Goal: Task Accomplishment & Management: Use online tool/utility

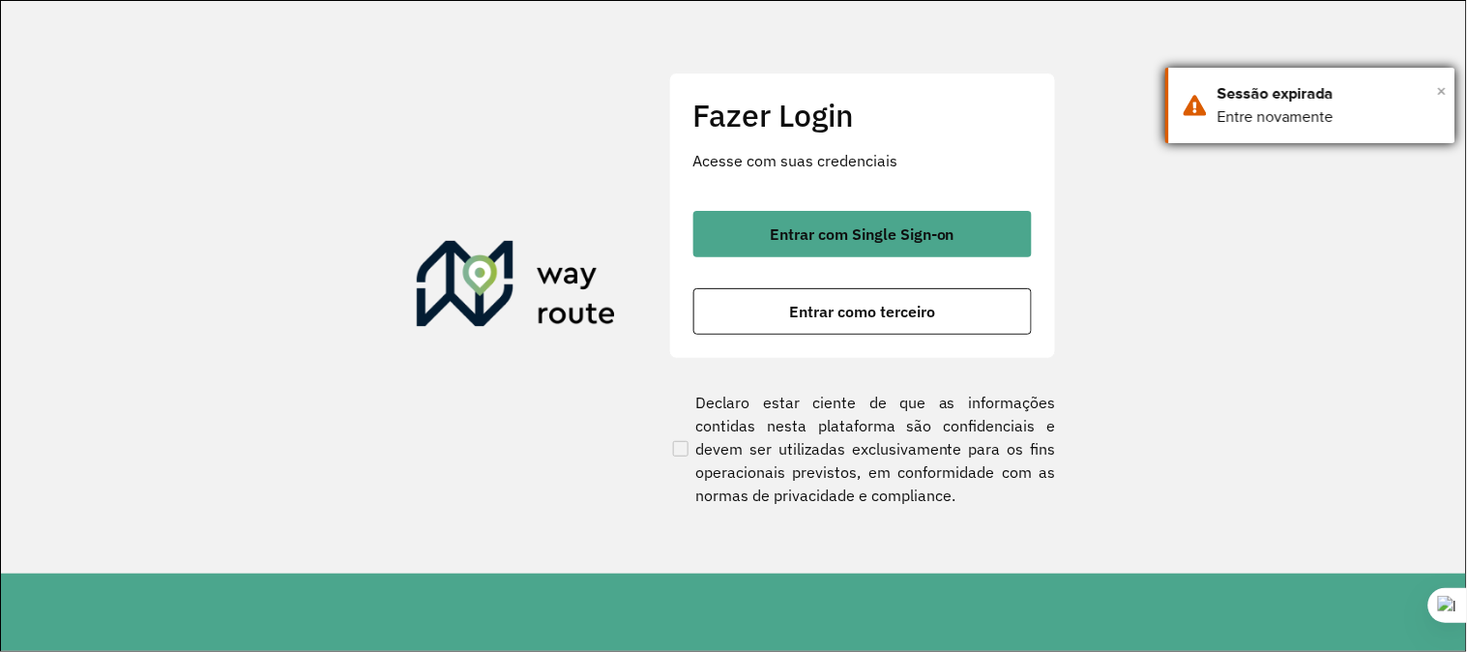
click at [1439, 84] on span "×" at bounding box center [1442, 90] width 10 height 29
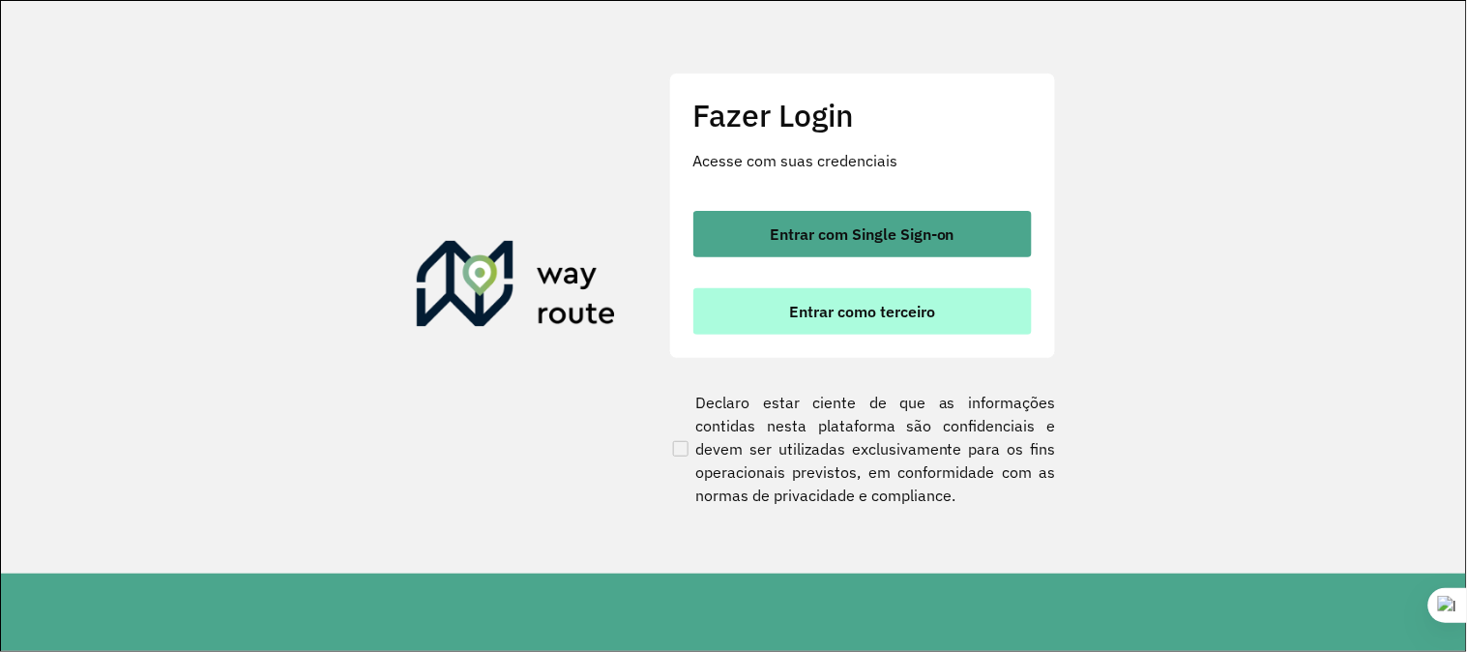
click at [810, 319] on span "Entrar como terceiro" at bounding box center [862, 311] width 146 height 15
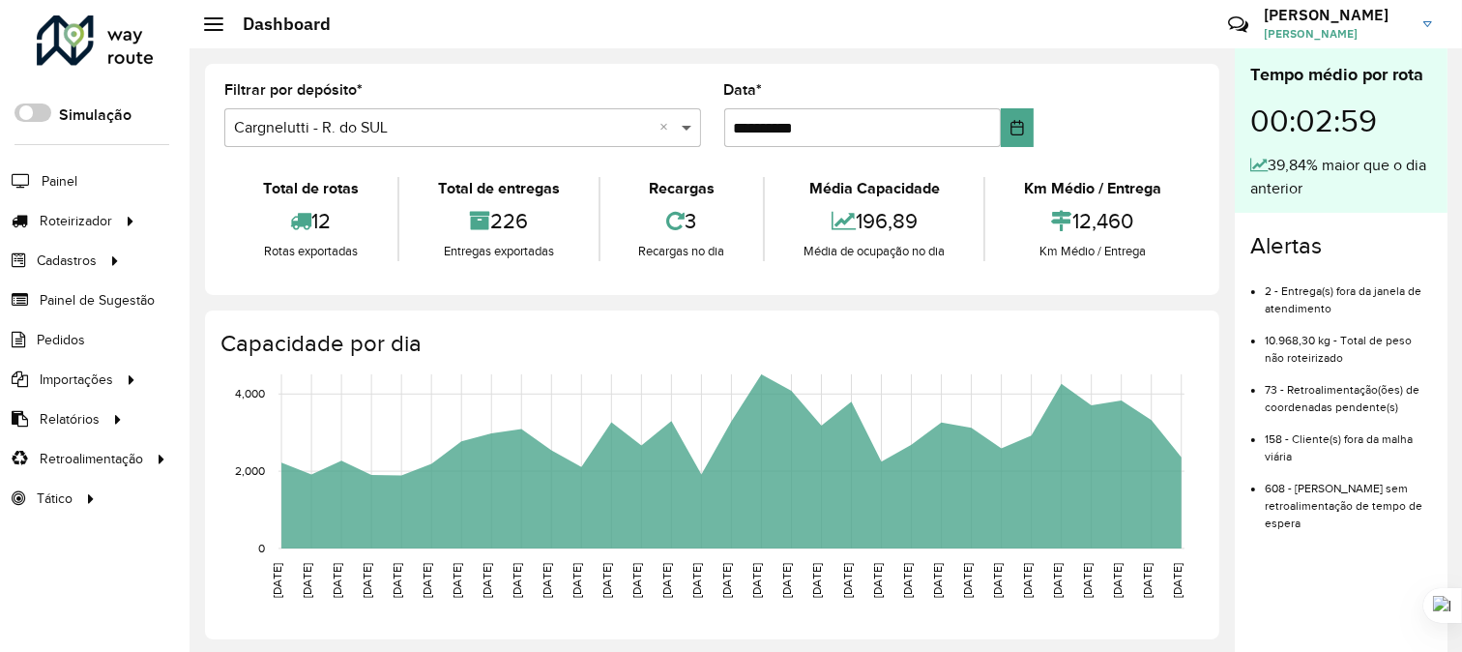
click at [684, 127] on span at bounding box center [689, 127] width 24 height 23
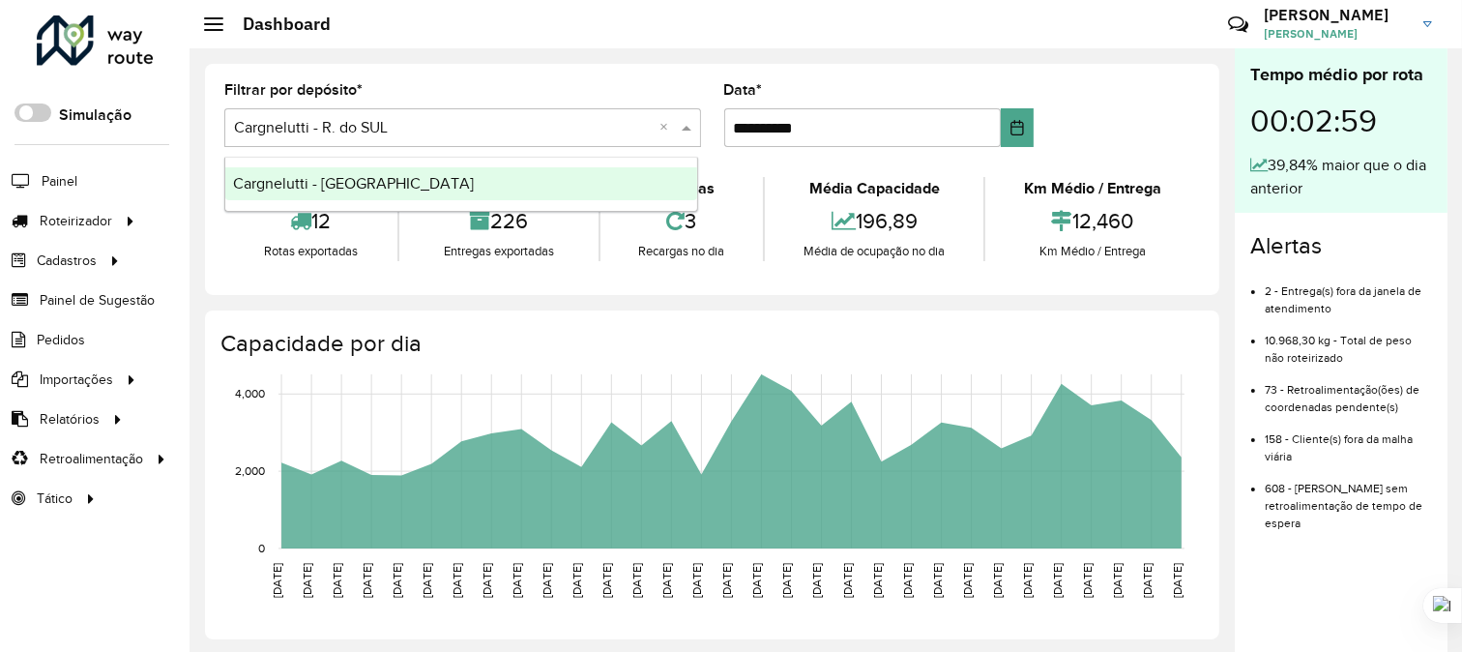
click at [356, 180] on span "Cargnelutti - [GEOGRAPHIC_DATA]" at bounding box center [353, 183] width 241 height 16
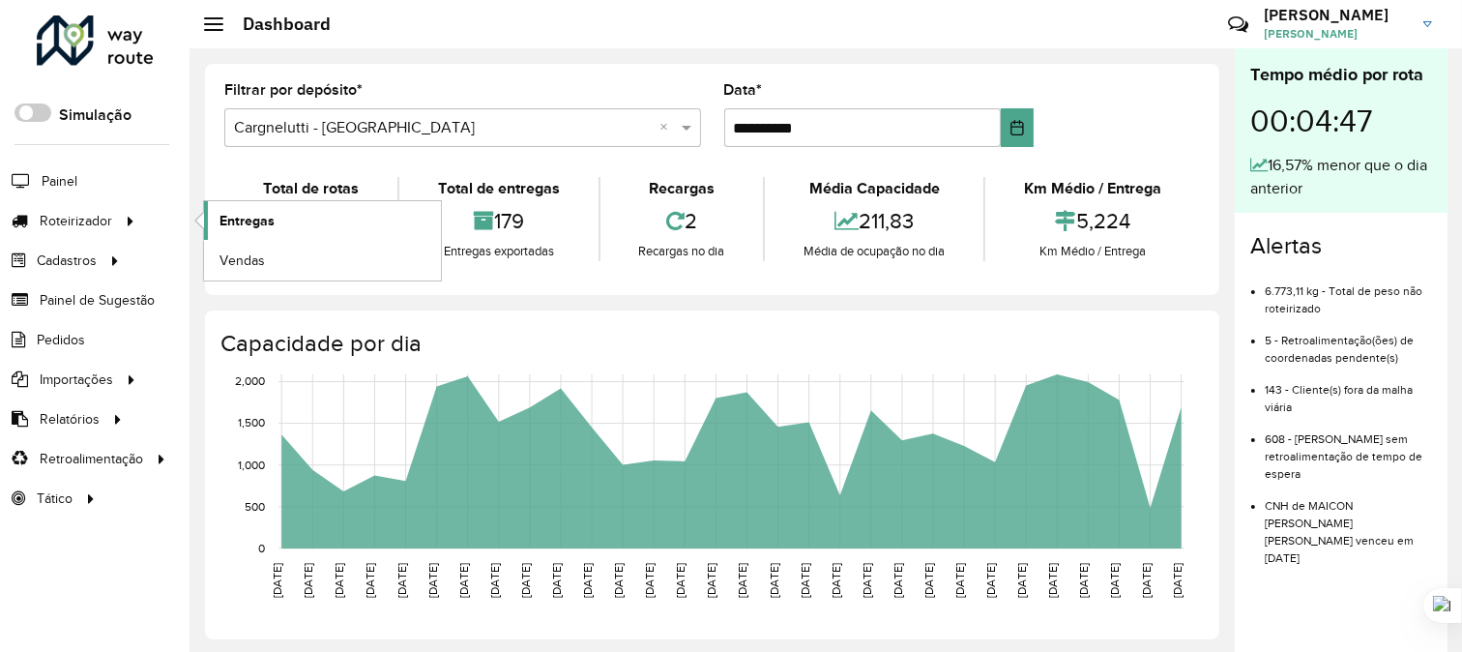
click at [271, 218] on span "Entregas" at bounding box center [247, 221] width 55 height 20
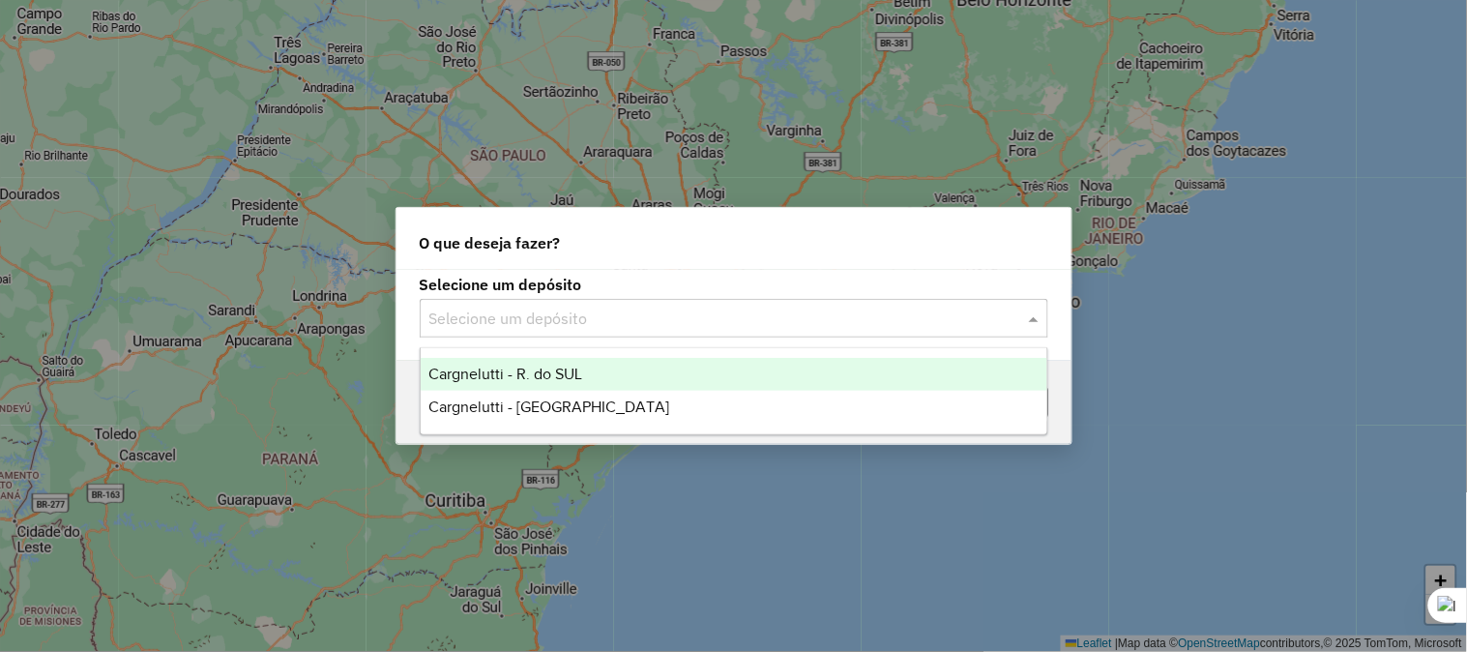
click at [1030, 320] on span at bounding box center [1036, 318] width 24 height 23
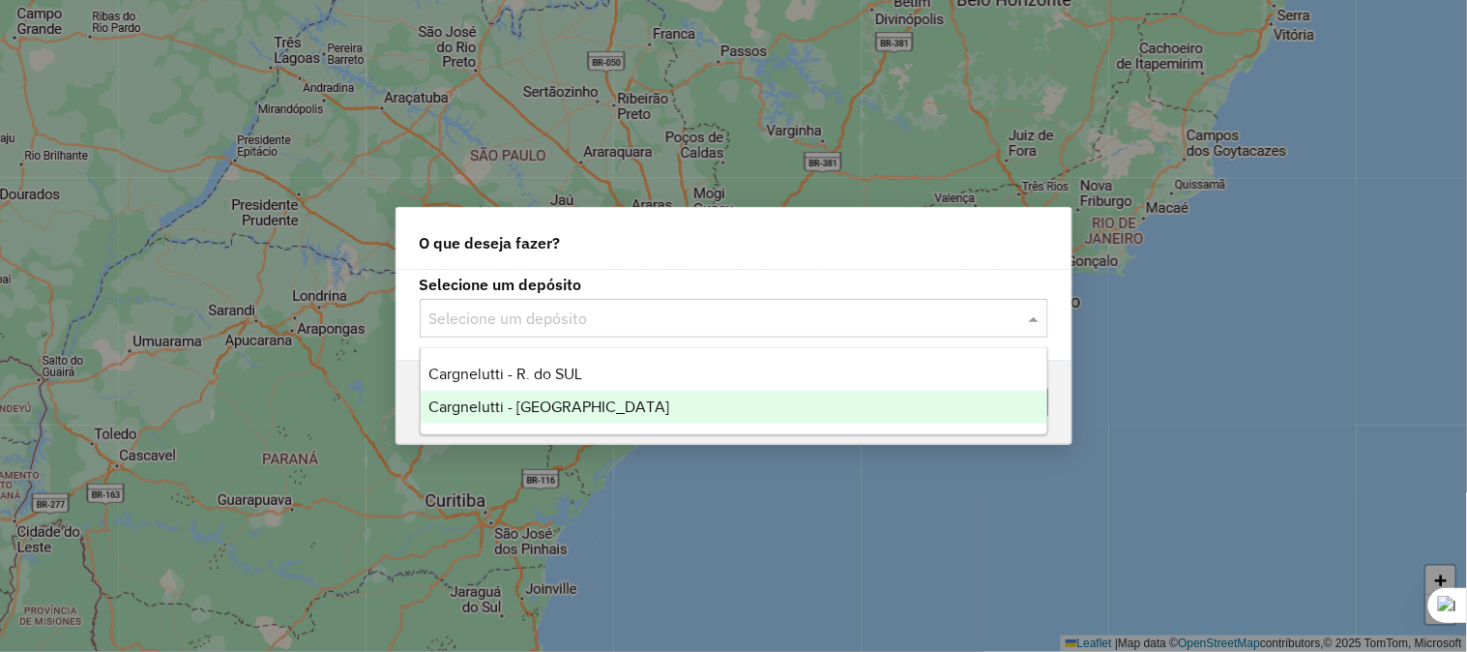
click at [551, 412] on span "Cargnelutti - [GEOGRAPHIC_DATA]" at bounding box center [548, 406] width 241 height 16
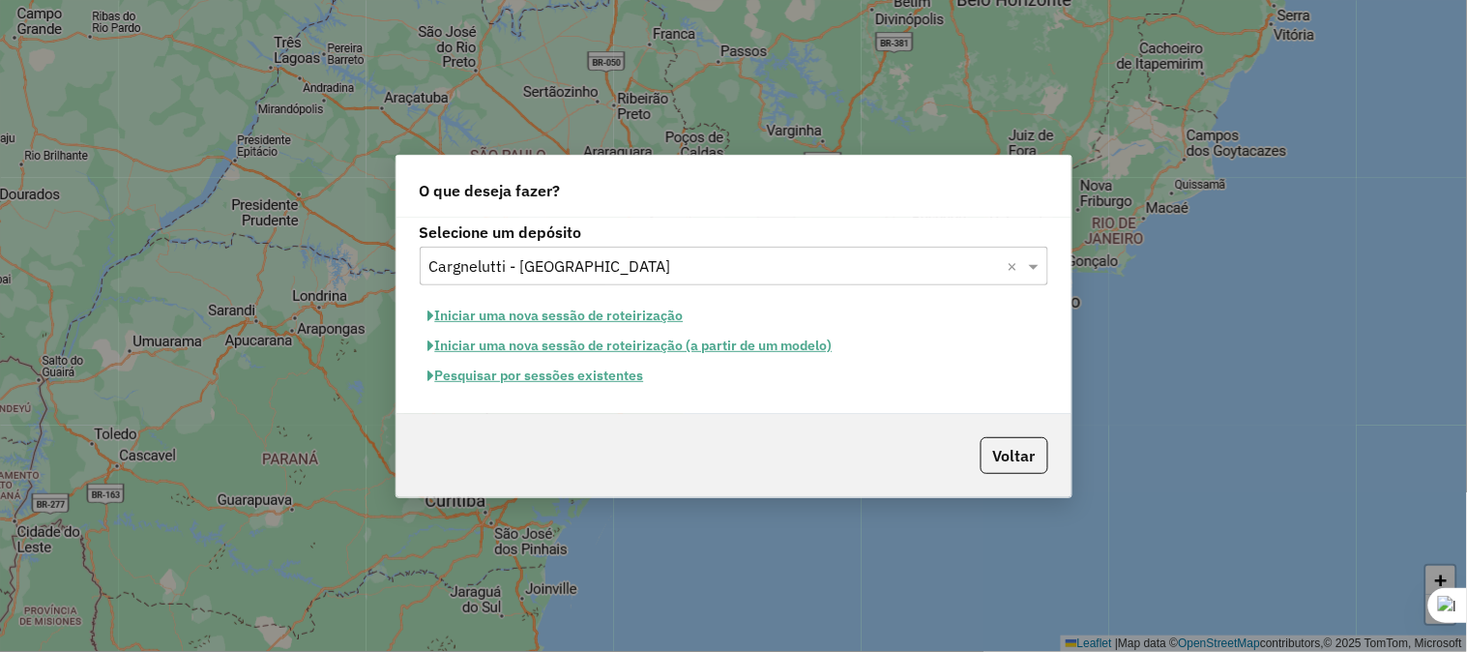
click at [534, 320] on button "Iniciar uma nova sessão de roteirização" at bounding box center [556, 316] width 273 height 30
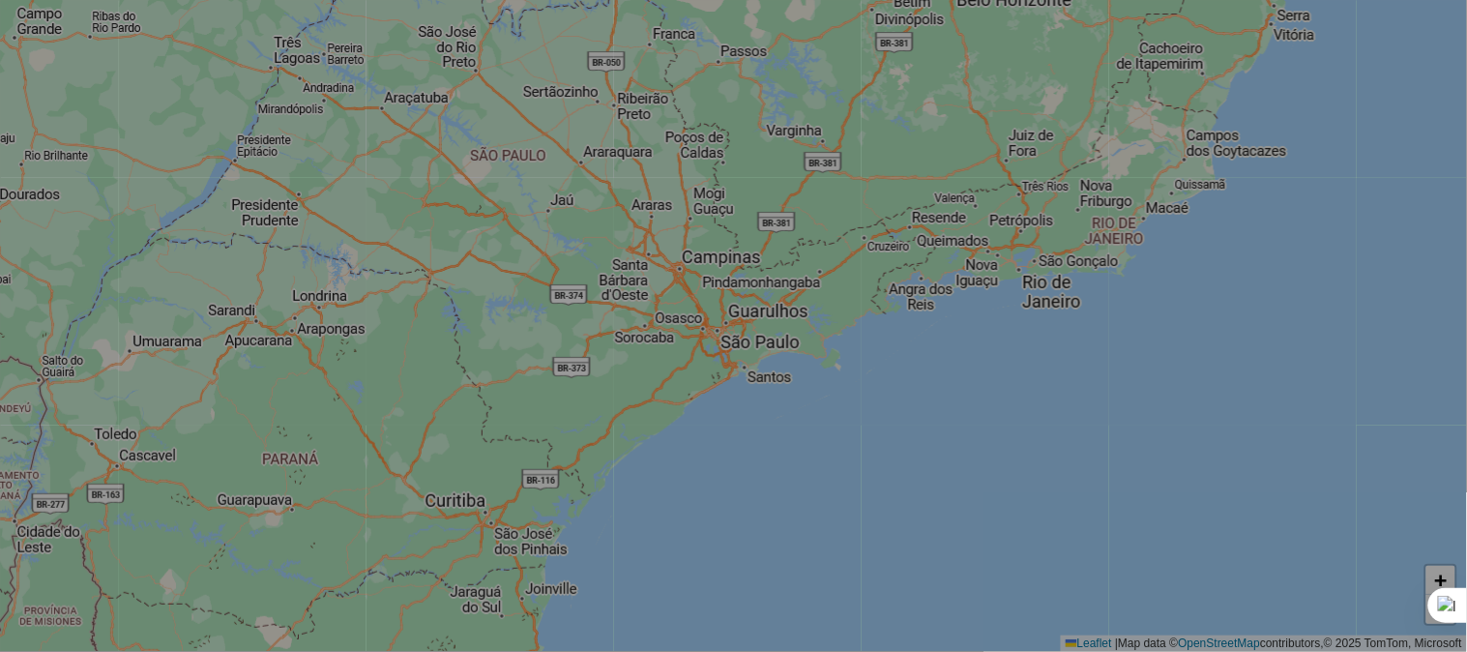
select select "*"
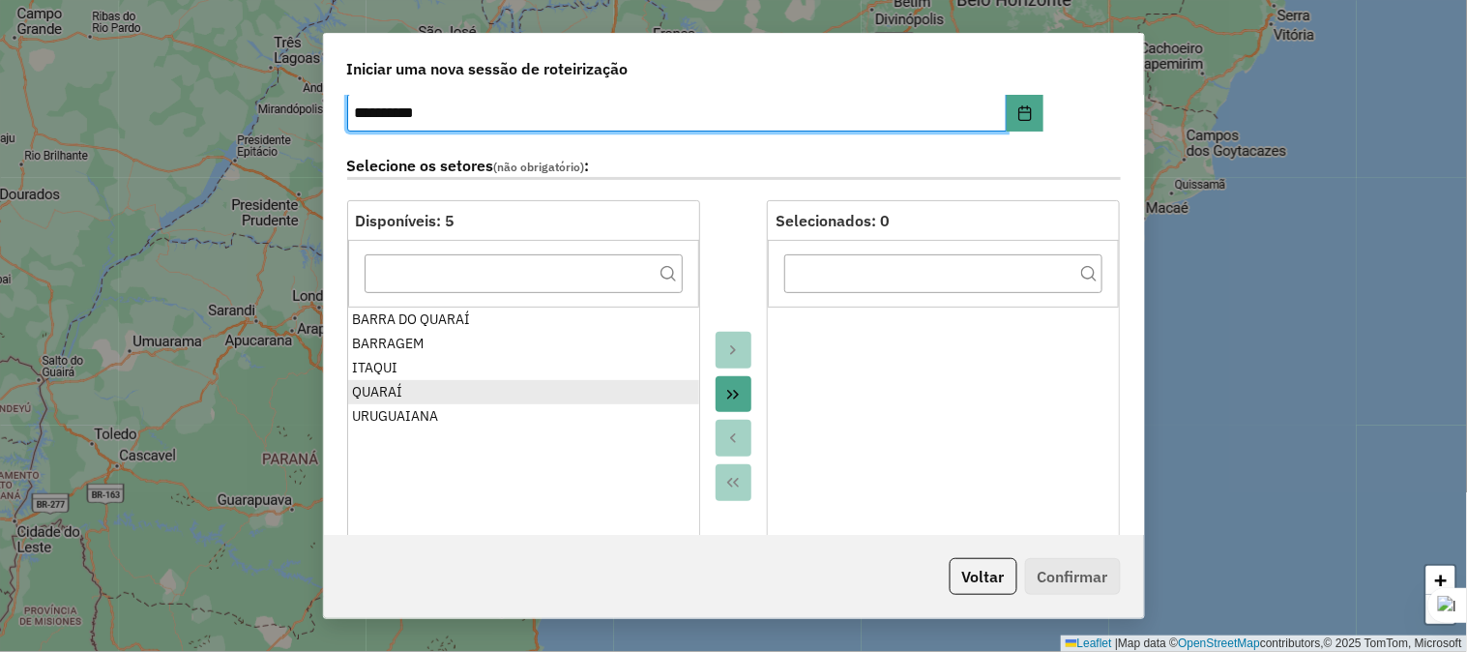
scroll to position [107, 0]
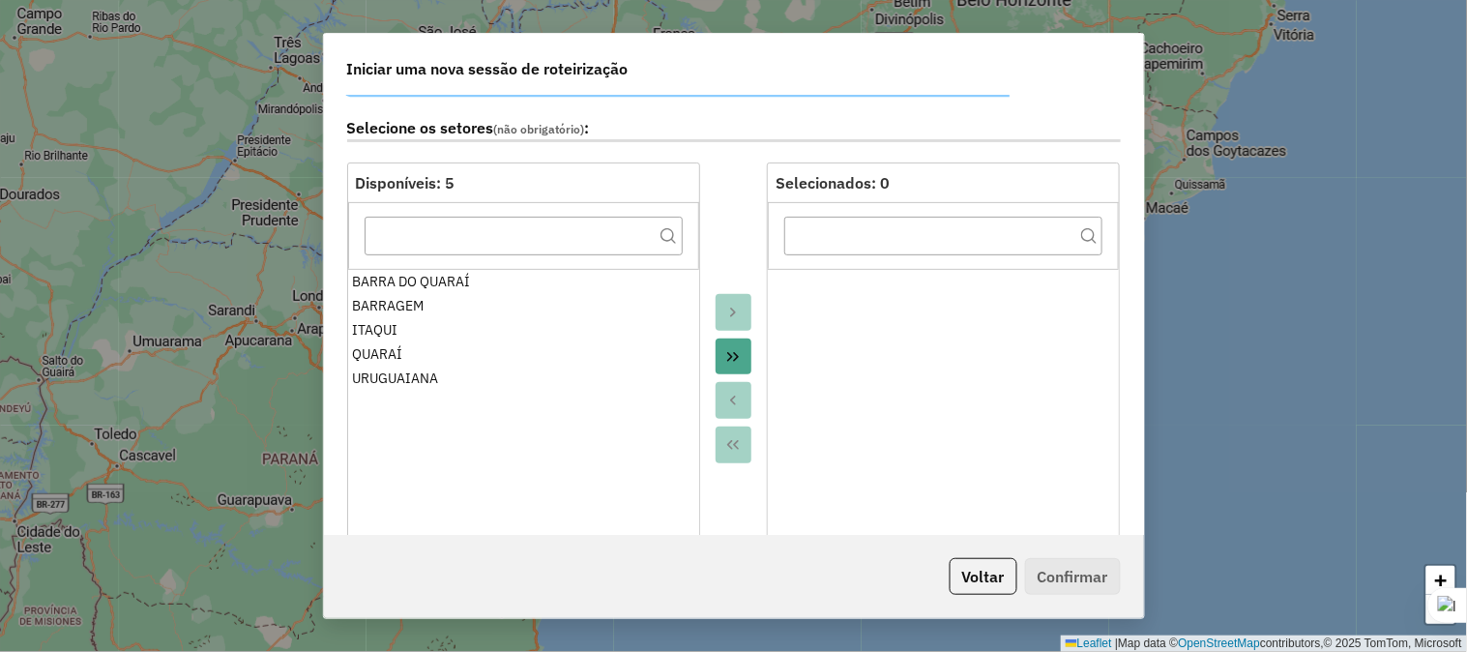
click at [733, 354] on icon "Move All to Target" at bounding box center [733, 357] width 12 height 10
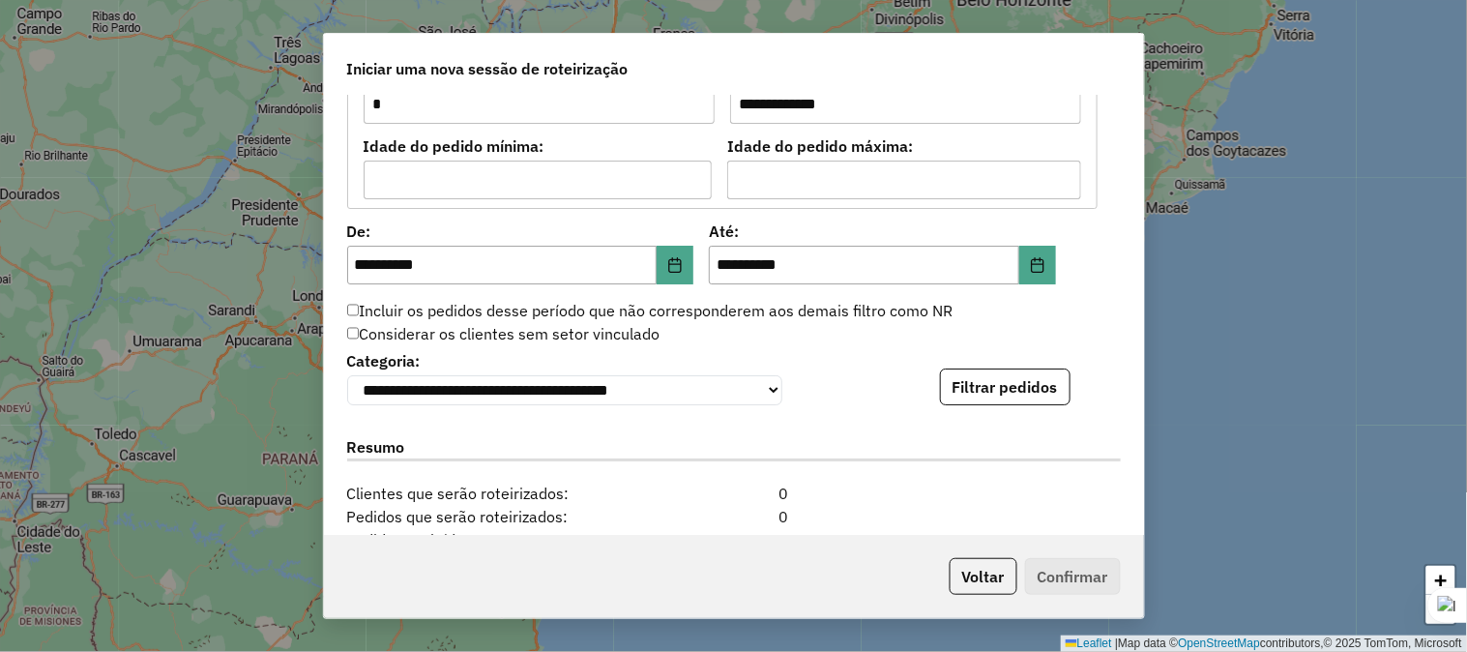
scroll to position [1826, 0]
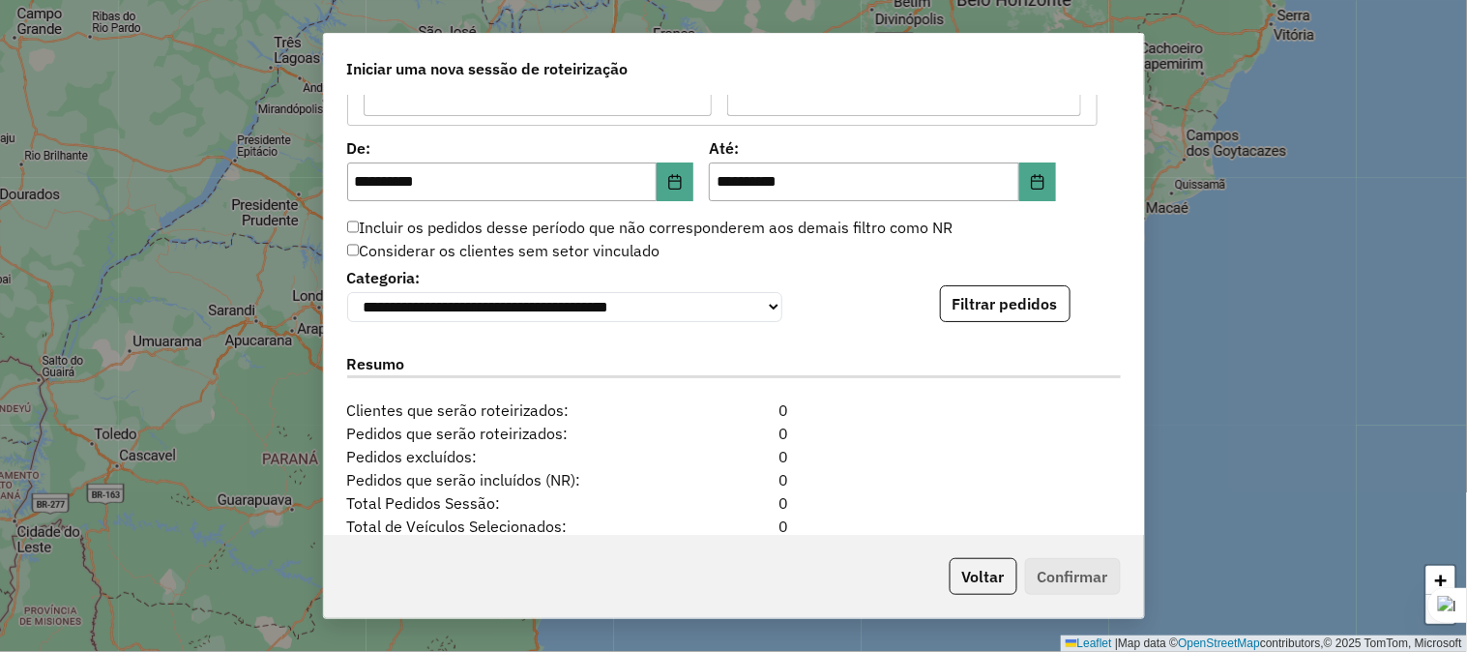
click at [361, 225] on label "Incluir os pedidos desse período que não corresponderem aos demais filtro como …" at bounding box center [650, 227] width 606 height 23
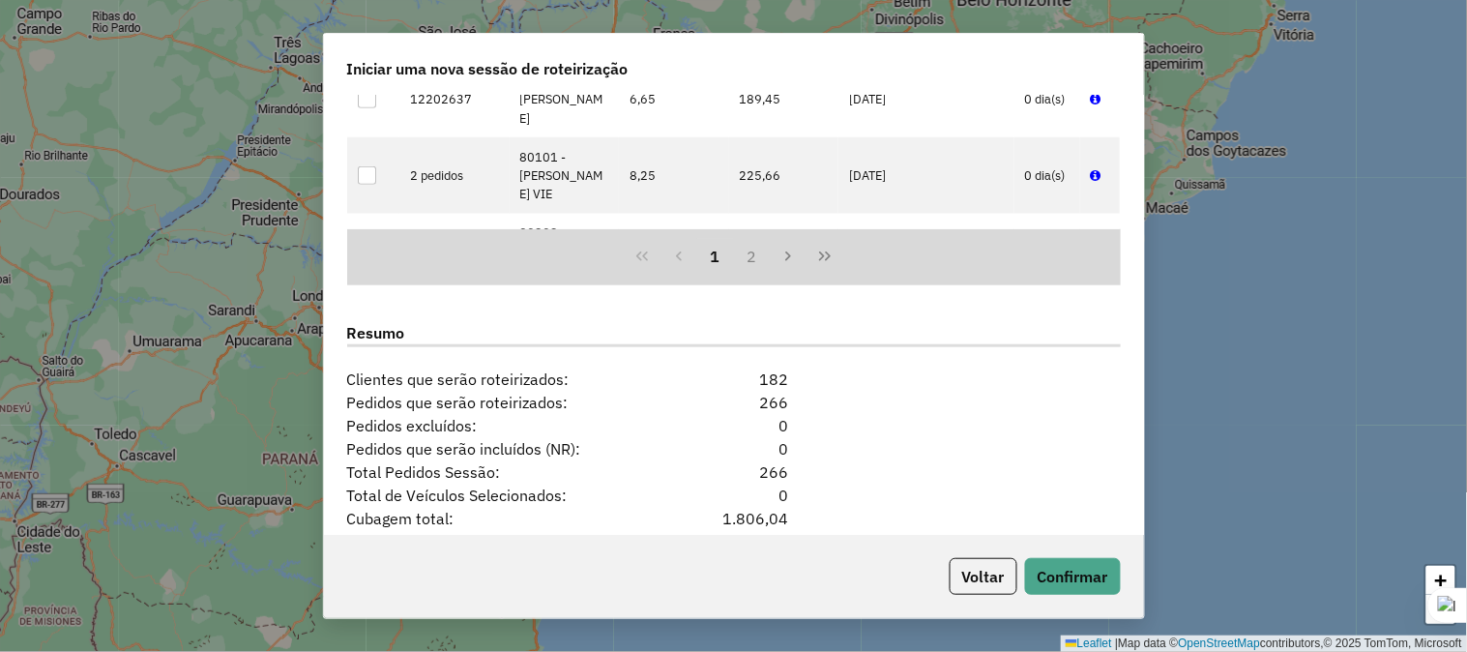
scroll to position [2409, 0]
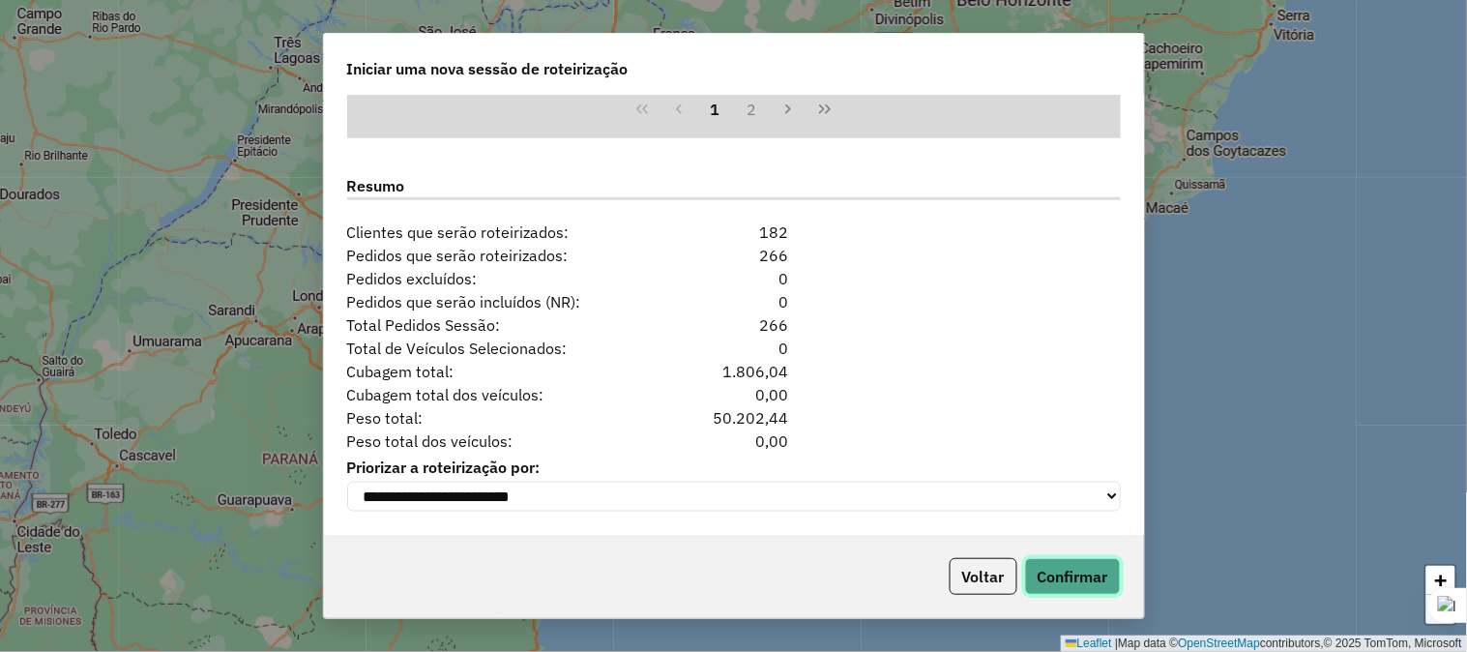
click at [1079, 567] on button "Confirmar" at bounding box center [1073, 576] width 96 height 37
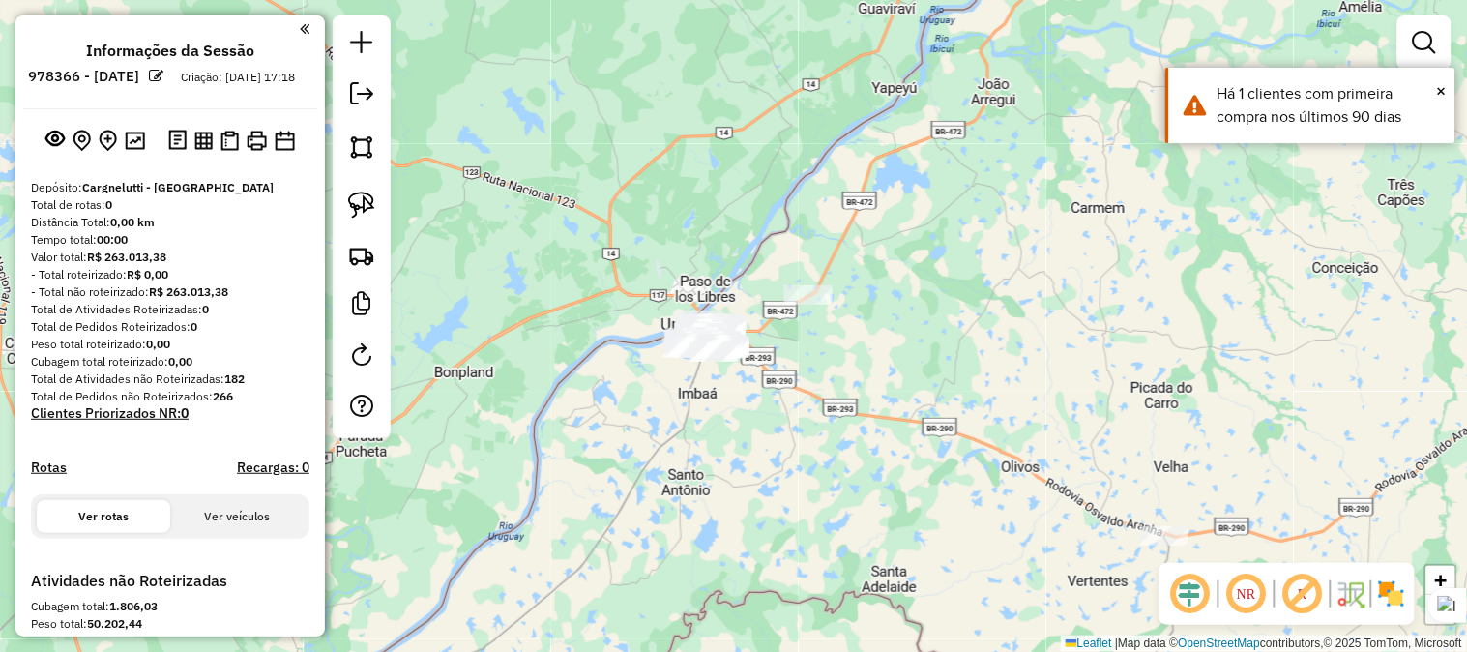
drag, startPoint x: 954, startPoint y: 230, endPoint x: 741, endPoint y: 517, distance: 357.5
click at [741, 517] on div "Janela de atendimento Grade de atendimento Capacidade Transportadoras Veículos …" at bounding box center [733, 326] width 1467 height 652
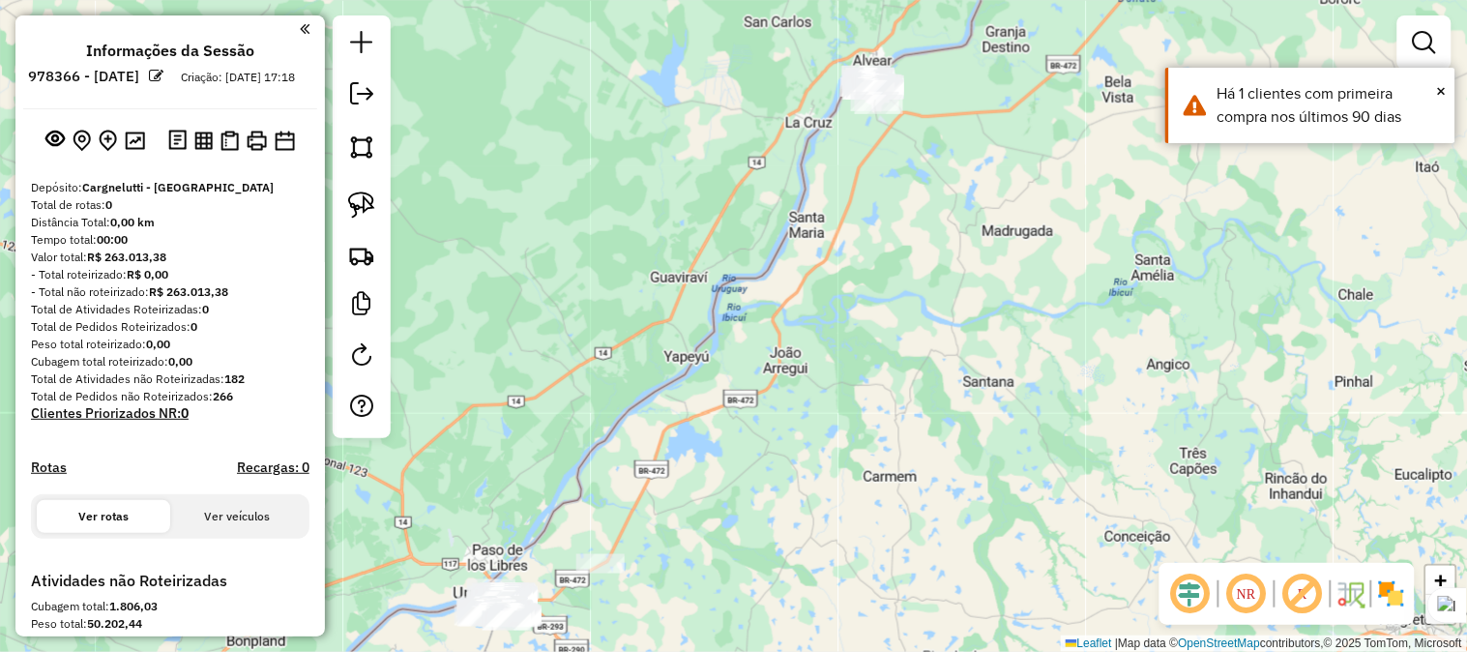
drag, startPoint x: 752, startPoint y: 352, endPoint x: 736, endPoint y: 401, distance: 52.0
click at [736, 401] on div "Janela de atendimento Grade de atendimento Capacidade Transportadoras Veículos …" at bounding box center [733, 326] width 1467 height 652
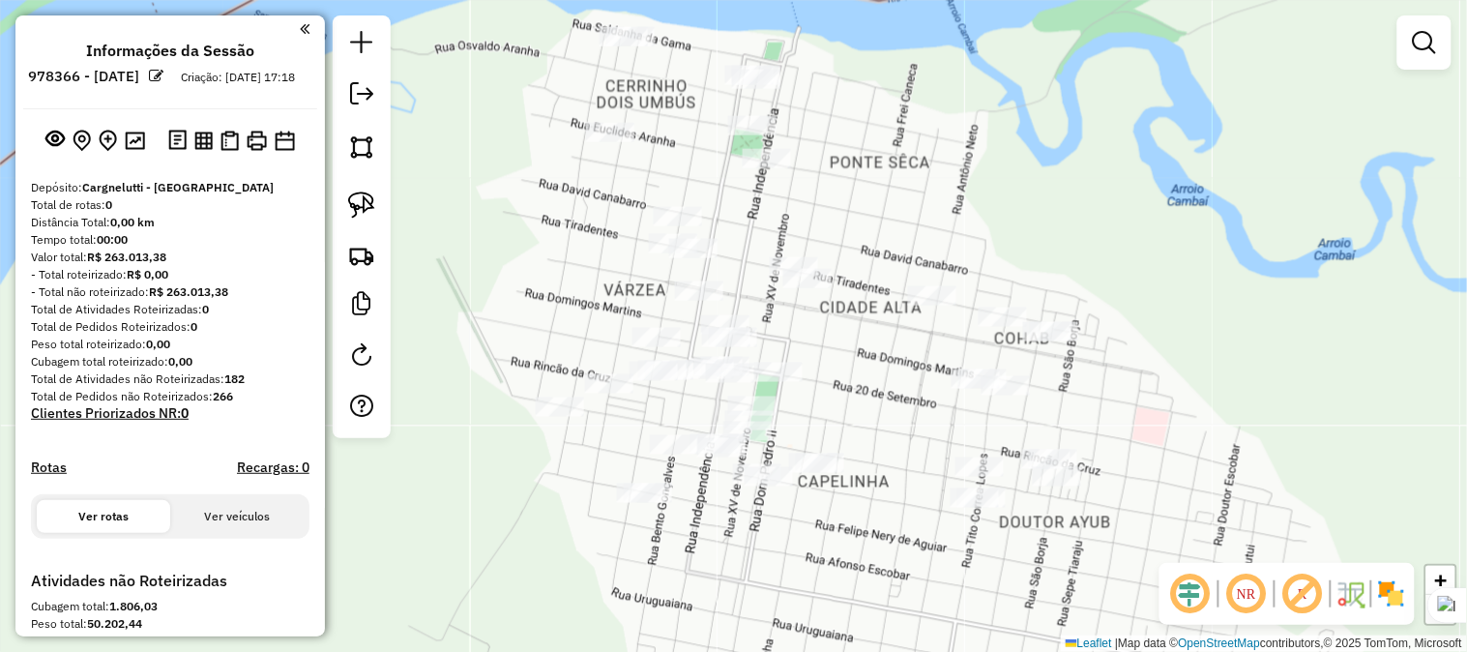
drag, startPoint x: 956, startPoint y: 217, endPoint x: 1032, endPoint y: 208, distance: 76.9
click at [1029, 190] on div "Janela de atendimento Grade de atendimento Capacidade Transportadoras Veículos …" at bounding box center [733, 326] width 1467 height 652
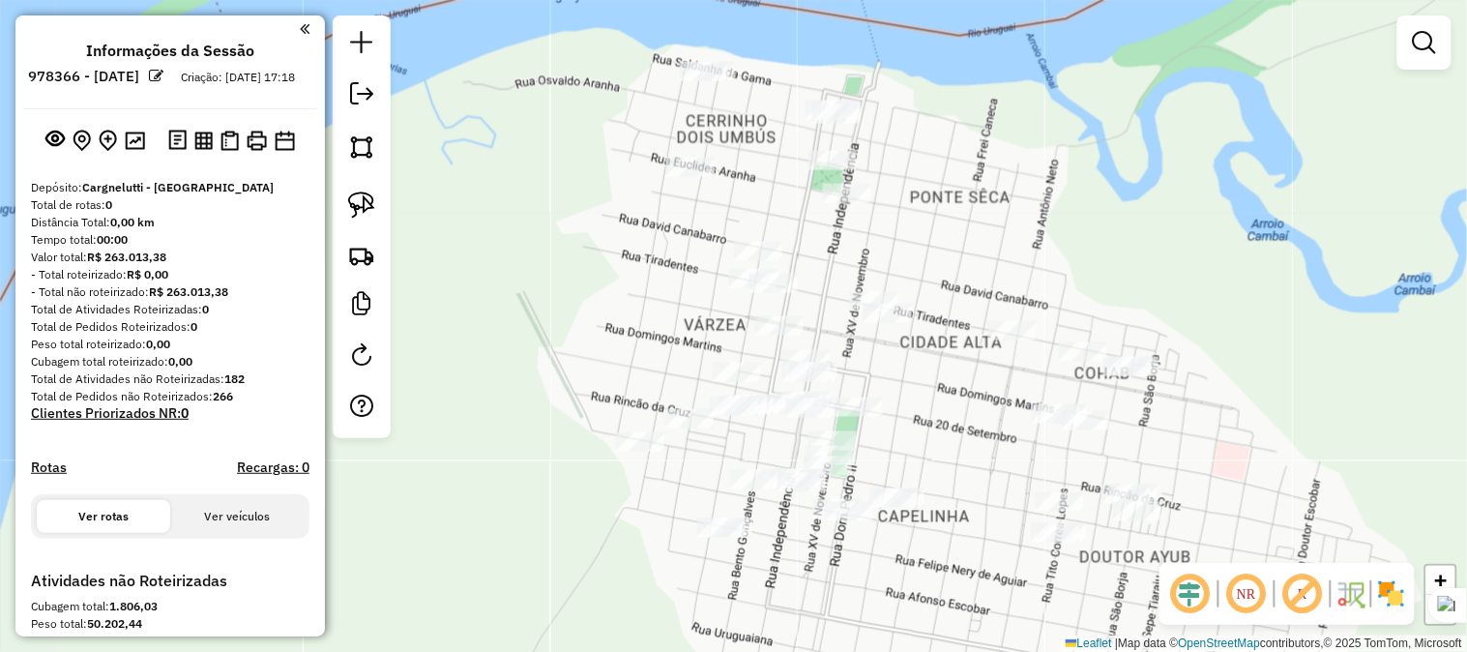
drag, startPoint x: 1100, startPoint y: 185, endPoint x: 1174, endPoint y: 312, distance: 147.8
click at [1174, 312] on div "Janela de atendimento Grade de atendimento Capacidade Transportadoras Veículos …" at bounding box center [733, 326] width 1467 height 652
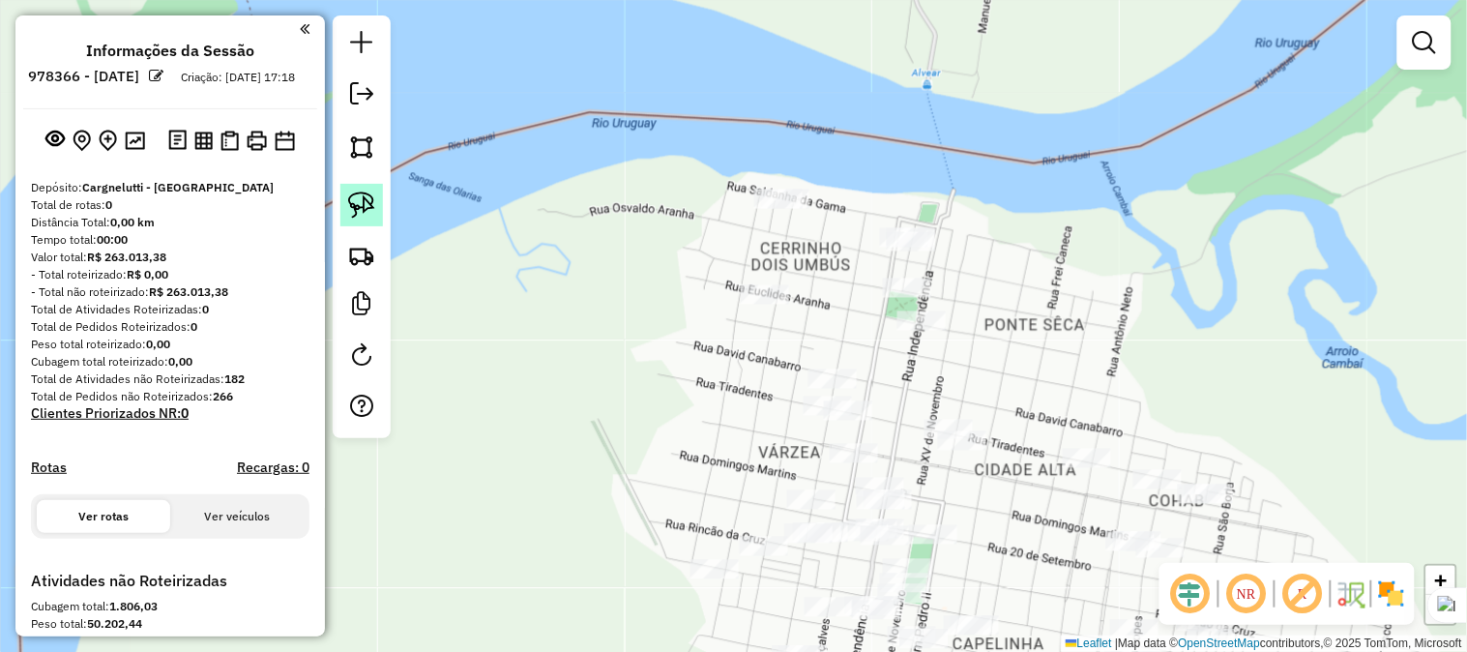
click at [359, 204] on img at bounding box center [361, 204] width 27 height 27
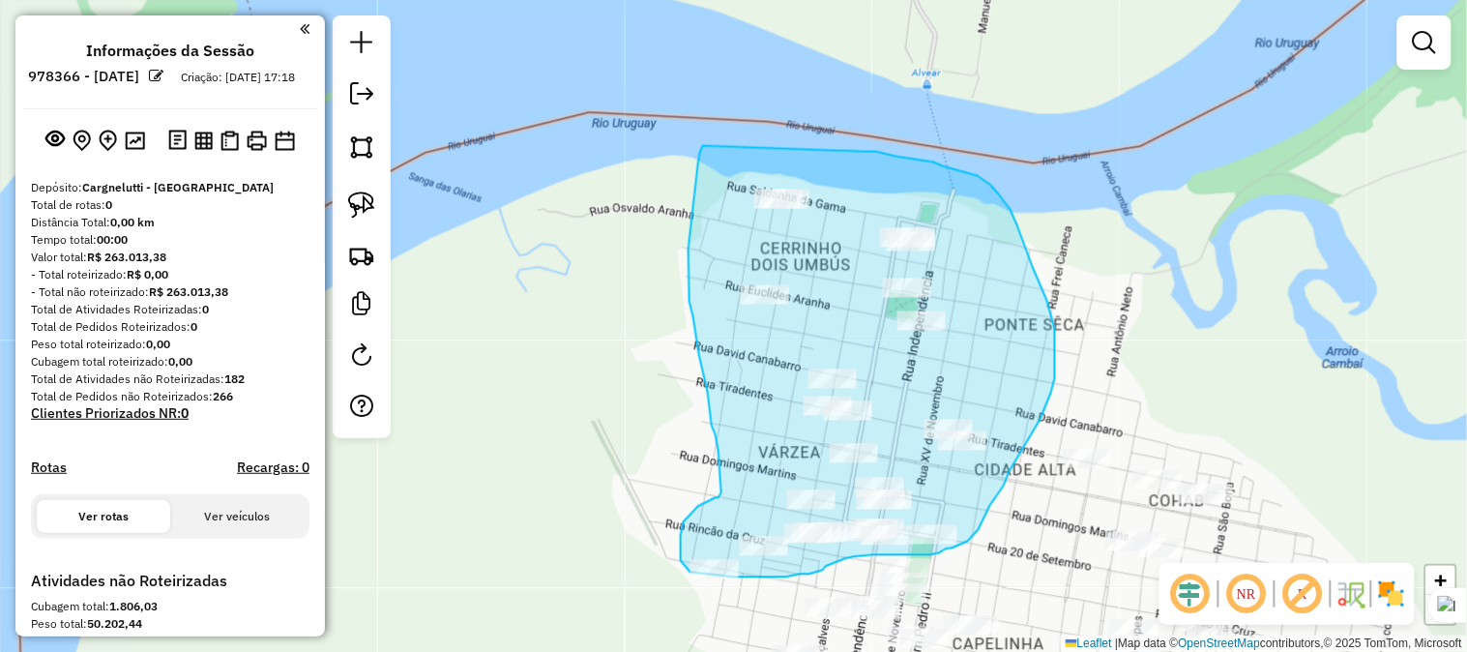
drag, startPoint x: 703, startPoint y: 146, endPoint x: 867, endPoint y: 152, distance: 163.5
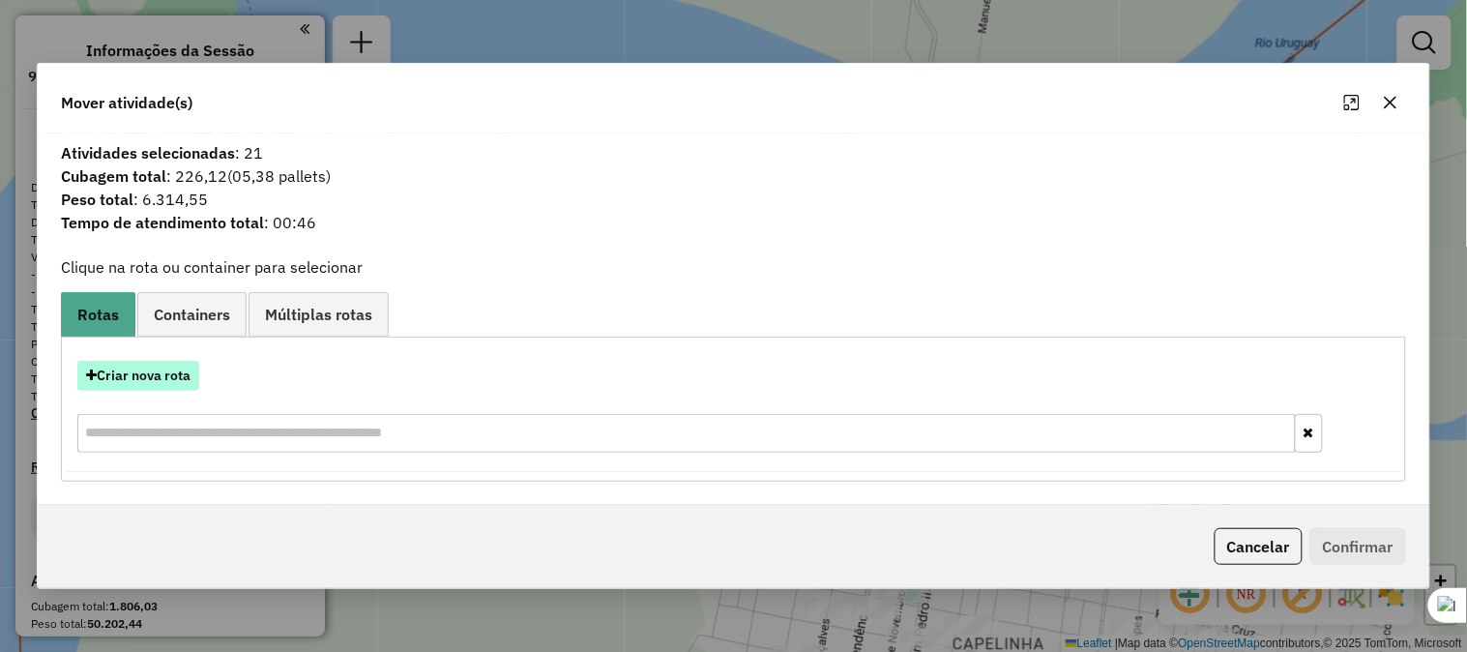
click at [172, 370] on button "Criar nova rota" at bounding box center [138, 376] width 122 height 30
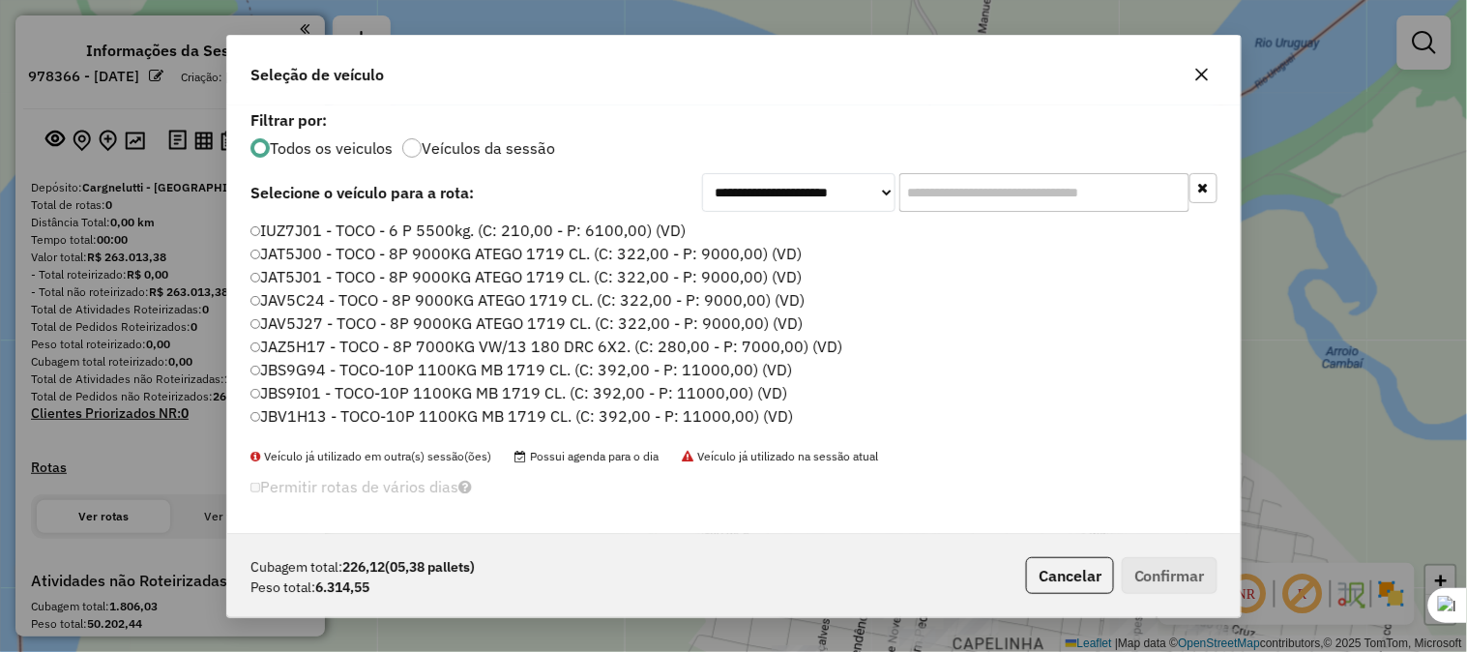
scroll to position [11, 5]
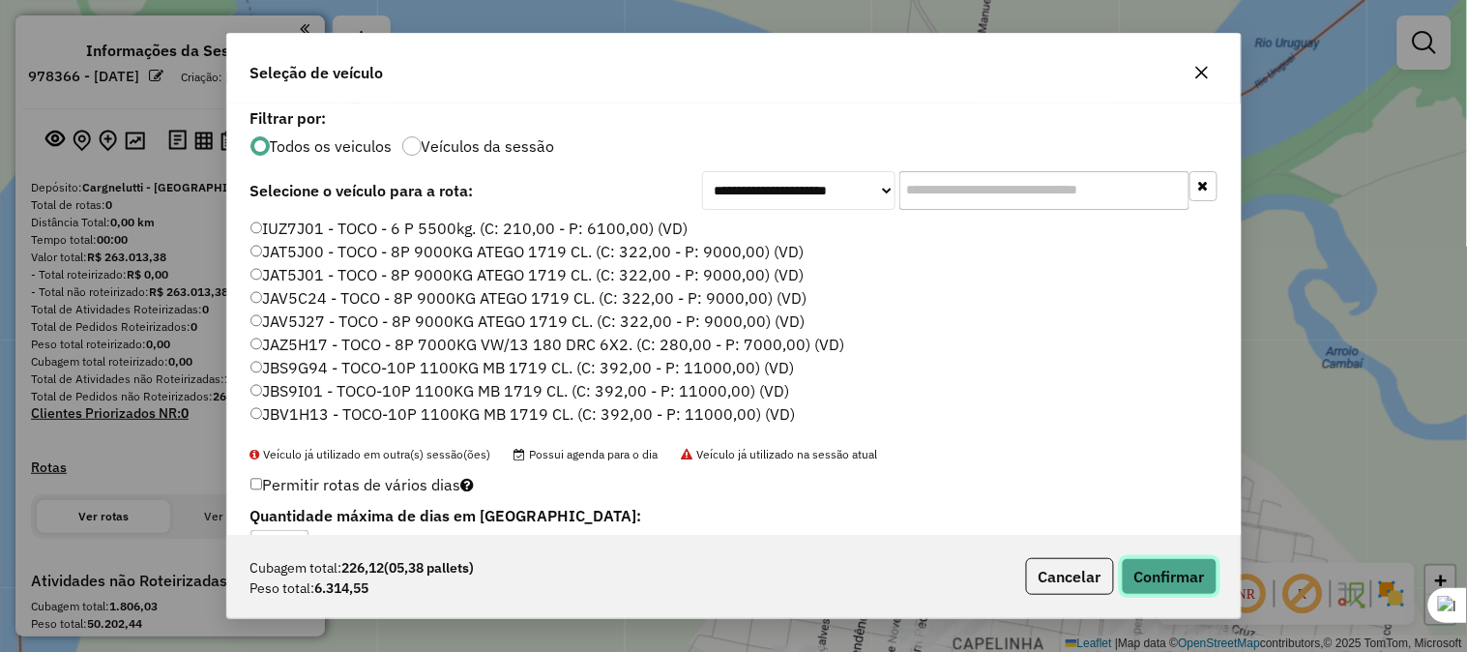
click at [1154, 566] on button "Confirmar" at bounding box center [1170, 576] width 96 height 37
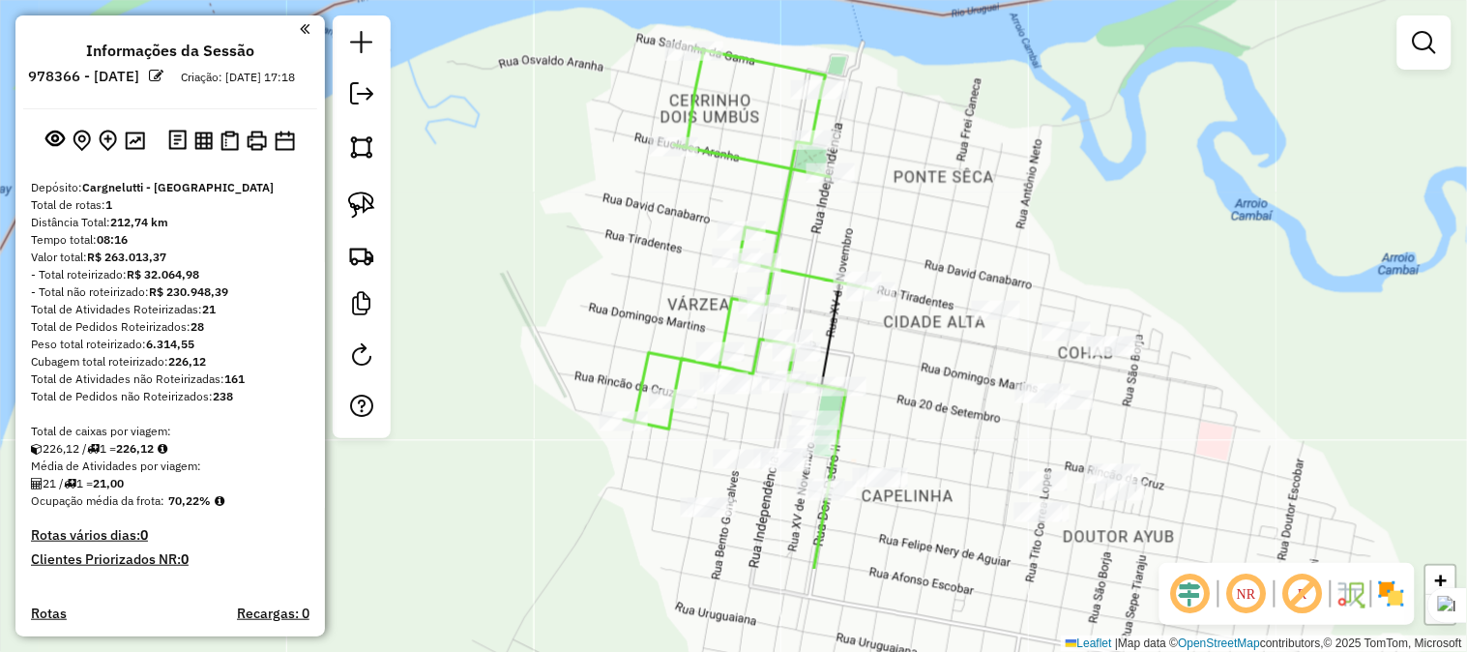
drag, startPoint x: 1026, startPoint y: 285, endPoint x: 891, endPoint y: 187, distance: 167.5
click at [925, 121] on div "Janela de atendimento Grade de atendimento Capacidade Transportadoras Veículos …" at bounding box center [733, 326] width 1467 height 652
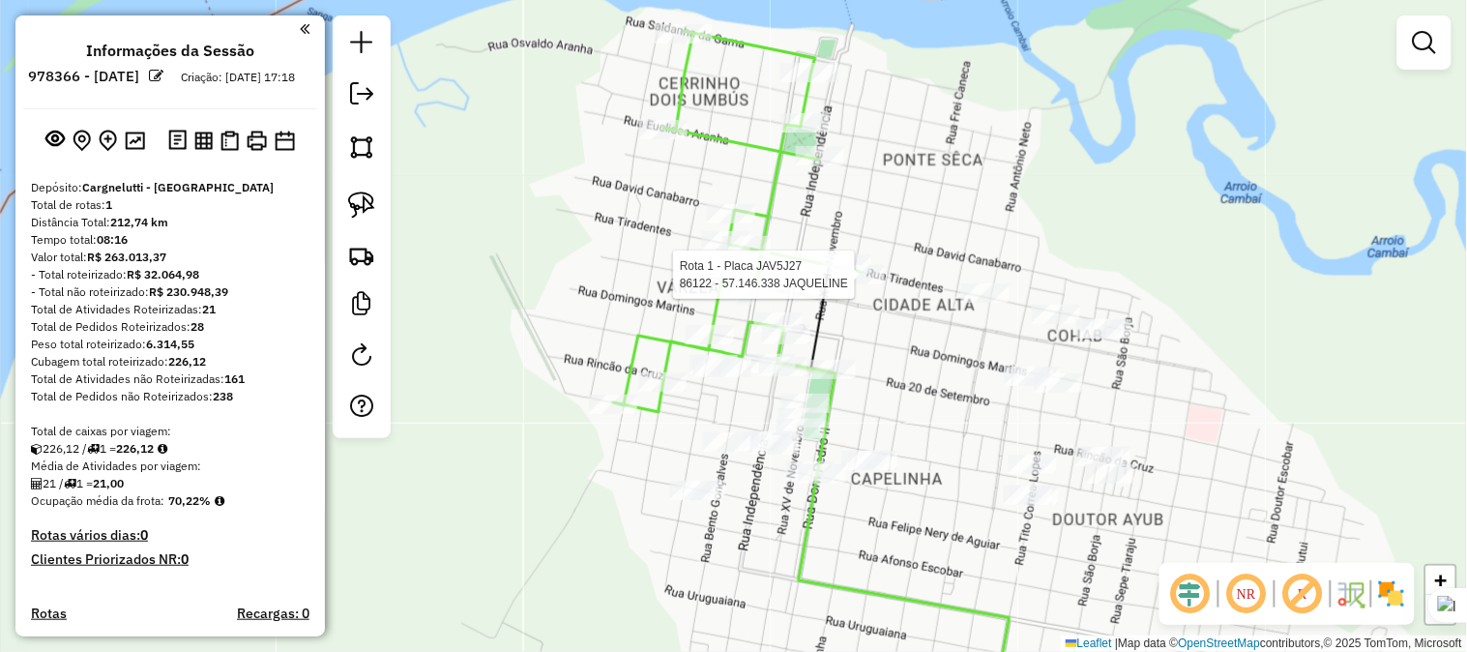
select select "**********"
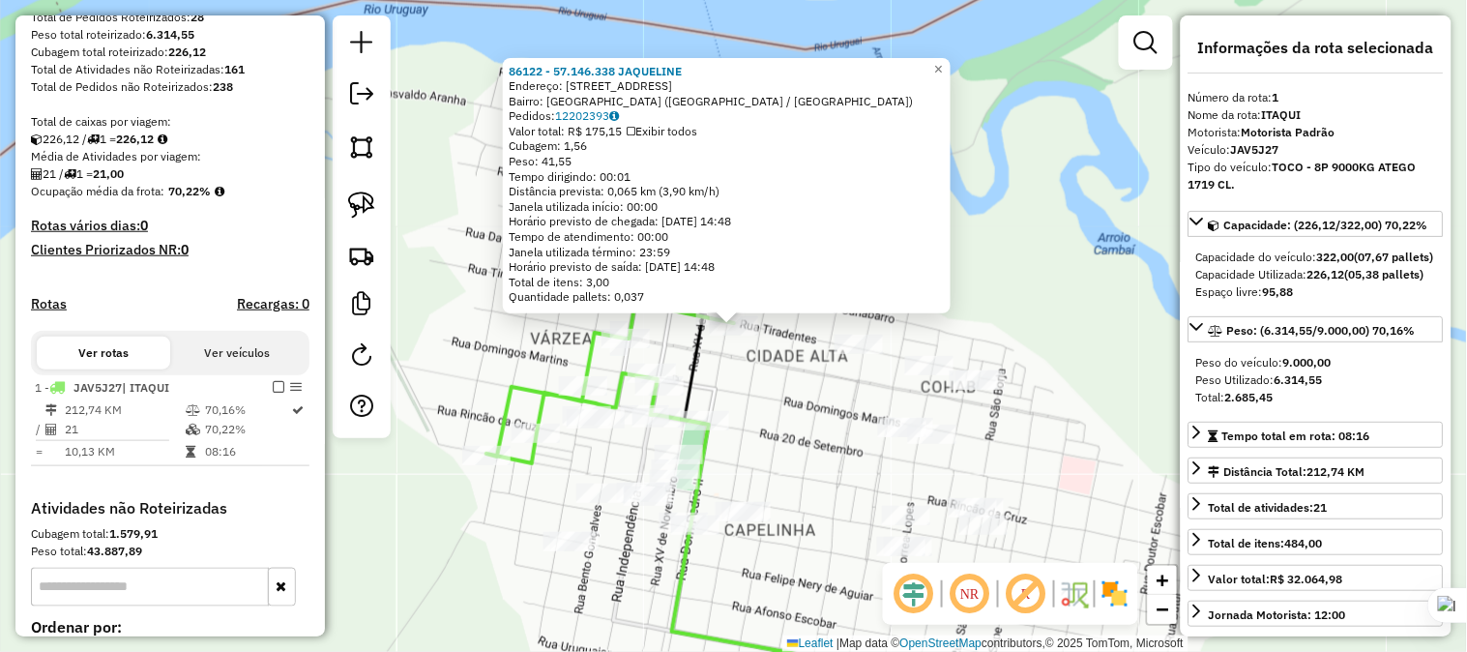
scroll to position [536, 0]
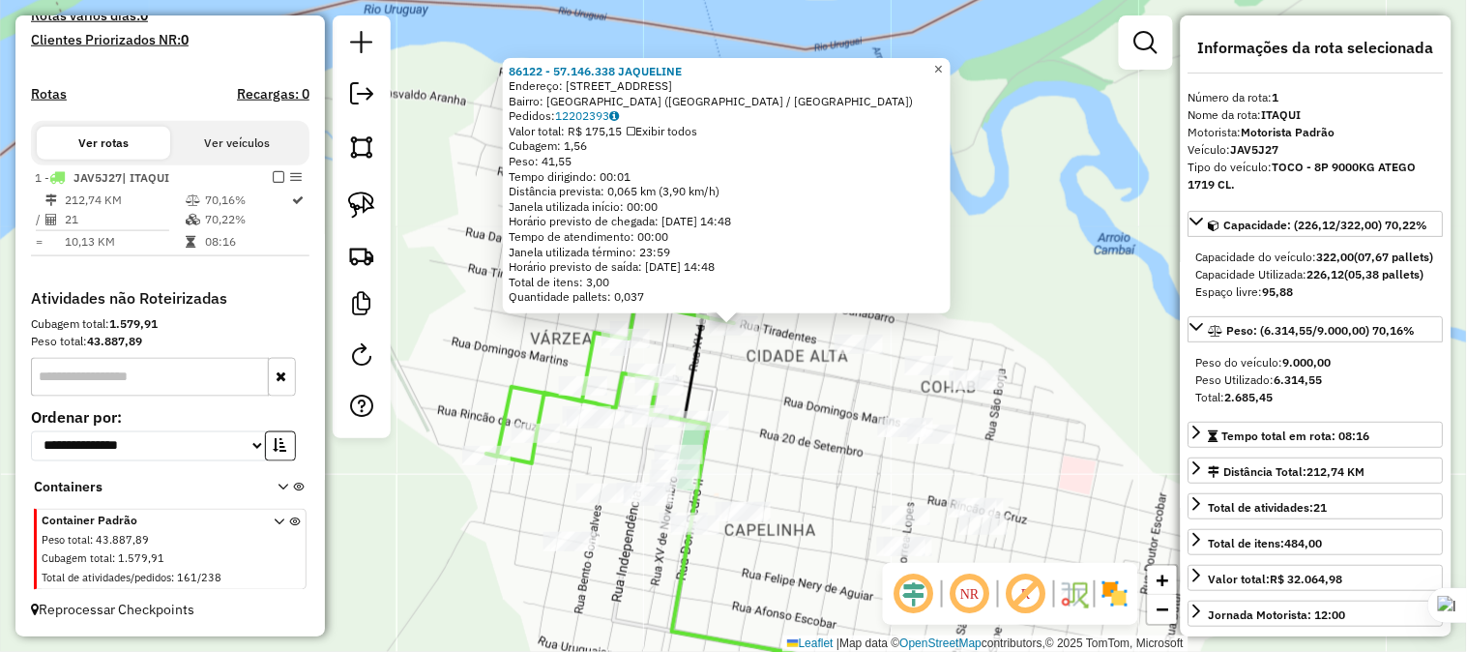
click at [951, 63] on link "×" at bounding box center [938, 69] width 23 height 23
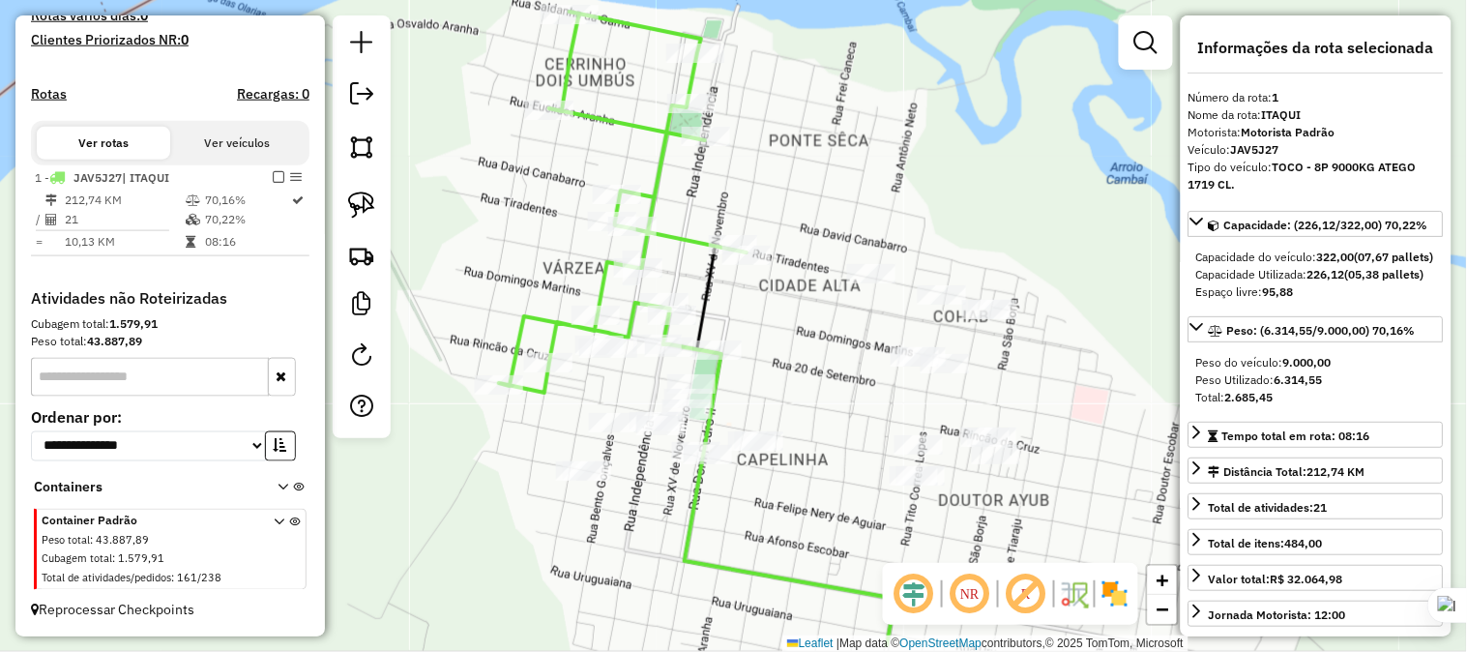
drag, startPoint x: 994, startPoint y: 208, endPoint x: 1031, endPoint y: 99, distance: 115.3
click at [1031, 99] on div "Janela de atendimento Grade de atendimento Capacidade Transportadoras Veículos …" at bounding box center [733, 326] width 1467 height 652
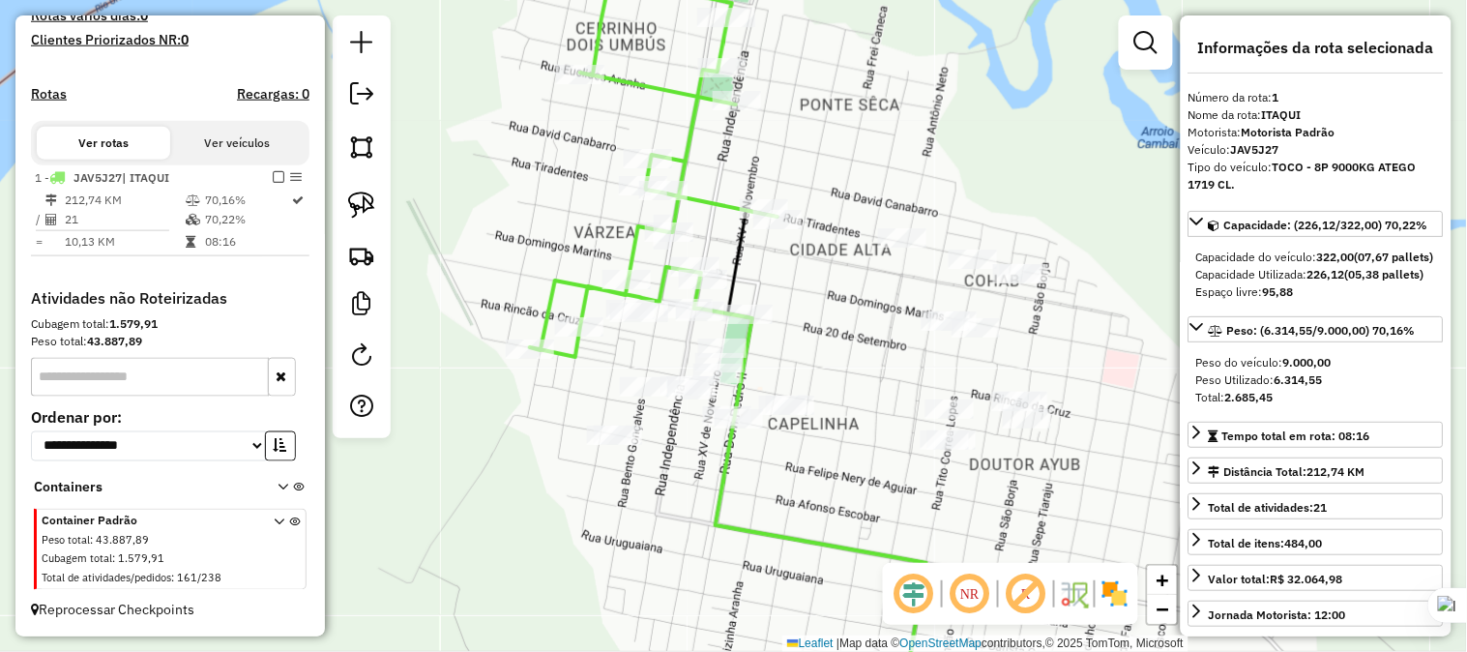
click at [873, 297] on div "Janela de atendimento Grade de atendimento Capacidade Transportadoras Veículos …" at bounding box center [733, 326] width 1467 height 652
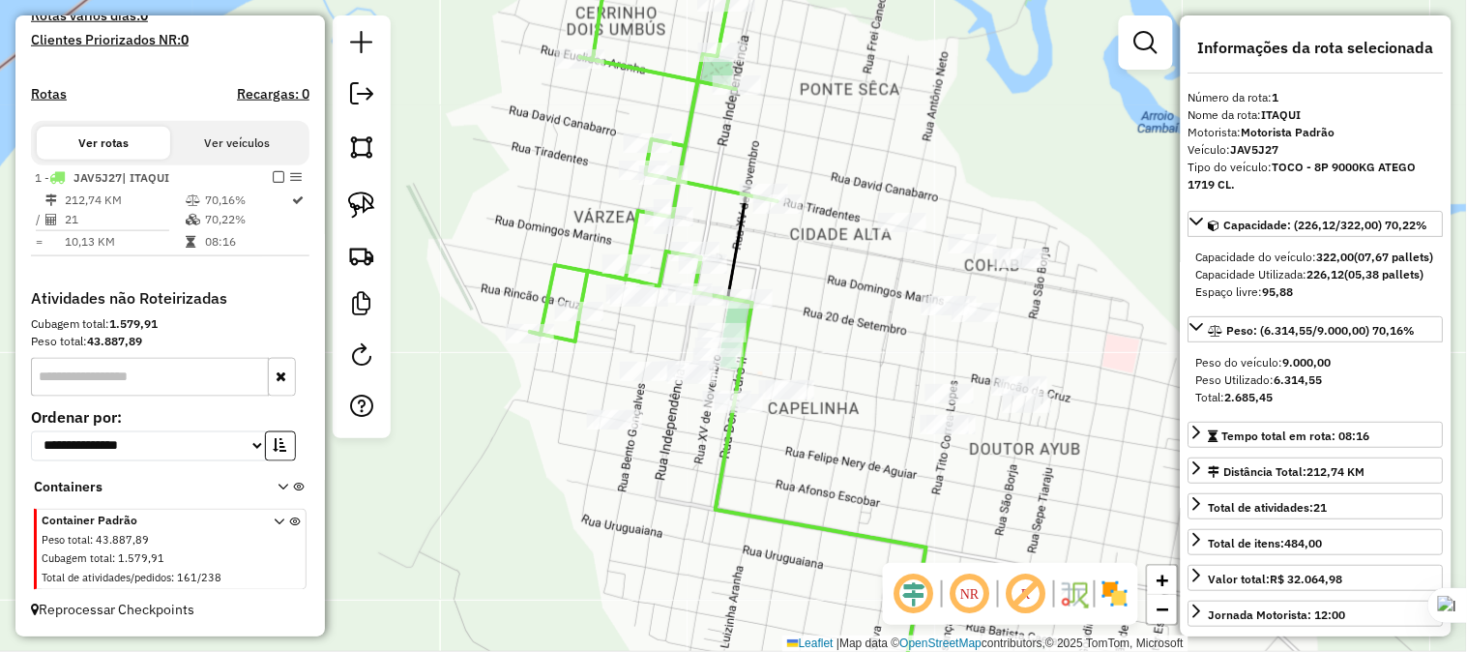
drag, startPoint x: 845, startPoint y: 297, endPoint x: 855, endPoint y: 261, distance: 37.1
click at [855, 261] on div "Janela de atendimento Grade de atendimento Capacidade Transportadoras Veículos …" at bounding box center [733, 326] width 1467 height 652
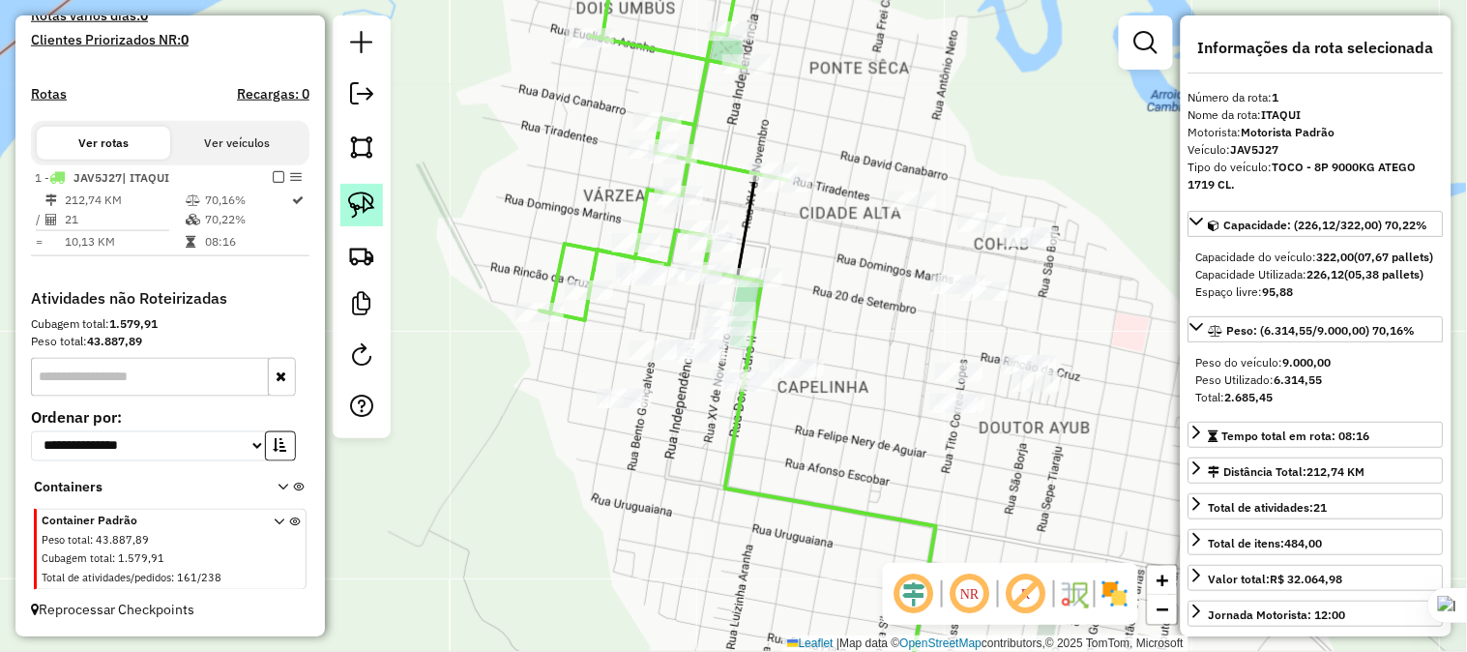
click at [365, 206] on img at bounding box center [361, 204] width 27 height 27
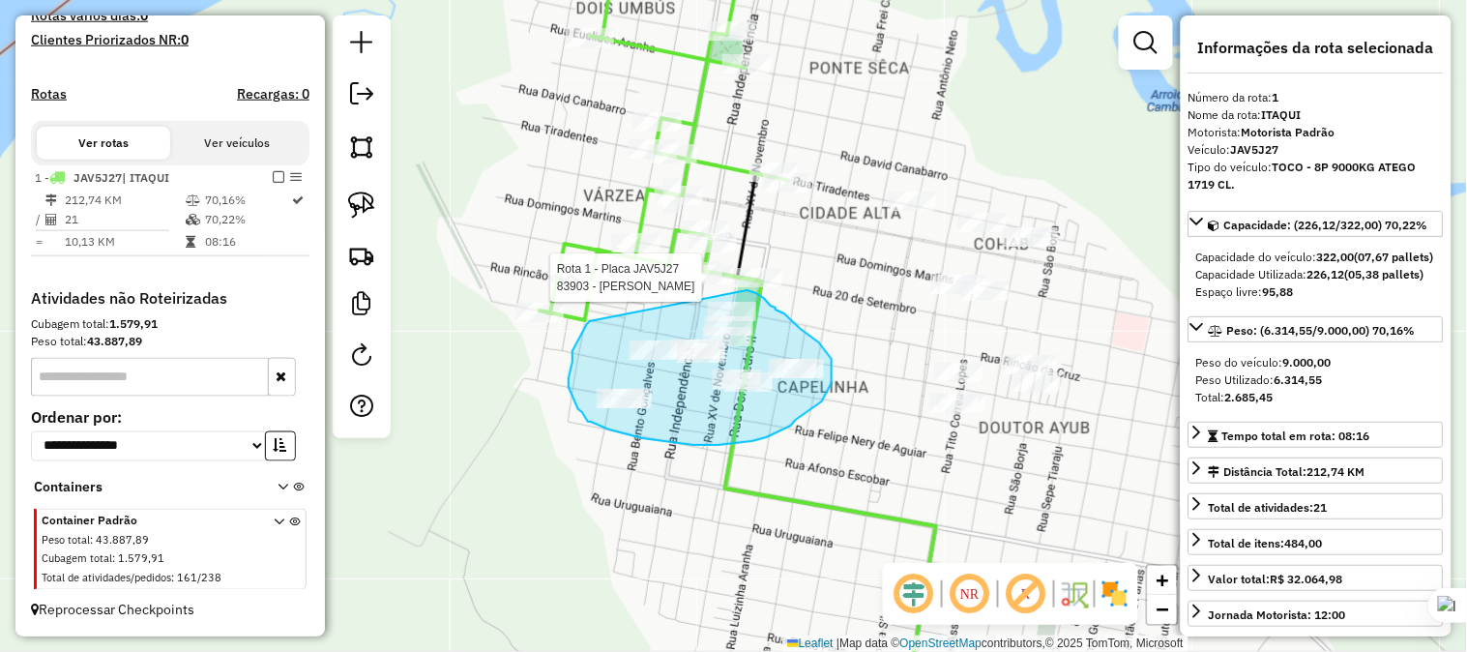
drag, startPoint x: 573, startPoint y: 362, endPoint x: 748, endPoint y: 290, distance: 189.1
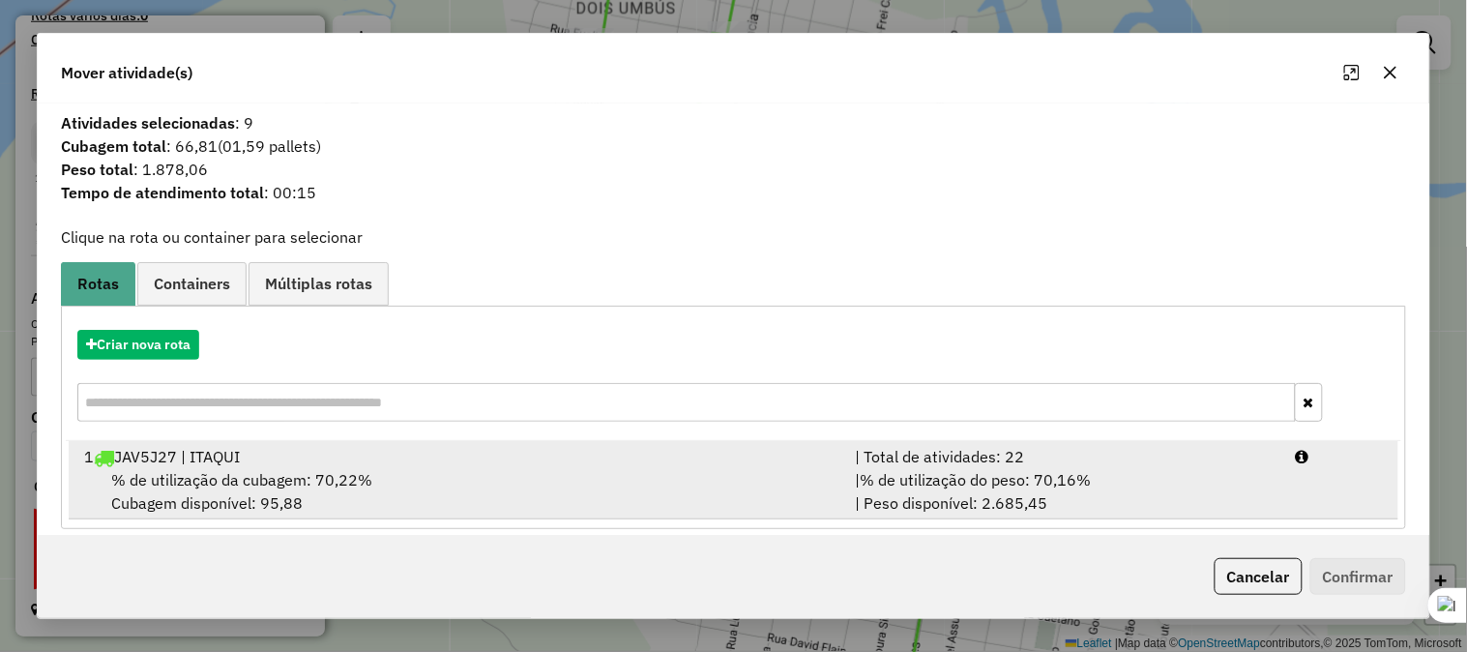
click at [228, 459] on div "1 JAV5J27 | ITAQUI" at bounding box center [458, 456] width 771 height 23
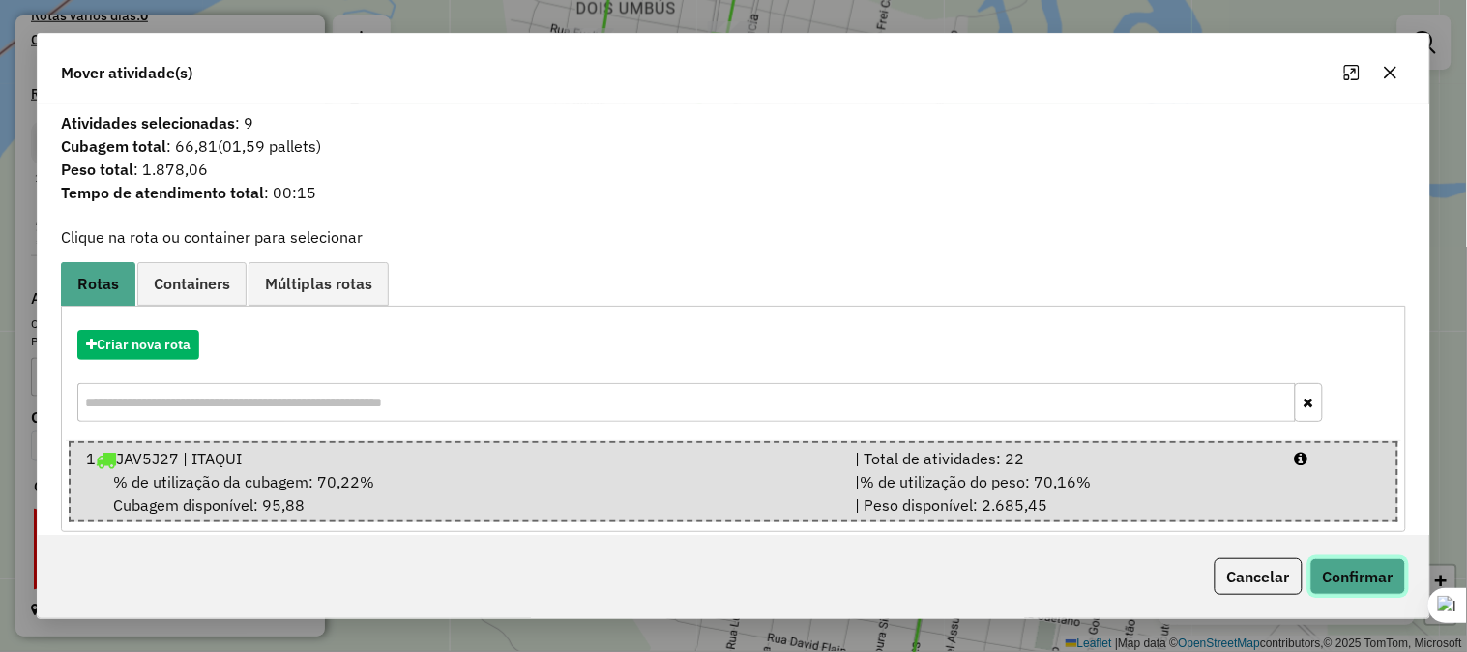
click at [1352, 586] on button "Confirmar" at bounding box center [1358, 576] width 96 height 37
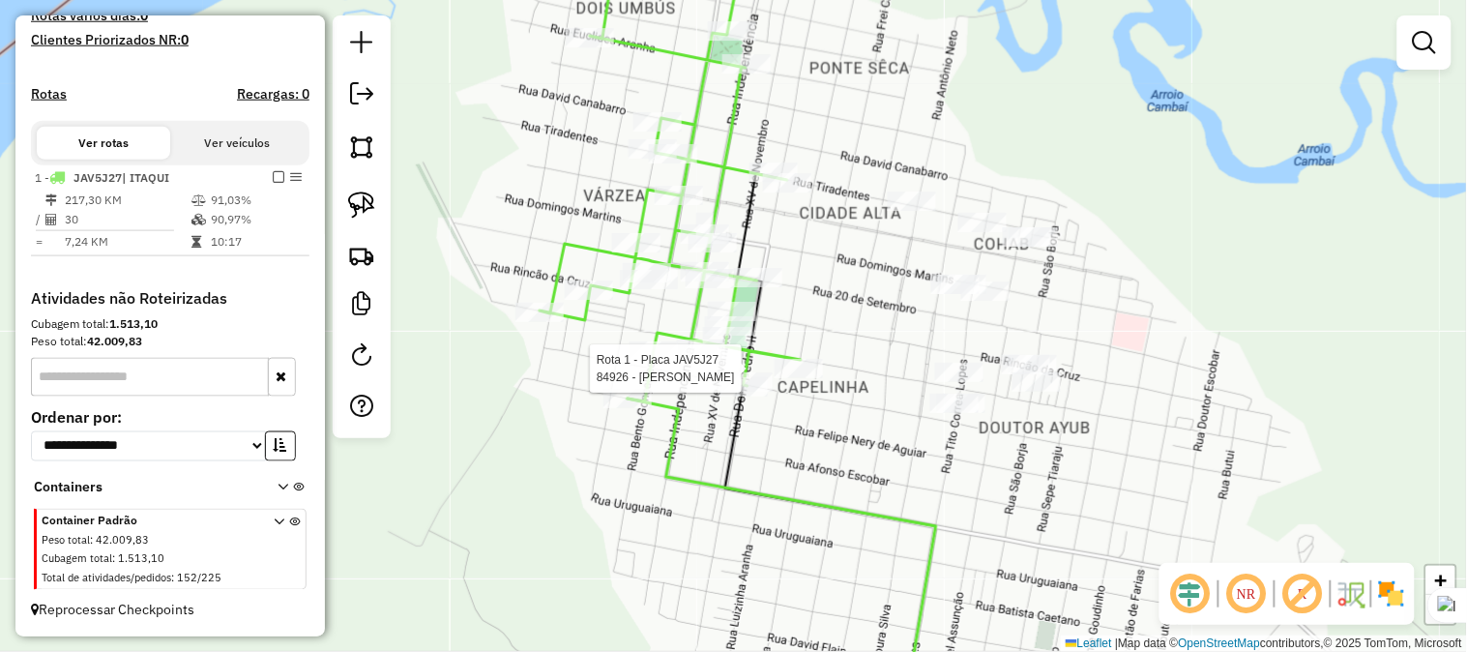
select select "**********"
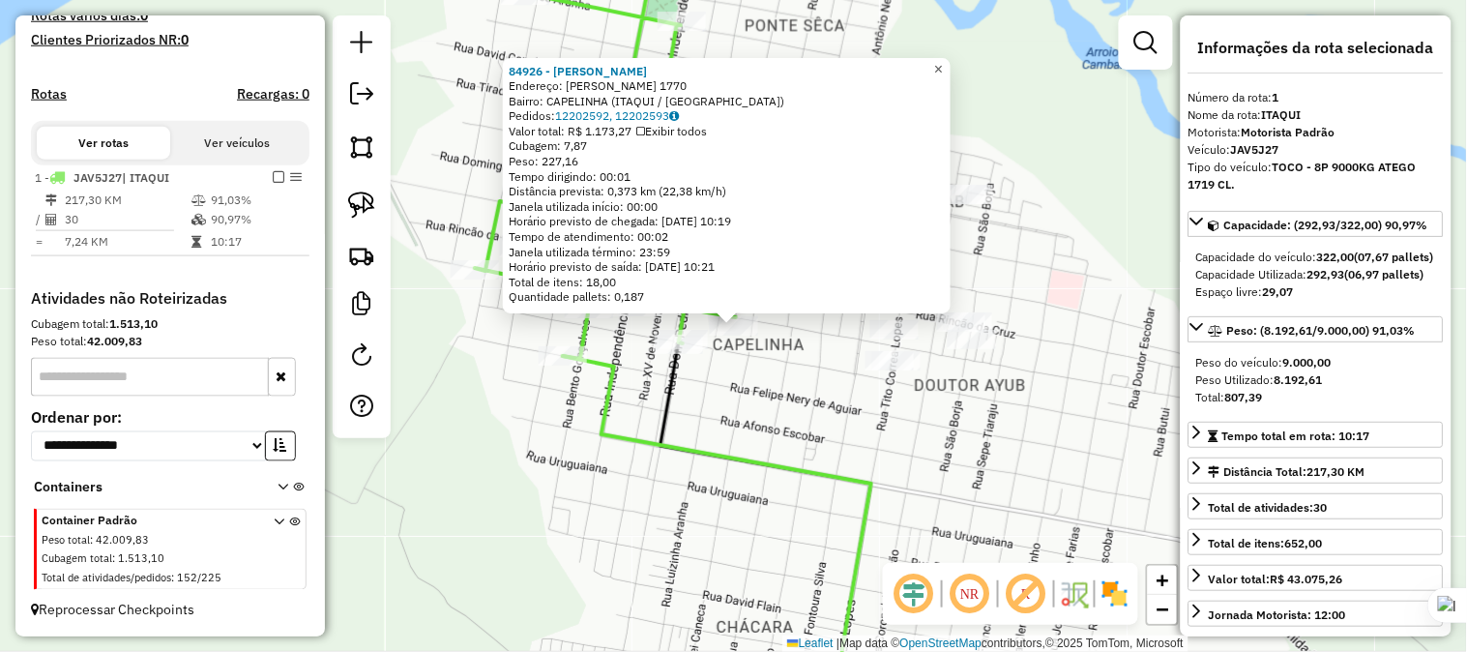
click at [951, 63] on link "×" at bounding box center [938, 69] width 23 height 23
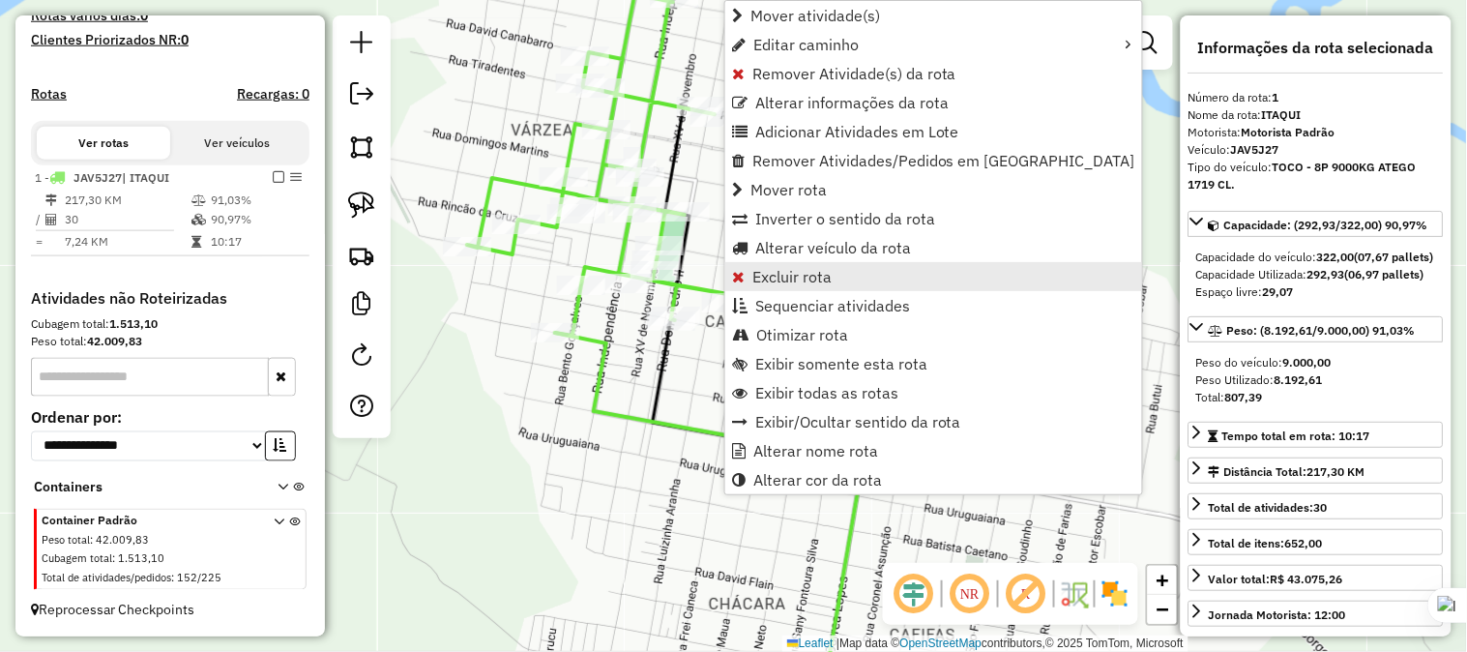
click at [774, 278] on span "Excluir rota" at bounding box center [791, 276] width 79 height 15
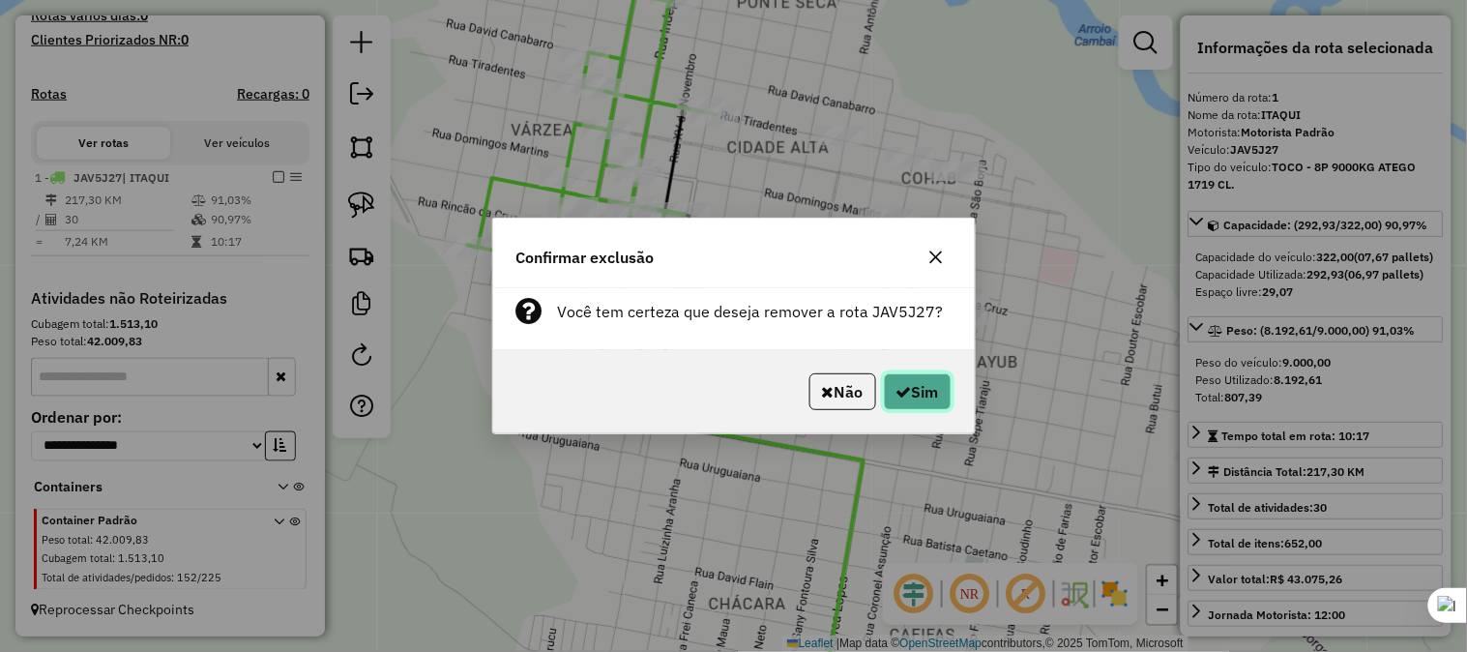
click at [917, 389] on button "Sim" at bounding box center [918, 391] width 68 height 37
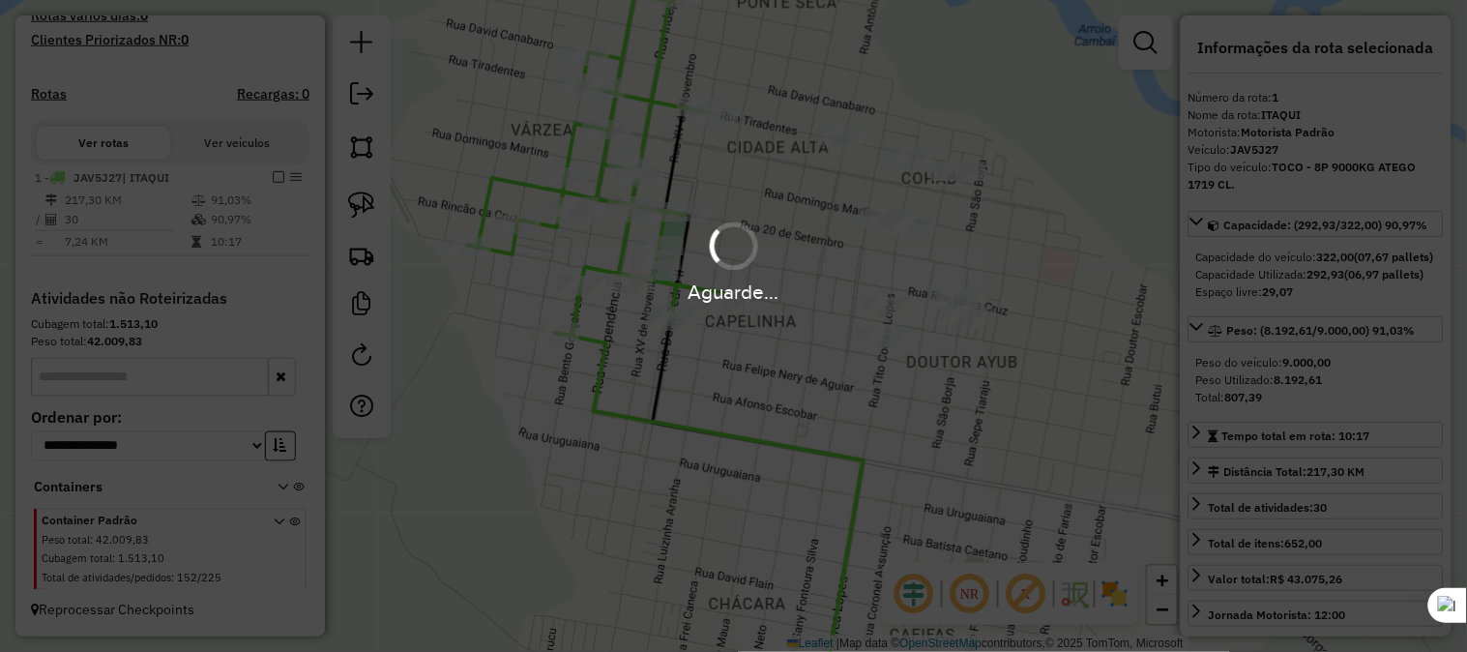
scroll to position [300, 0]
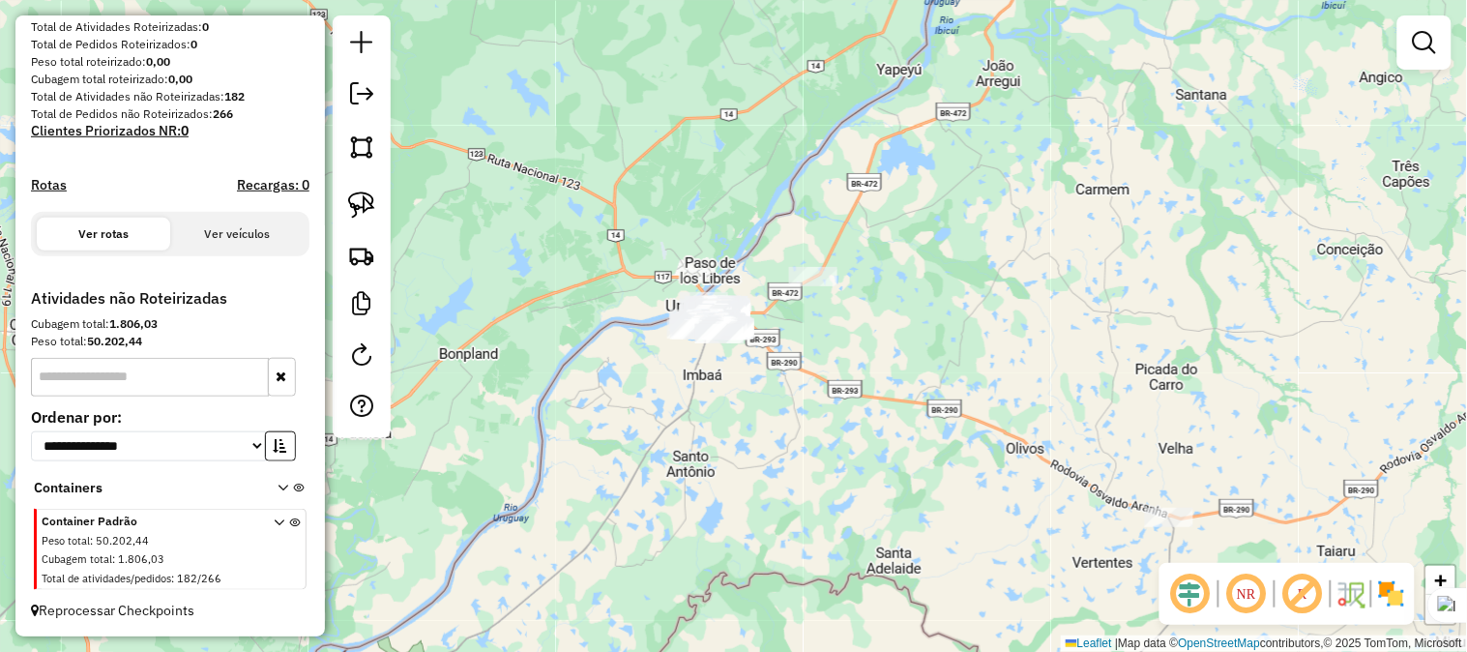
drag, startPoint x: 827, startPoint y: 171, endPoint x: 680, endPoint y: 431, distance: 298.8
click at [680, 431] on div "Janela de atendimento Grade de atendimento Capacidade Transportadoras Veículos …" at bounding box center [733, 326] width 1467 height 652
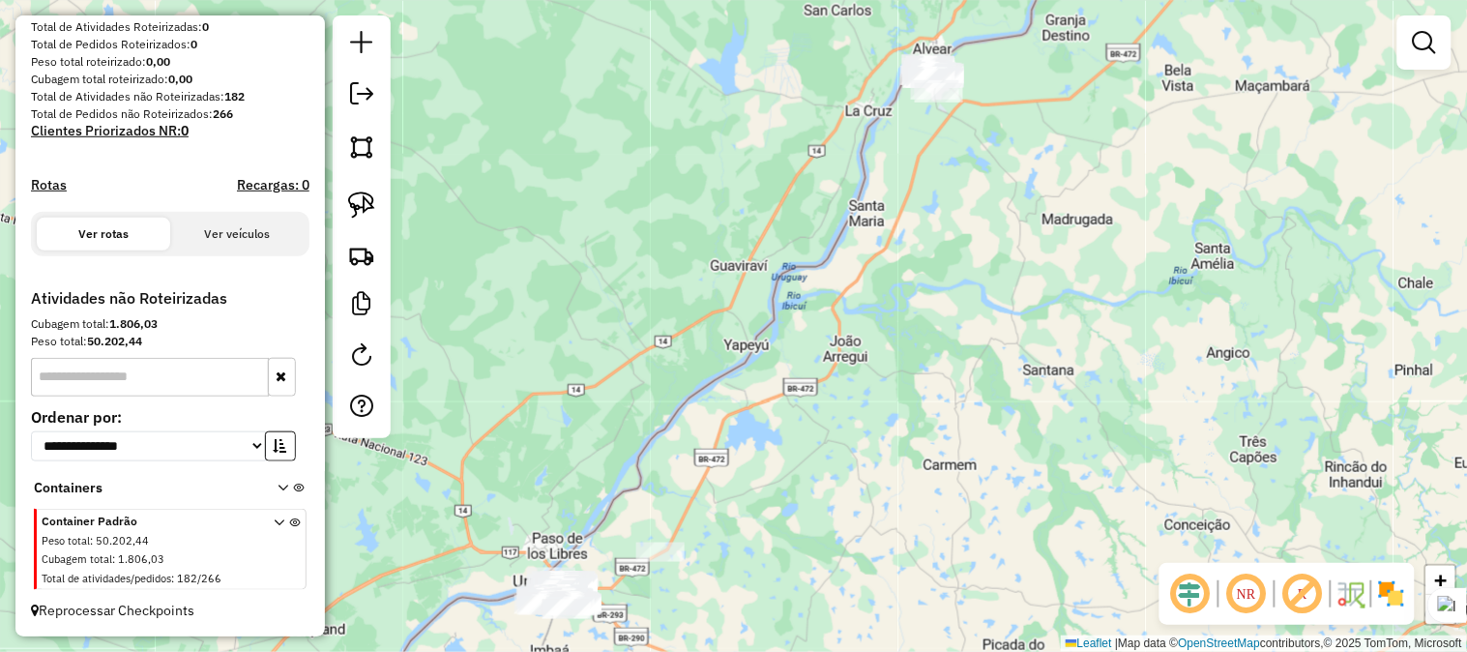
drag, startPoint x: 862, startPoint y: 190, endPoint x: 776, endPoint y: 331, distance: 165.4
click at [747, 393] on div "Janela de atendimento Grade de atendimento Capacidade Transportadoras Veículos …" at bounding box center [733, 326] width 1467 height 652
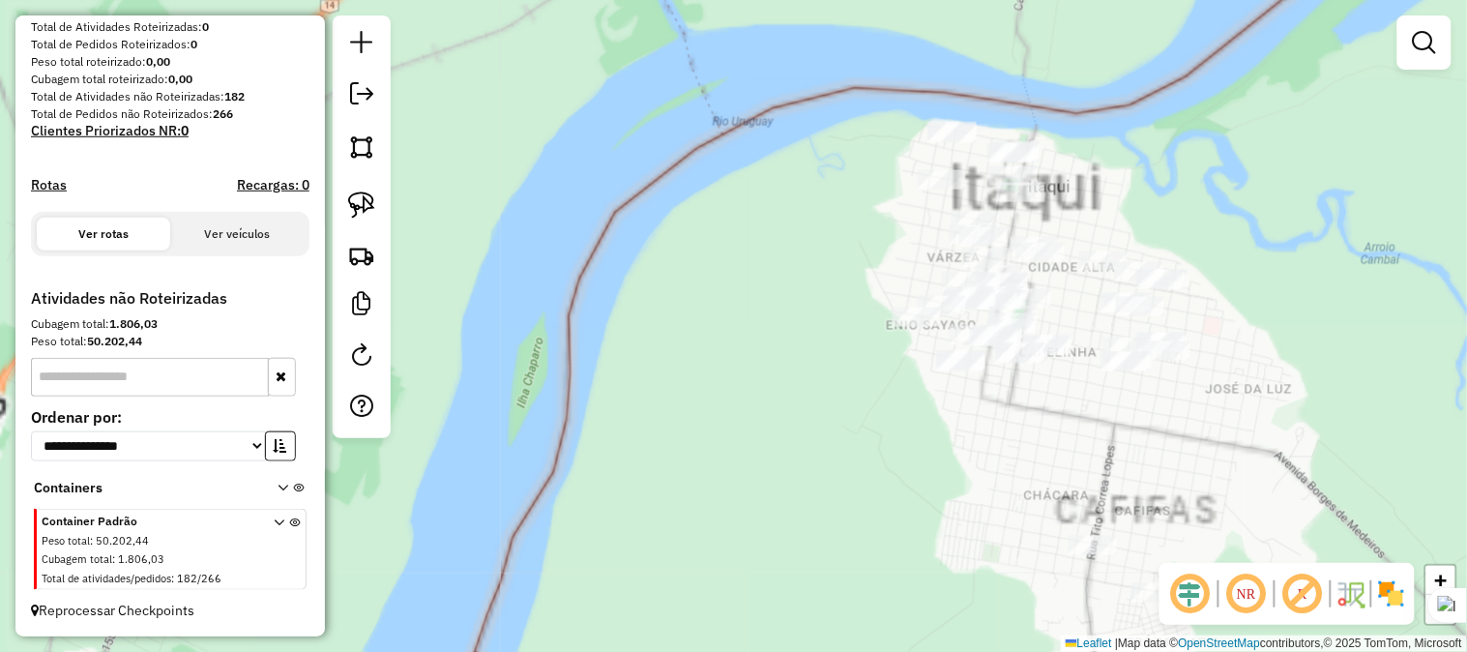
click at [764, 307] on div "Janela de atendimento Grade de atendimento Capacidade Transportadoras Veículos …" at bounding box center [733, 326] width 1467 height 652
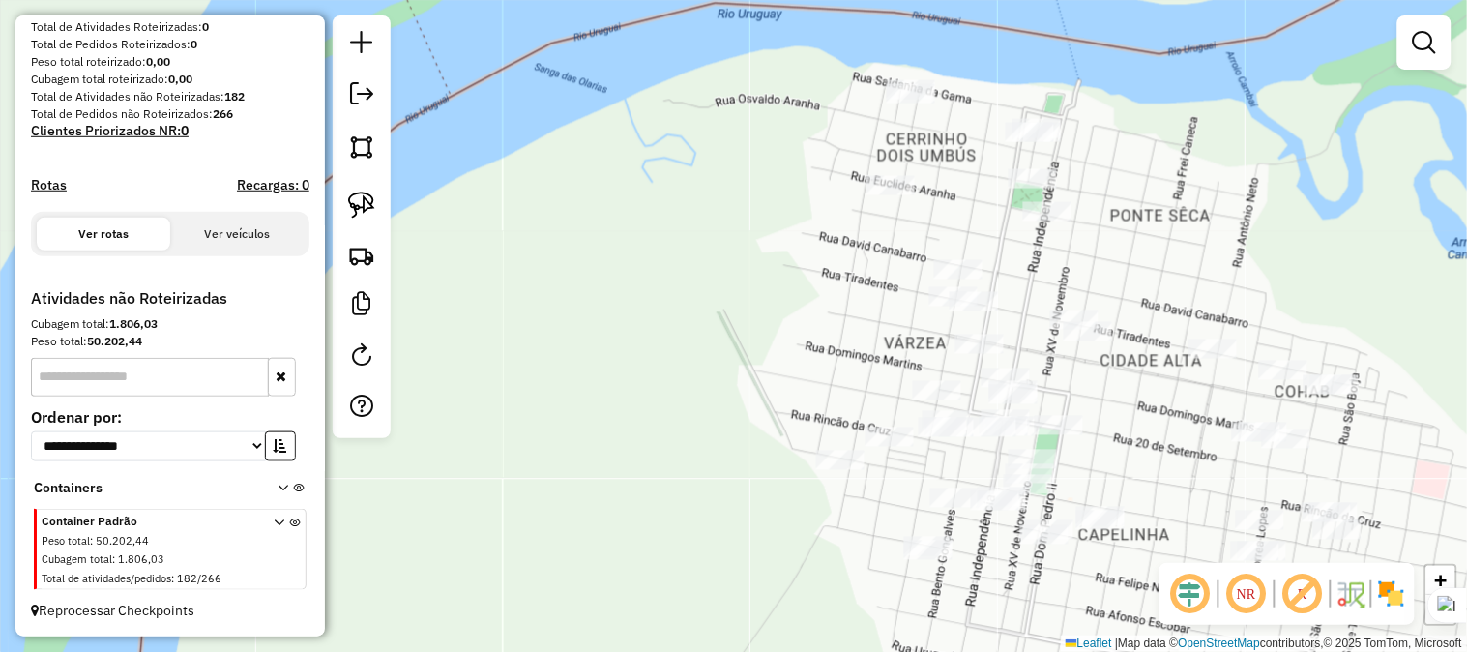
drag, startPoint x: 772, startPoint y: 315, endPoint x: 722, endPoint y: 306, distance: 50.3
click at [722, 306] on div "Janela de atendimento Grade de atendimento Capacidade Transportadoras Veículos …" at bounding box center [733, 326] width 1467 height 652
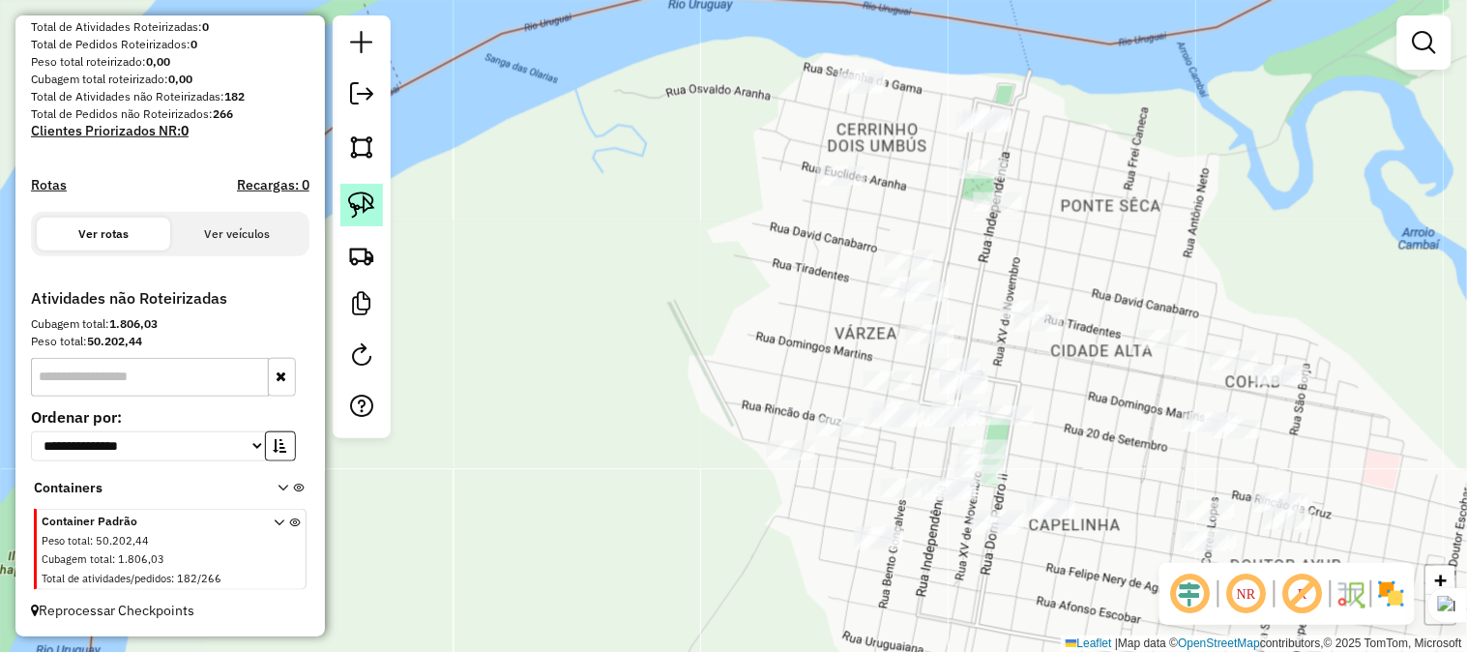
drag, startPoint x: 350, startPoint y: 205, endPoint x: 578, endPoint y: 264, distance: 235.7
click at [352, 205] on img at bounding box center [361, 204] width 27 height 27
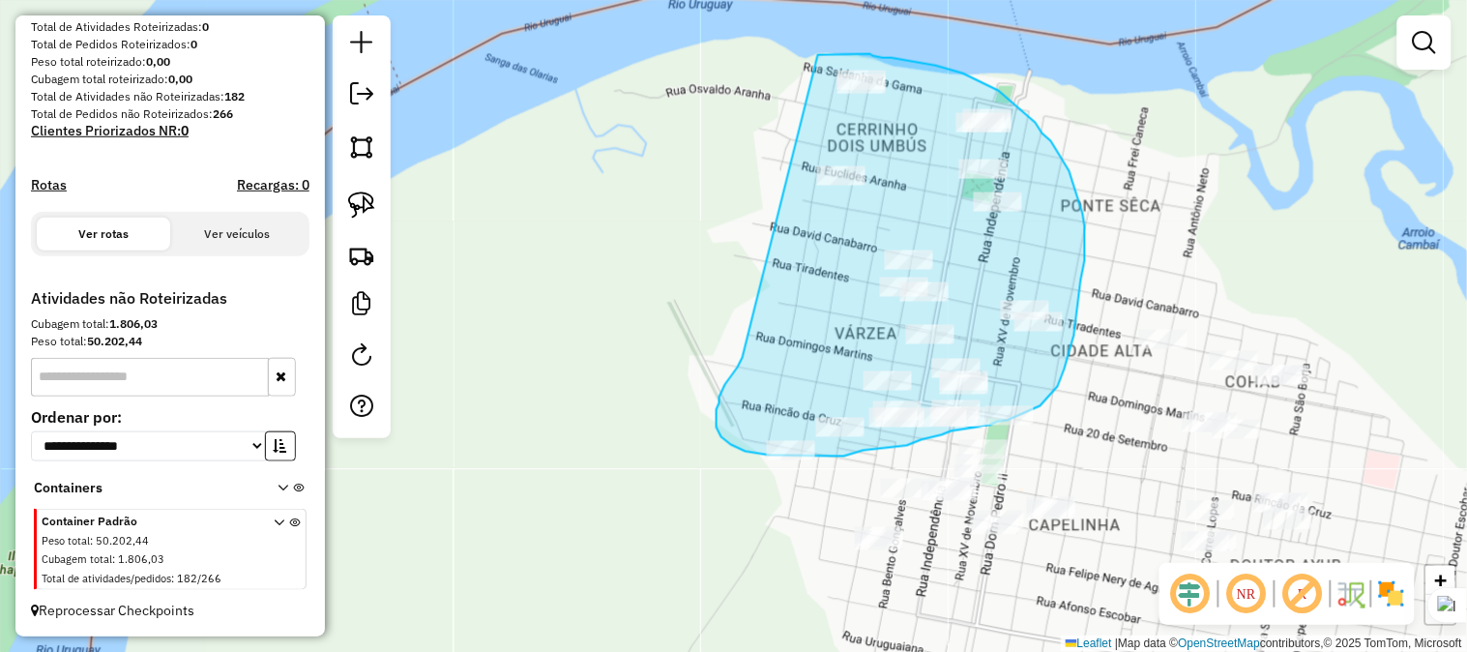
drag, startPoint x: 743, startPoint y: 358, endPoint x: 818, endPoint y: 55, distance: 312.0
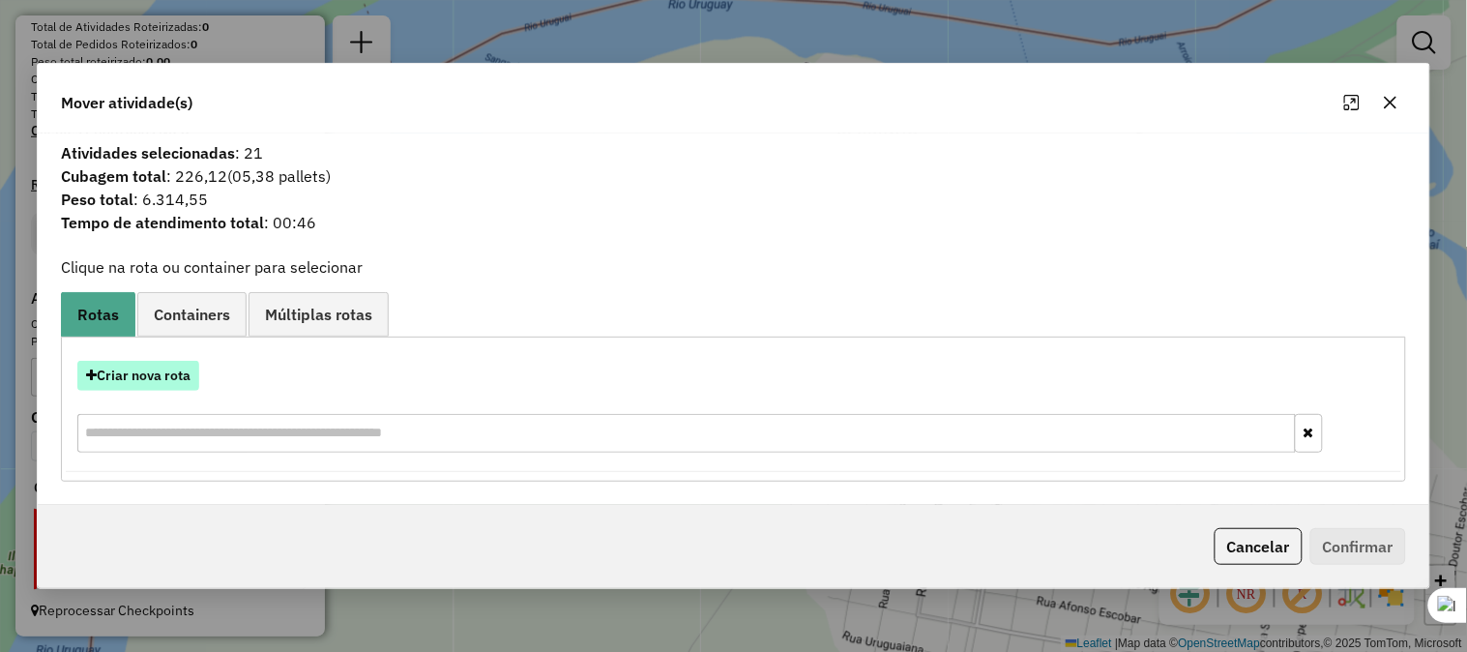
click at [170, 374] on button "Criar nova rota" at bounding box center [138, 376] width 122 height 30
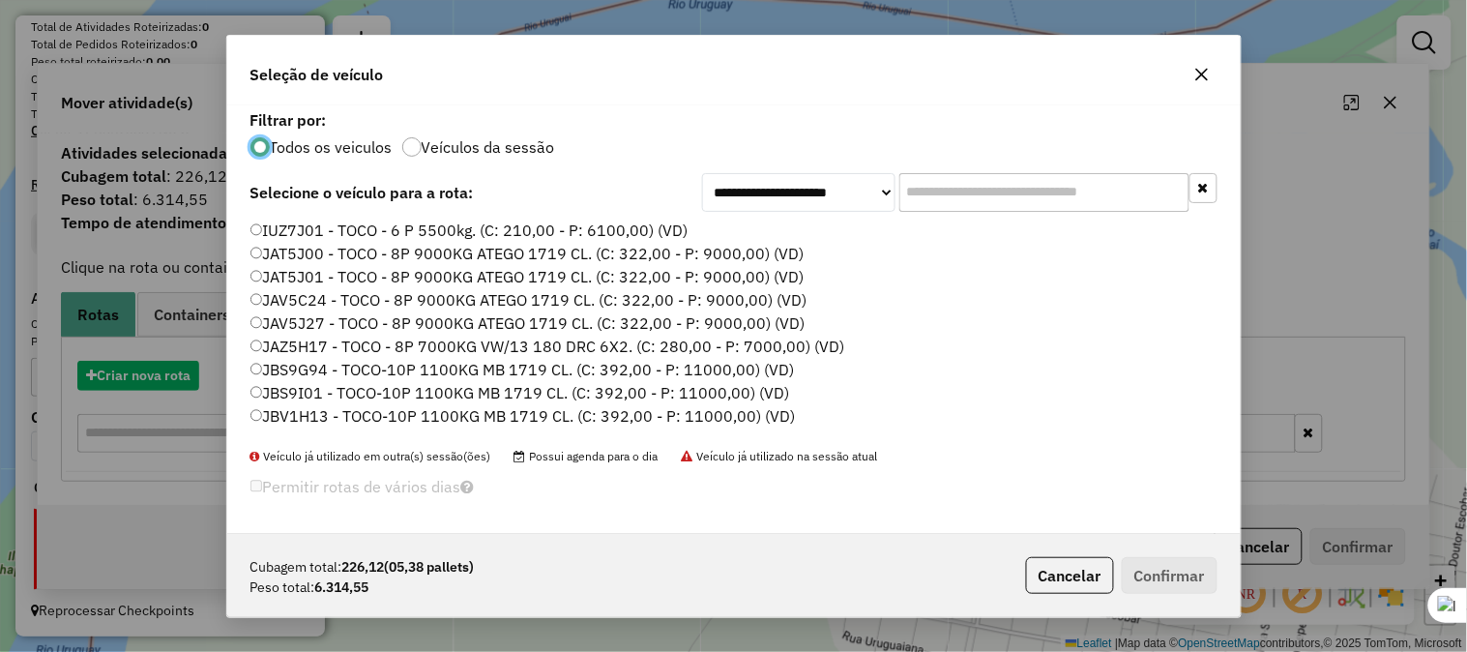
scroll to position [11, 5]
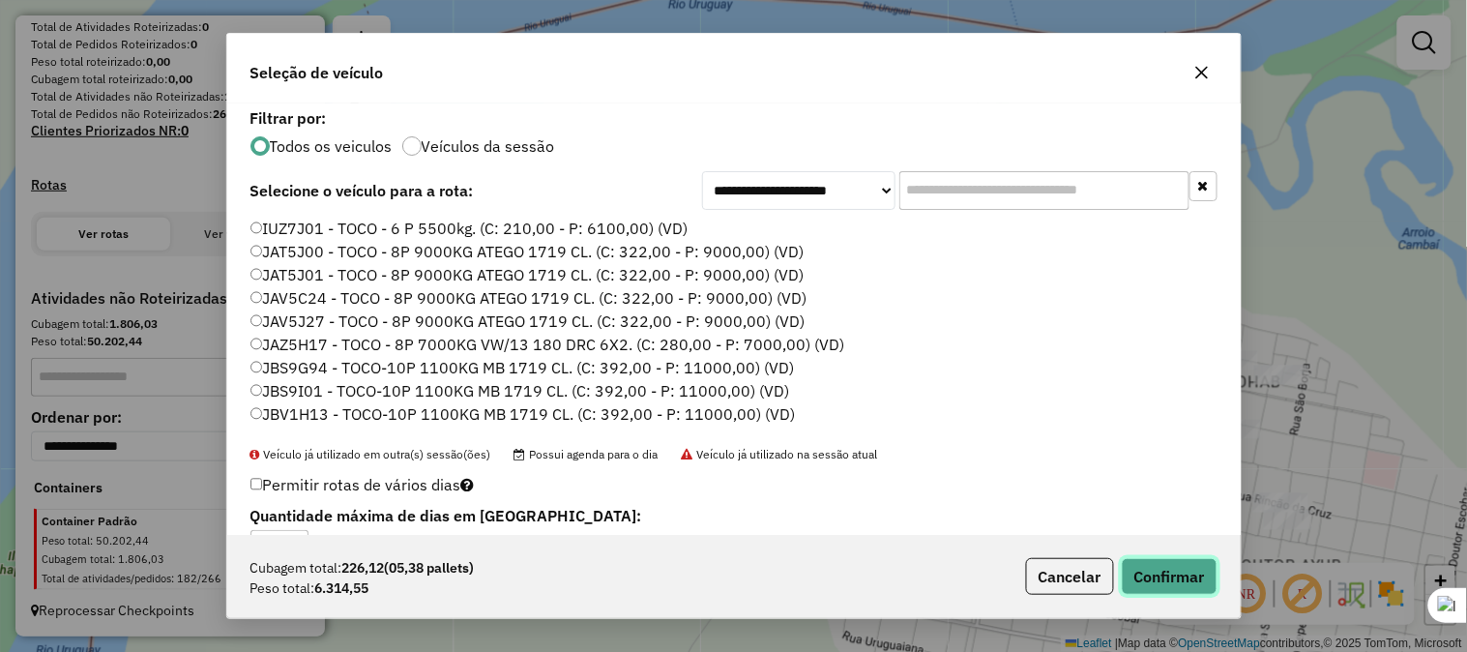
click at [1170, 571] on button "Confirmar" at bounding box center [1170, 576] width 96 height 37
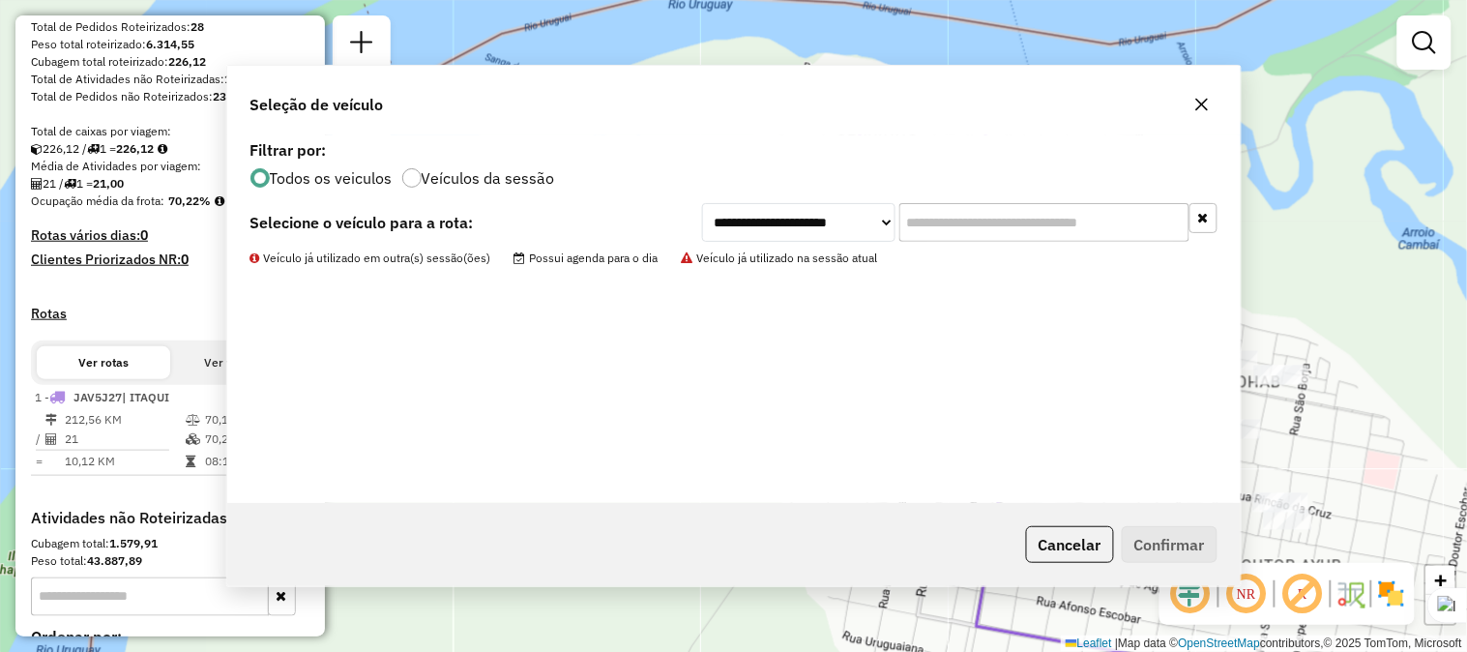
scroll to position [536, 0]
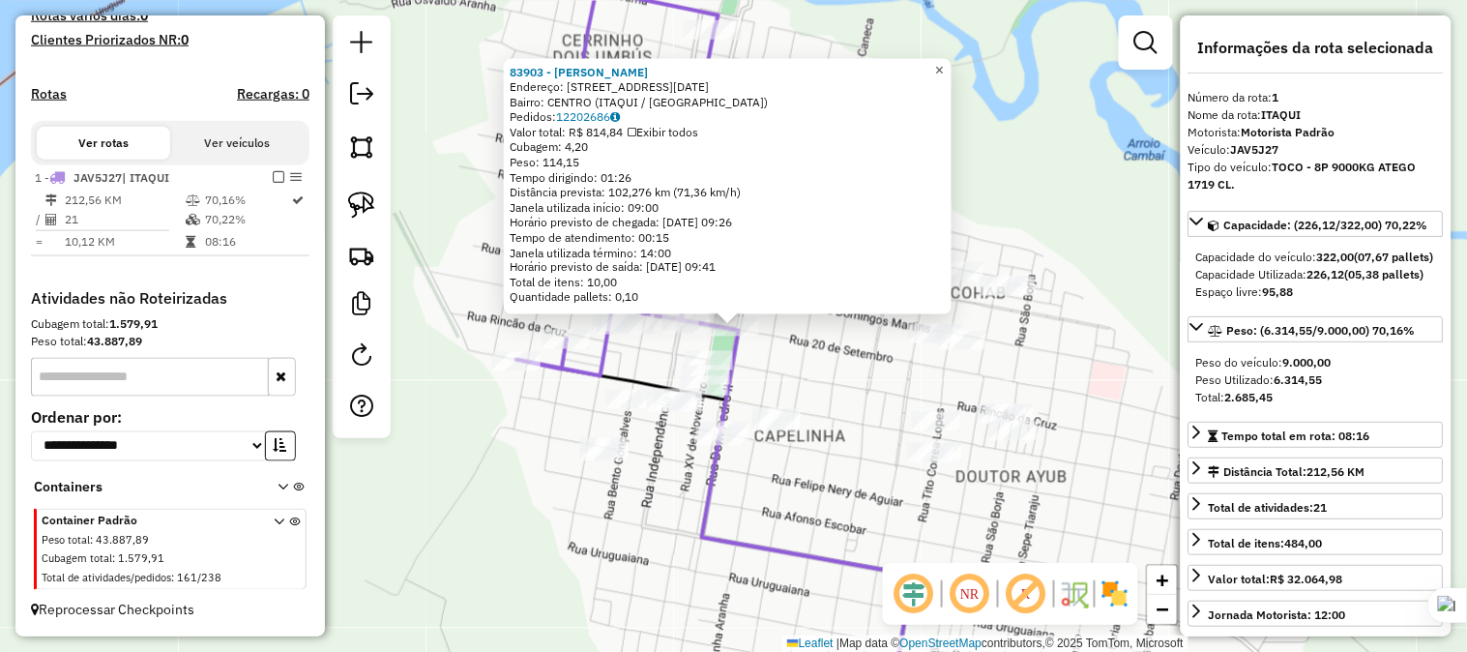
click at [944, 64] on span "×" at bounding box center [939, 69] width 9 height 16
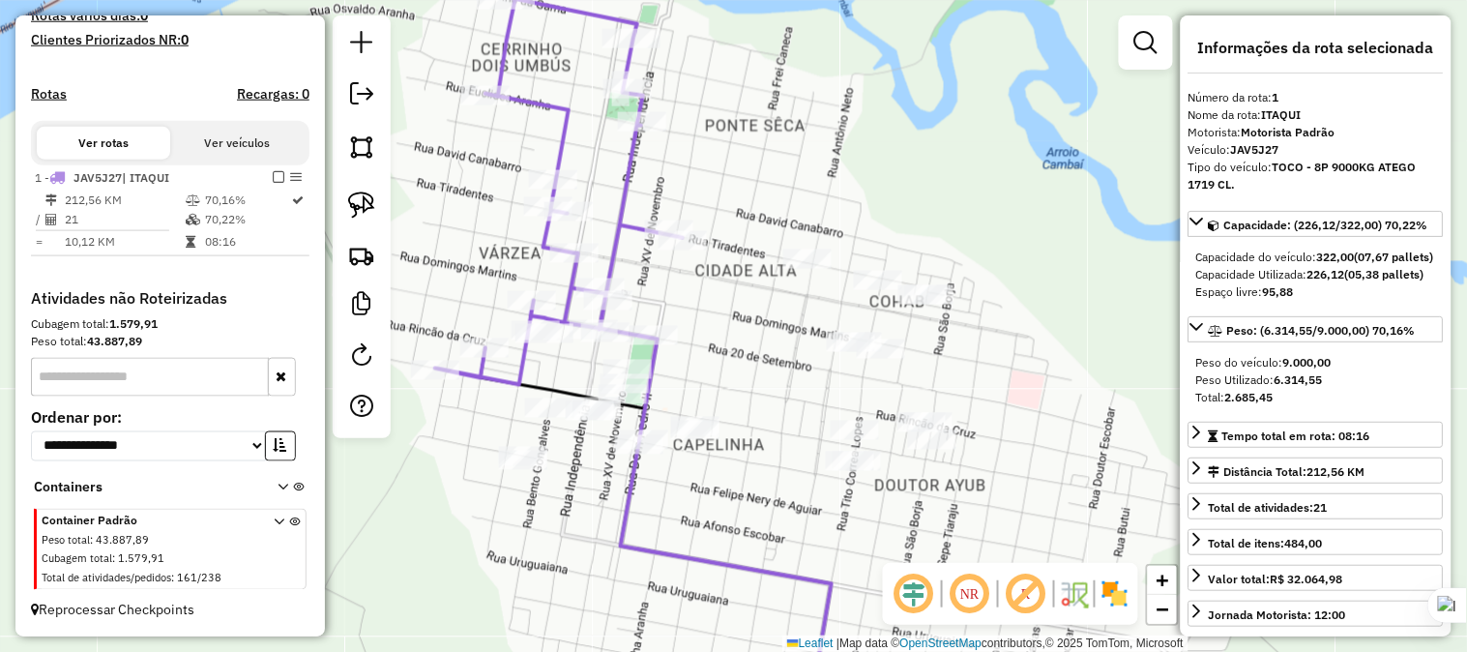
drag, startPoint x: 838, startPoint y: 327, endPoint x: 756, endPoint y: 336, distance: 81.7
click at [756, 336] on div "Janela de atendimento Grade de atendimento Capacidade Transportadoras Veículos …" at bounding box center [733, 326] width 1467 height 652
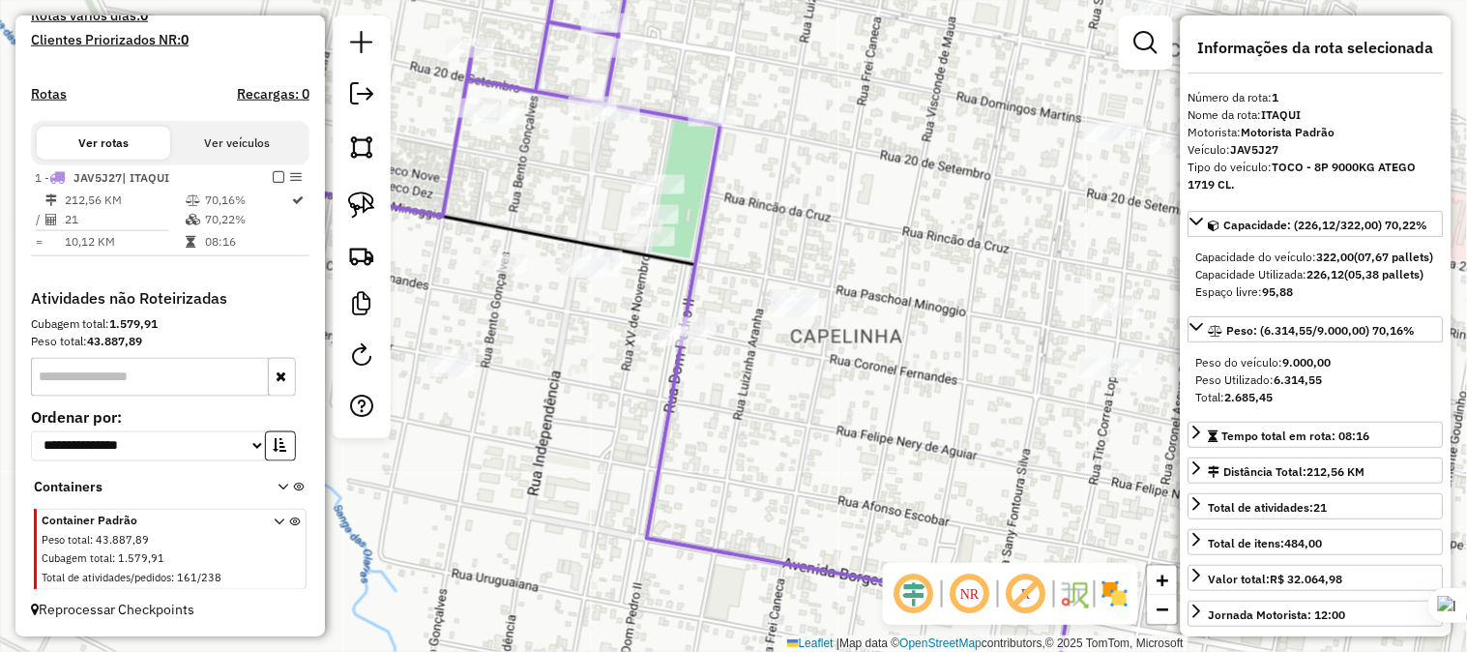
drag, startPoint x: 714, startPoint y: 279, endPoint x: 846, endPoint y: 323, distance: 139.8
click at [846, 323] on div "Janela de atendimento Grade de atendimento Capacidade Transportadoras Veículos …" at bounding box center [733, 326] width 1467 height 652
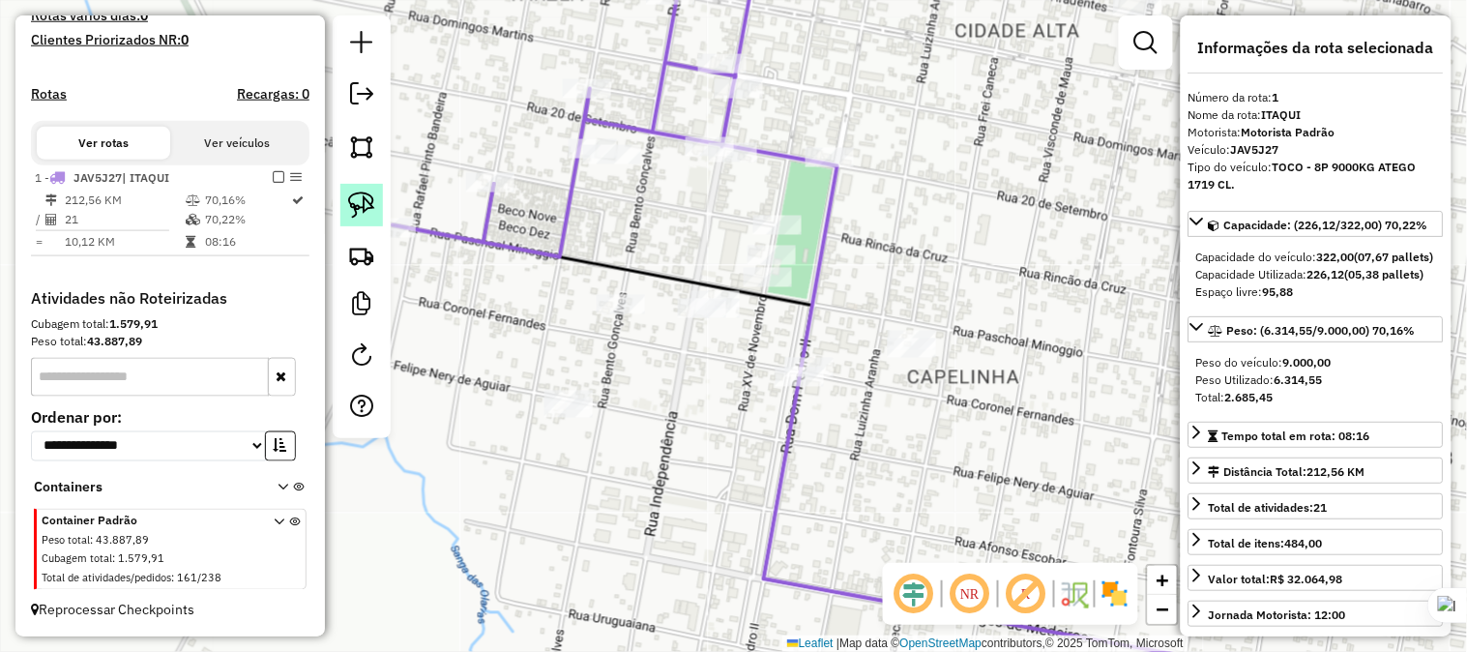
click at [359, 205] on img at bounding box center [361, 204] width 27 height 27
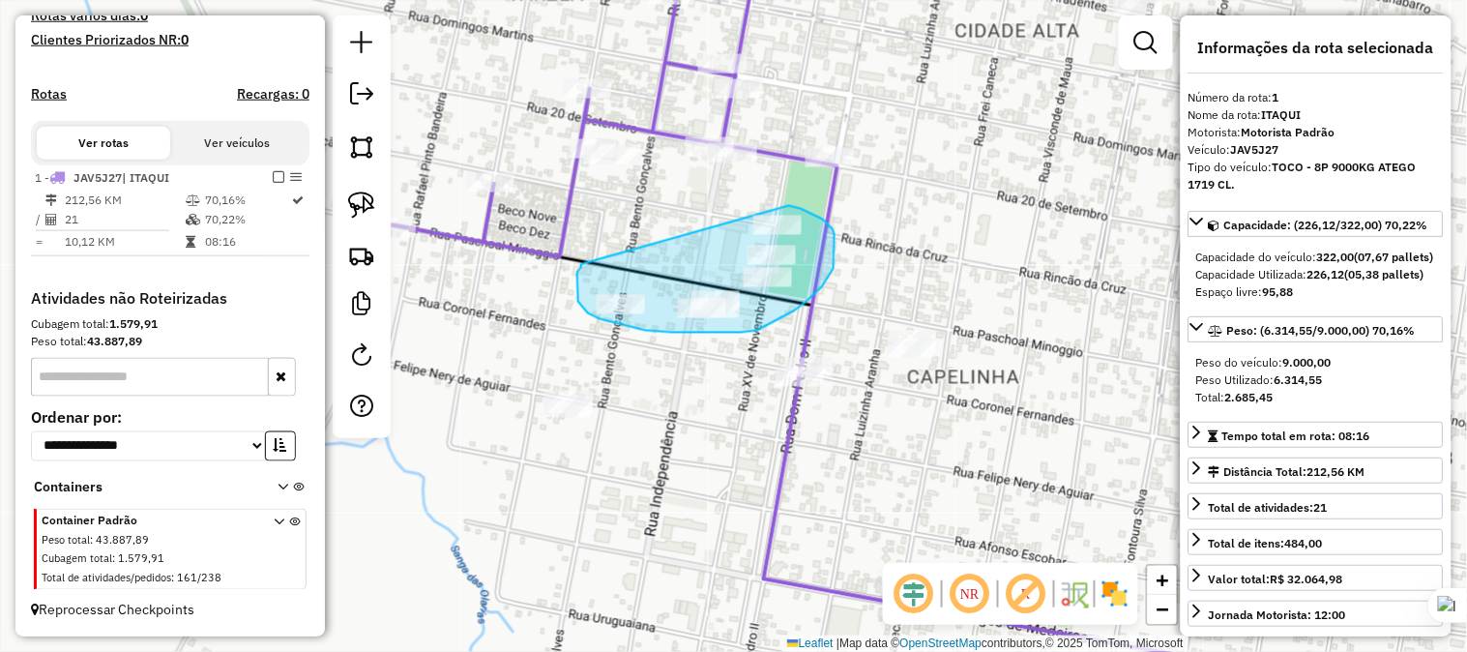
drag, startPoint x: 583, startPoint y: 264, endPoint x: 779, endPoint y: 201, distance: 205.2
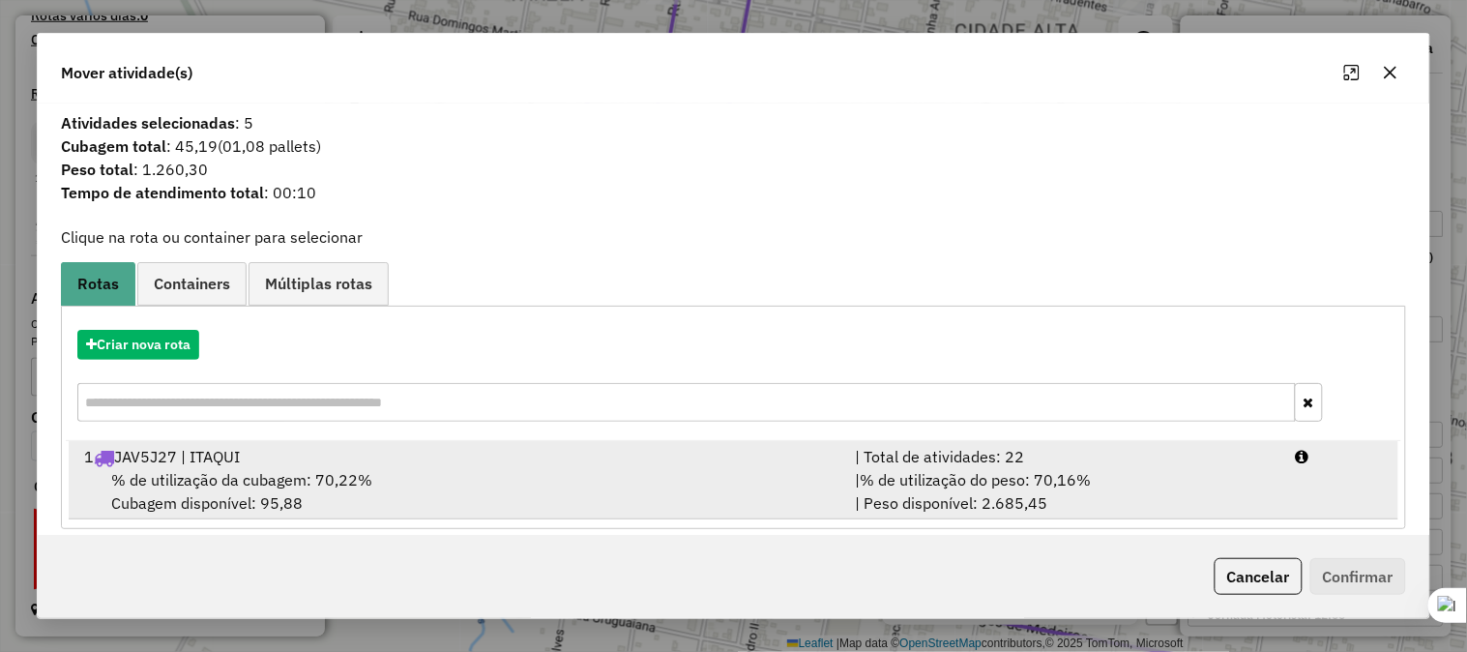
click at [245, 459] on div "1 JAV5J27 | ITAQUI" at bounding box center [458, 456] width 771 height 23
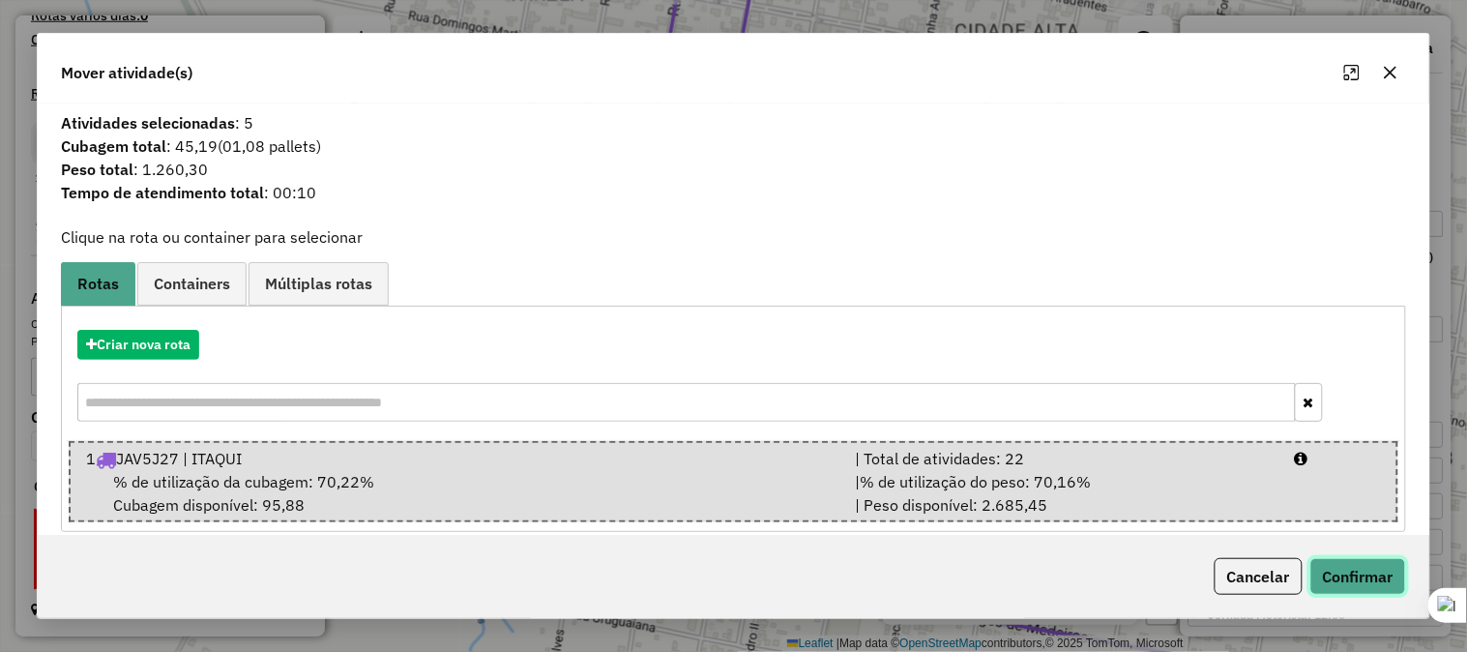
click at [1344, 572] on button "Confirmar" at bounding box center [1358, 576] width 96 height 37
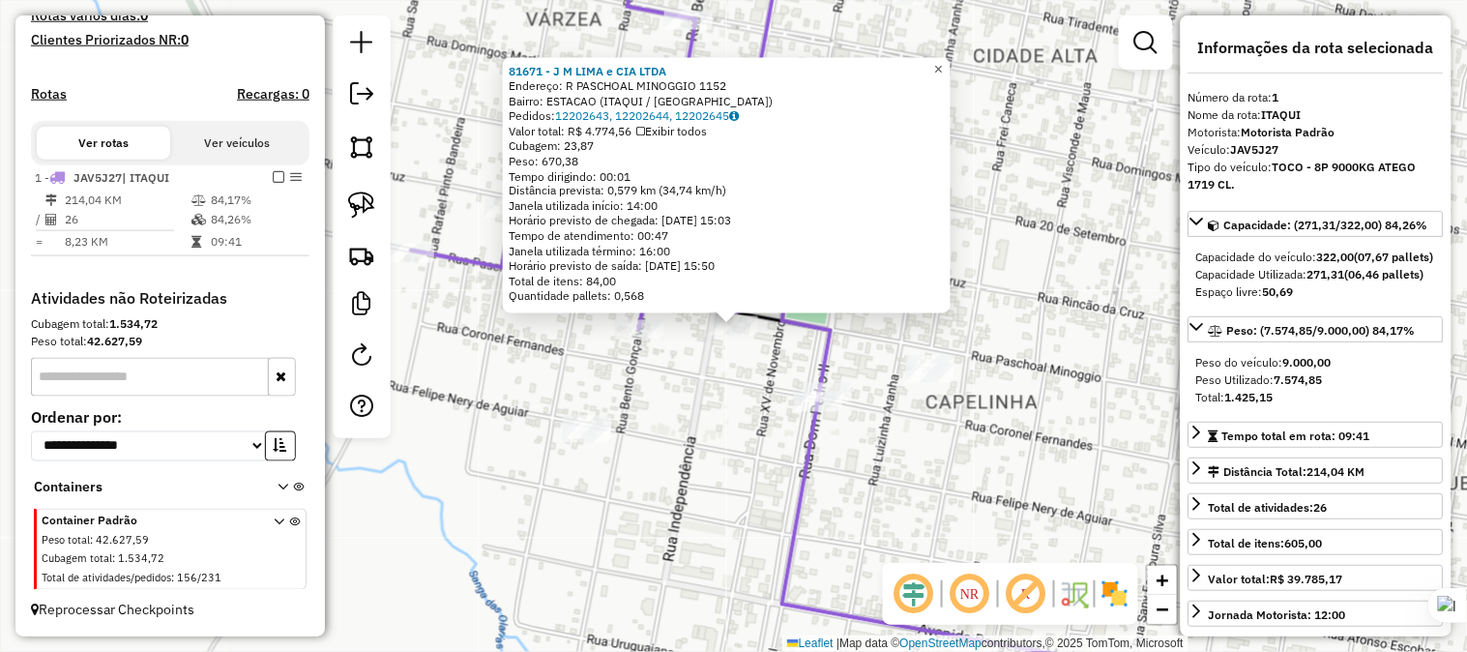
click at [943, 60] on span "×" at bounding box center [938, 68] width 9 height 16
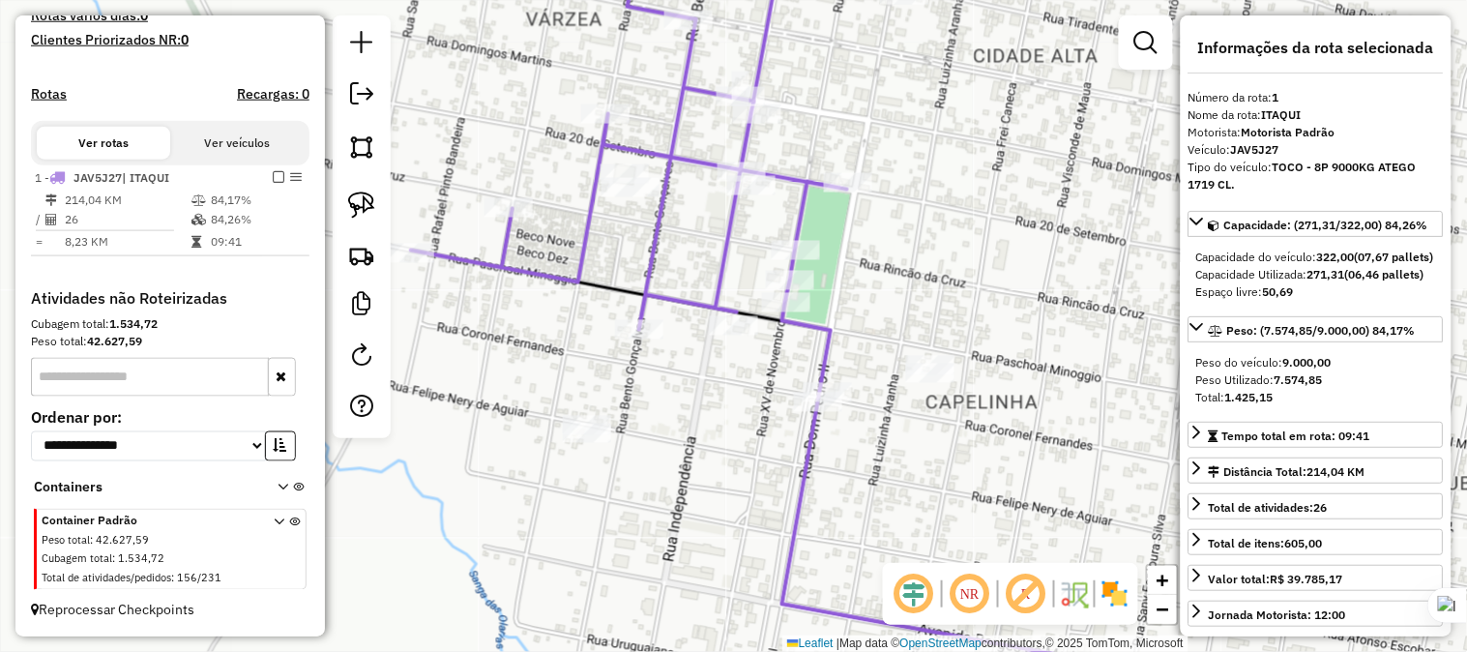
drag, startPoint x: 870, startPoint y: 206, endPoint x: 843, endPoint y: 216, distance: 28.8
click at [867, 207] on div "Janela de atendimento Grade de atendimento Capacidade Transportadoras Veículos …" at bounding box center [733, 326] width 1467 height 652
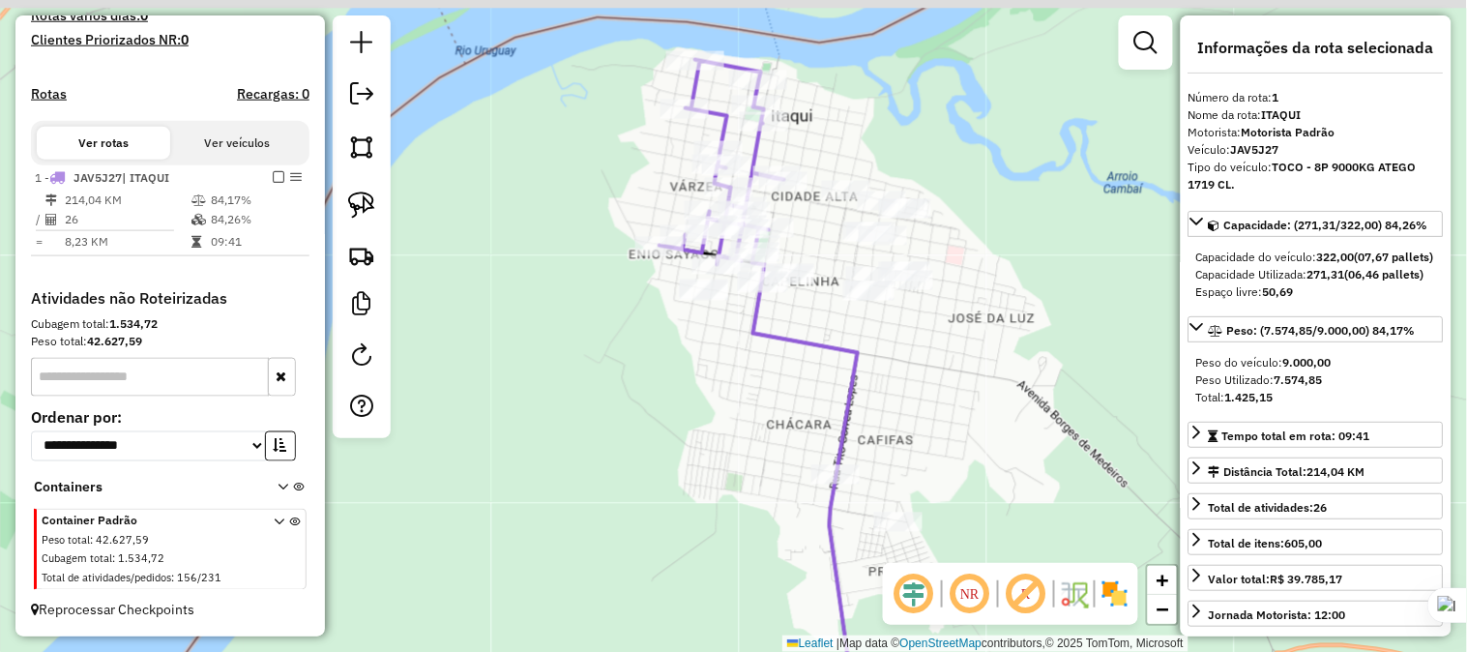
drag, startPoint x: 917, startPoint y: 322, endPoint x: 849, endPoint y: 312, distance: 68.4
click at [911, 323] on div "Janela de atendimento Grade de atendimento Capacidade Transportadoras Veículos …" at bounding box center [733, 326] width 1467 height 652
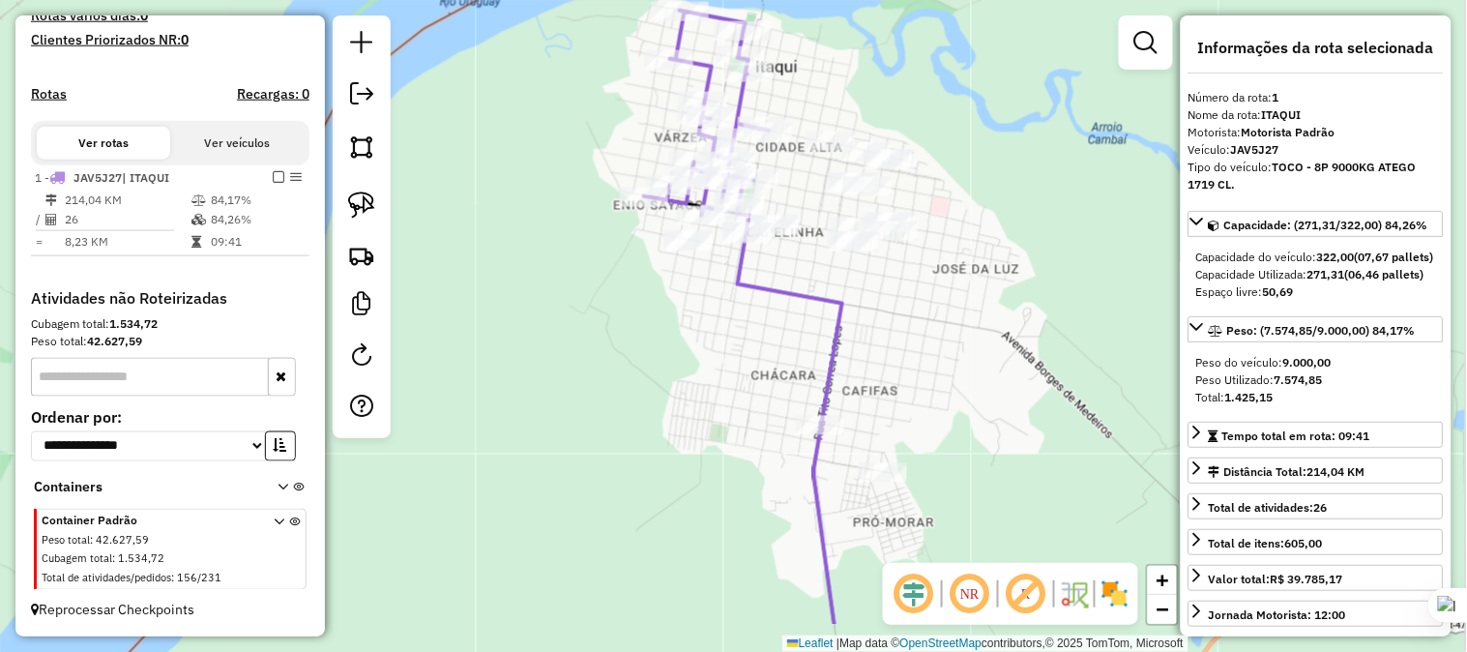
drag, startPoint x: 852, startPoint y: 429, endPoint x: 823, endPoint y: 364, distance: 71.9
click at [819, 331] on div "Janela de atendimento Grade de atendimento Capacidade Transportadoras Veículos …" at bounding box center [733, 326] width 1467 height 652
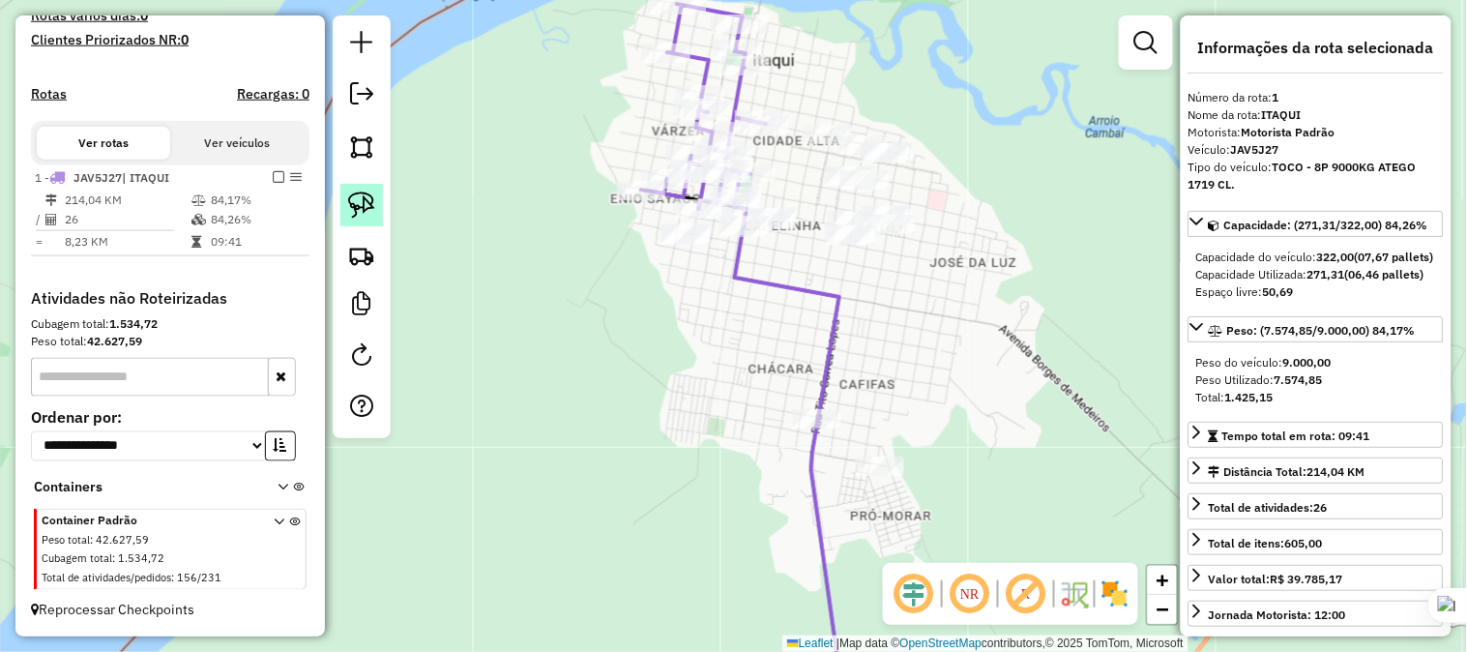
click at [371, 210] on img at bounding box center [361, 204] width 27 height 27
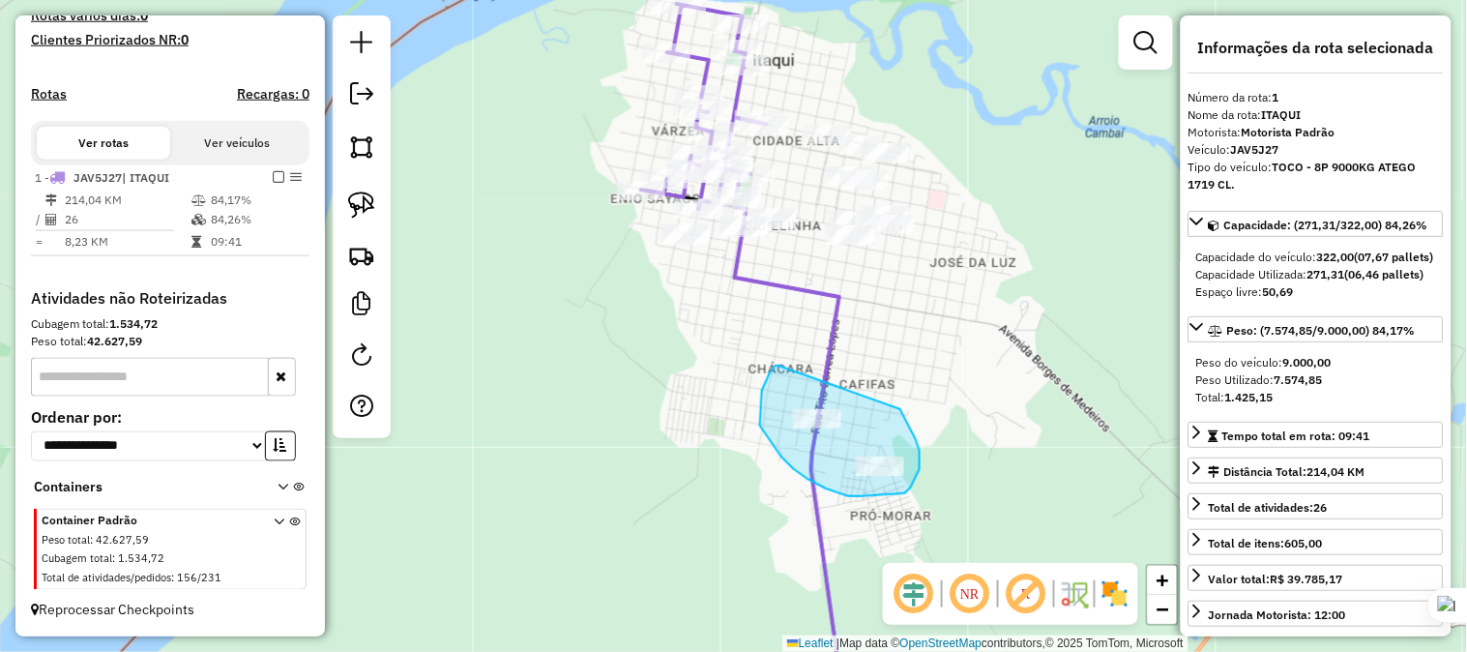
drag, startPoint x: 779, startPoint y: 366, endPoint x: 870, endPoint y: 392, distance: 95.5
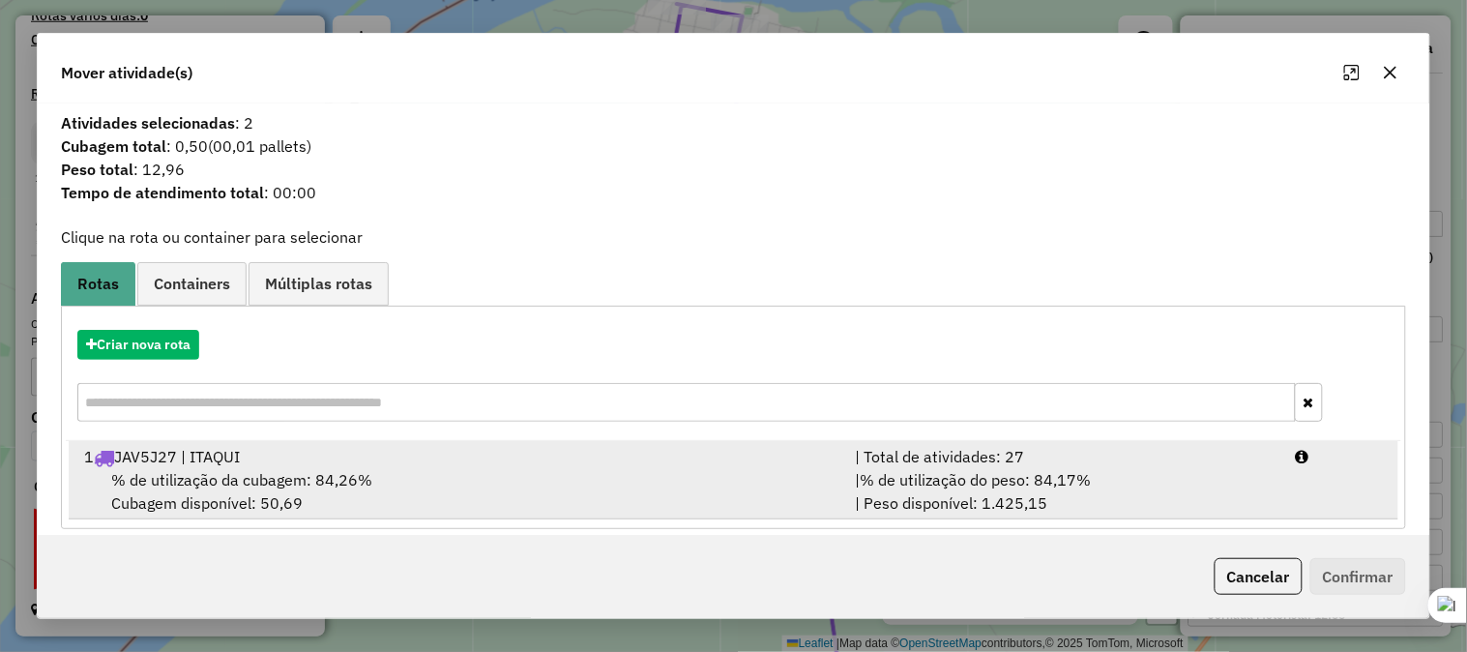
click at [224, 468] on div "% de utilização da cubagem: 84,26% Cubagem disponível: 50,69" at bounding box center [458, 491] width 771 height 46
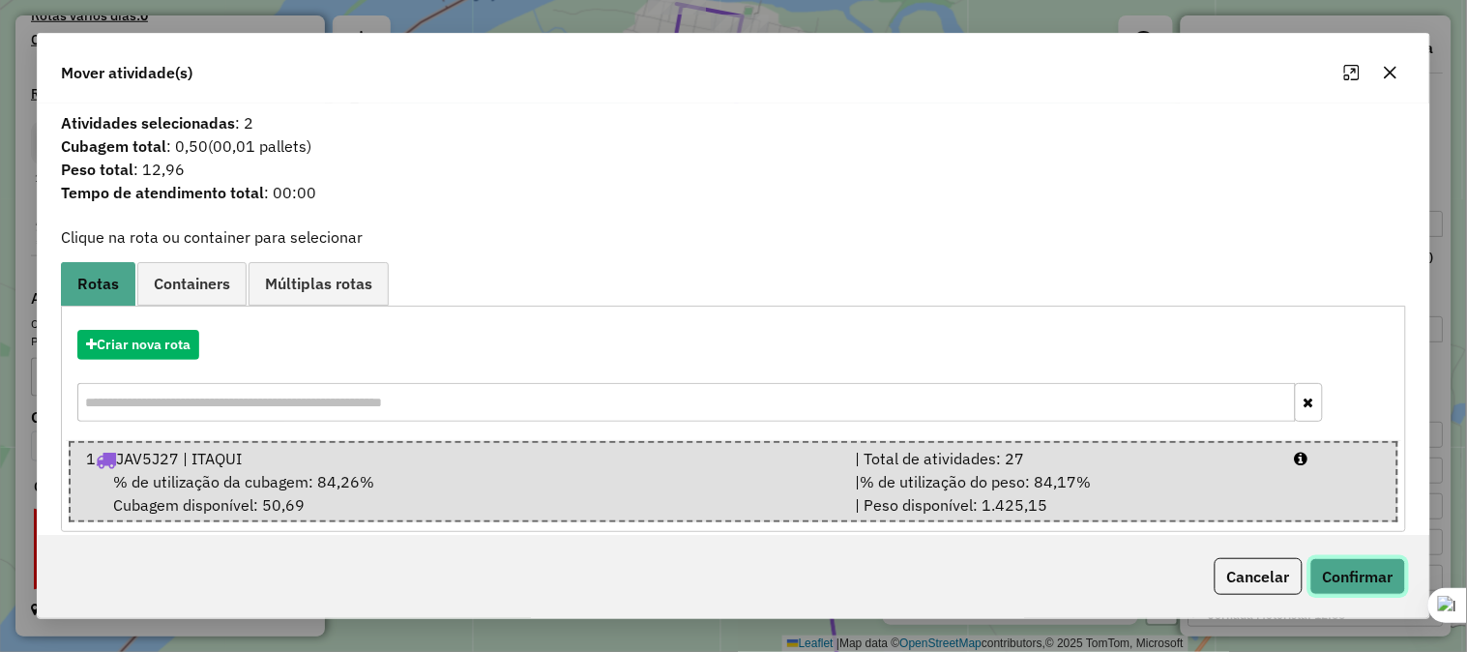
click at [1360, 569] on button "Confirmar" at bounding box center [1358, 576] width 96 height 37
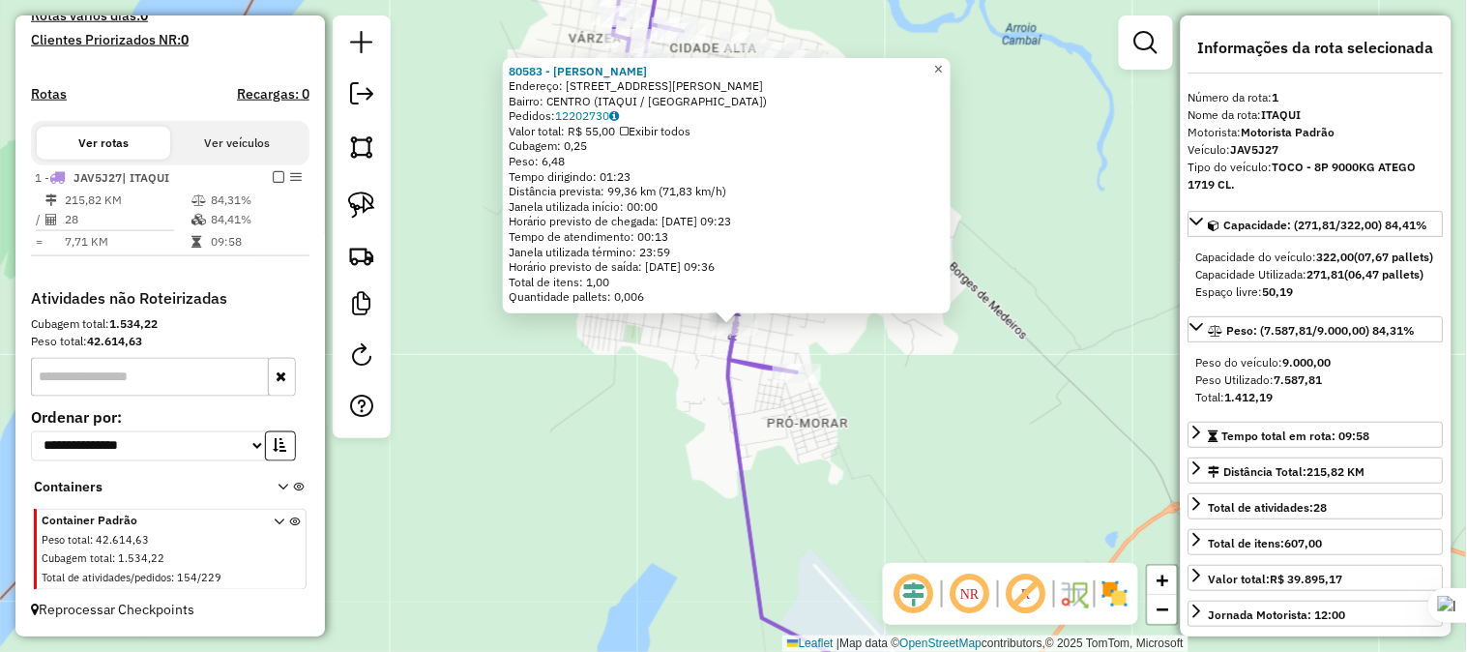
click at [943, 62] on span "×" at bounding box center [938, 69] width 9 height 16
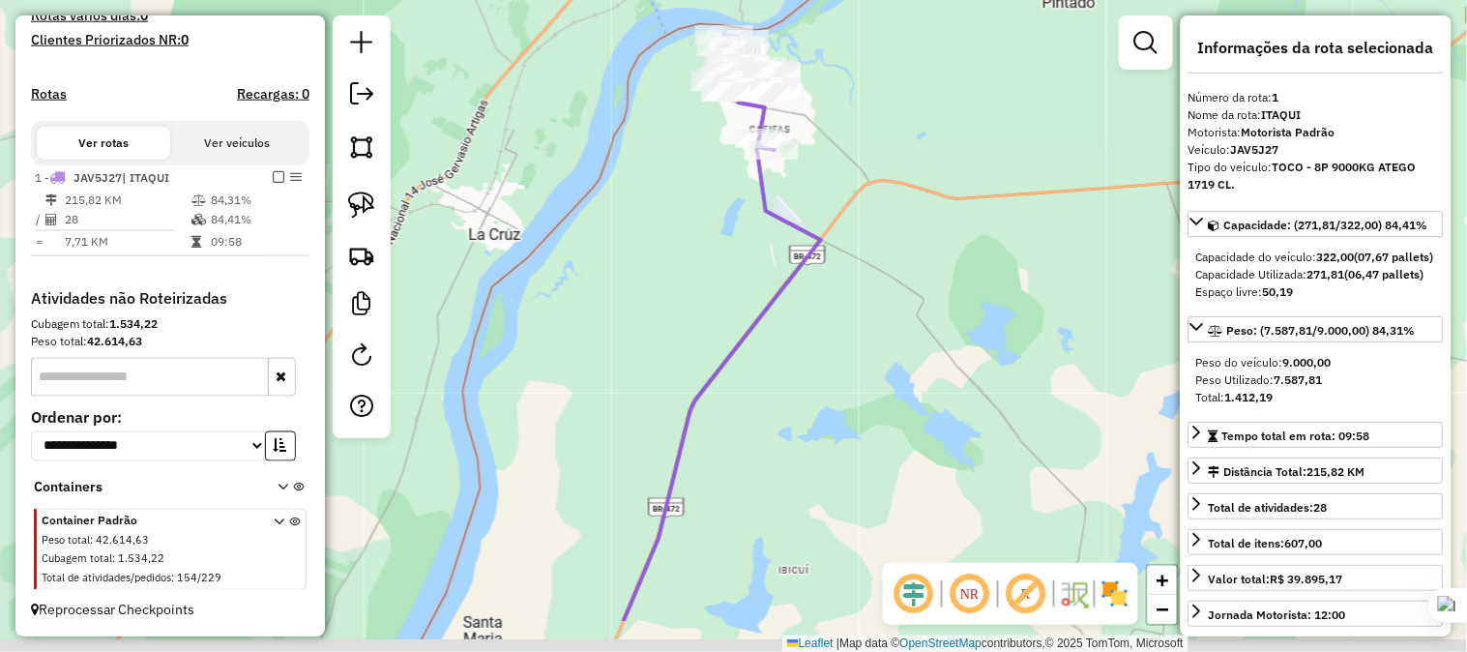
drag, startPoint x: 915, startPoint y: 417, endPoint x: 851, endPoint y: 264, distance: 165.6
click at [852, 266] on div "Janela de atendimento Grade de atendimento Capacidade Transportadoras Veículos …" at bounding box center [733, 326] width 1467 height 652
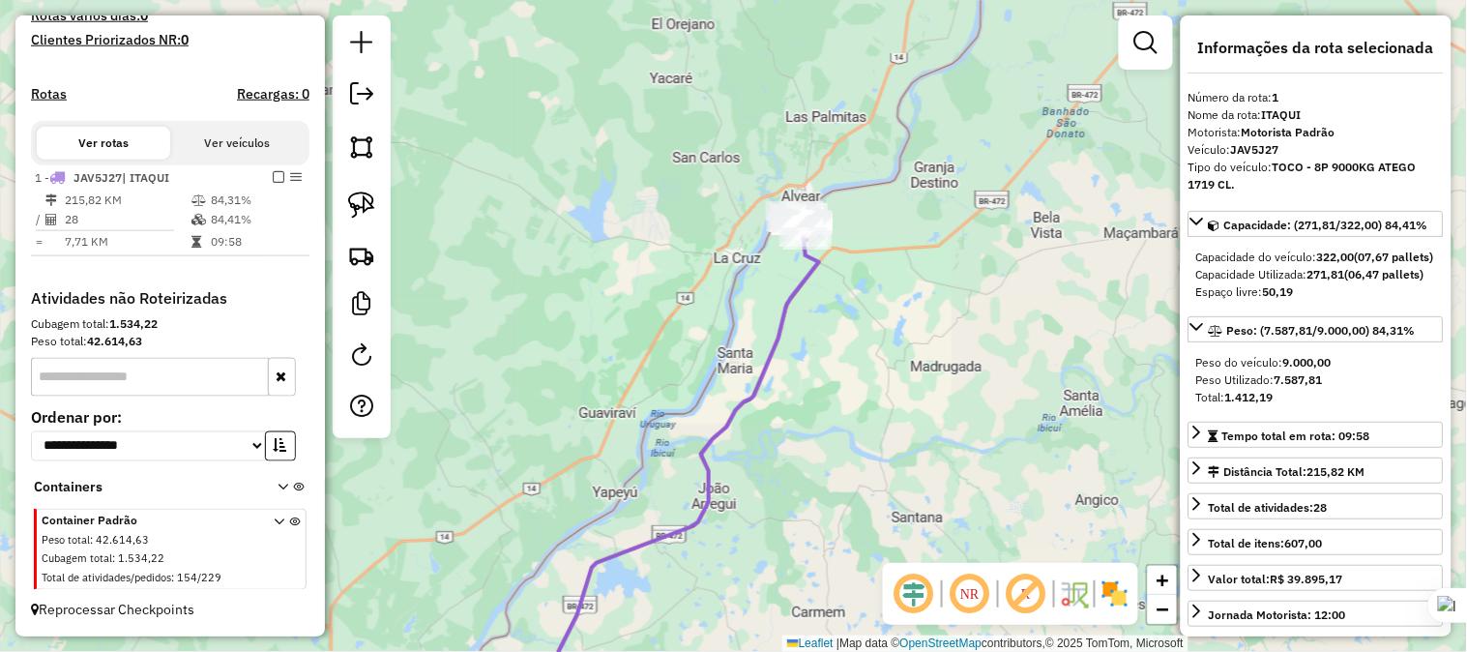
drag, startPoint x: 774, startPoint y: 443, endPoint x: 981, endPoint y: 203, distance: 316.8
click at [980, 206] on div "Janela de atendimento Grade de atendimento Capacidade Transportadoras Veículos …" at bounding box center [733, 326] width 1467 height 652
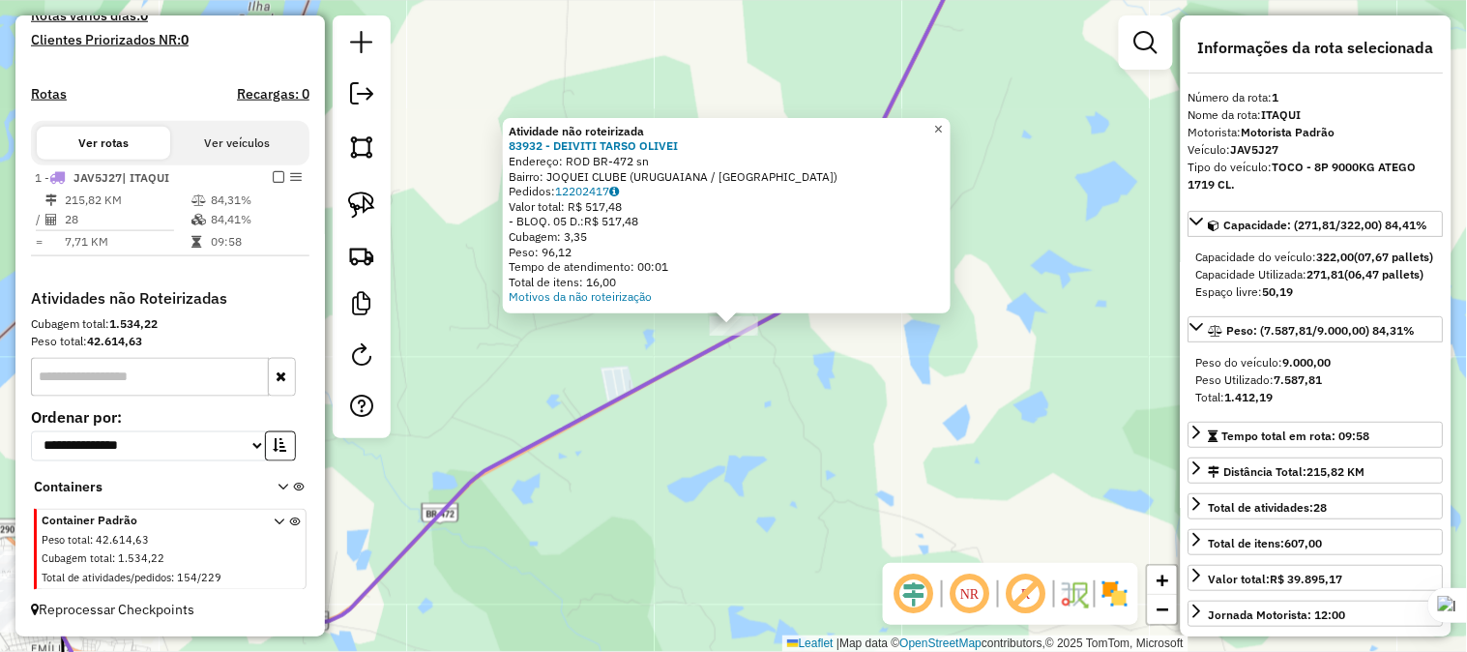
click at [943, 121] on span "×" at bounding box center [938, 129] width 9 height 16
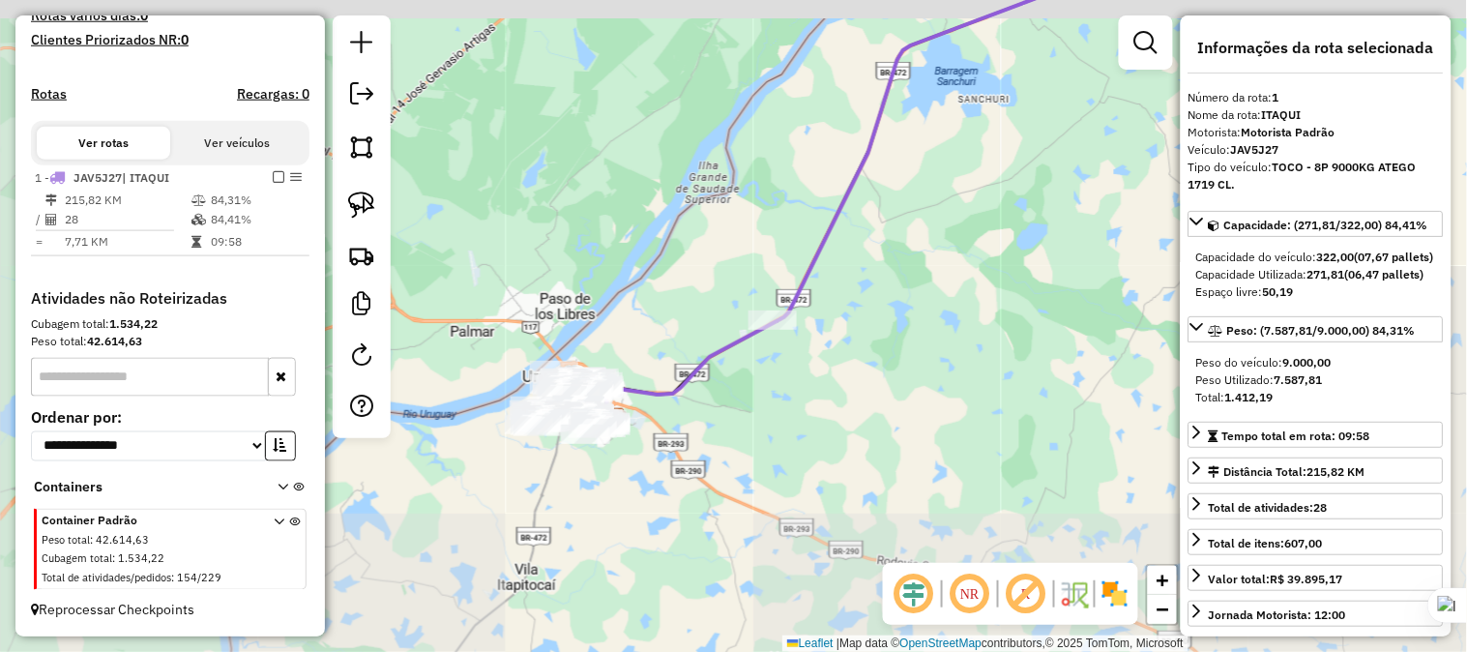
drag, startPoint x: 915, startPoint y: 221, endPoint x: 827, endPoint y: 294, distance: 114.7
click at [827, 294] on div "Janela de atendimento Grade de atendimento Capacidade Transportadoras Veículos …" at bounding box center [733, 326] width 1467 height 652
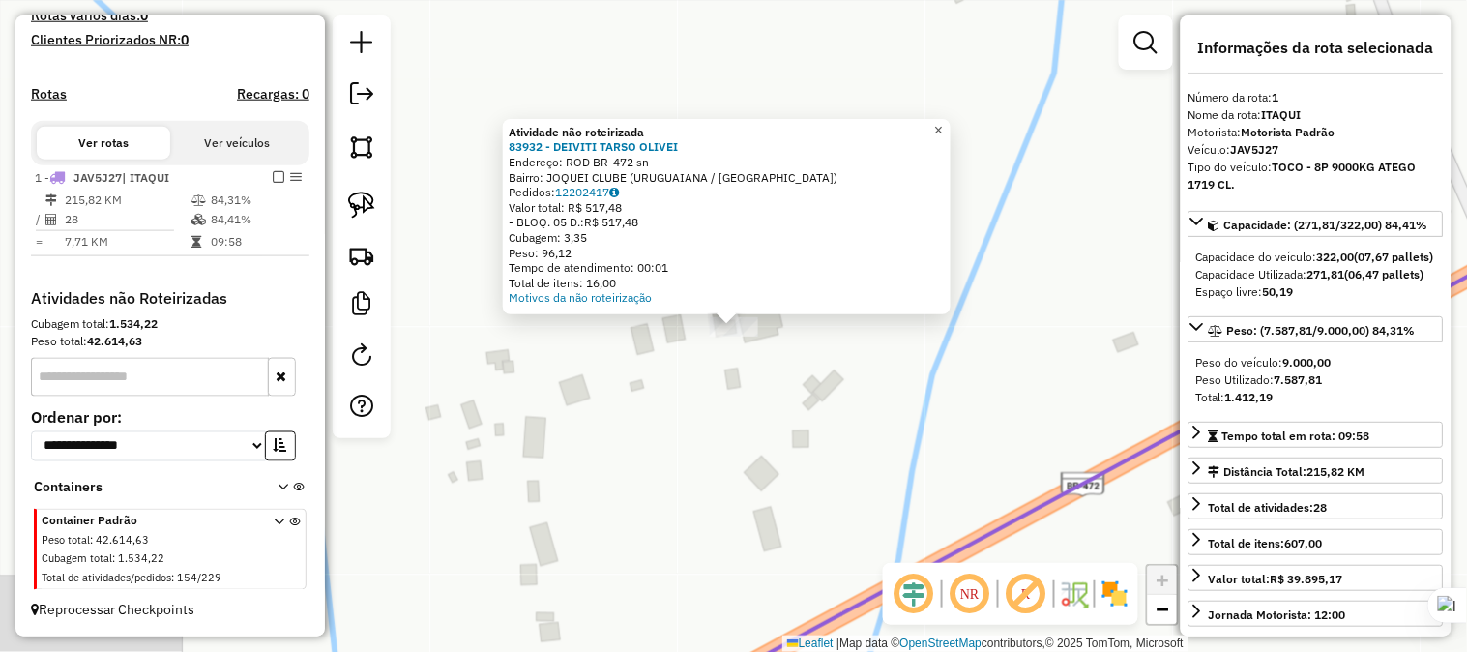
click at [943, 126] on span "×" at bounding box center [938, 130] width 9 height 16
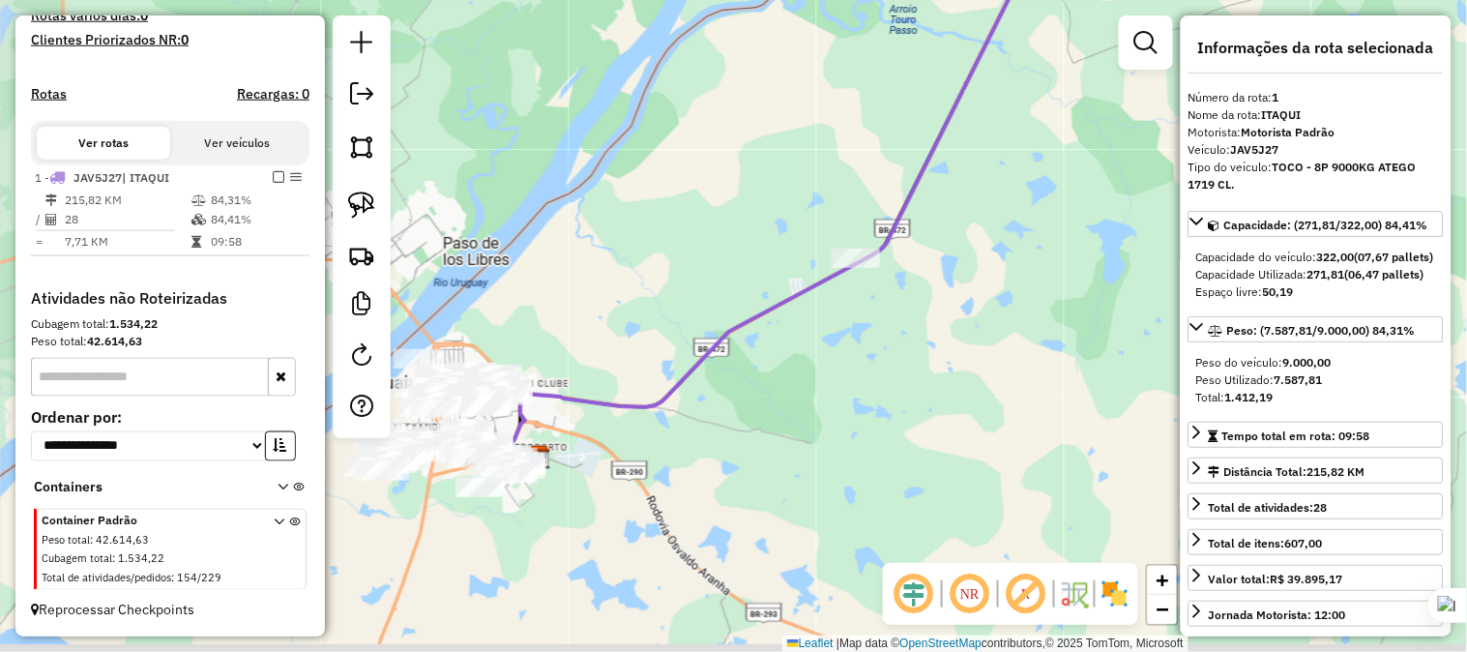
drag, startPoint x: 893, startPoint y: 345, endPoint x: 898, endPoint y: 293, distance: 52.4
click at [898, 293] on div "Janela de atendimento Grade de atendimento Capacidade Transportadoras Veículos …" at bounding box center [733, 326] width 1467 height 652
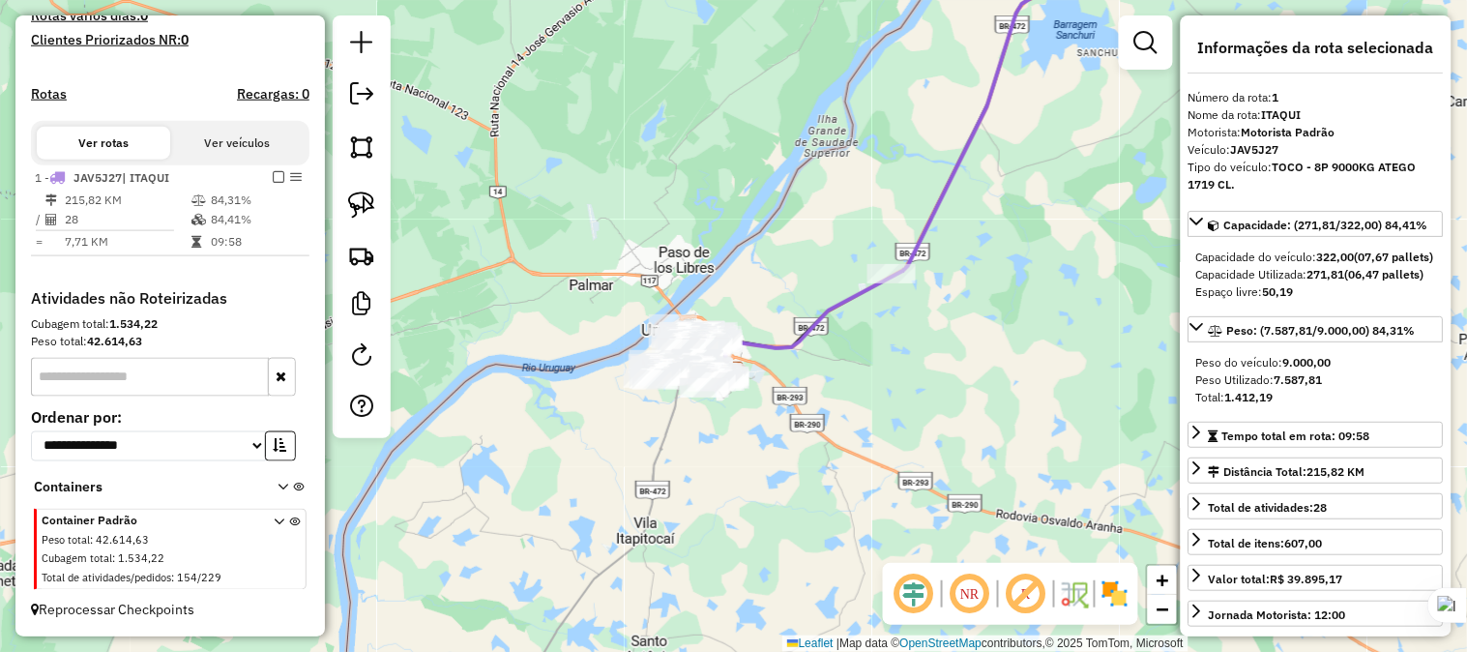
drag, startPoint x: 774, startPoint y: 352, endPoint x: 836, endPoint y: 339, distance: 63.2
click at [836, 339] on div "Janela de atendimento Grade de atendimento Capacidade Transportadoras Veículos …" at bounding box center [733, 326] width 1467 height 652
click at [795, 308] on icon at bounding box center [959, 154] width 482 height 438
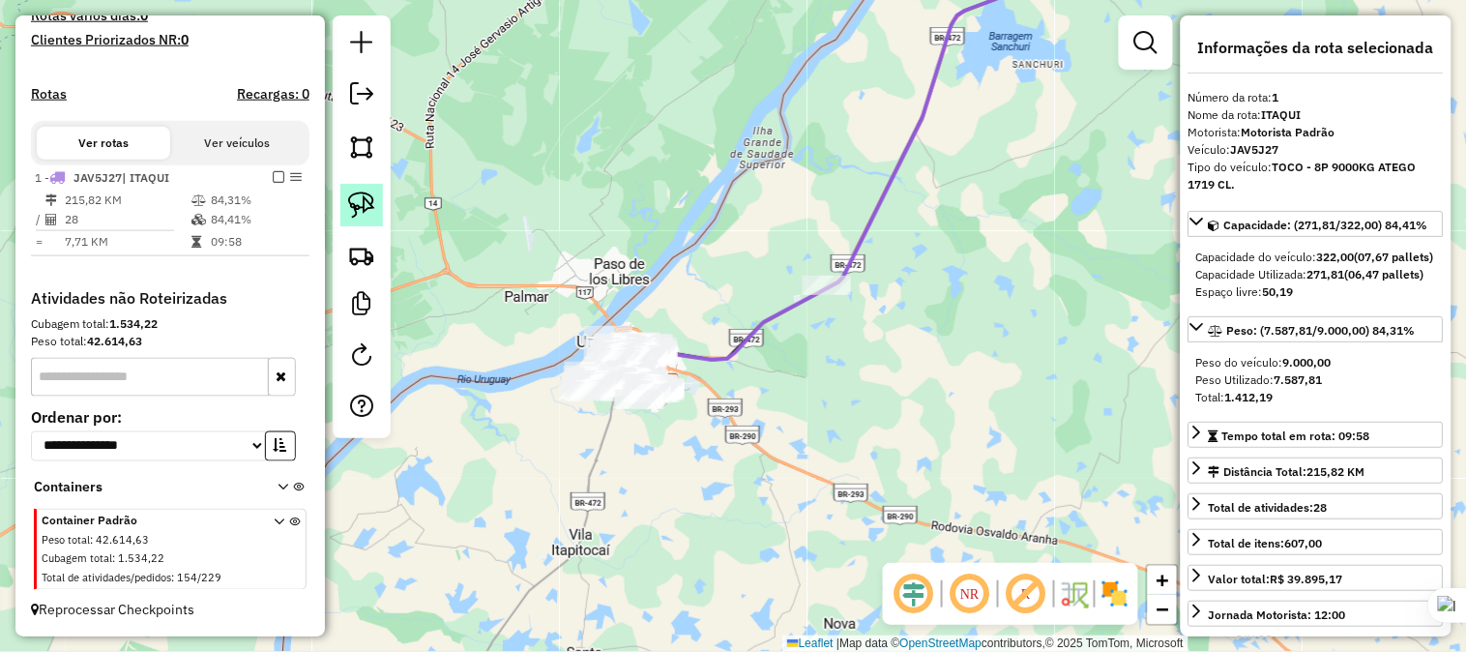
click at [356, 204] on img at bounding box center [361, 204] width 27 height 27
drag, startPoint x: 764, startPoint y: 253, endPoint x: 857, endPoint y: 256, distance: 92.9
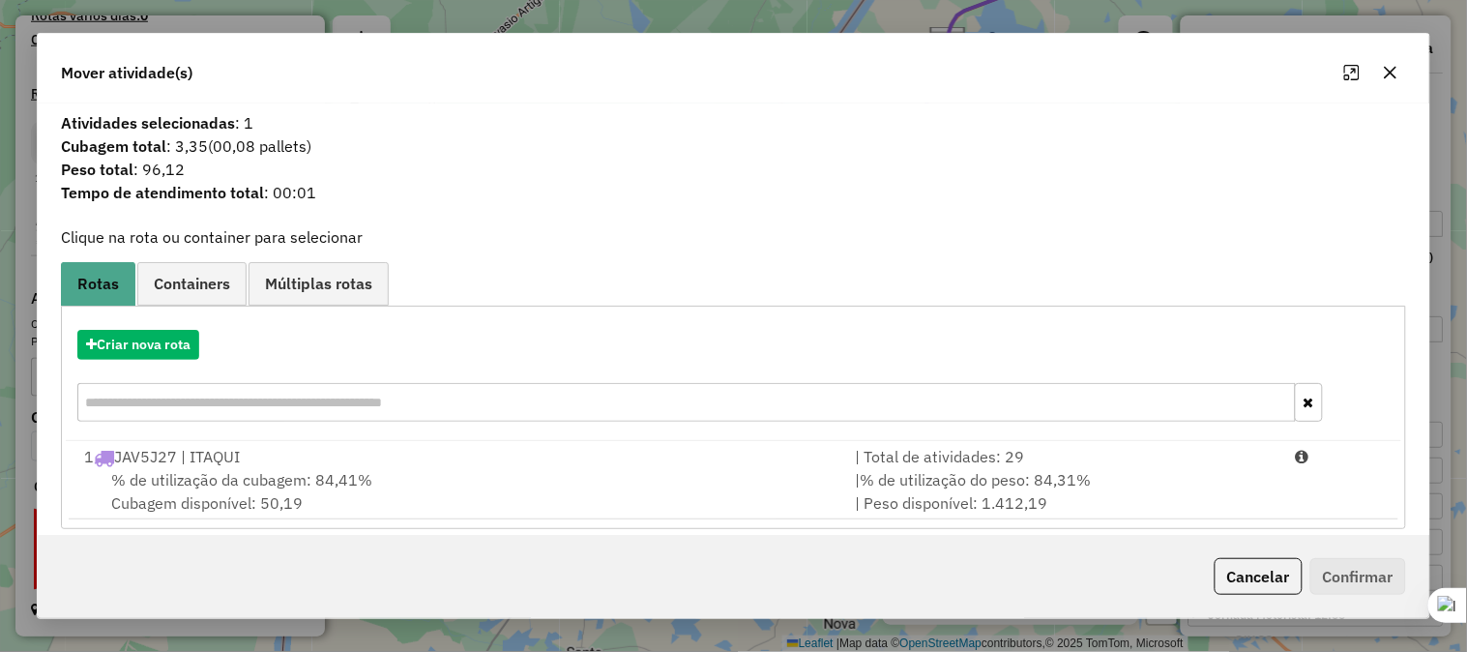
click at [206, 461] on div "1 JAV5J27 | ITAQUI" at bounding box center [458, 456] width 771 height 23
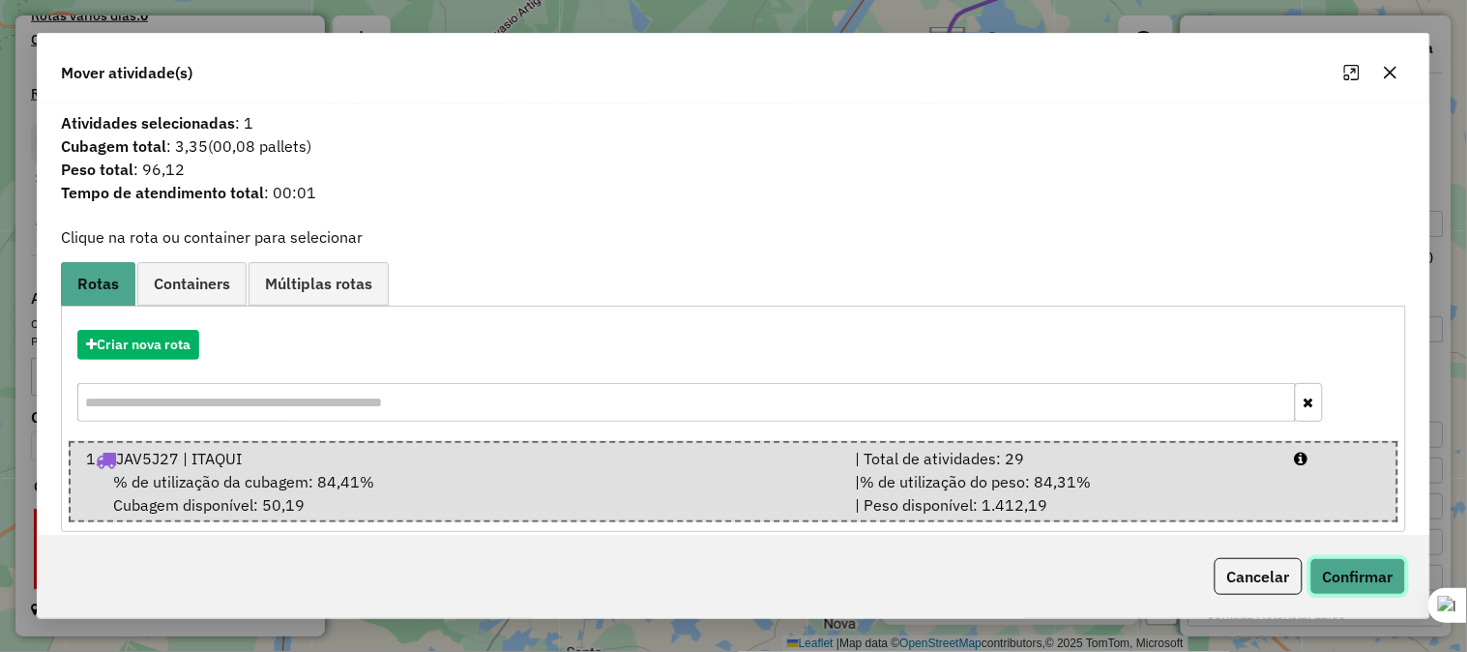
click at [1348, 572] on button "Confirmar" at bounding box center [1358, 576] width 96 height 37
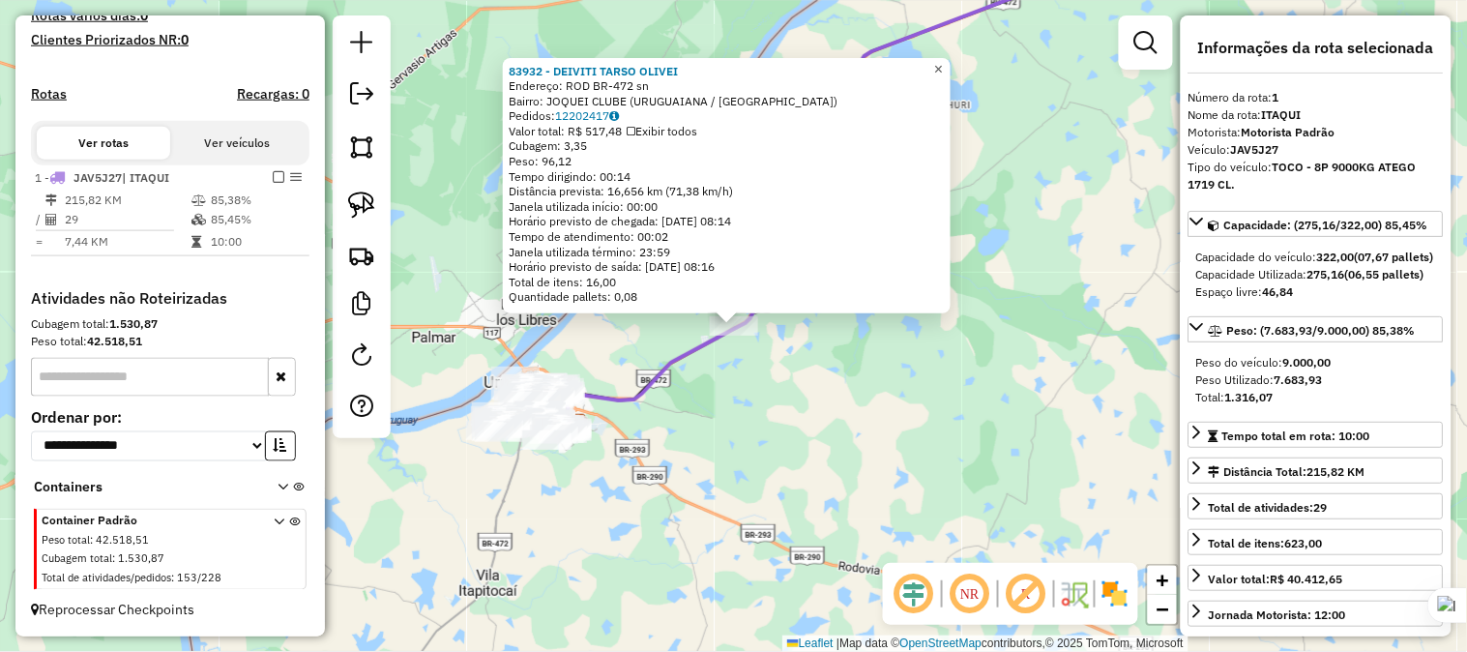
click at [942, 70] on link "×" at bounding box center [938, 69] width 23 height 23
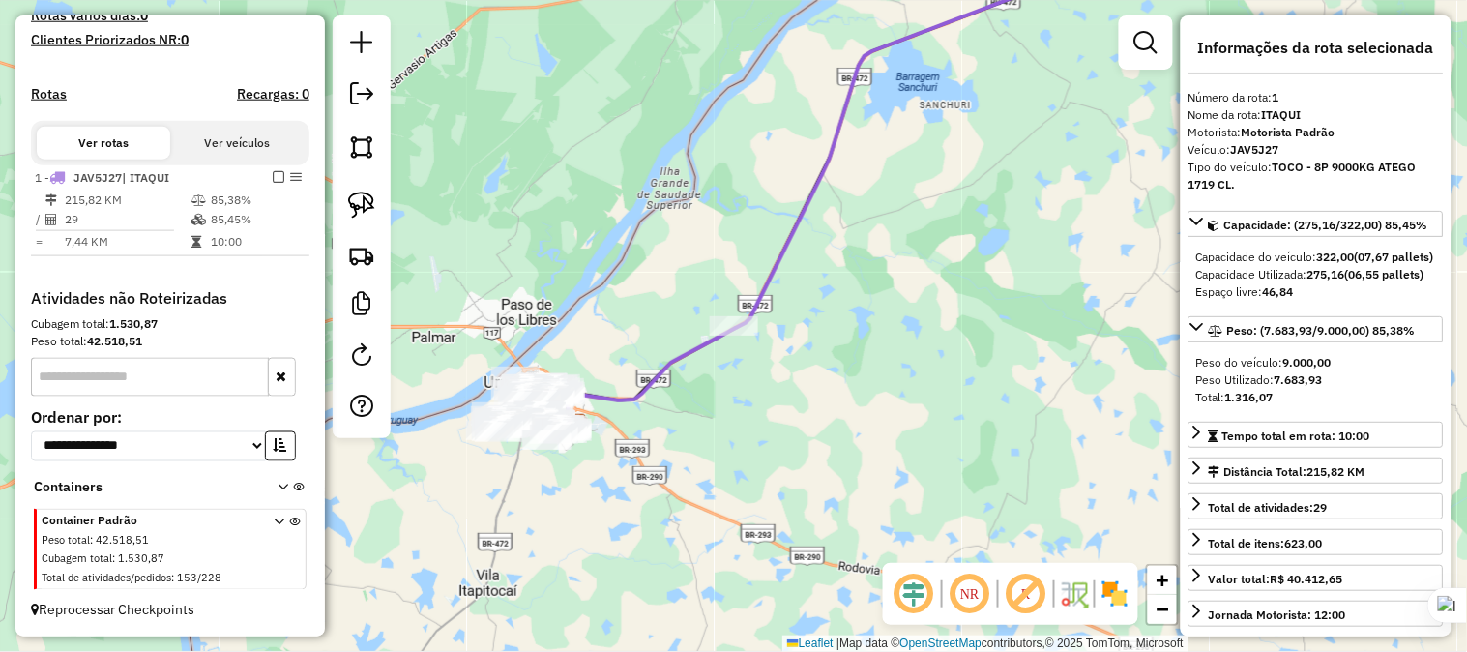
click at [739, 247] on div "Janela de atendimento Grade de atendimento Capacidade Transportadoras Veículos …" at bounding box center [733, 326] width 1467 height 652
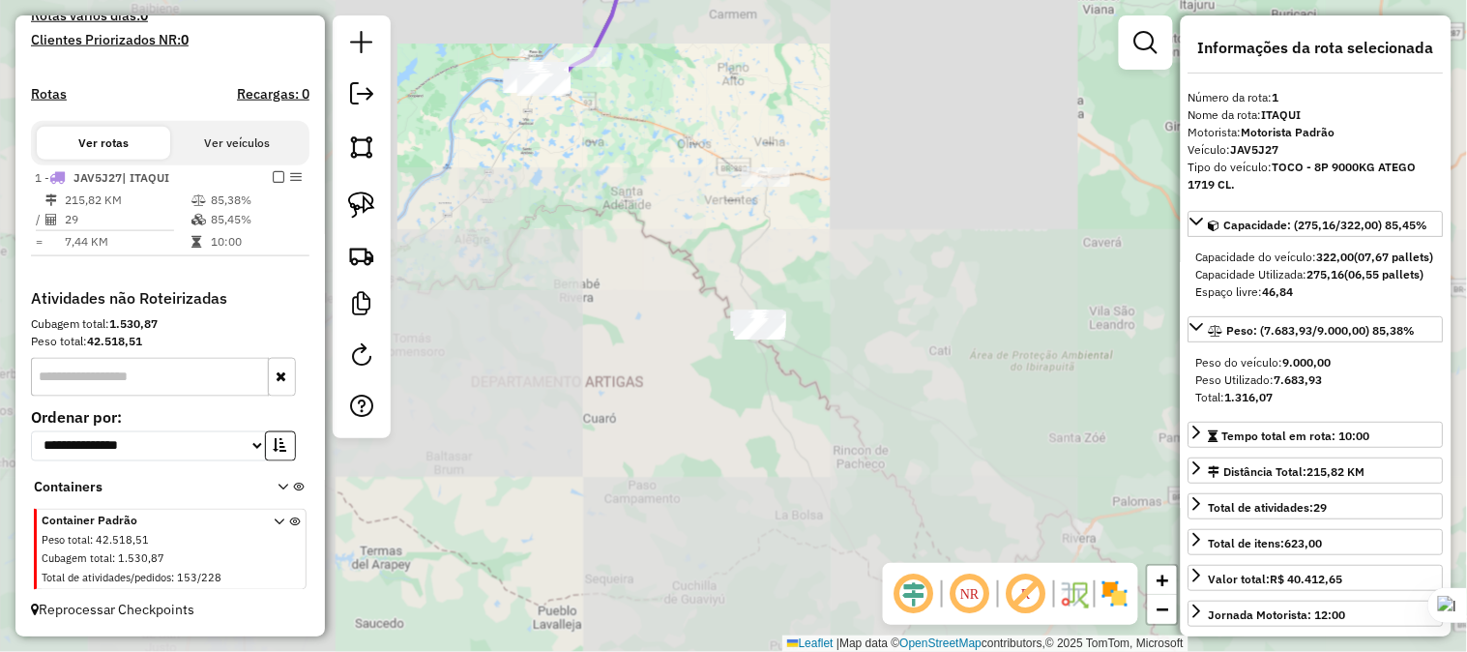
drag, startPoint x: 845, startPoint y: 438, endPoint x: 740, endPoint y: 303, distance: 171.6
click at [741, 295] on div "Janela de atendimento Grade de atendimento Capacidade Transportadoras Veículos …" at bounding box center [733, 326] width 1467 height 652
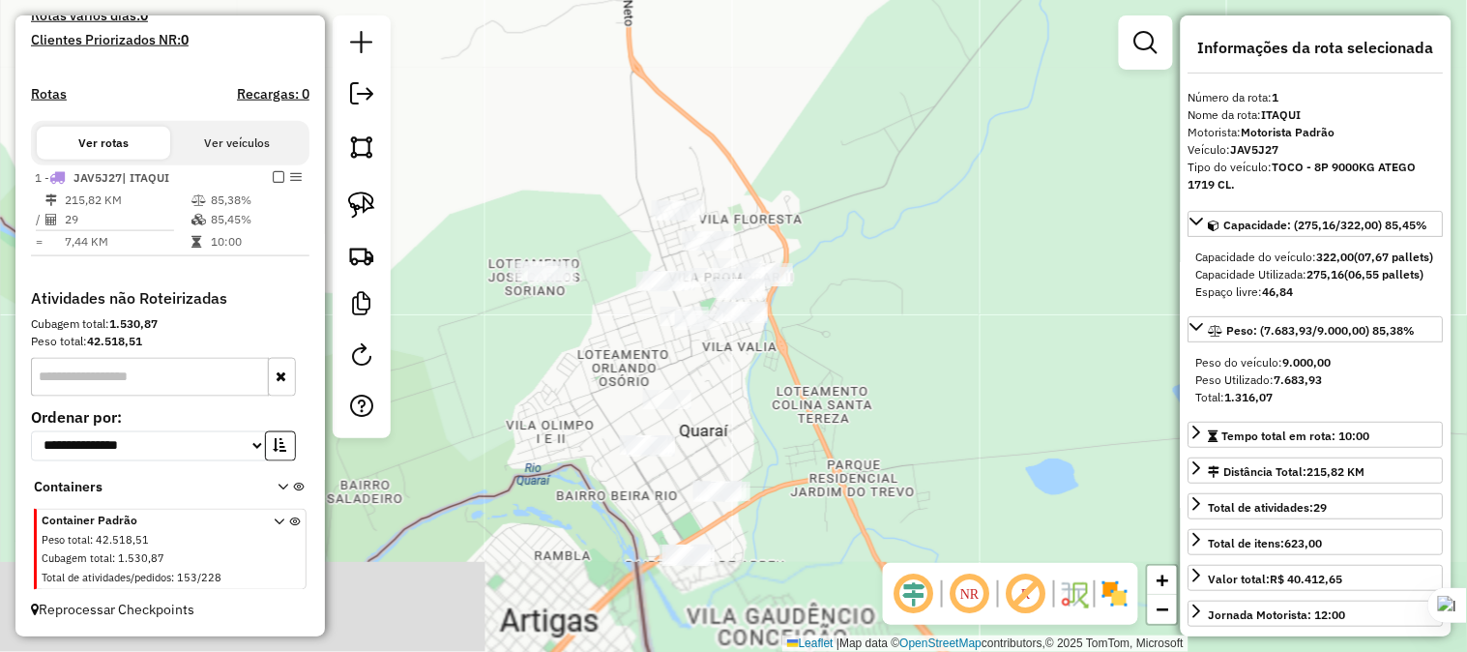
drag, startPoint x: 864, startPoint y: 416, endPoint x: 938, endPoint y: 293, distance: 143.6
click at [938, 293] on div "Janela de atendimento Grade de atendimento Capacidade Transportadoras Veículos …" at bounding box center [733, 326] width 1467 height 652
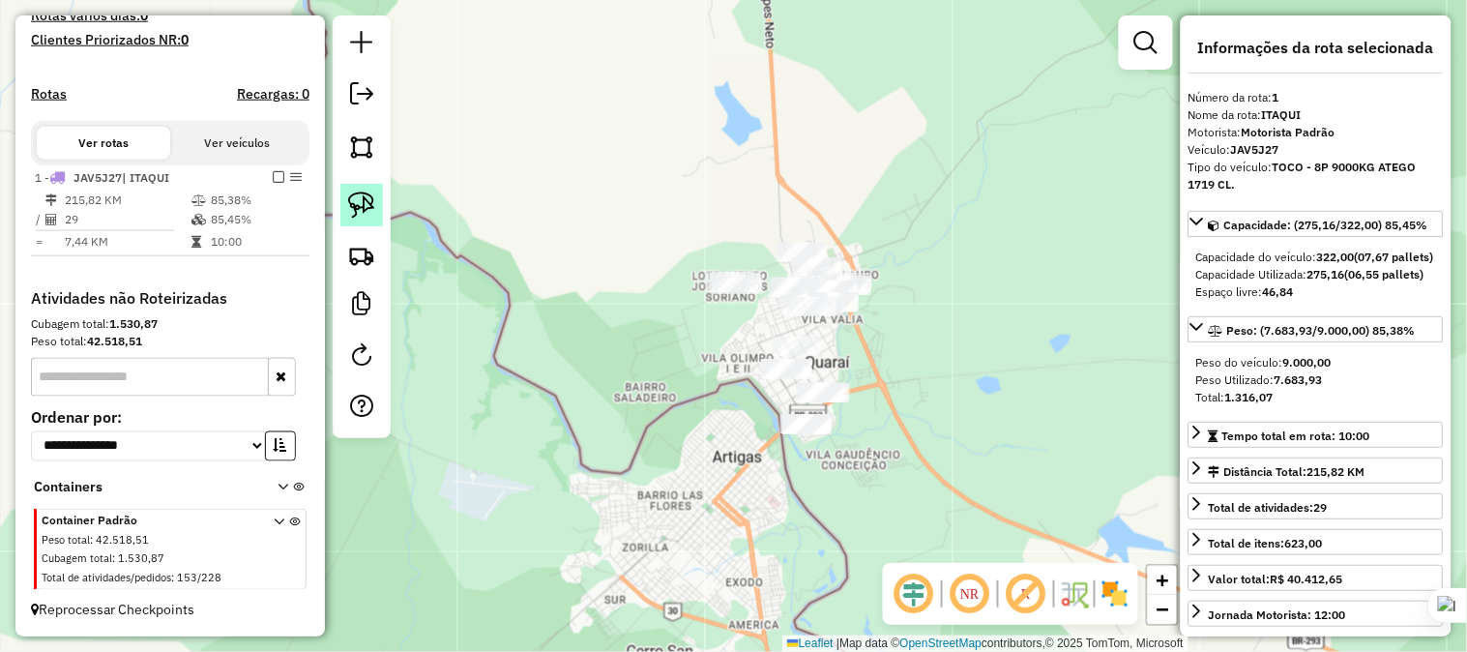
click at [362, 198] on img at bounding box center [361, 204] width 27 height 27
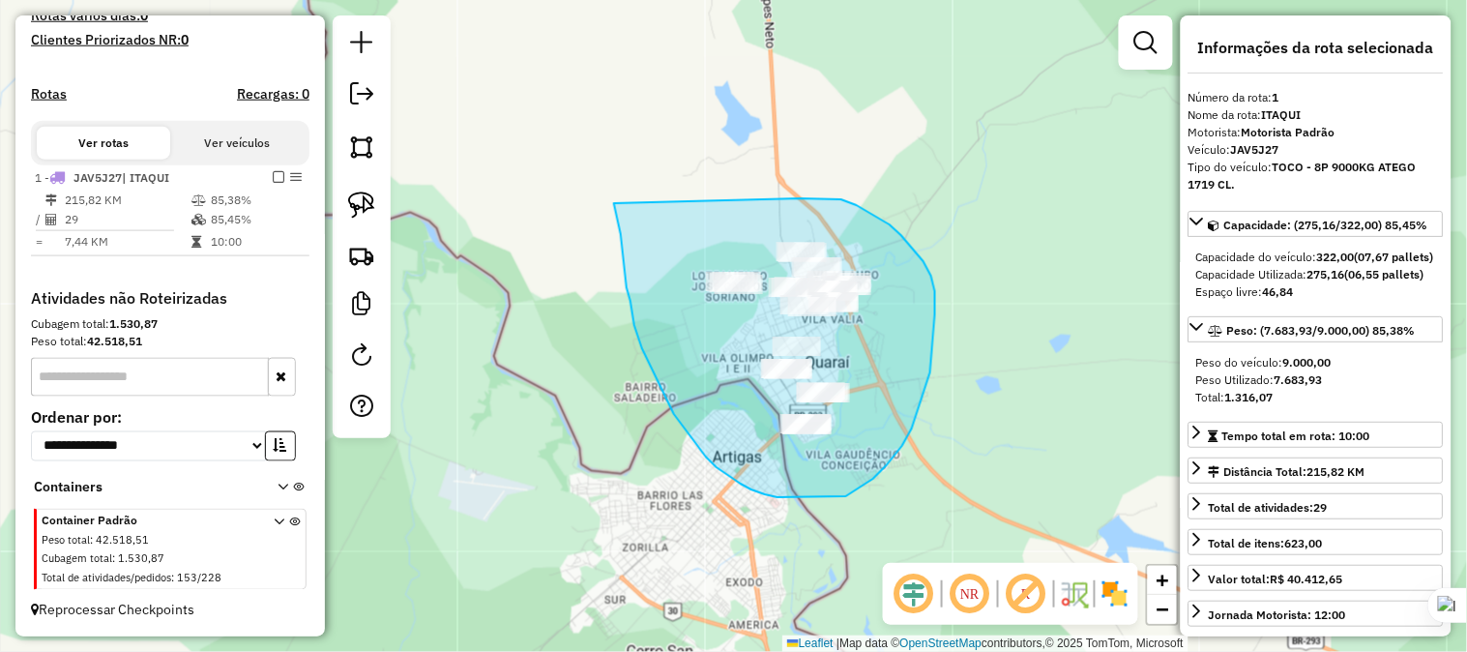
drag, startPoint x: 615, startPoint y: 204, endPoint x: 751, endPoint y: 205, distance: 135.4
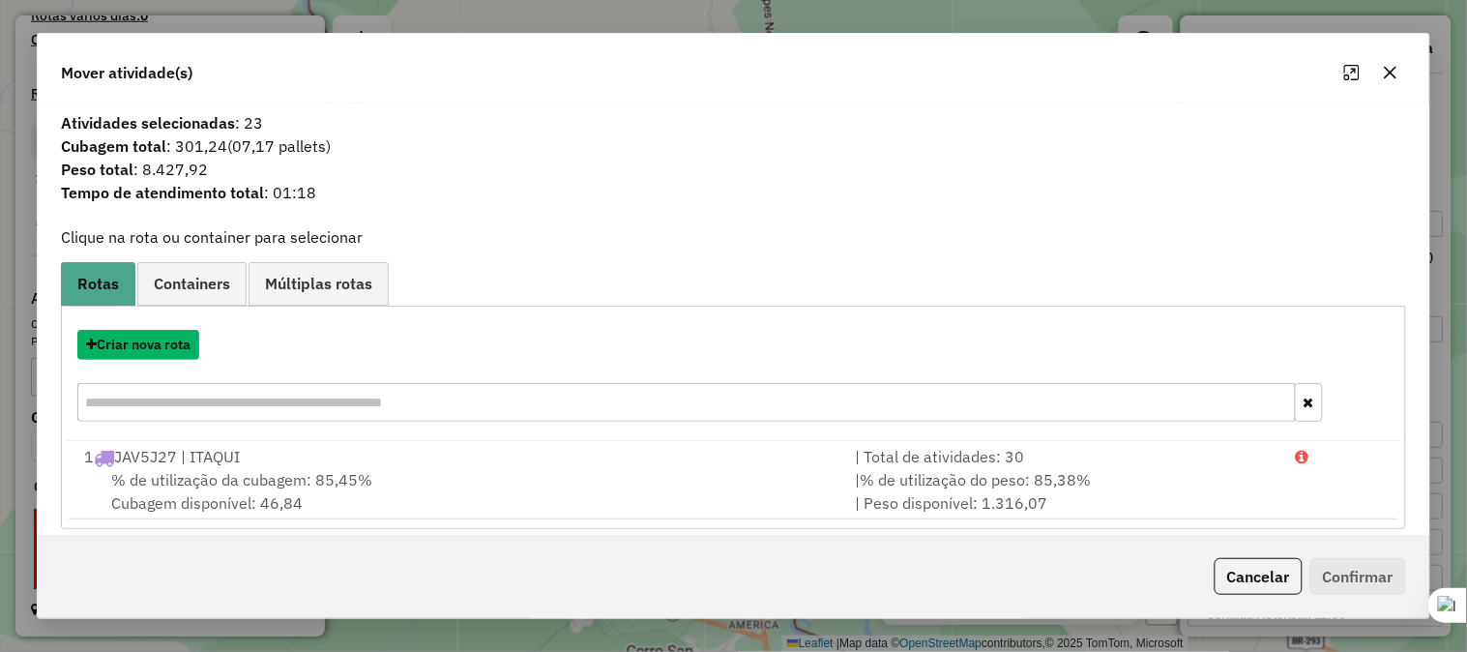
click at [170, 350] on button "Criar nova rota" at bounding box center [138, 345] width 122 height 30
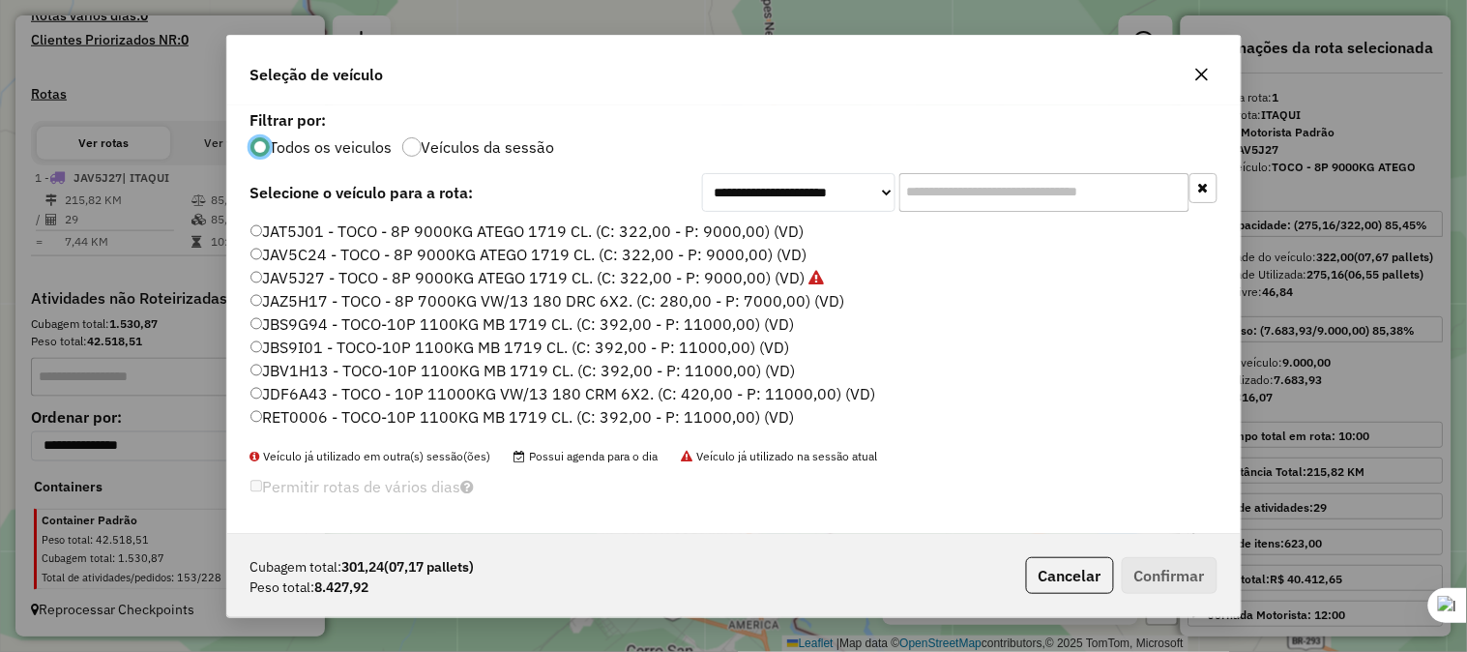
scroll to position [65, 0]
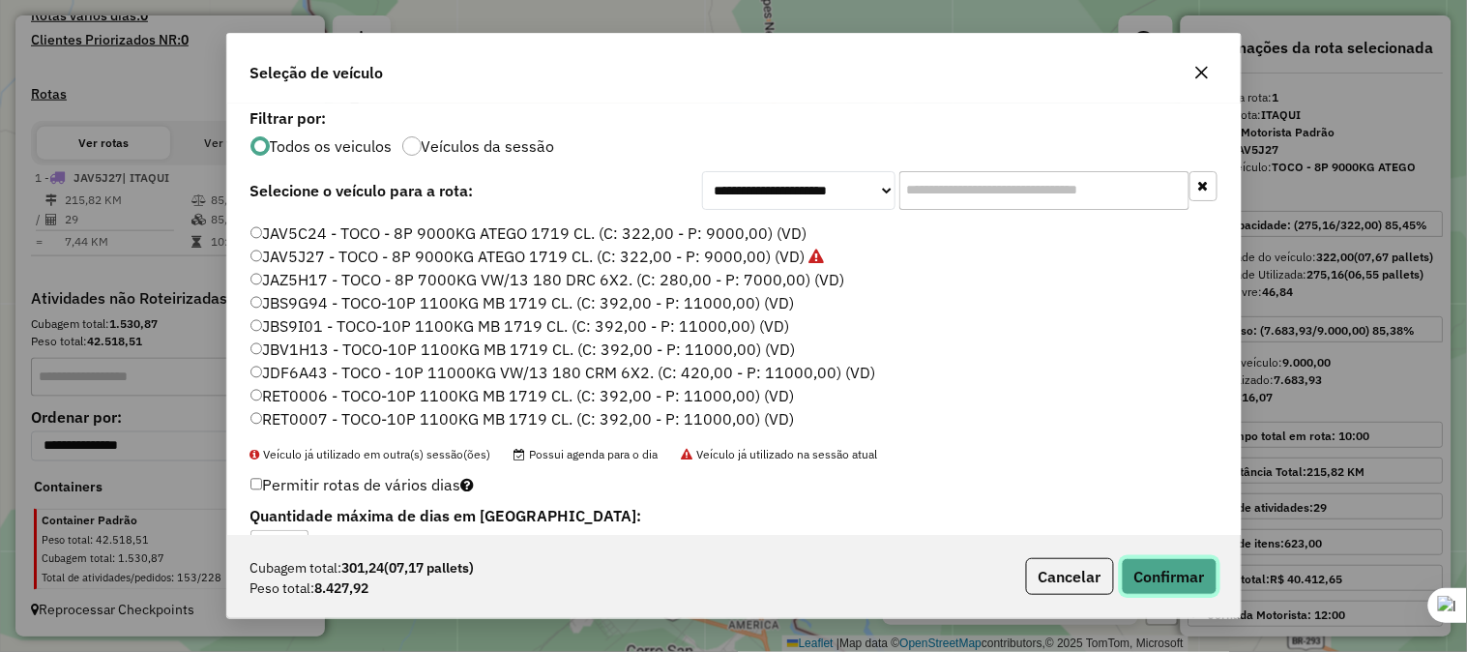
click at [1152, 584] on button "Confirmar" at bounding box center [1170, 576] width 96 height 37
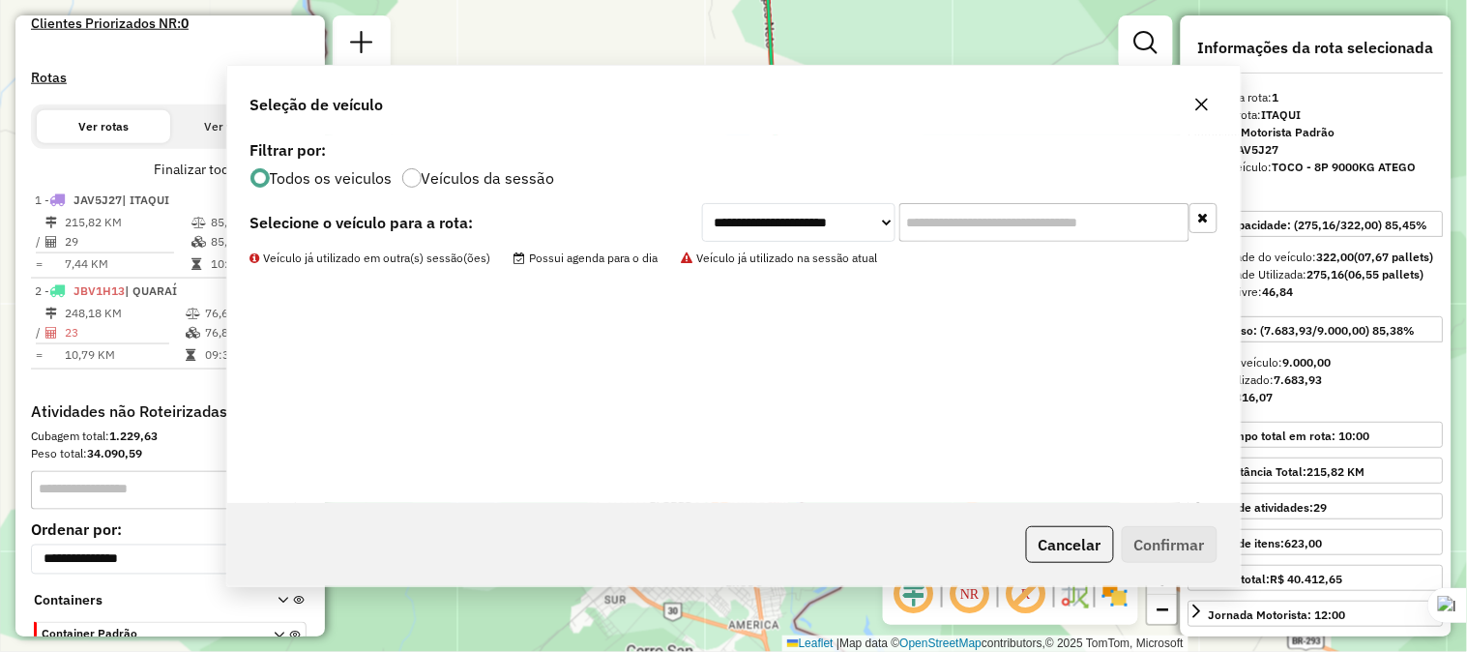
scroll to position [664, 0]
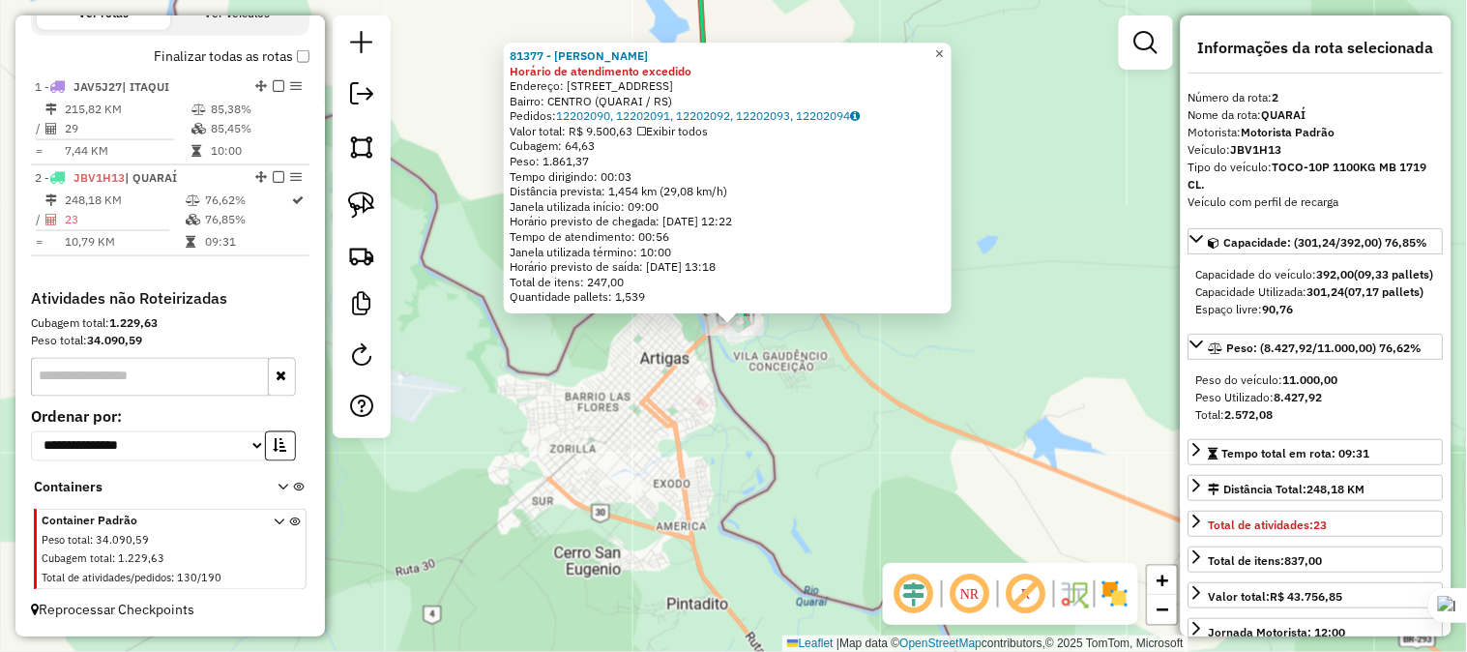
click at [944, 55] on span "×" at bounding box center [939, 53] width 9 height 16
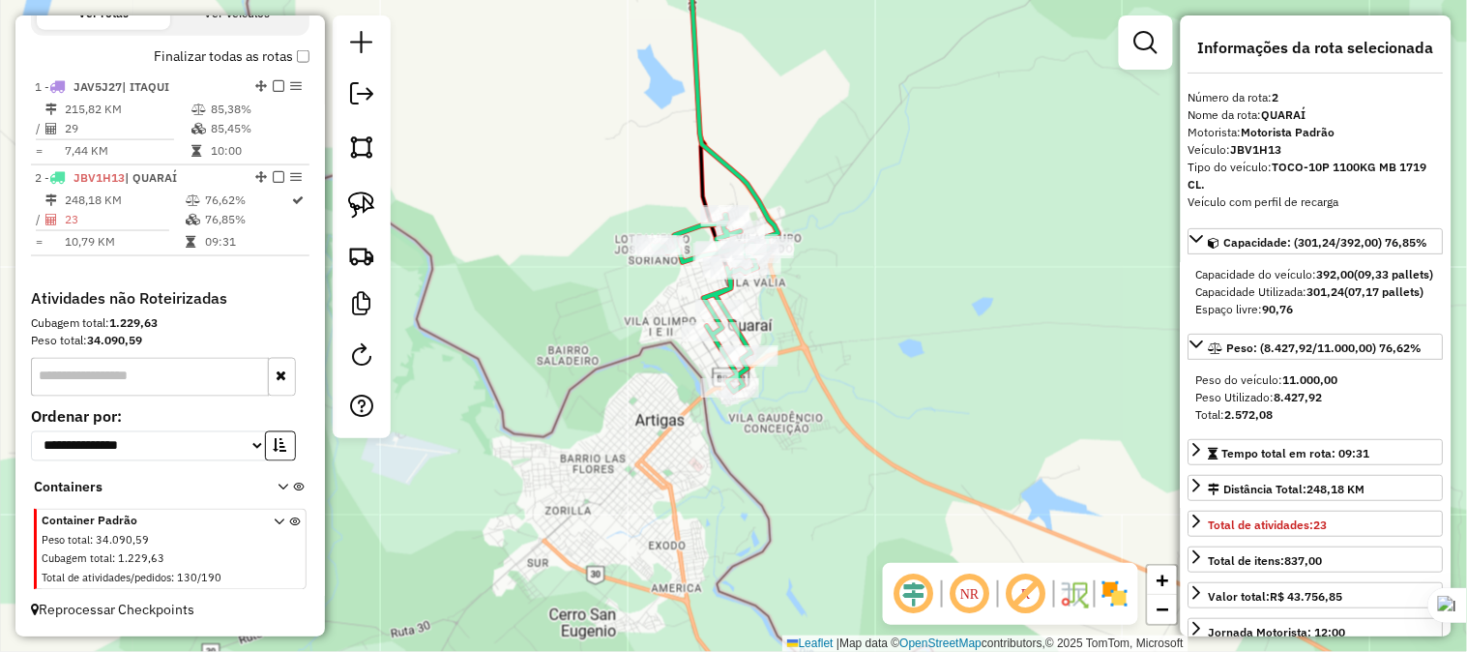
drag, startPoint x: 825, startPoint y: 288, endPoint x: 813, endPoint y: 391, distance: 103.2
click at [818, 394] on div "Janela de atendimento Grade de atendimento Capacidade Transportadoras Veículos …" at bounding box center [733, 326] width 1467 height 652
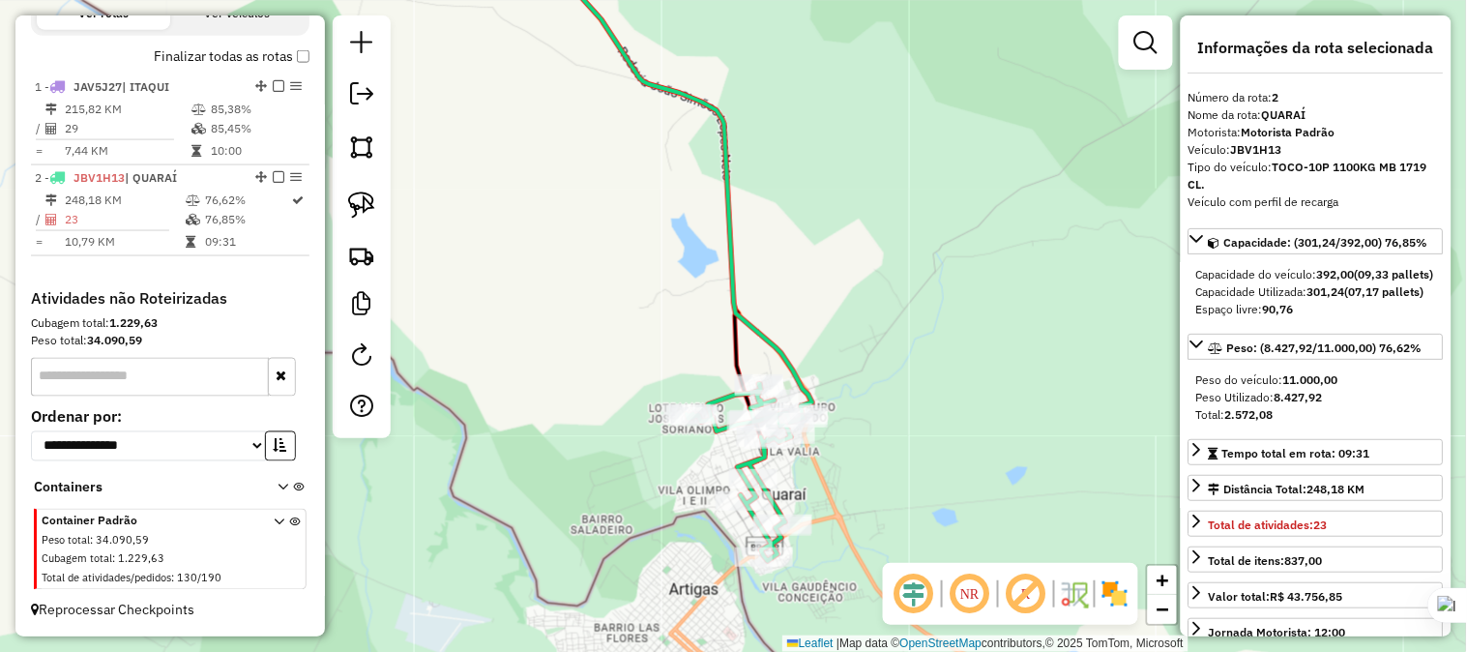
drag, startPoint x: 834, startPoint y: 325, endPoint x: 938, endPoint y: 523, distance: 224.1
click at [938, 523] on div "Janela de atendimento Grade de atendimento Capacidade Transportadoras Veículos …" at bounding box center [733, 326] width 1467 height 652
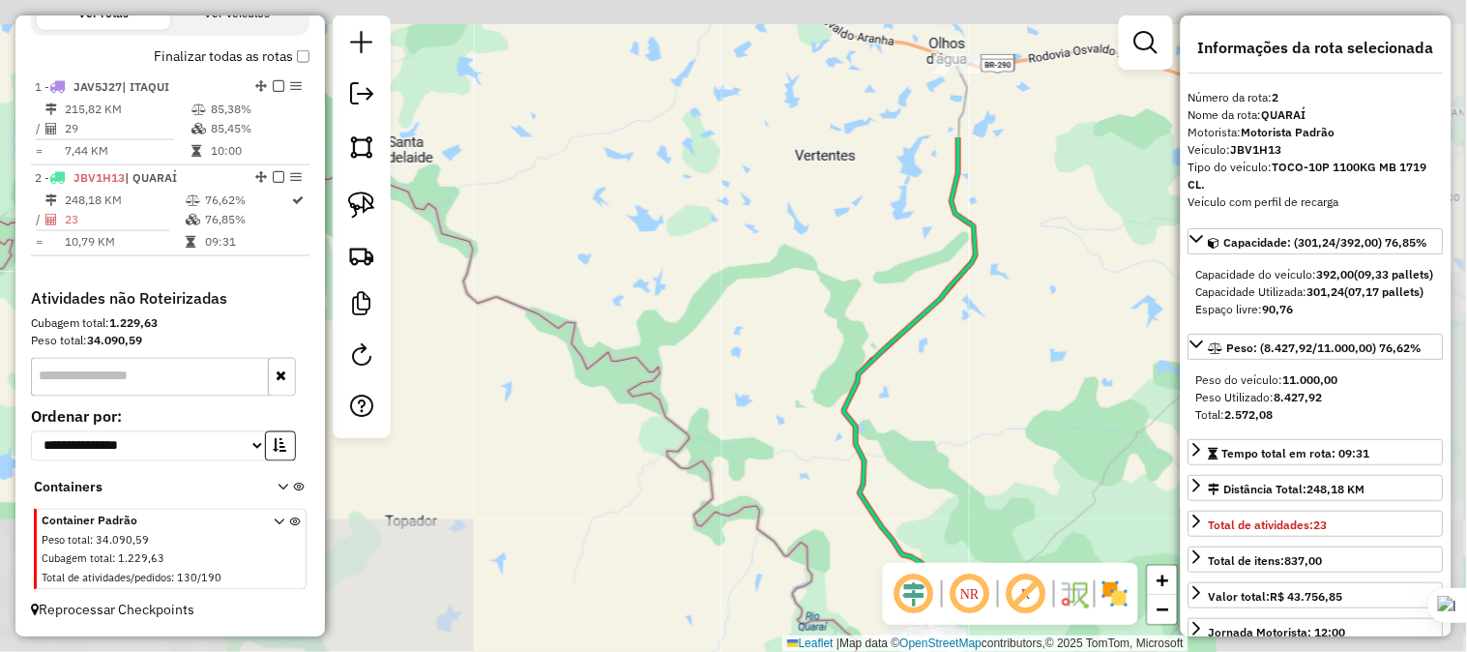
drag, startPoint x: 764, startPoint y: 292, endPoint x: 924, endPoint y: 507, distance: 267.5
click at [924, 507] on icon at bounding box center [910, 387] width 132 height 501
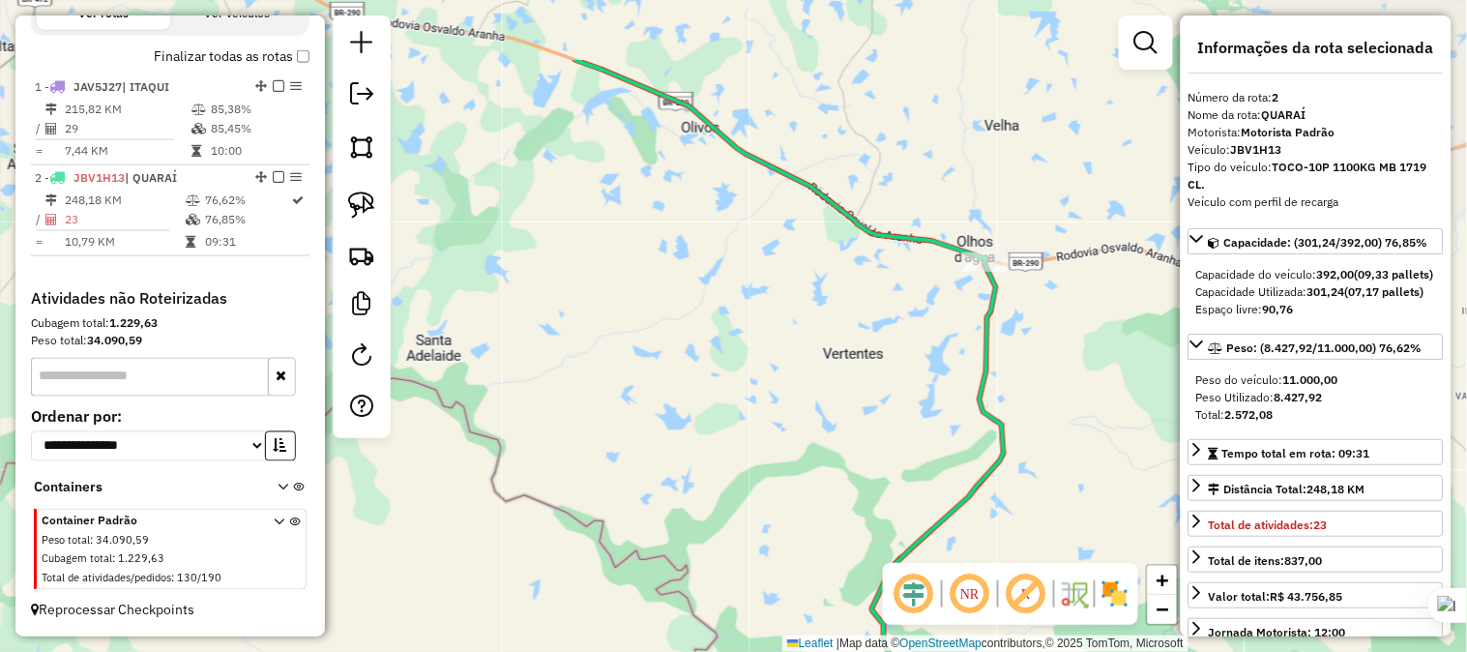
drag, startPoint x: 769, startPoint y: 254, endPoint x: 741, endPoint y: 375, distance: 124.1
click at [741, 375] on div "Janela de atendimento Grade de atendimento Capacidade Transportadoras Veículos …" at bounding box center [733, 326] width 1467 height 652
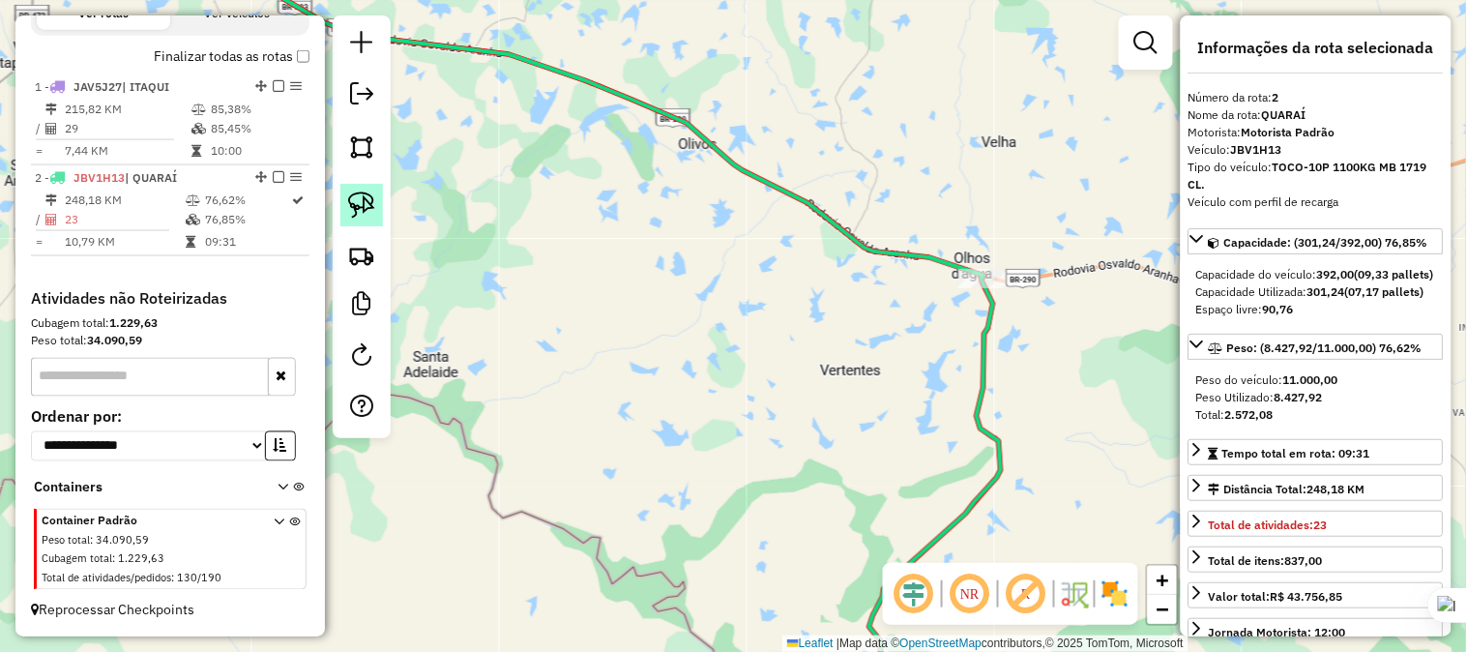
click at [363, 198] on img at bounding box center [361, 204] width 27 height 27
drag, startPoint x: 967, startPoint y: 236, endPoint x: 1043, endPoint y: 264, distance: 80.5
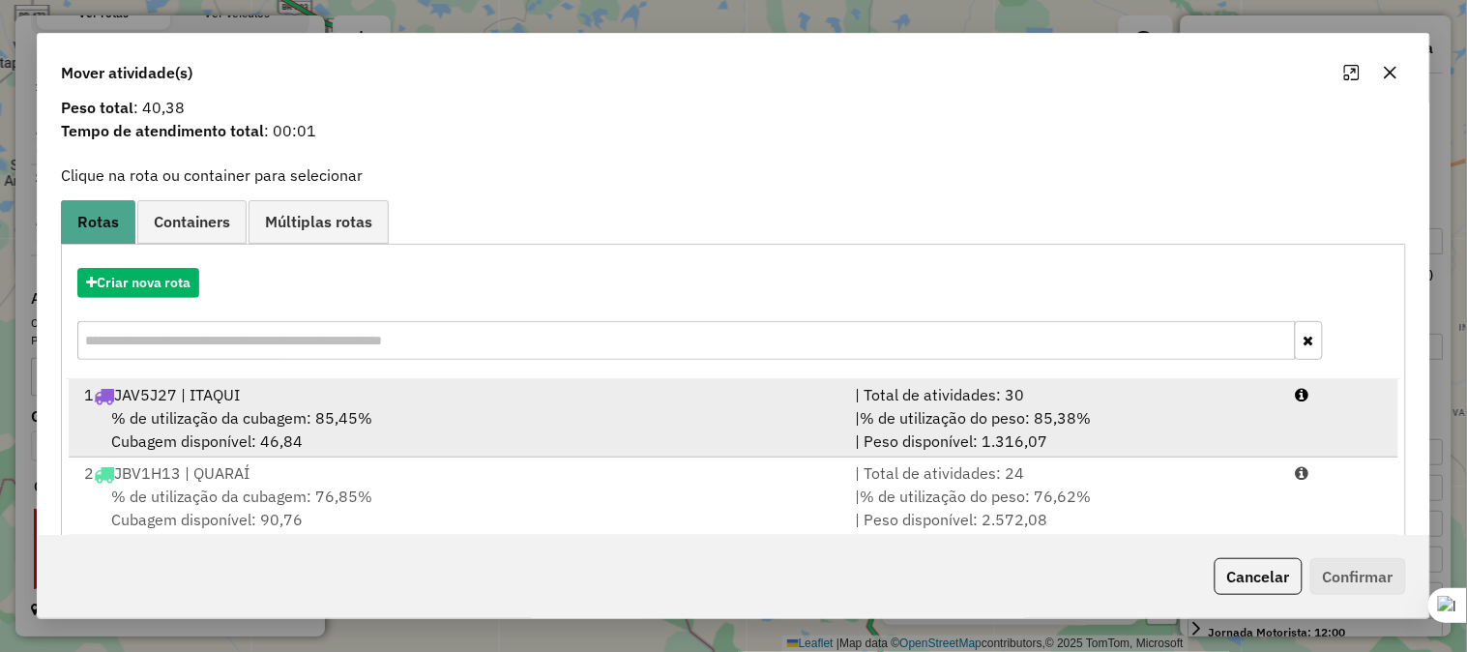
scroll to position [95, 0]
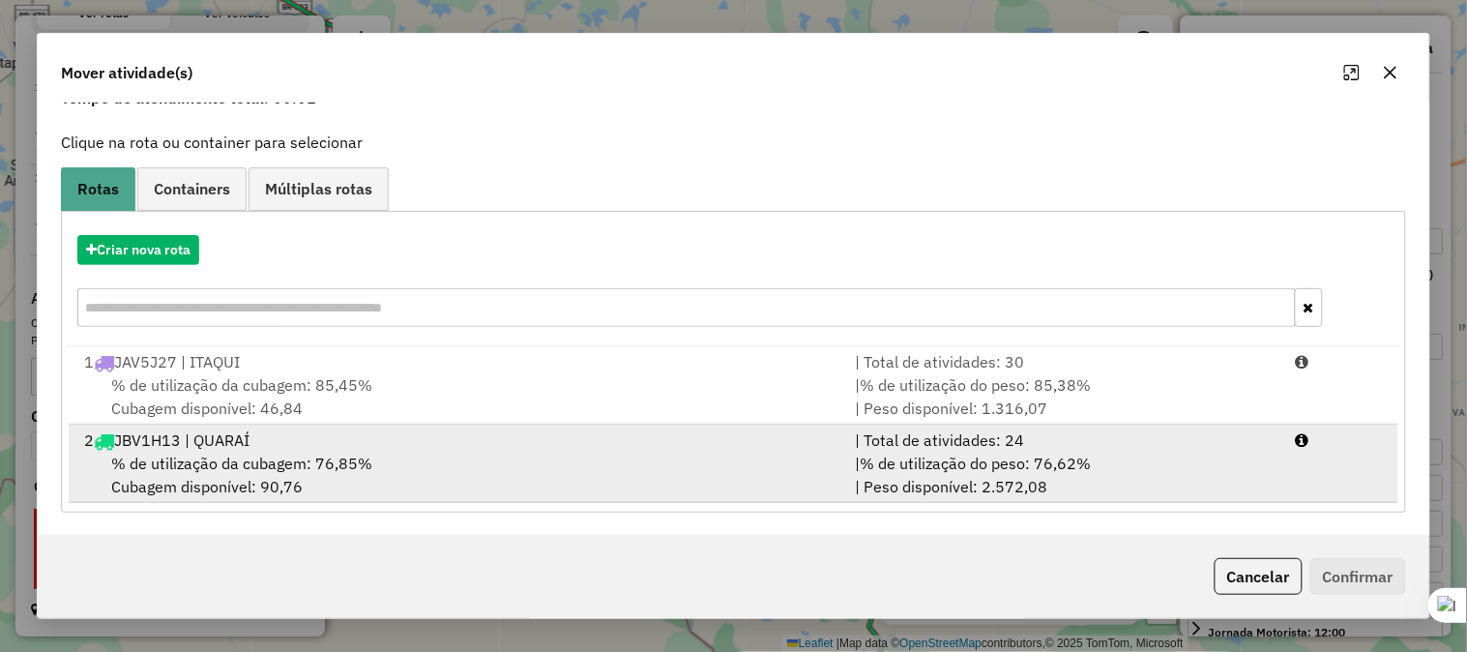
click at [209, 443] on div "2 JBV1H13 | QUARAÍ" at bounding box center [458, 439] width 771 height 23
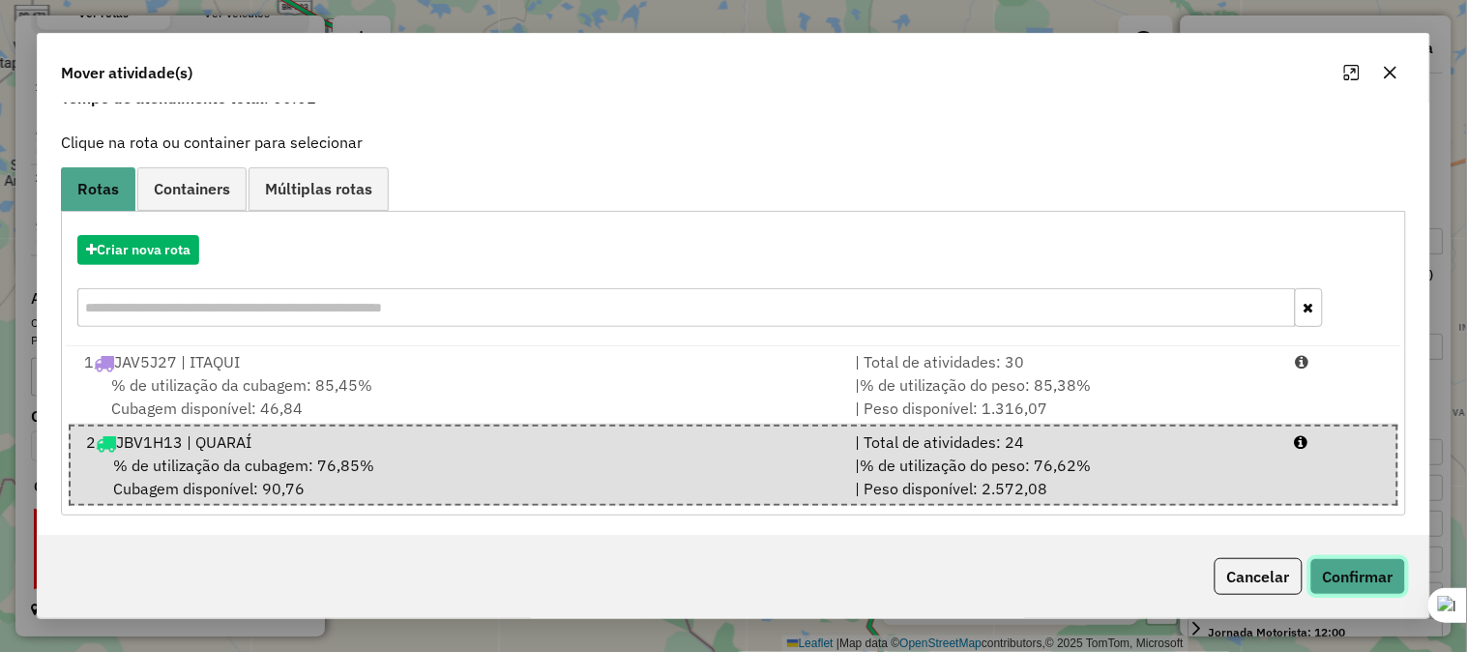
click at [1332, 572] on button "Confirmar" at bounding box center [1358, 576] width 96 height 37
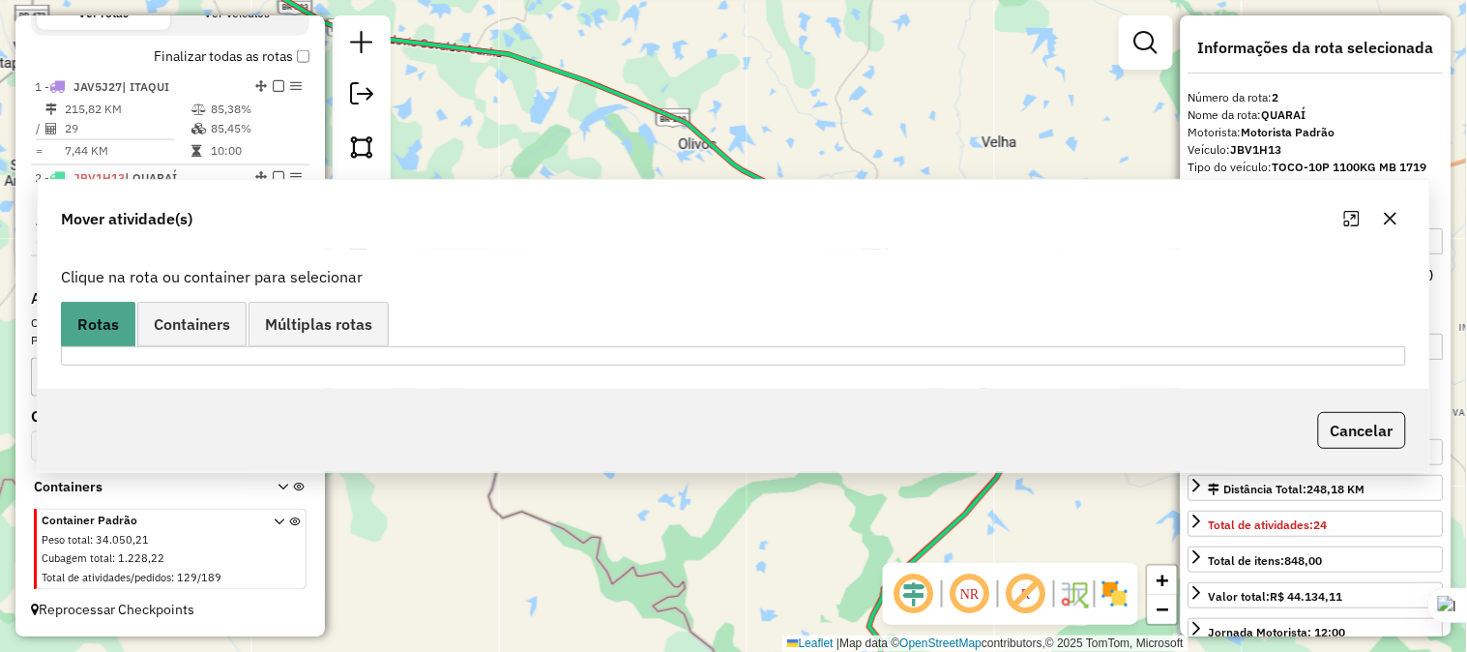
scroll to position [0, 0]
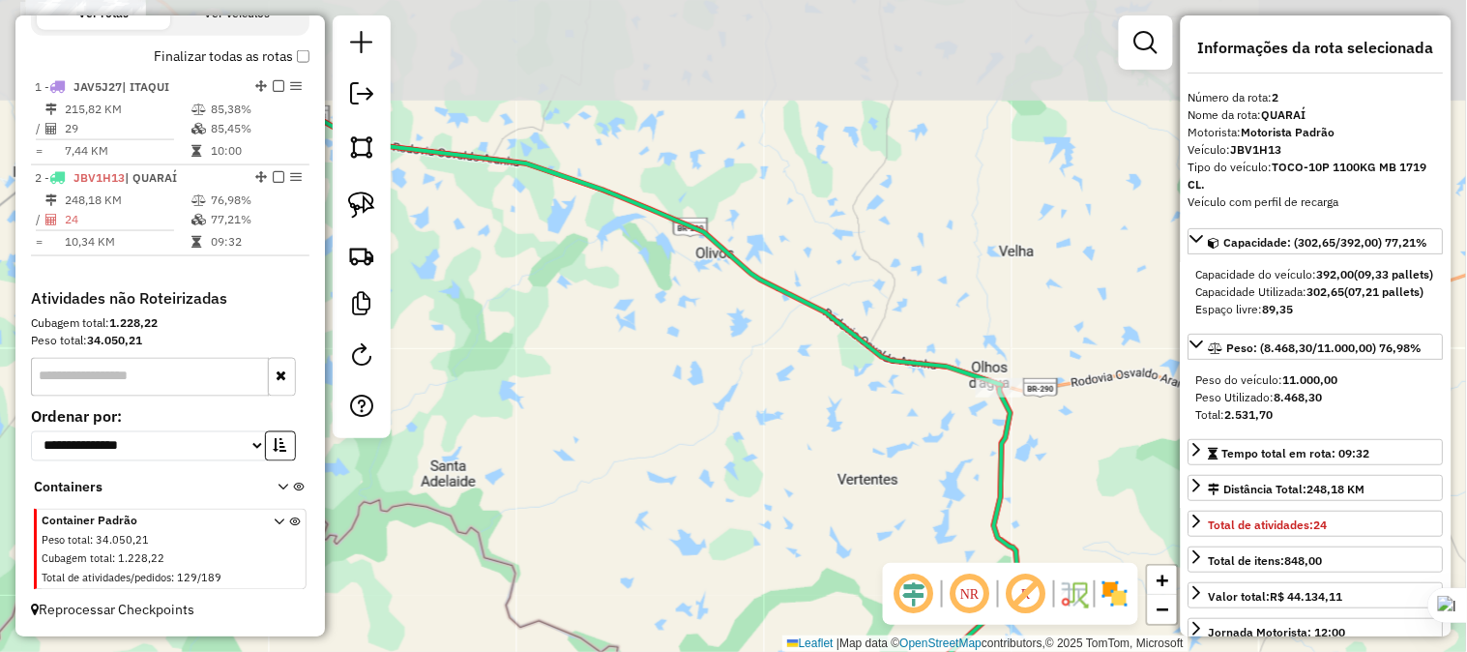
drag, startPoint x: 725, startPoint y: 268, endPoint x: 762, endPoint y: 418, distance: 154.3
click at [762, 418] on div "Janela de atendimento Grade de atendimento Capacidade Transportadoras Veículos …" at bounding box center [733, 326] width 1467 height 652
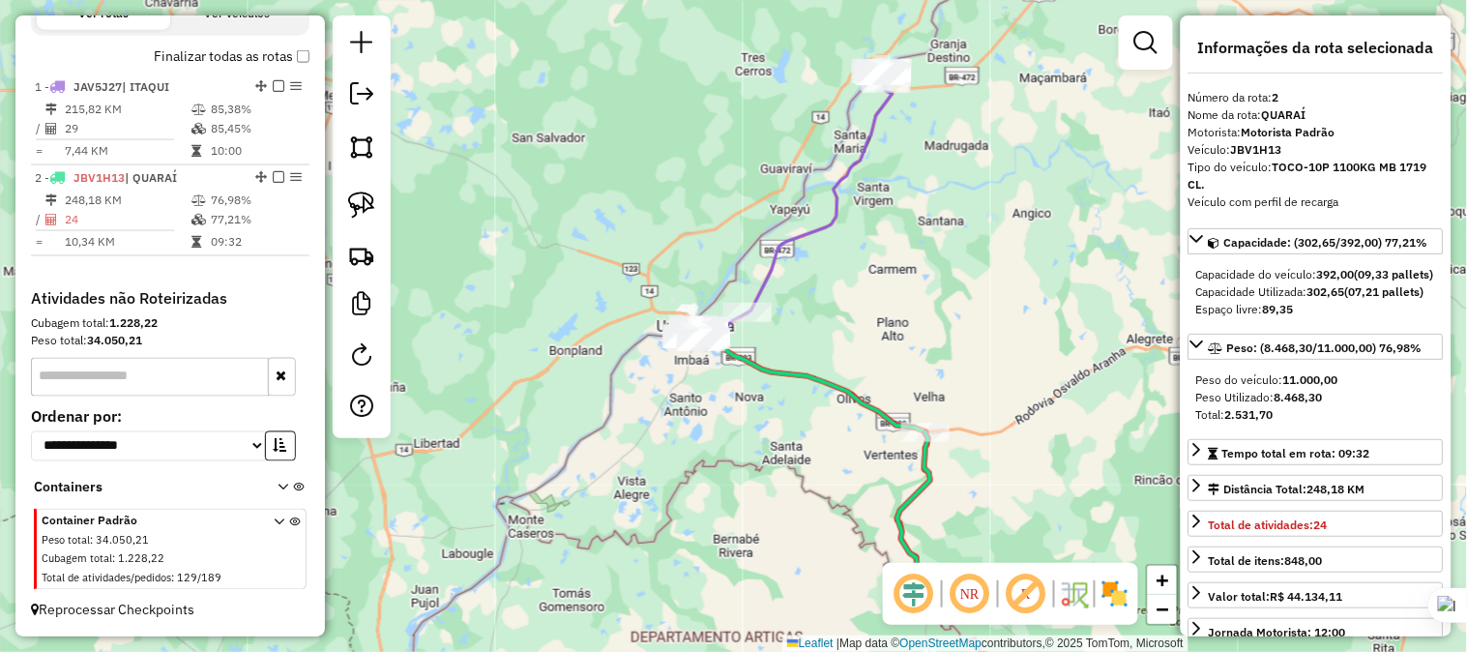
drag, startPoint x: 731, startPoint y: 320, endPoint x: 888, endPoint y: 342, distance: 158.2
click at [888, 342] on div "Janela de atendimento Grade de atendimento Capacidade Transportadoras Veículos …" at bounding box center [733, 326] width 1467 height 652
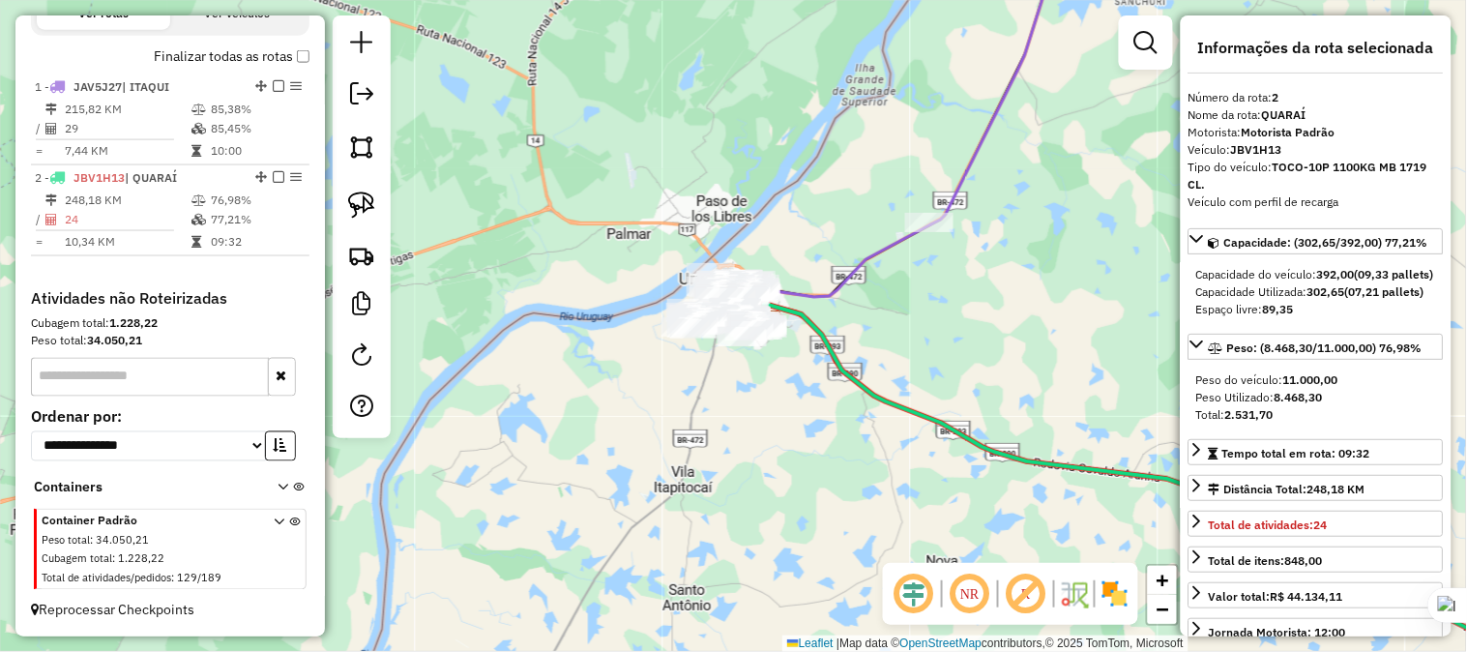
drag, startPoint x: 930, startPoint y: 314, endPoint x: 793, endPoint y: 321, distance: 137.5
click at [794, 321] on div "Janela de atendimento Grade de atendimento Capacidade Transportadoras Veículos …" at bounding box center [733, 326] width 1467 height 652
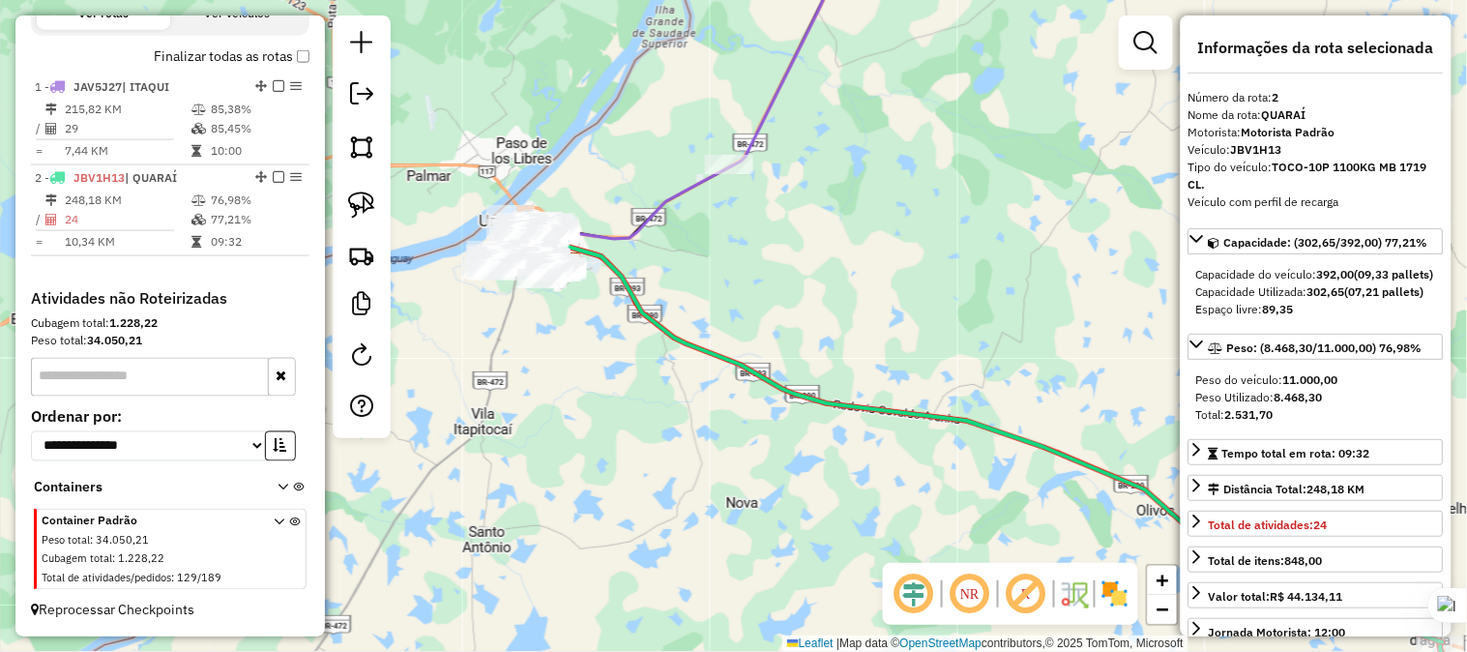
drag, startPoint x: 1088, startPoint y: 476, endPoint x: 1020, endPoint y: 343, distance: 148.8
click at [1020, 343] on div "Janela de atendimento Grade de atendimento Capacidade Transportadoras Veículos …" at bounding box center [733, 326] width 1467 height 652
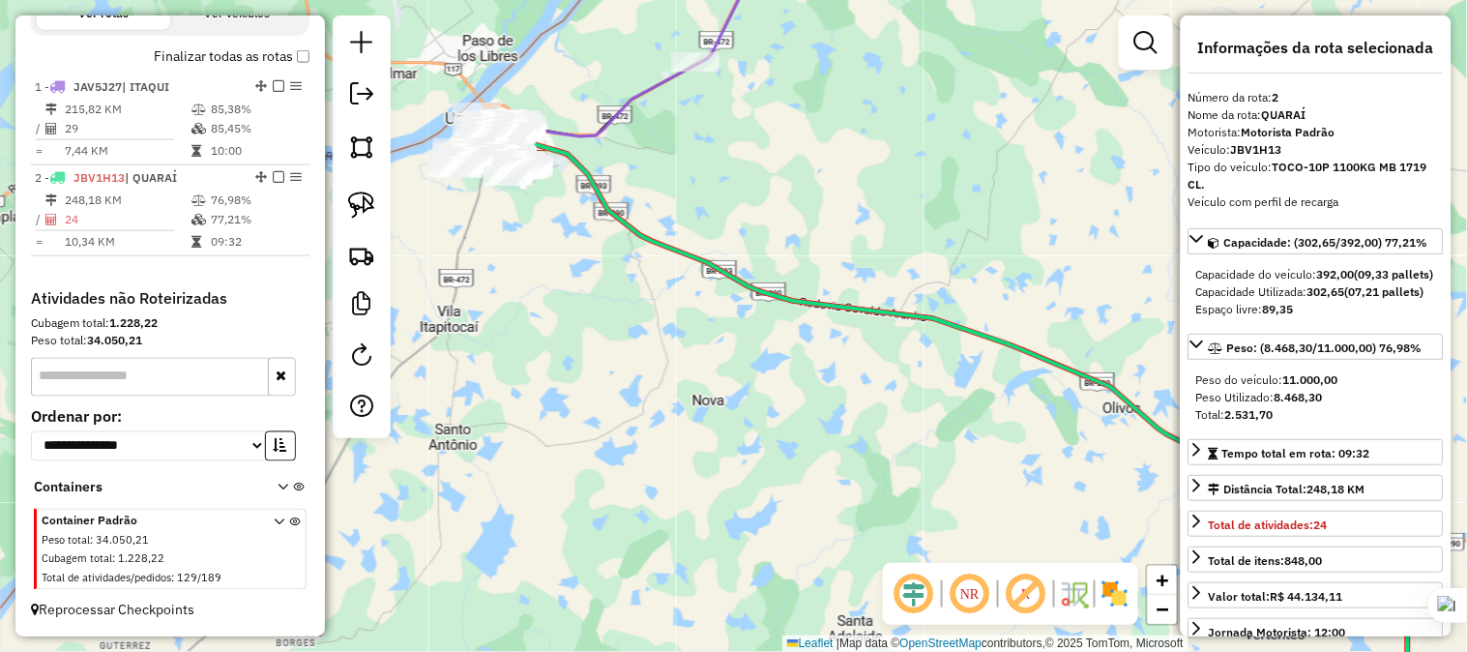
drag, startPoint x: 975, startPoint y: 442, endPoint x: 942, endPoint y: 275, distance: 170.5
click at [945, 280] on div "Janela de atendimento Grade de atendimento Capacidade Transportadoras Veículos …" at bounding box center [733, 326] width 1467 height 652
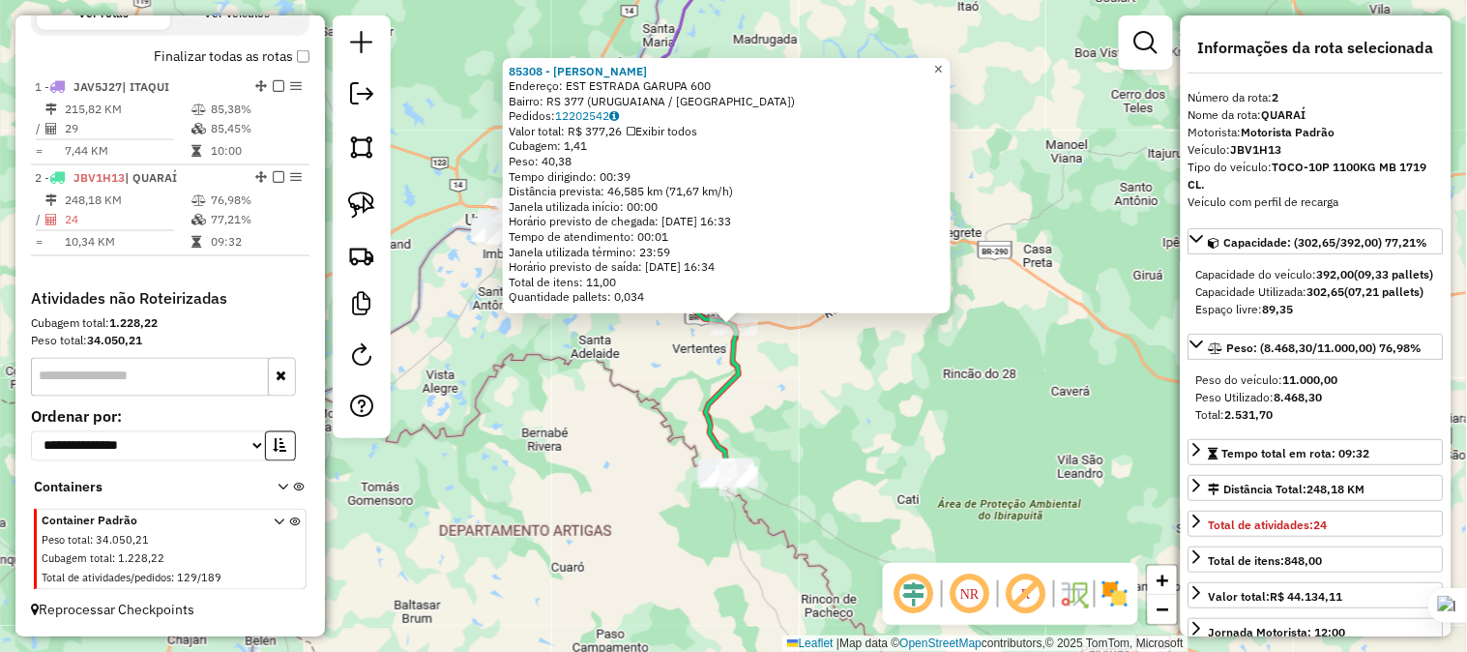
click at [943, 68] on span "×" at bounding box center [938, 69] width 9 height 16
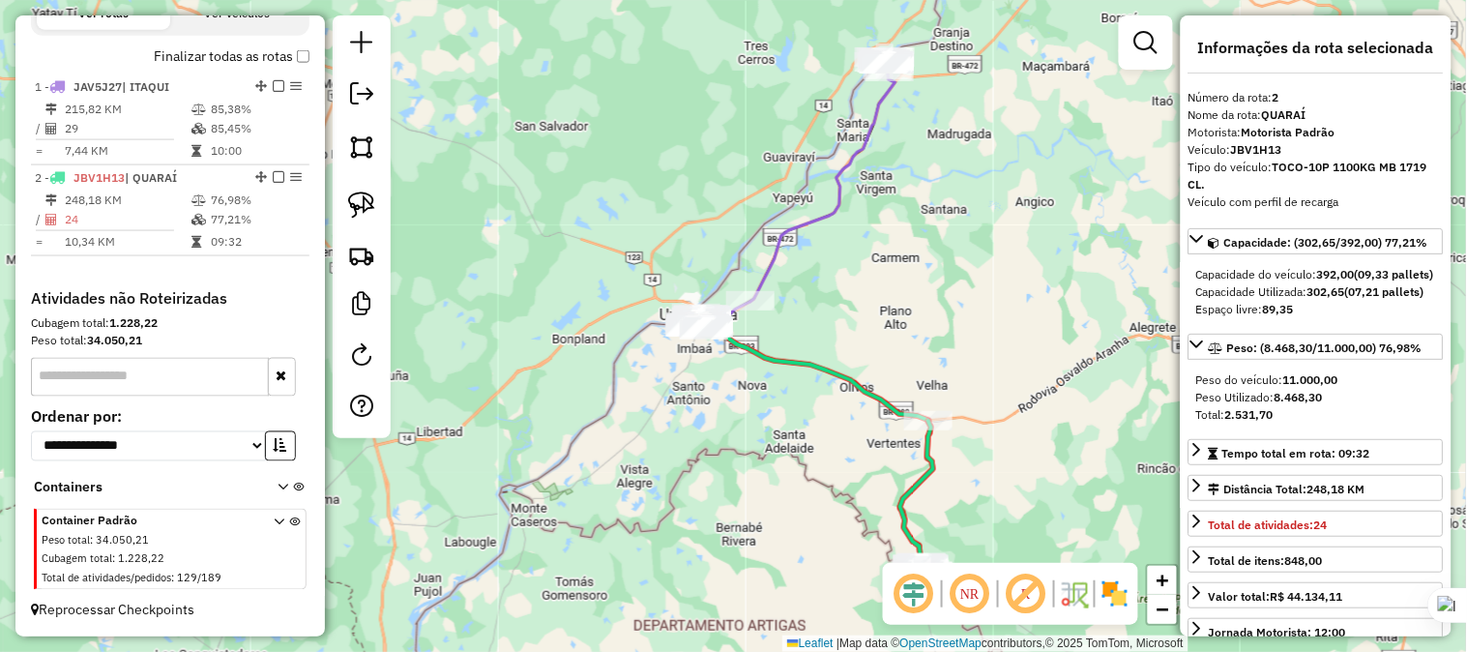
drag, startPoint x: 730, startPoint y: 190, endPoint x: 959, endPoint y: 300, distance: 254.4
click at [951, 297] on div "Janela de atendimento Grade de atendimento Capacidade Transportadoras Veículos …" at bounding box center [733, 326] width 1467 height 652
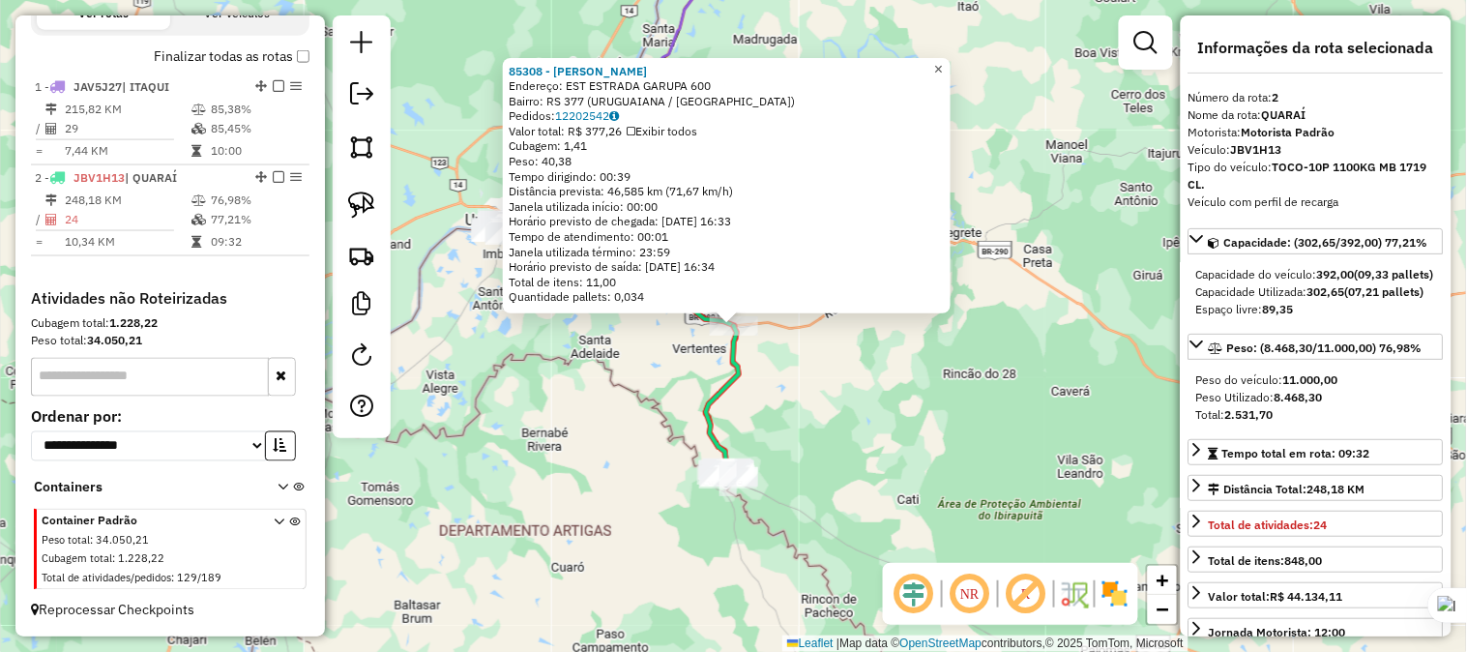
click at [943, 62] on span "×" at bounding box center [938, 69] width 9 height 16
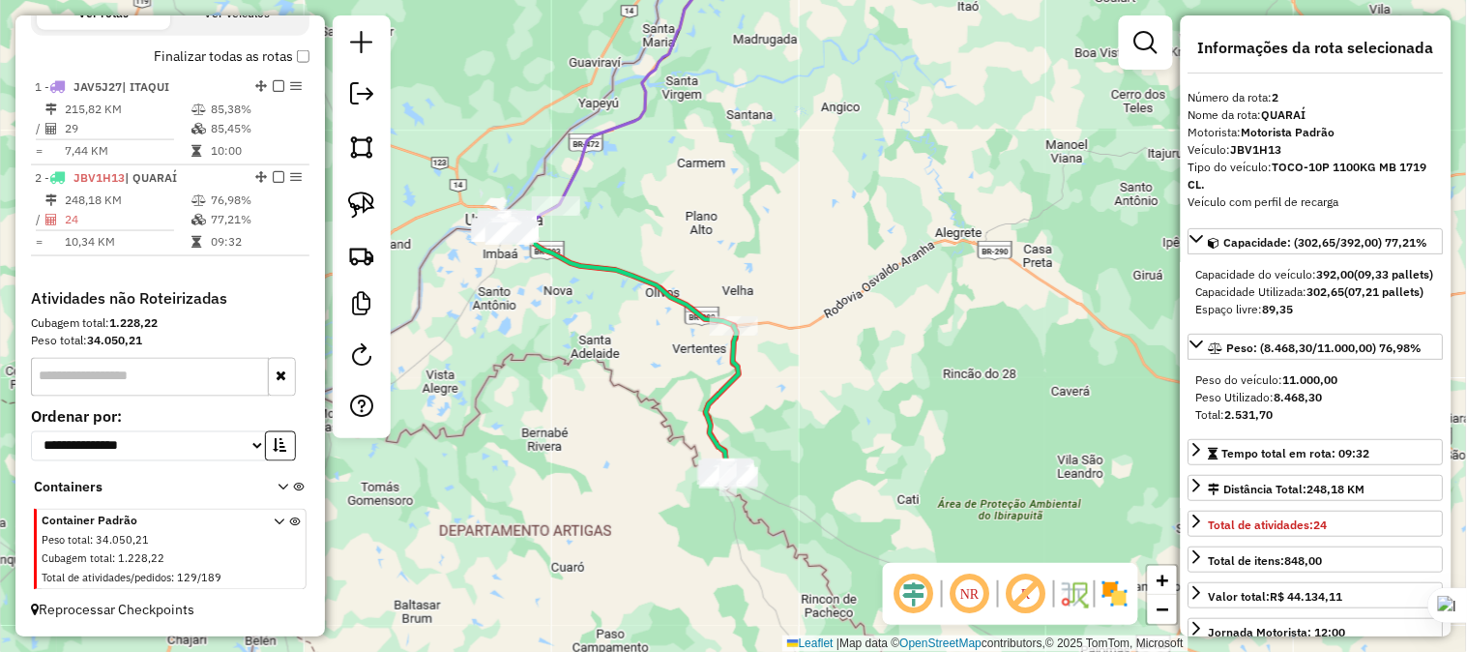
drag, startPoint x: 668, startPoint y: 217, endPoint x: 824, endPoint y: 292, distance: 173.0
click at [824, 292] on div "Janela de atendimento Grade de atendimento Capacidade Transportadoras Veículos …" at bounding box center [733, 326] width 1467 height 652
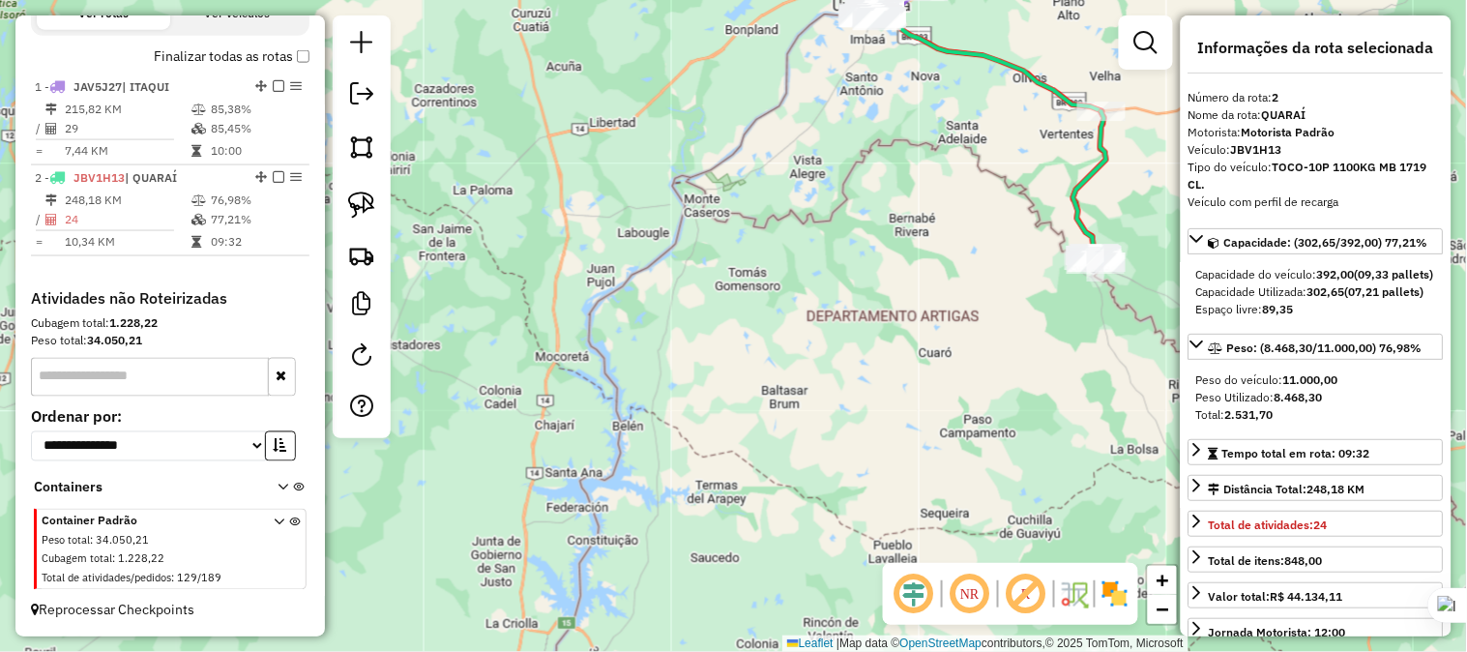
drag, startPoint x: 594, startPoint y: 420, endPoint x: 807, endPoint y: 132, distance: 357.5
click at [807, 132] on div "Janela de atendimento Grade de atendimento Capacidade Transportadoras Veículos …" at bounding box center [733, 326] width 1467 height 652
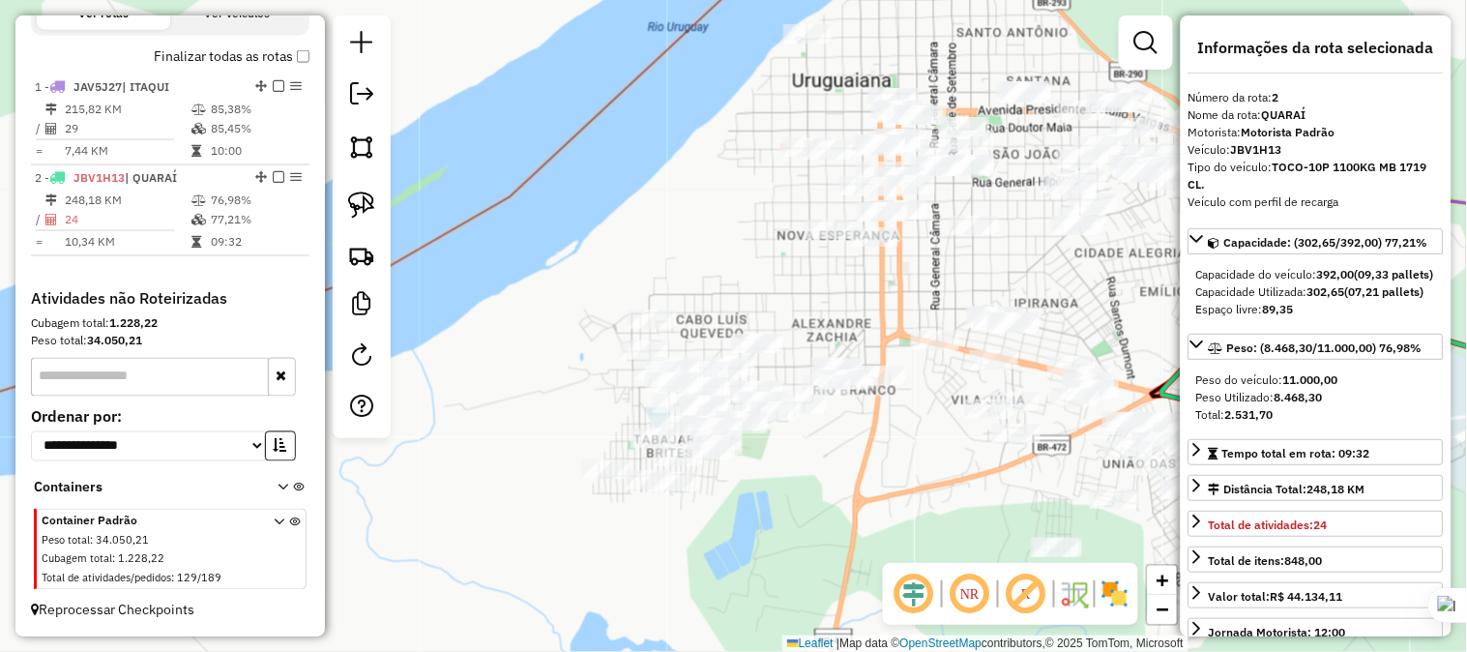
drag, startPoint x: 808, startPoint y: 292, endPoint x: 851, endPoint y: 273, distance: 47.6
click at [851, 273] on div "Janela de atendimento Grade de atendimento Capacidade Transportadoras Veículos …" at bounding box center [733, 326] width 1467 height 652
click at [364, 195] on img at bounding box center [361, 204] width 27 height 27
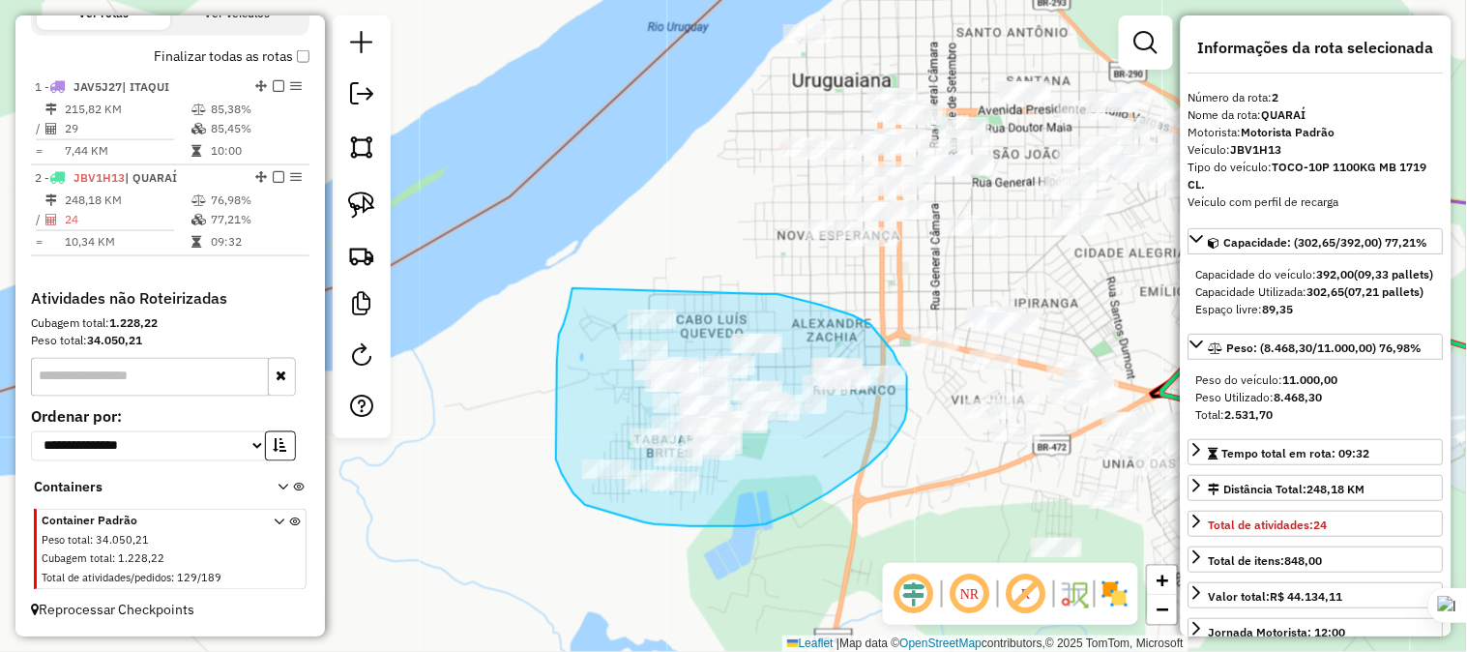
drag, startPoint x: 573, startPoint y: 288, endPoint x: 681, endPoint y: 311, distance: 110.8
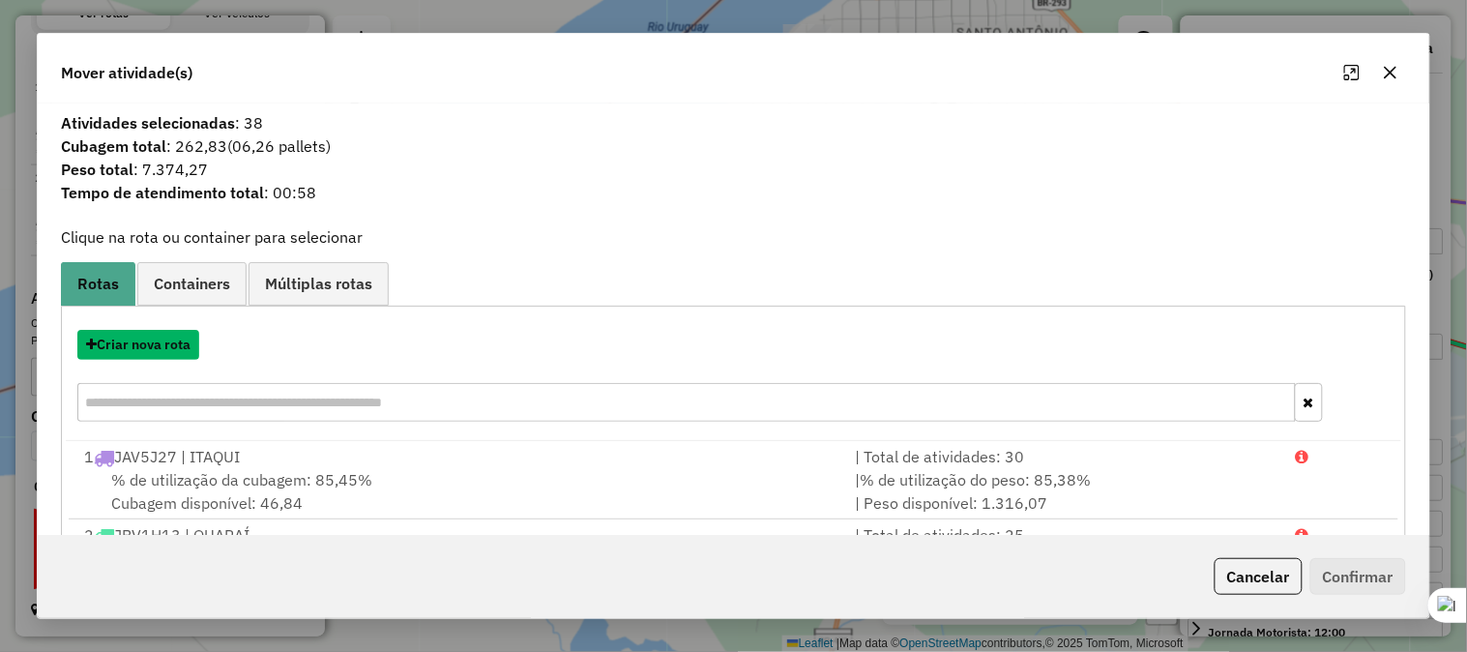
click at [174, 352] on button "Criar nova rota" at bounding box center [138, 345] width 122 height 30
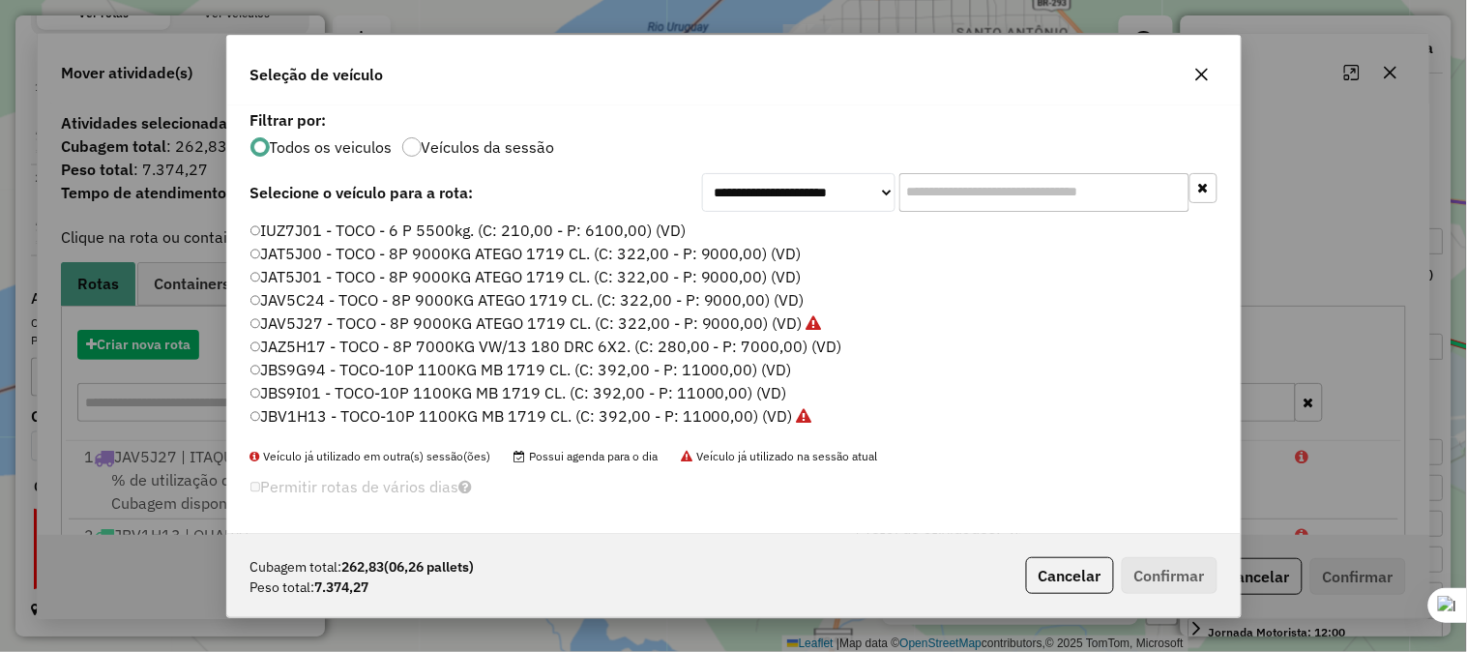
scroll to position [11, 5]
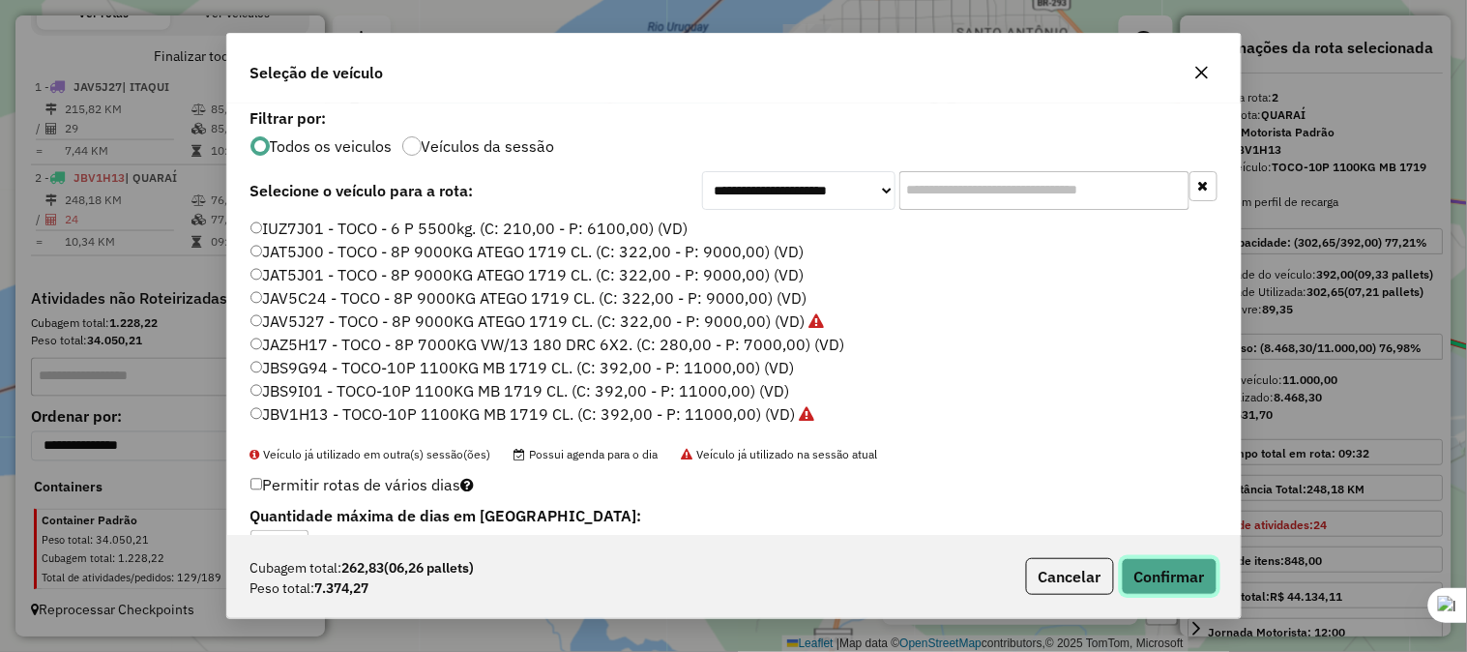
click at [1165, 580] on button "Confirmar" at bounding box center [1170, 576] width 96 height 37
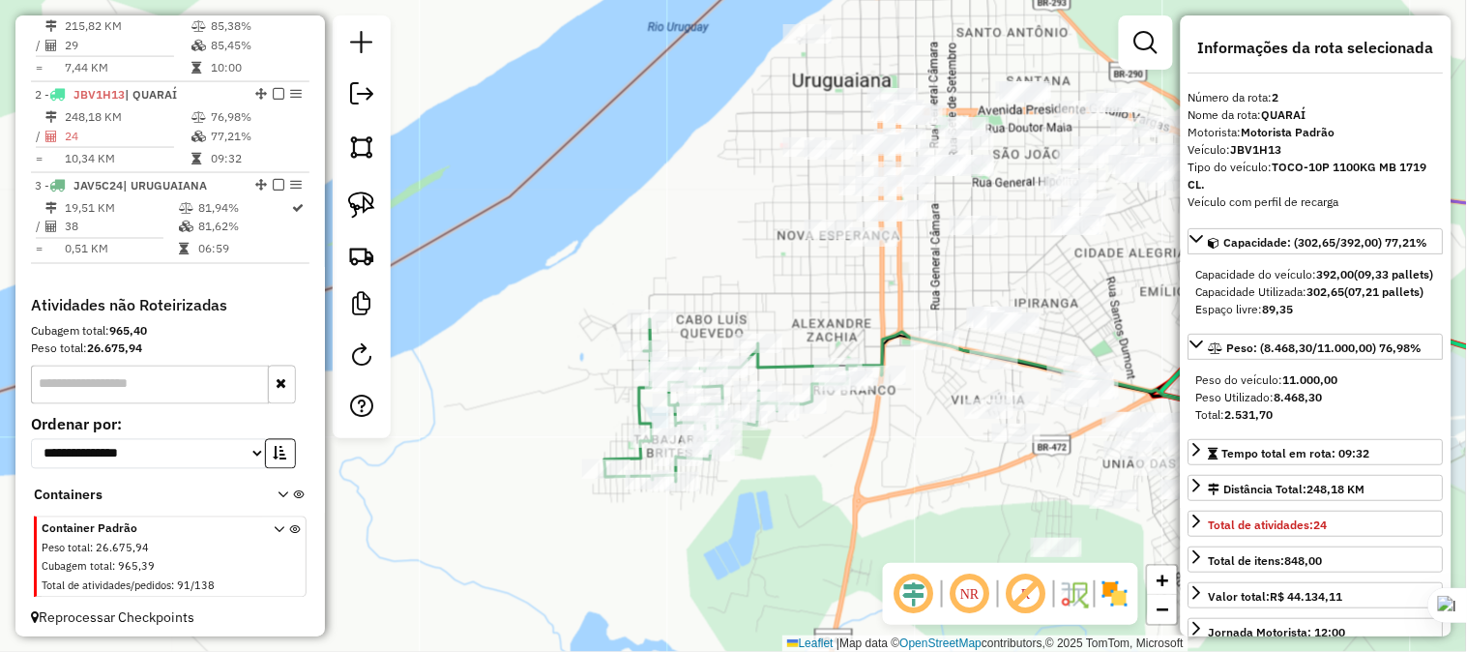
scroll to position [756, 0]
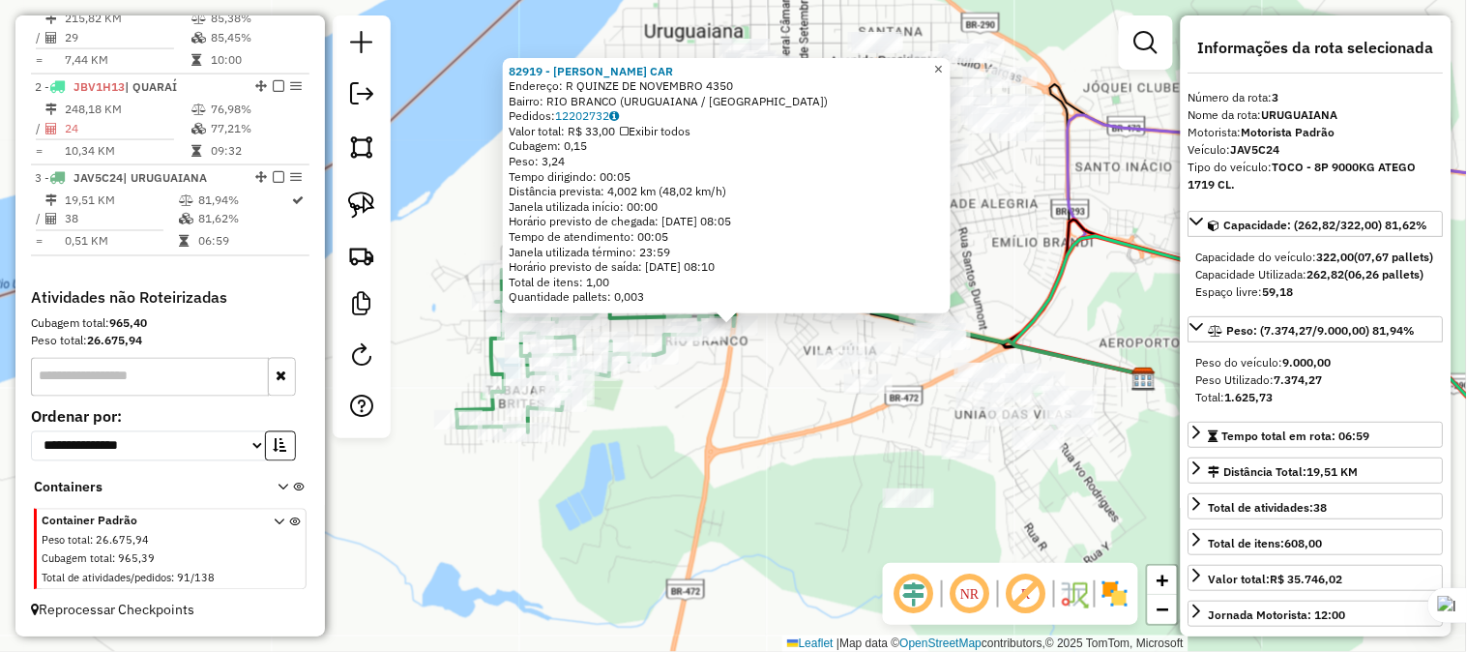
click at [943, 61] on span "×" at bounding box center [938, 69] width 9 height 16
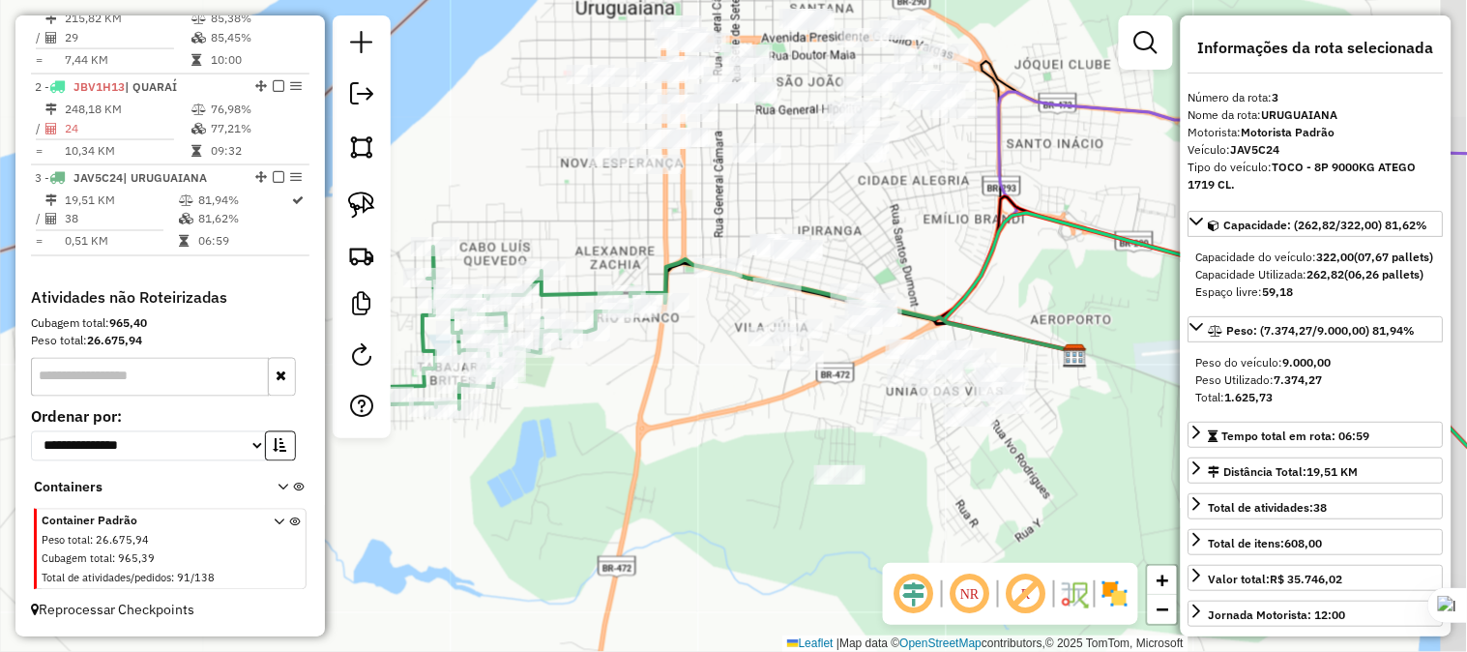
drag, startPoint x: 765, startPoint y: 466, endPoint x: 696, endPoint y: 443, distance: 72.5
click at [696, 443] on div "Janela de atendimento Grade de atendimento Capacidade Transportadoras Veículos …" at bounding box center [733, 326] width 1467 height 652
click at [353, 207] on img at bounding box center [361, 204] width 27 height 27
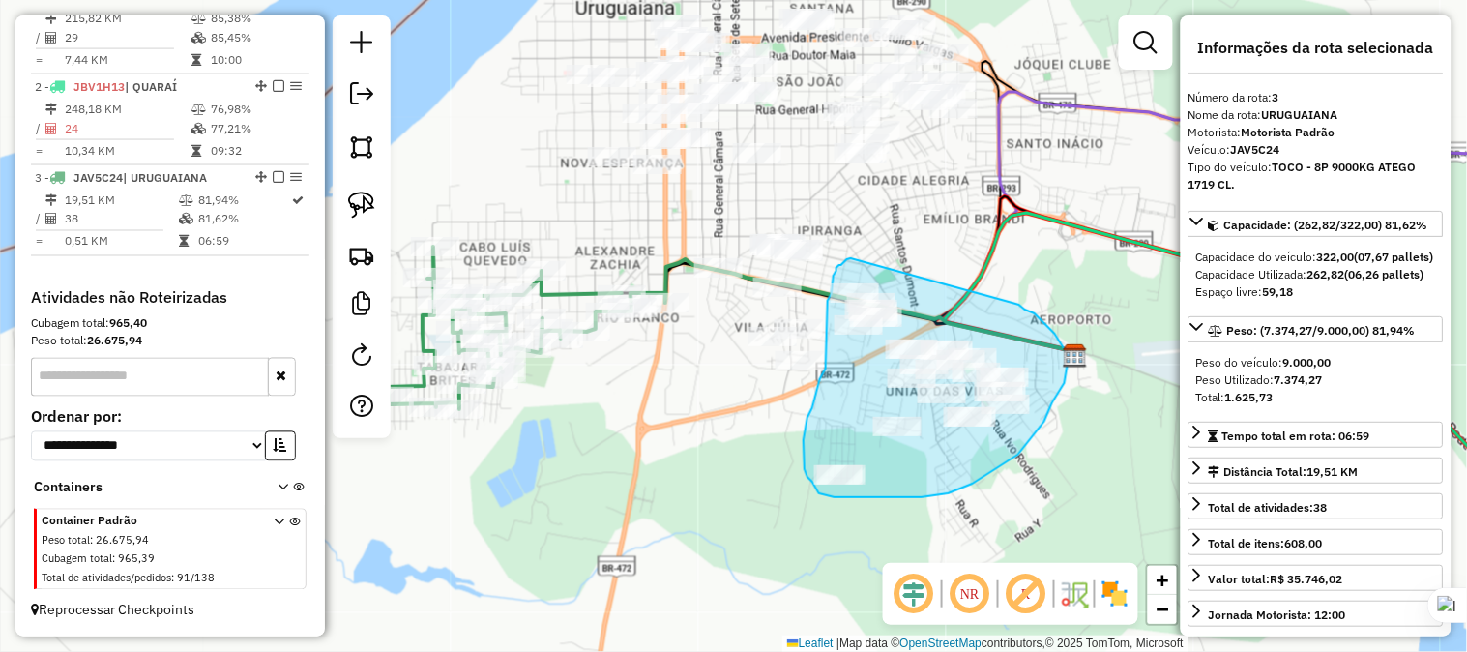
drag, startPoint x: 851, startPoint y: 258, endPoint x: 1013, endPoint y: 303, distance: 167.5
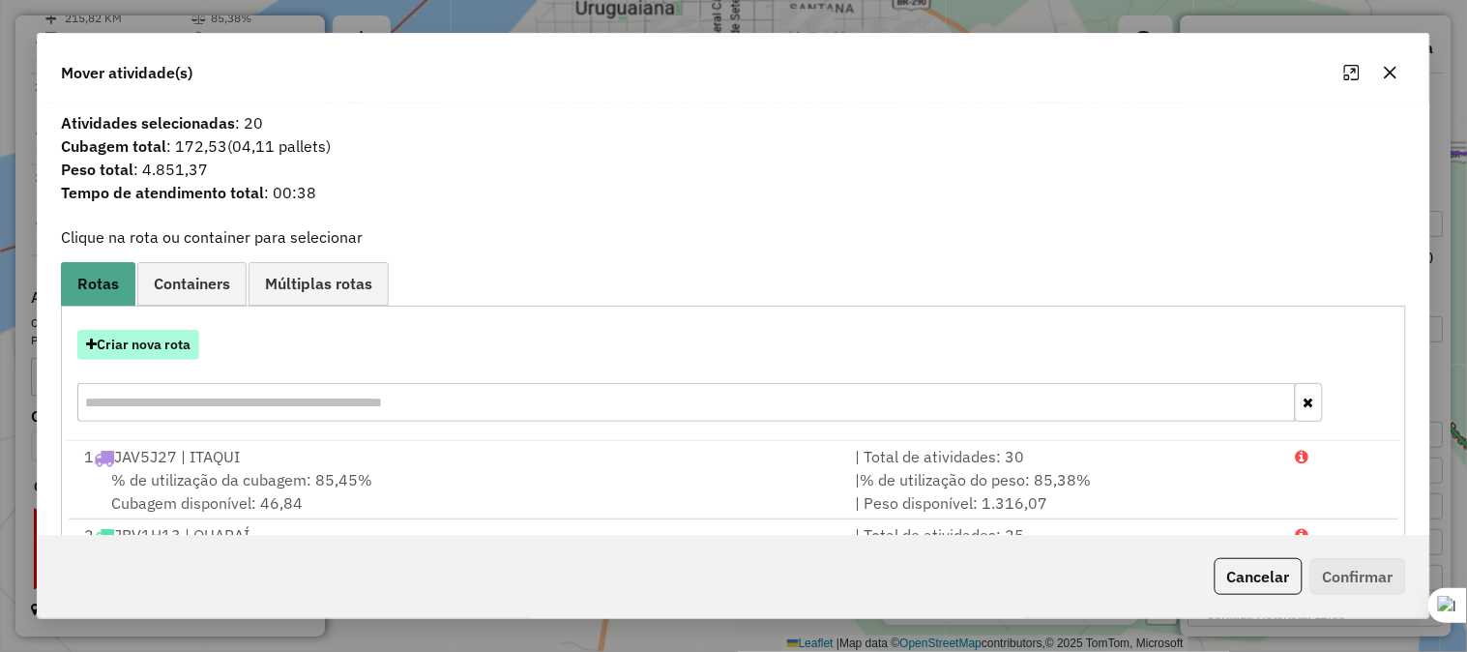
click at [185, 345] on button "Criar nova rota" at bounding box center [138, 345] width 122 height 30
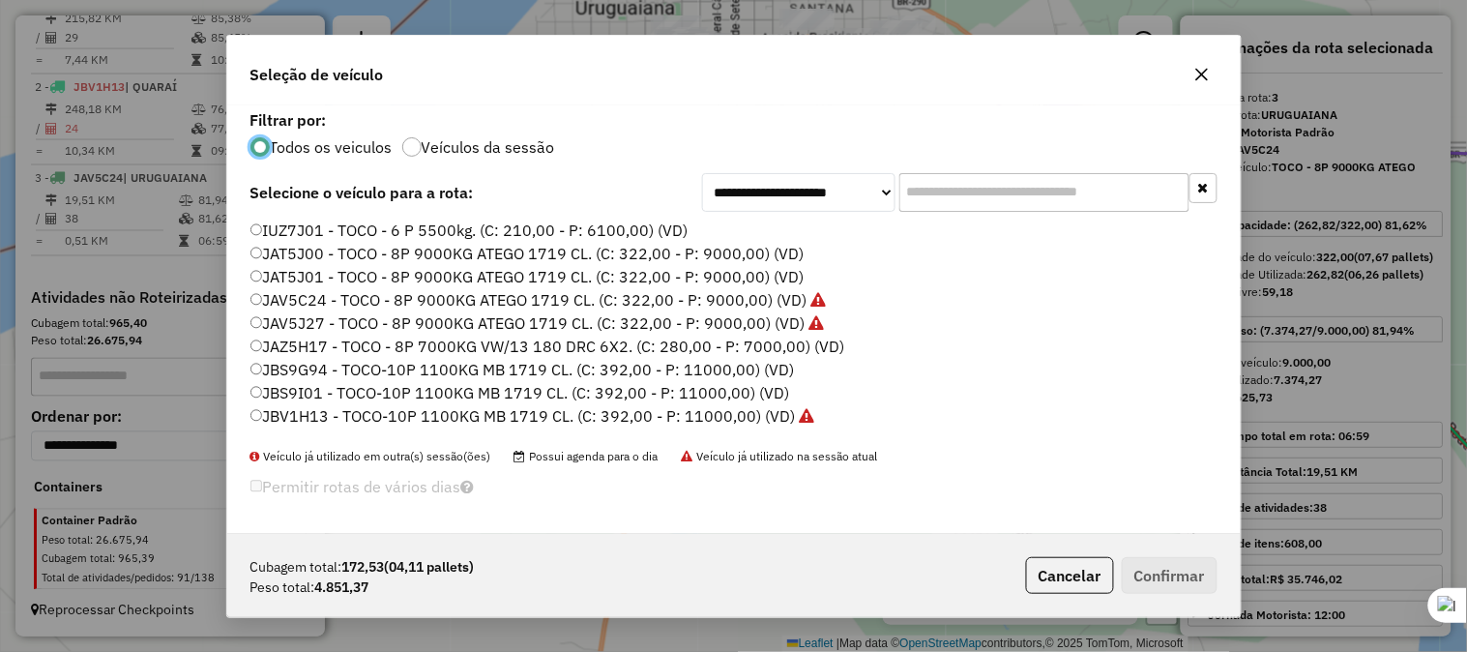
scroll to position [11, 5]
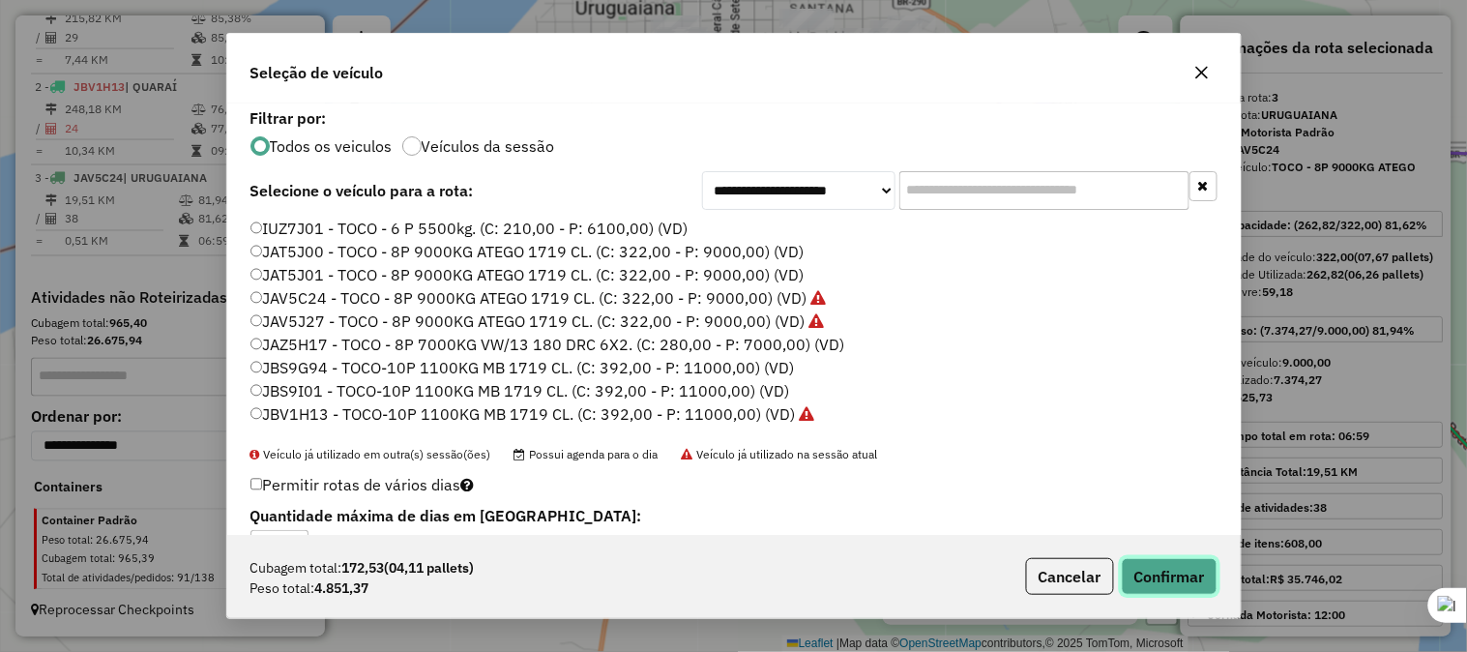
click at [1161, 571] on button "Confirmar" at bounding box center [1170, 576] width 96 height 37
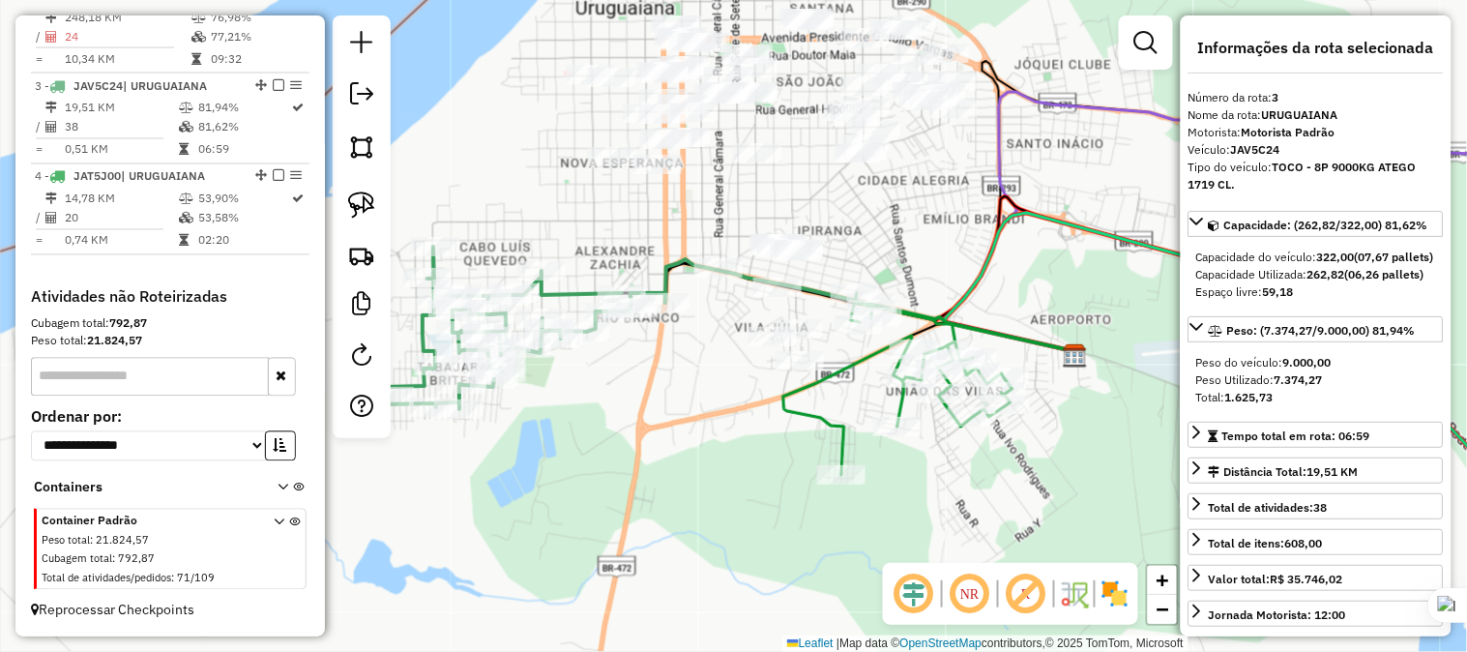
scroll to position [871, 0]
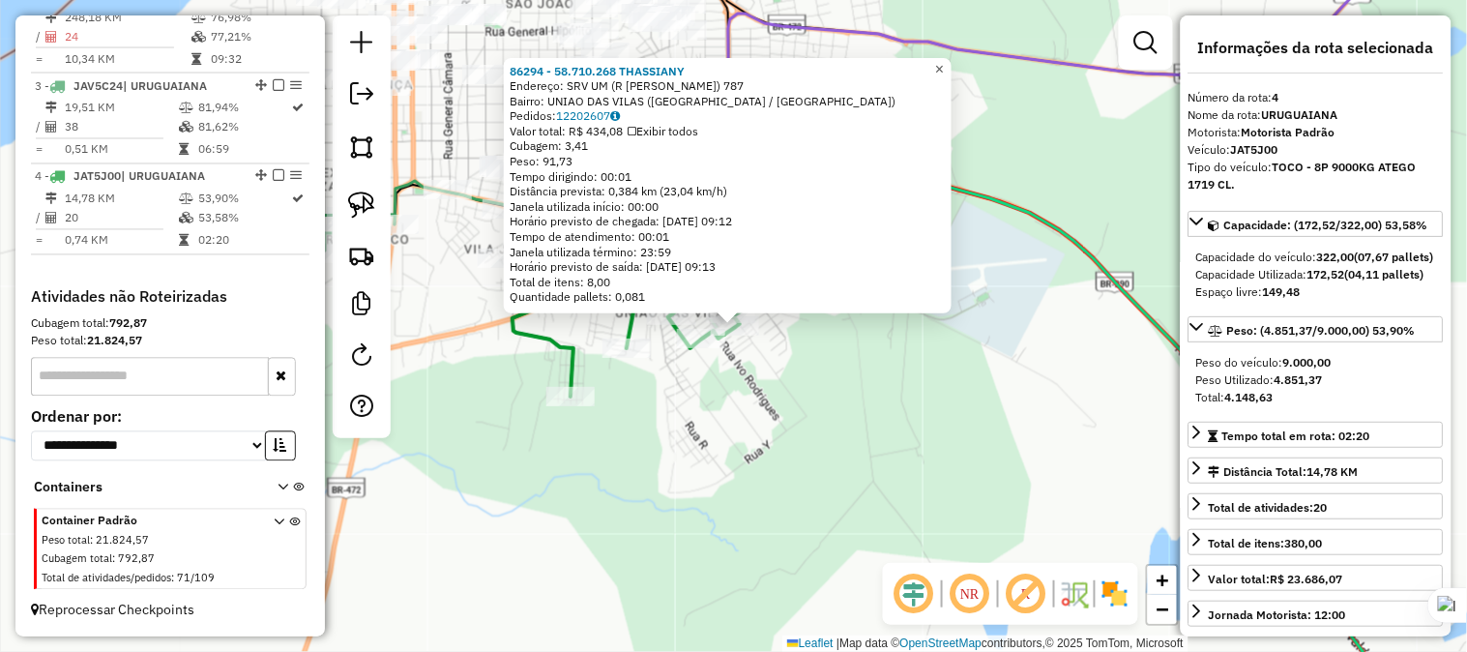
click at [944, 61] on span "×" at bounding box center [939, 69] width 9 height 16
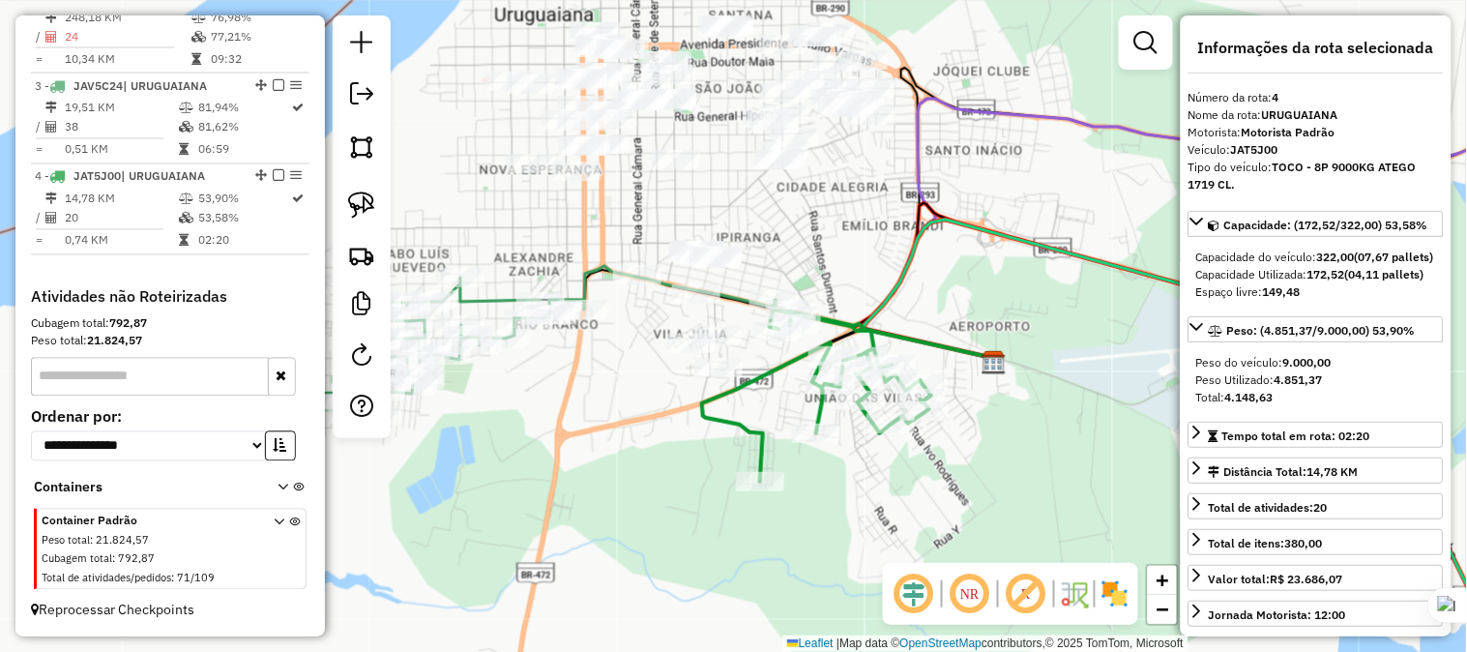
drag, startPoint x: 942, startPoint y: 263, endPoint x: 1136, endPoint y: 350, distance: 213.0
click at [1134, 349] on div "Janela de atendimento Grade de atendimento Capacidade Transportadoras Veículos …" at bounding box center [733, 326] width 1467 height 652
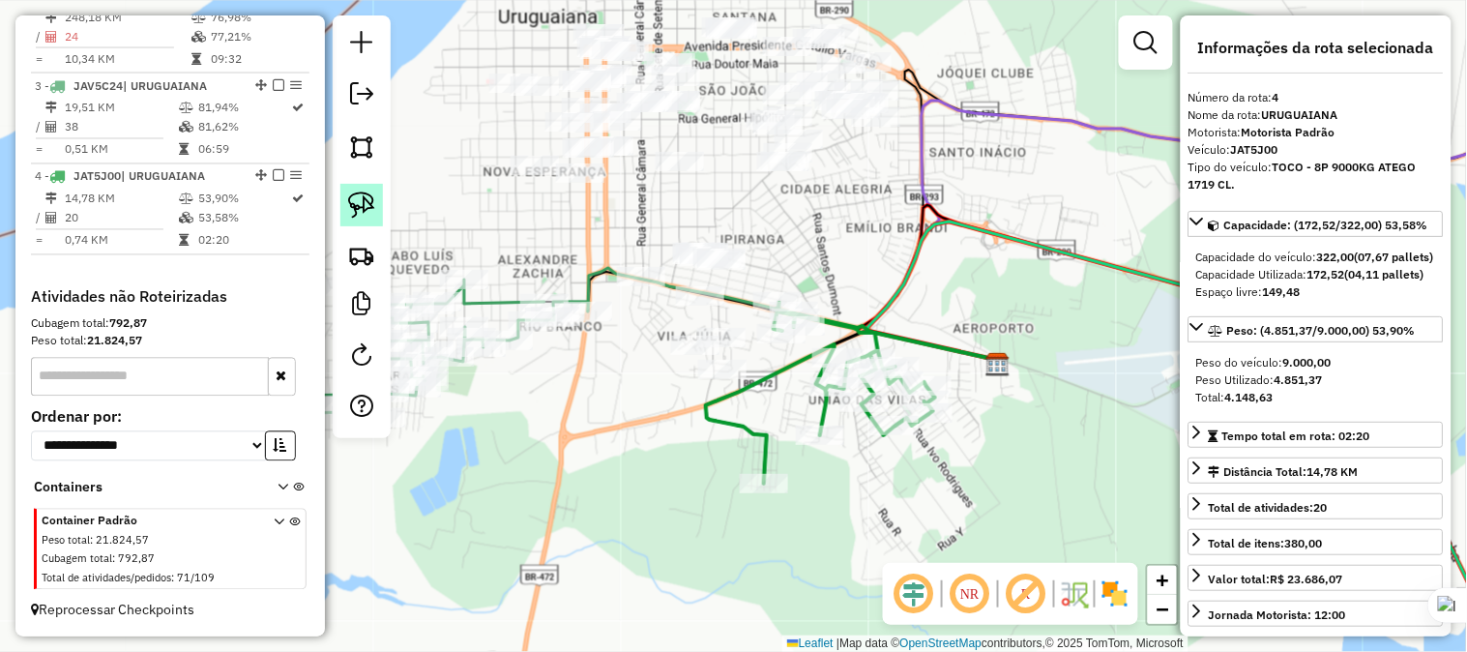
click at [365, 200] on img at bounding box center [361, 204] width 27 height 27
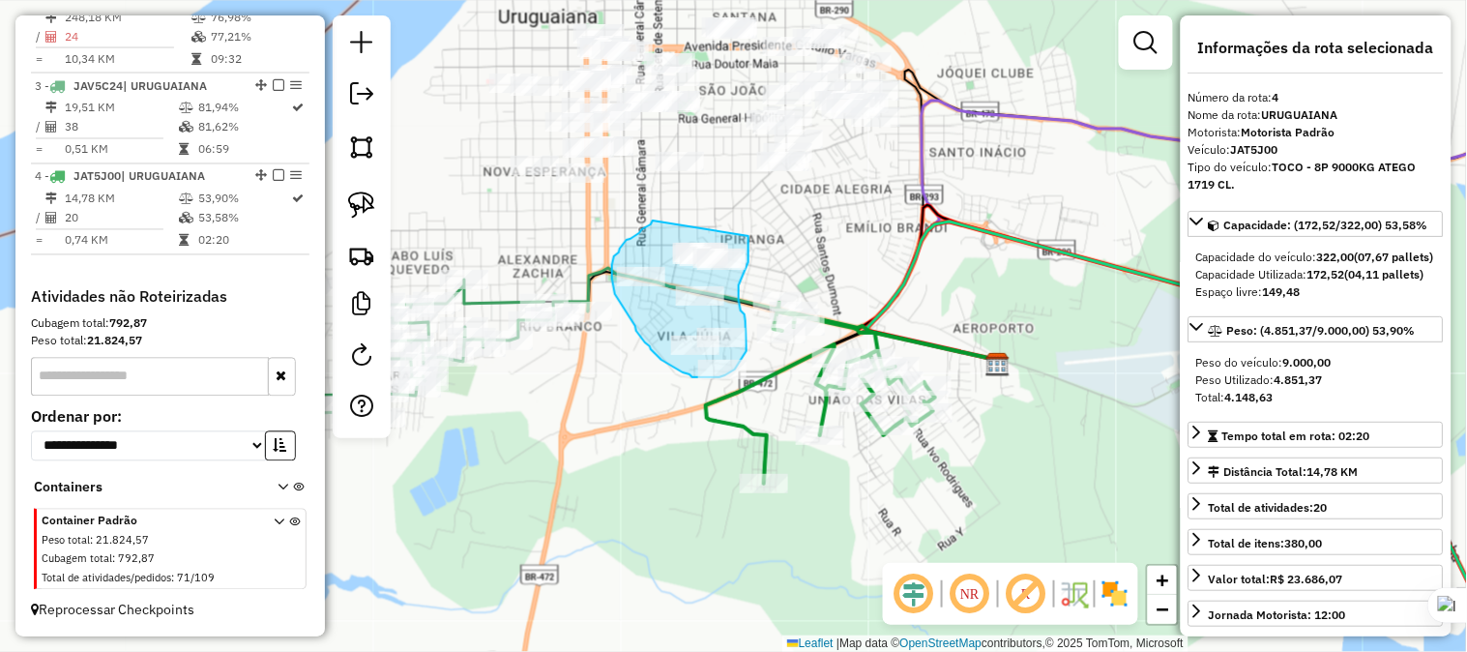
drag, startPoint x: 644, startPoint y: 228, endPoint x: 749, endPoint y: 236, distance: 104.7
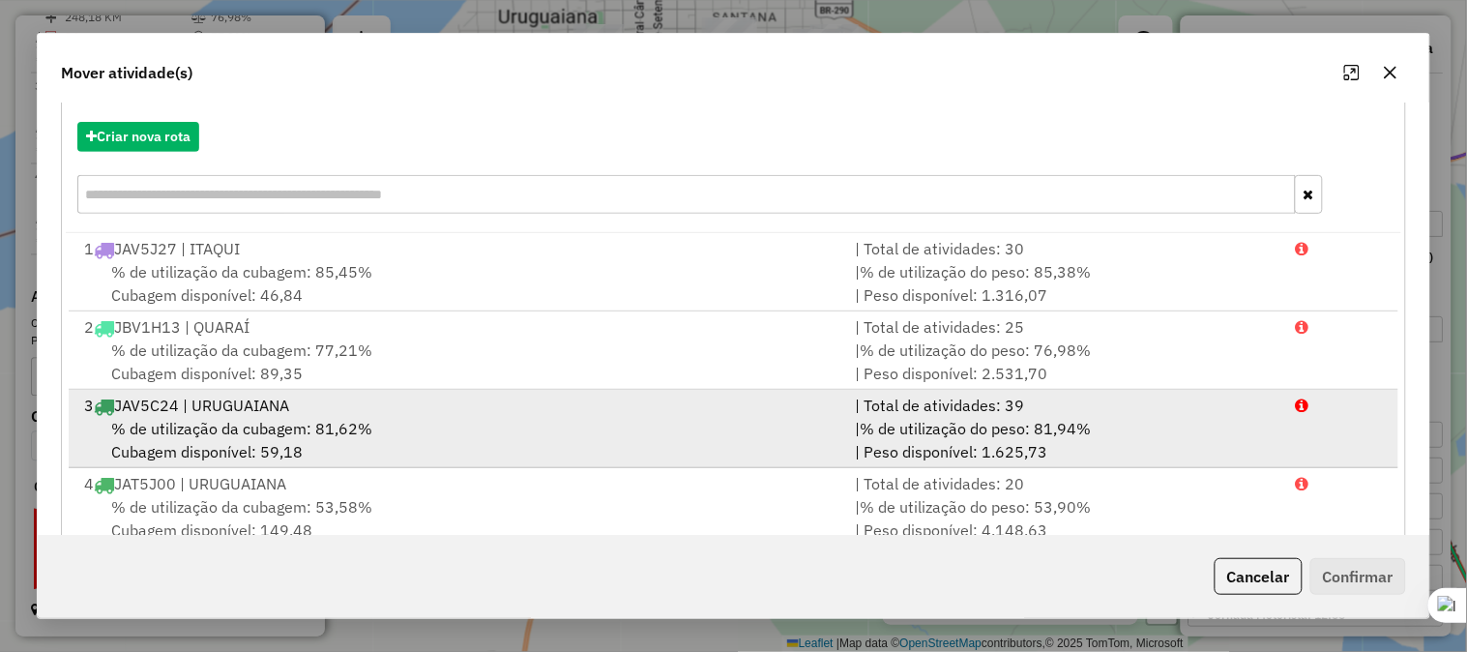
scroll to position [215, 0]
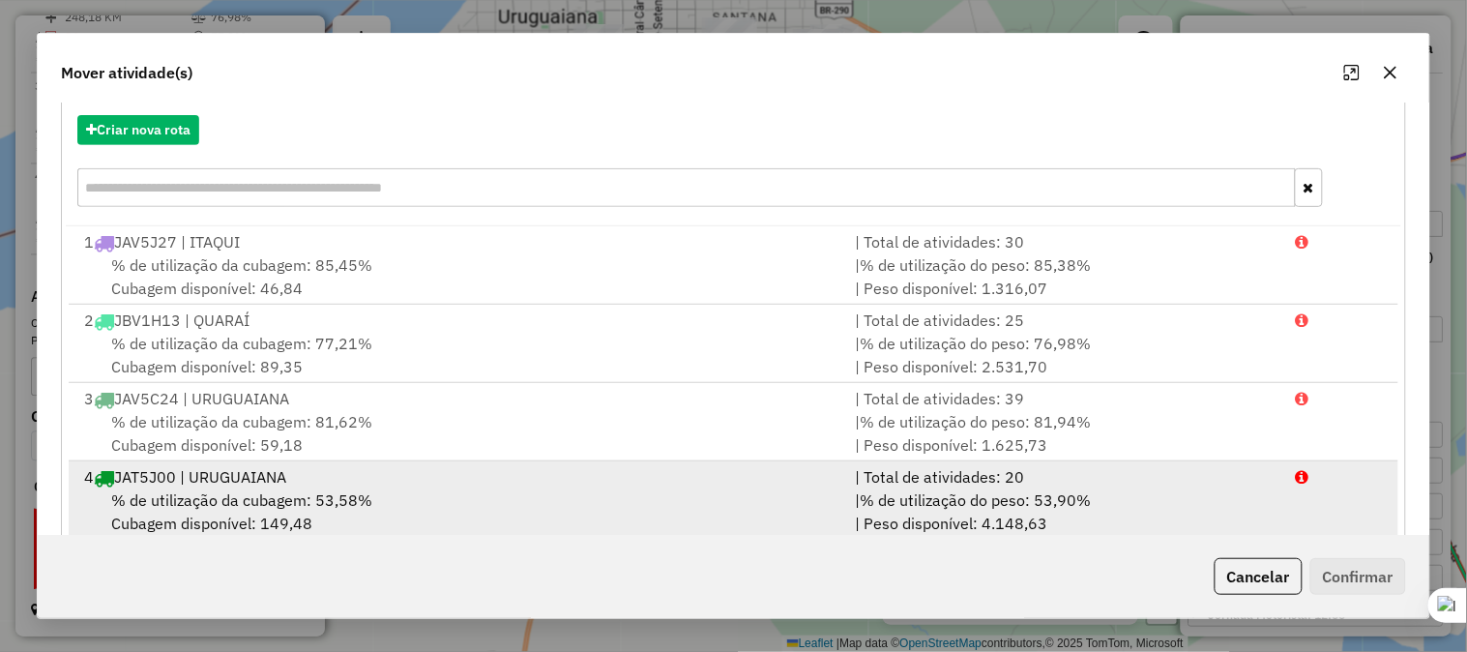
click at [232, 479] on div "4 JAT5J00 | URUGUAIANA" at bounding box center [458, 476] width 771 height 23
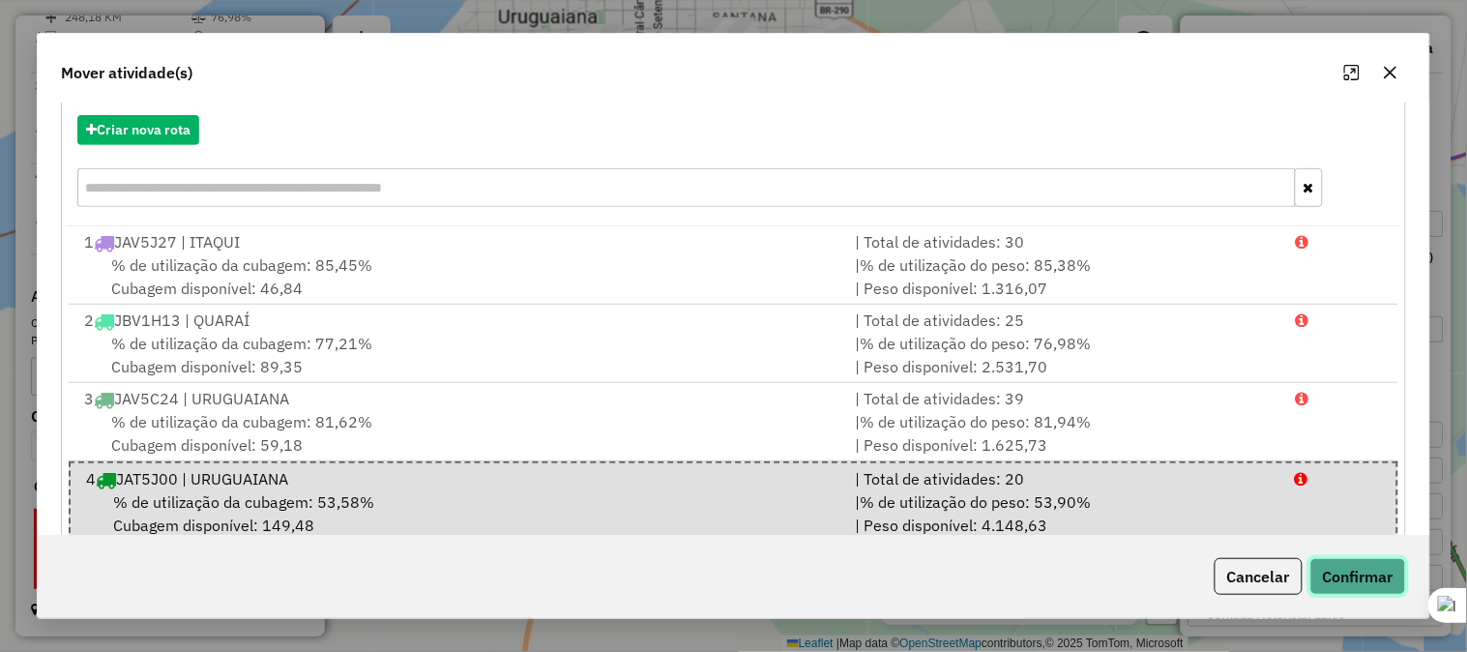
click at [1367, 568] on button "Confirmar" at bounding box center [1358, 576] width 96 height 37
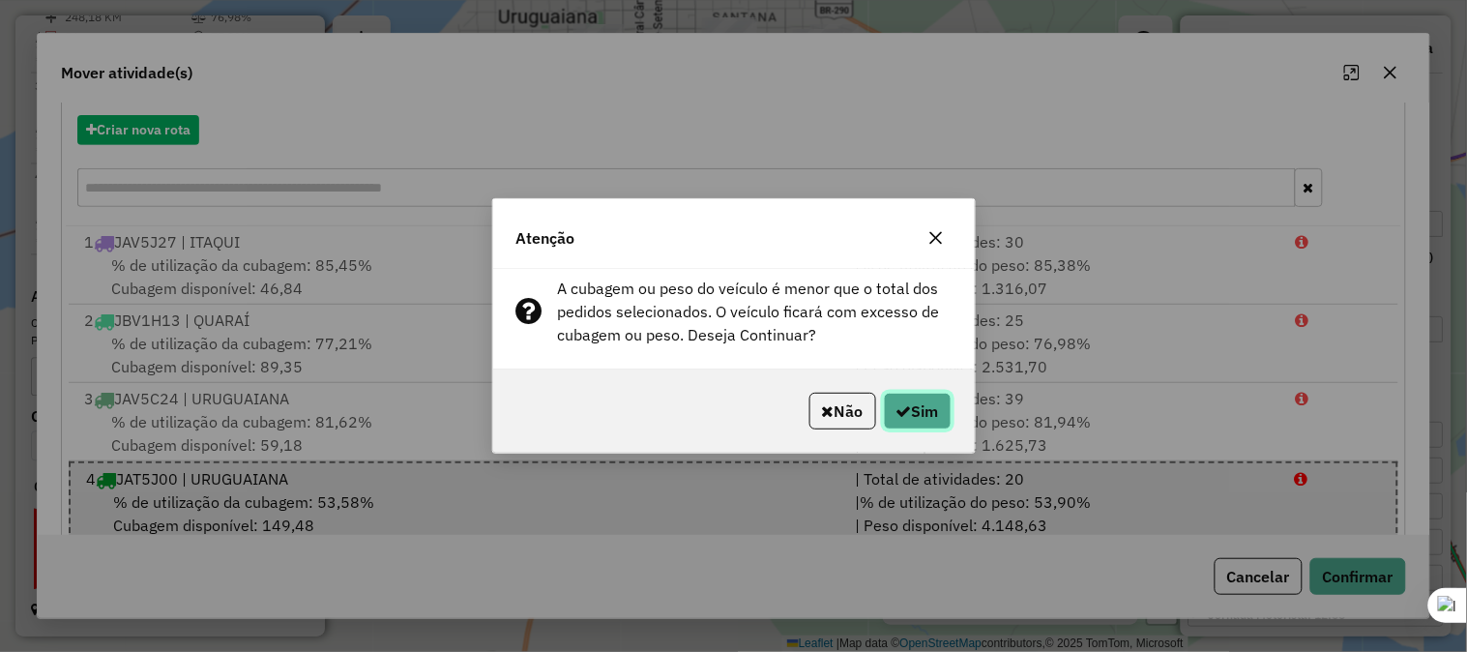
click at [934, 404] on button "Sim" at bounding box center [918, 411] width 68 height 37
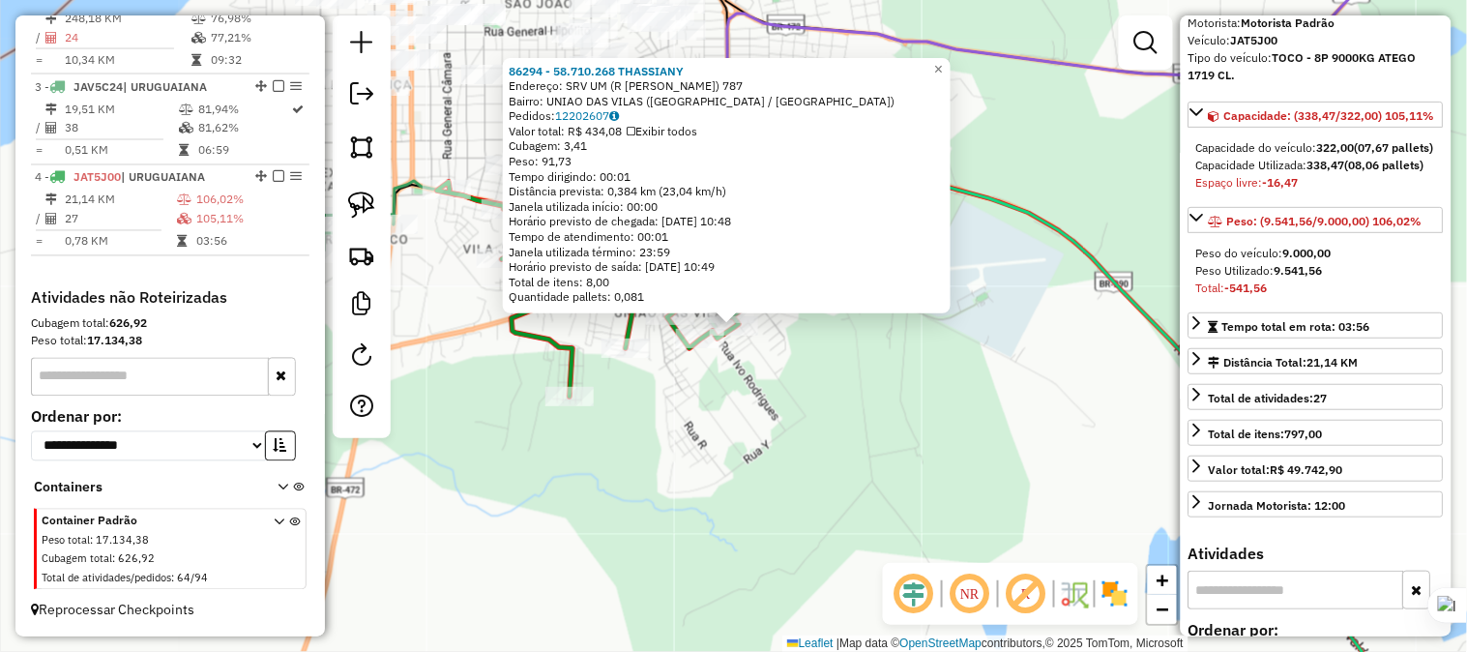
scroll to position [322, 0]
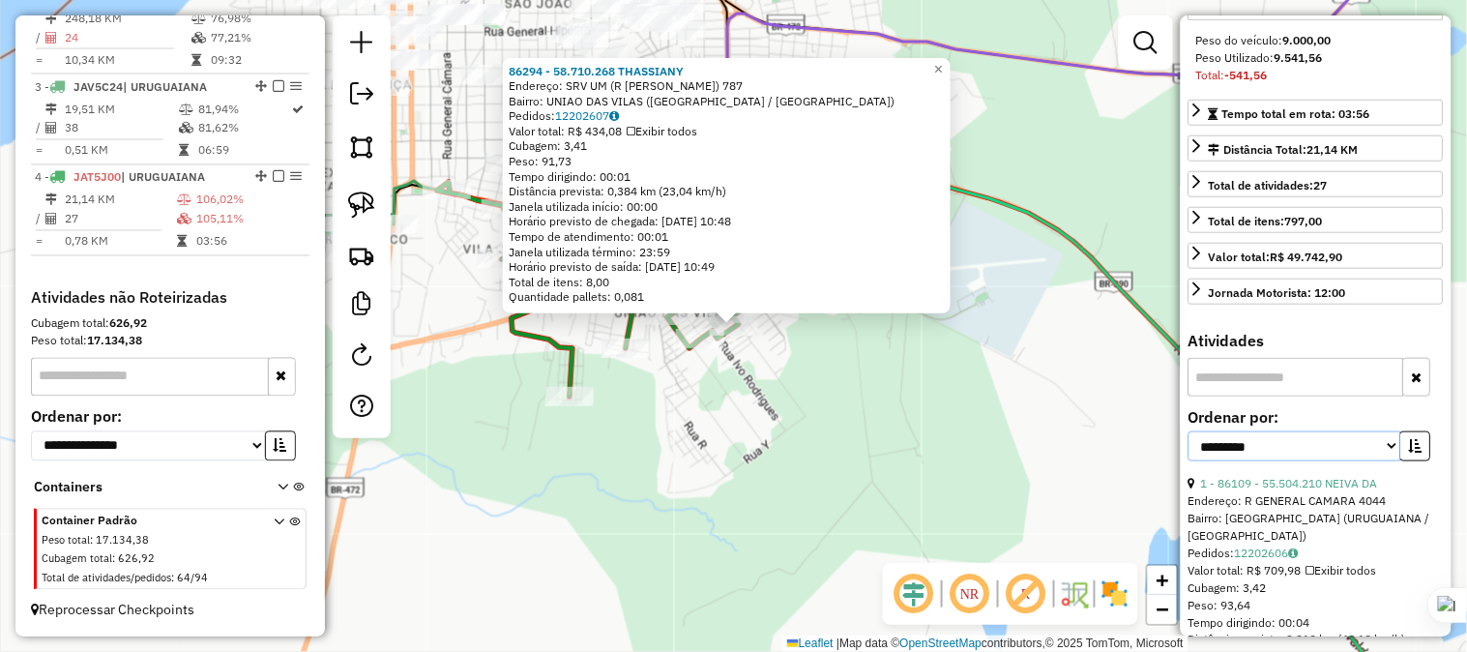
click at [1388, 461] on select "**********" at bounding box center [1295, 446] width 213 height 30
select select "*********"
click at [1189, 461] on select "**********" at bounding box center [1295, 446] width 213 height 30
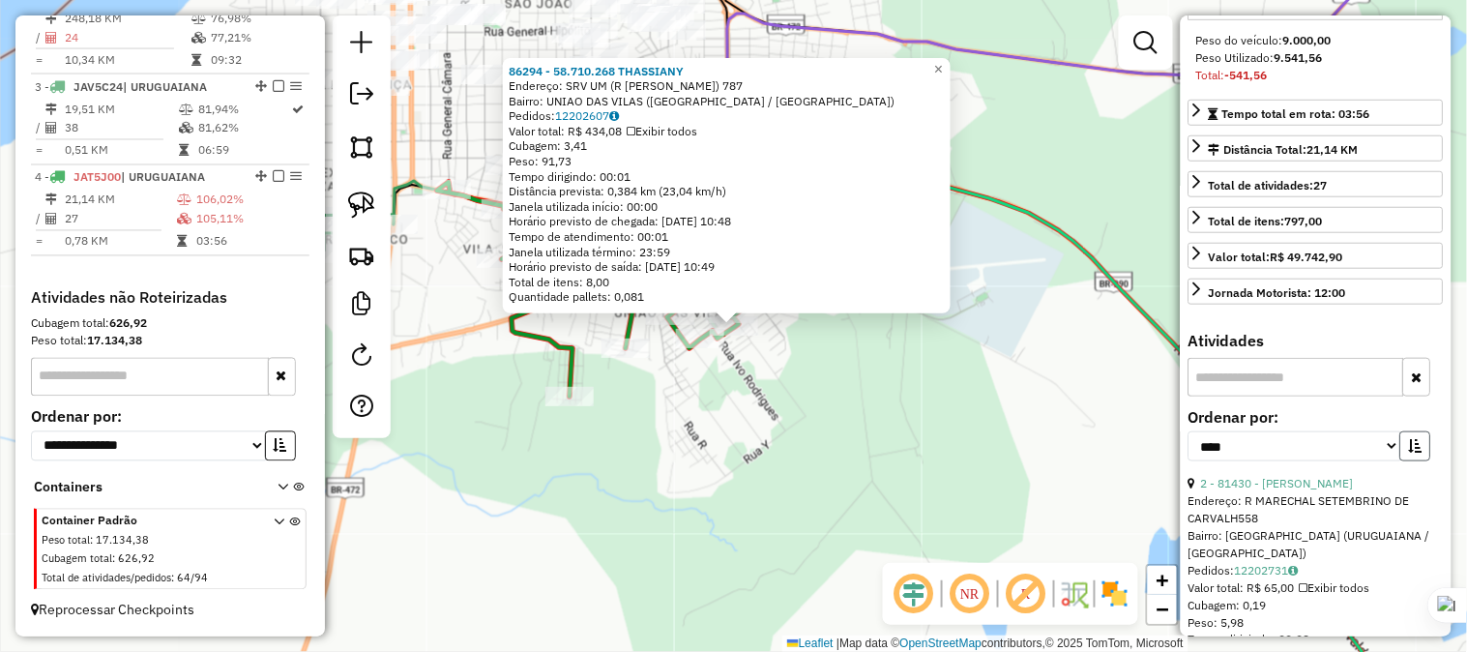
click at [1400, 461] on button "button" at bounding box center [1415, 446] width 31 height 30
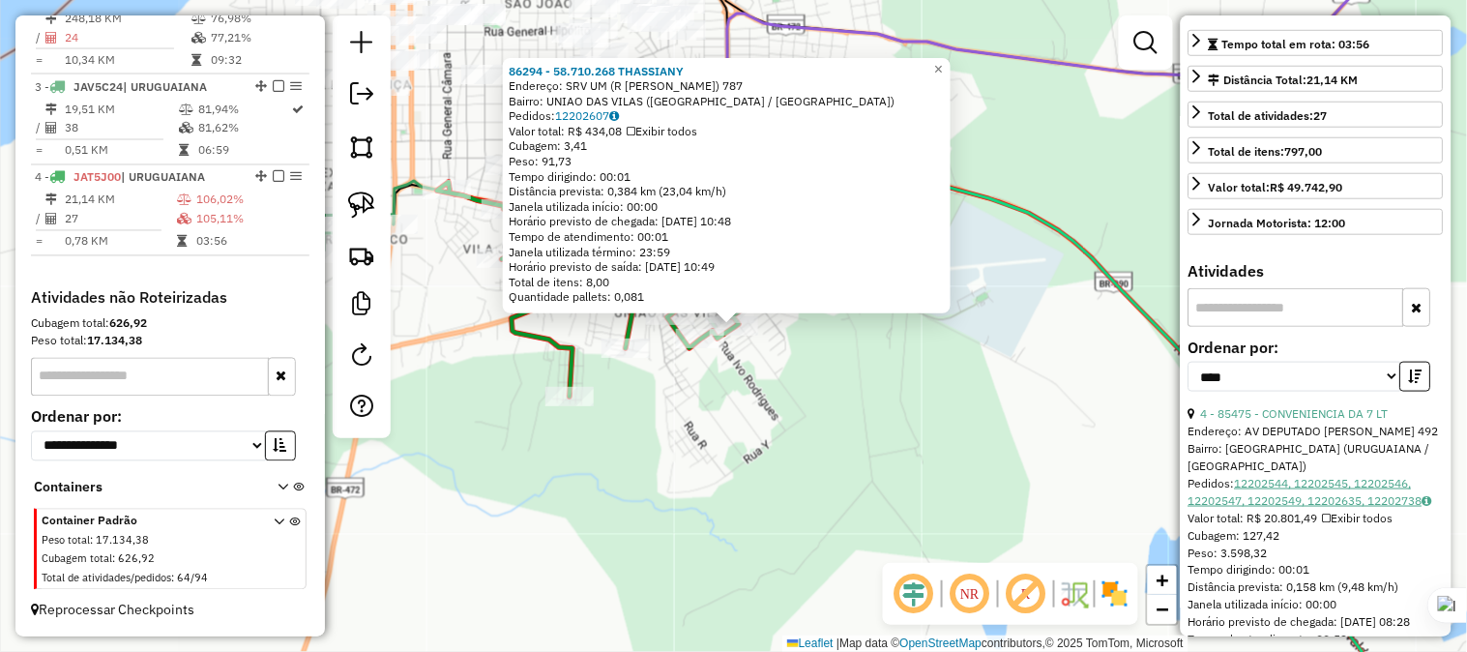
scroll to position [429, 0]
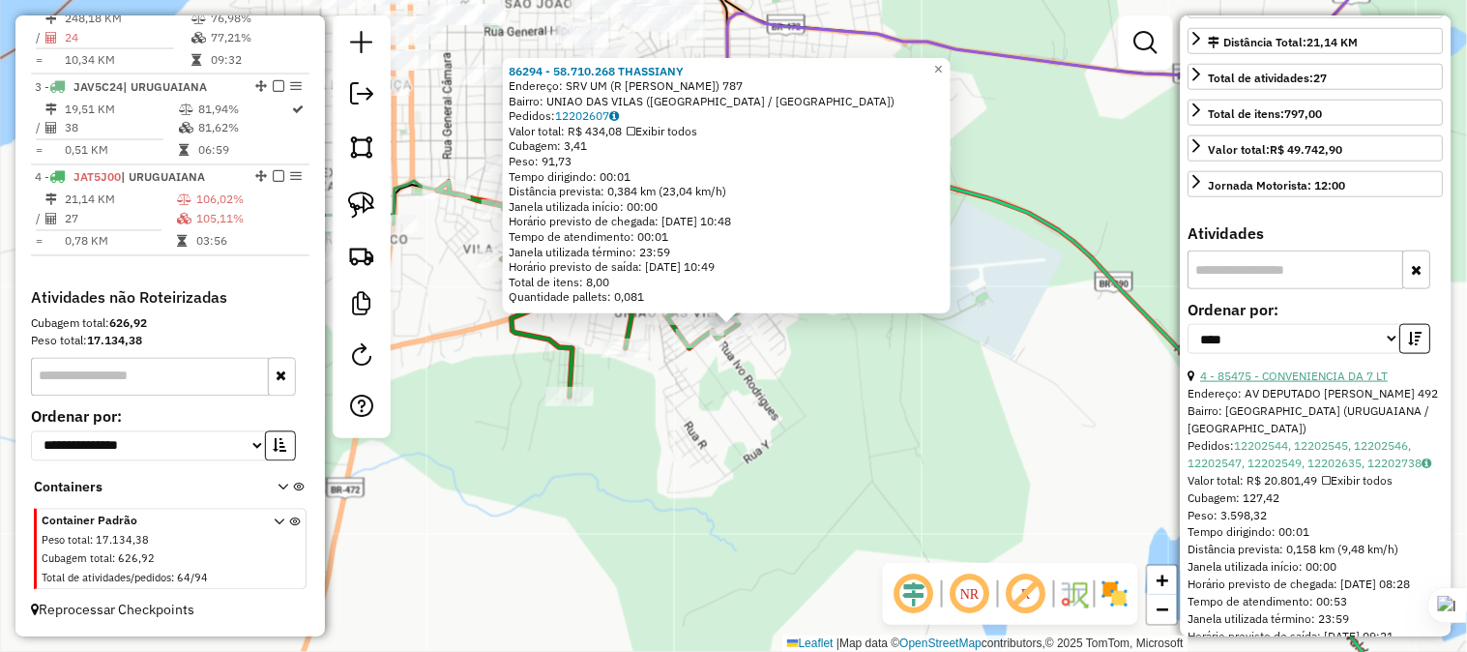
click at [1301, 383] on link "4 - 85475 - CONVENIENCIA DA 7 LT" at bounding box center [1295, 375] width 188 height 15
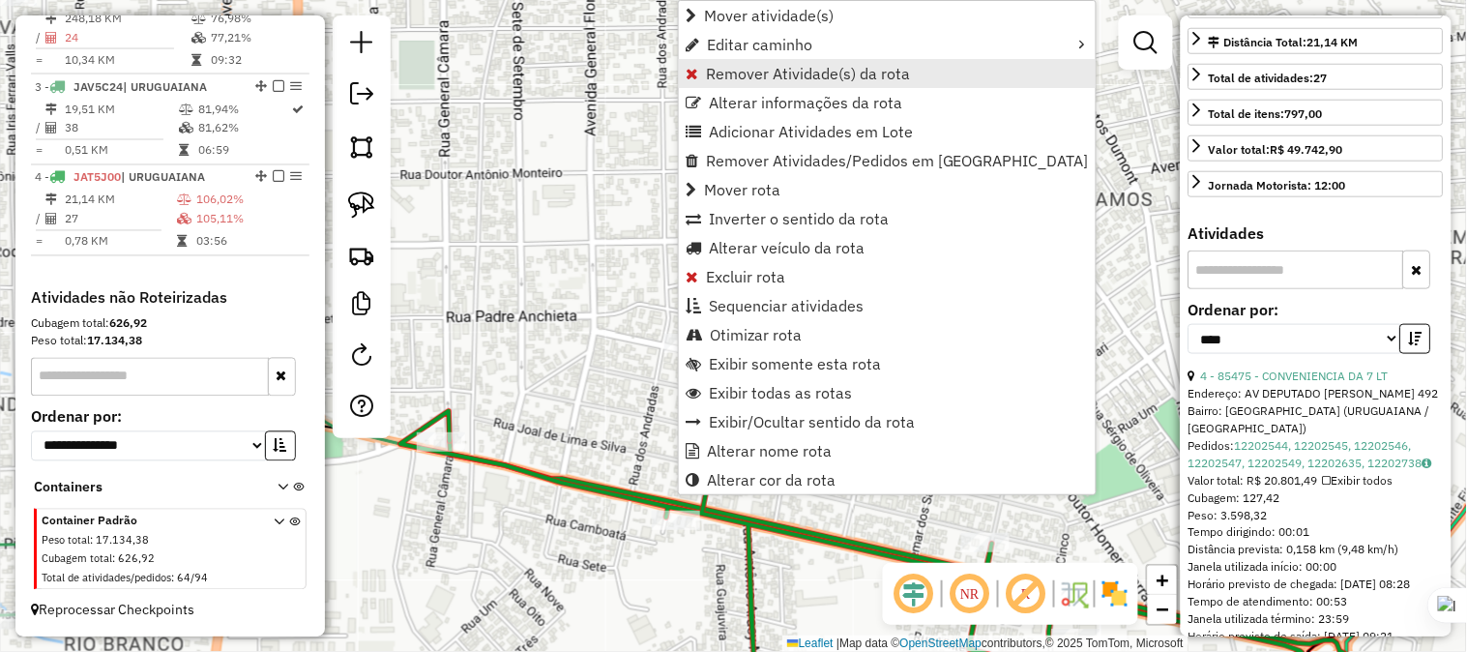
click at [739, 74] on span "Remover Atividade(s) da rota" at bounding box center [808, 73] width 204 height 15
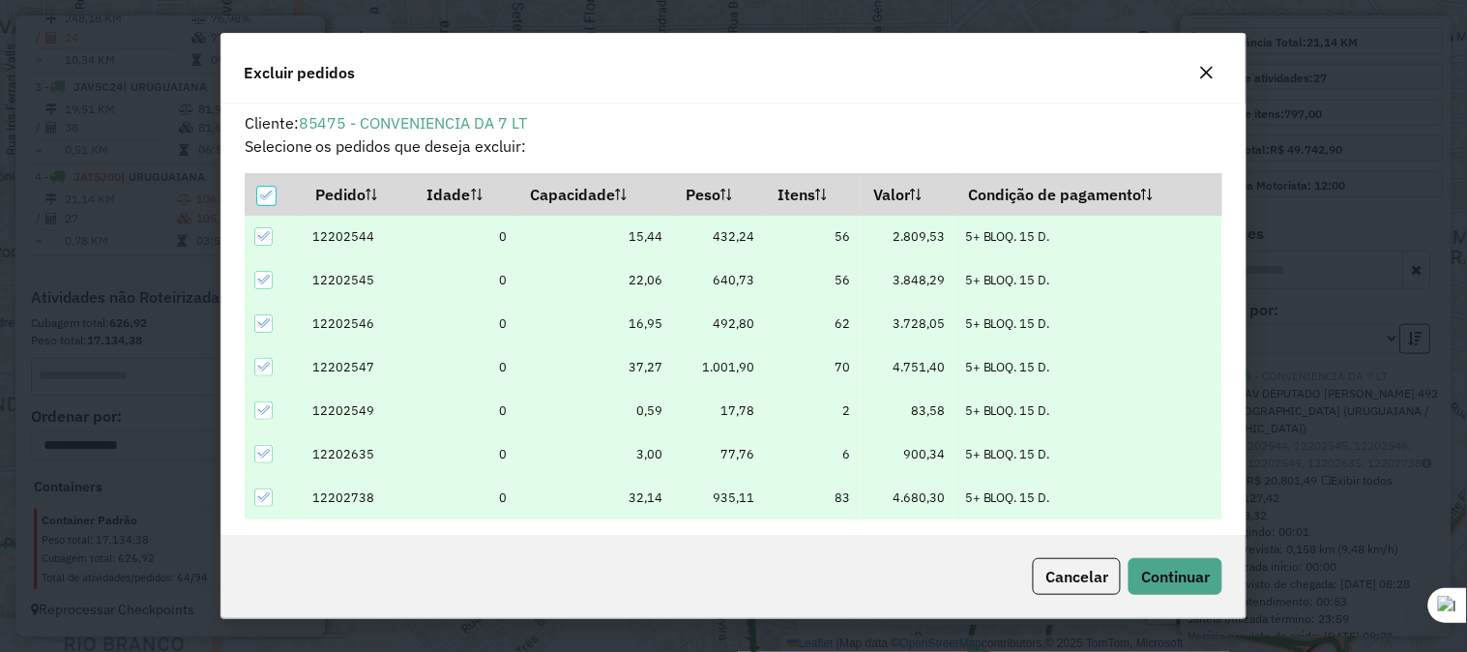
scroll to position [11, 5]
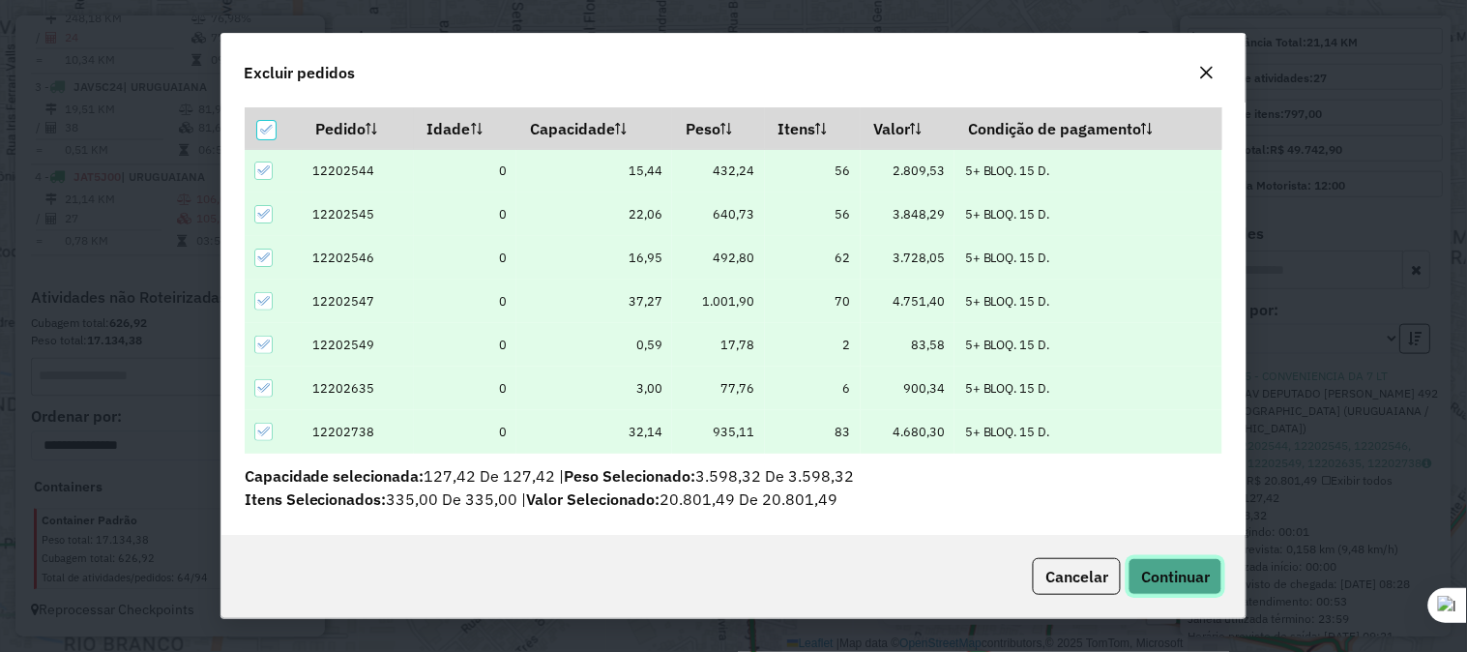
click at [1177, 568] on span "Continuar" at bounding box center [1175, 576] width 69 height 19
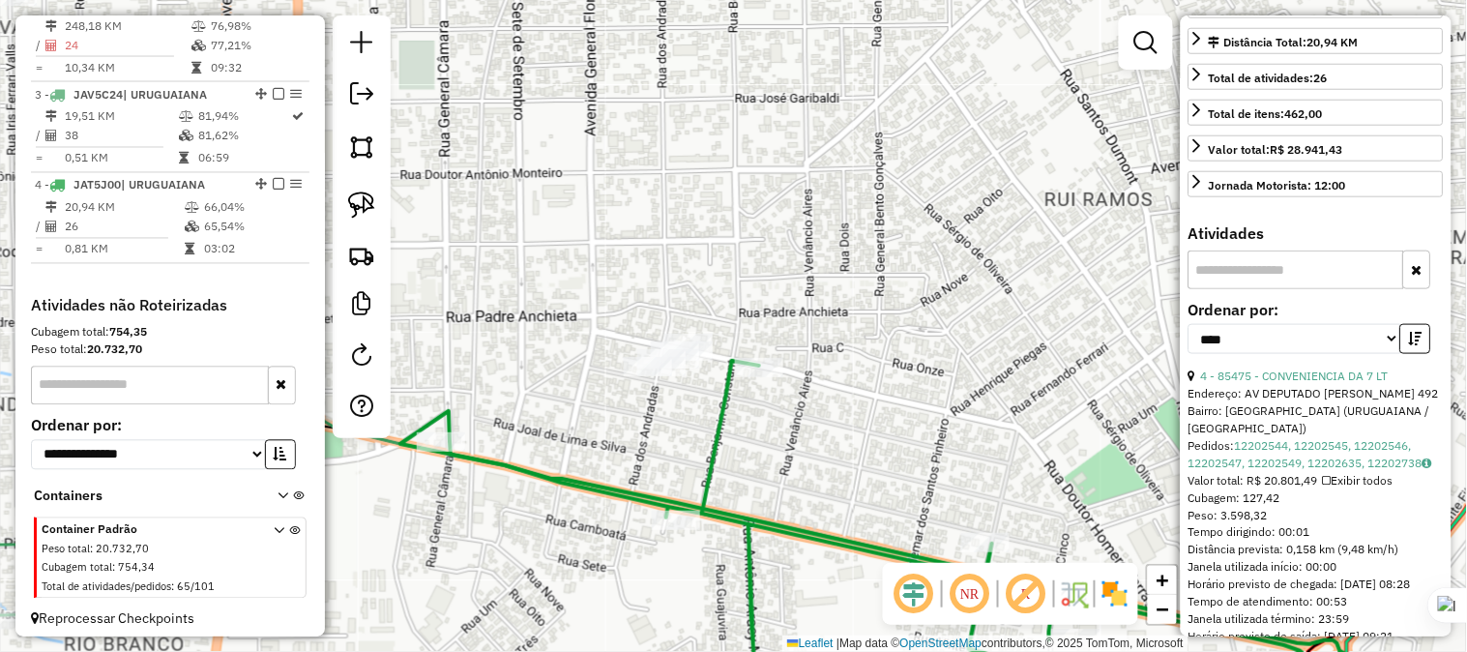
scroll to position [412, 0]
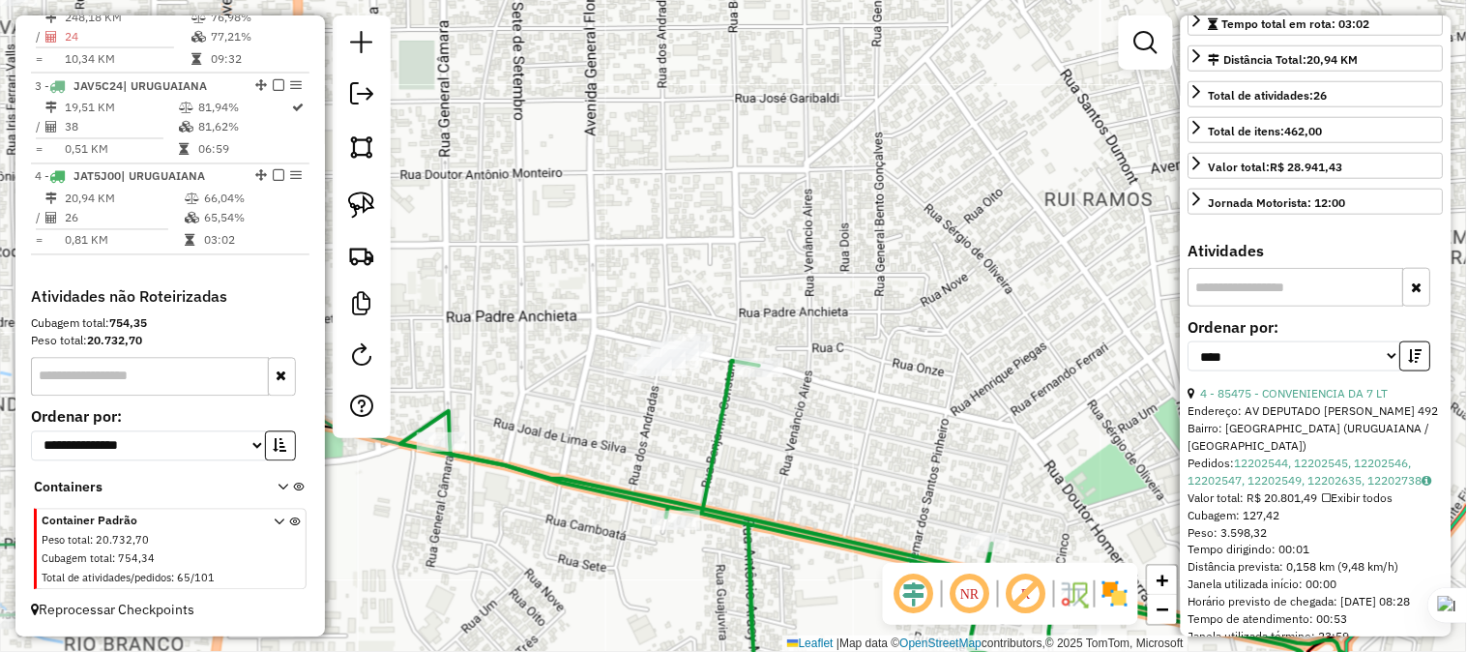
drag, startPoint x: 863, startPoint y: 363, endPoint x: 893, endPoint y: 298, distance: 71.4
click at [893, 298] on div "Janela de atendimento Grade de atendimento Capacidade Transportadoras Veículos …" at bounding box center [733, 326] width 1467 height 652
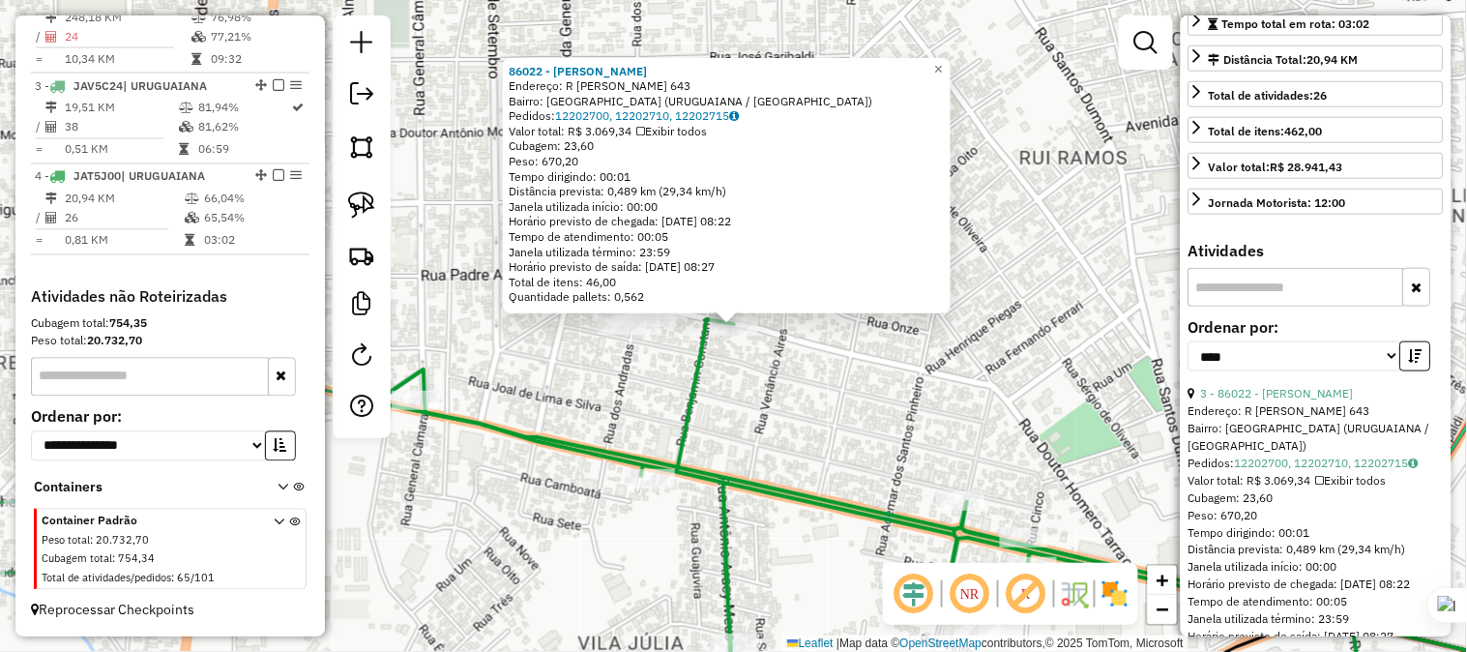
scroll to position [197, 0]
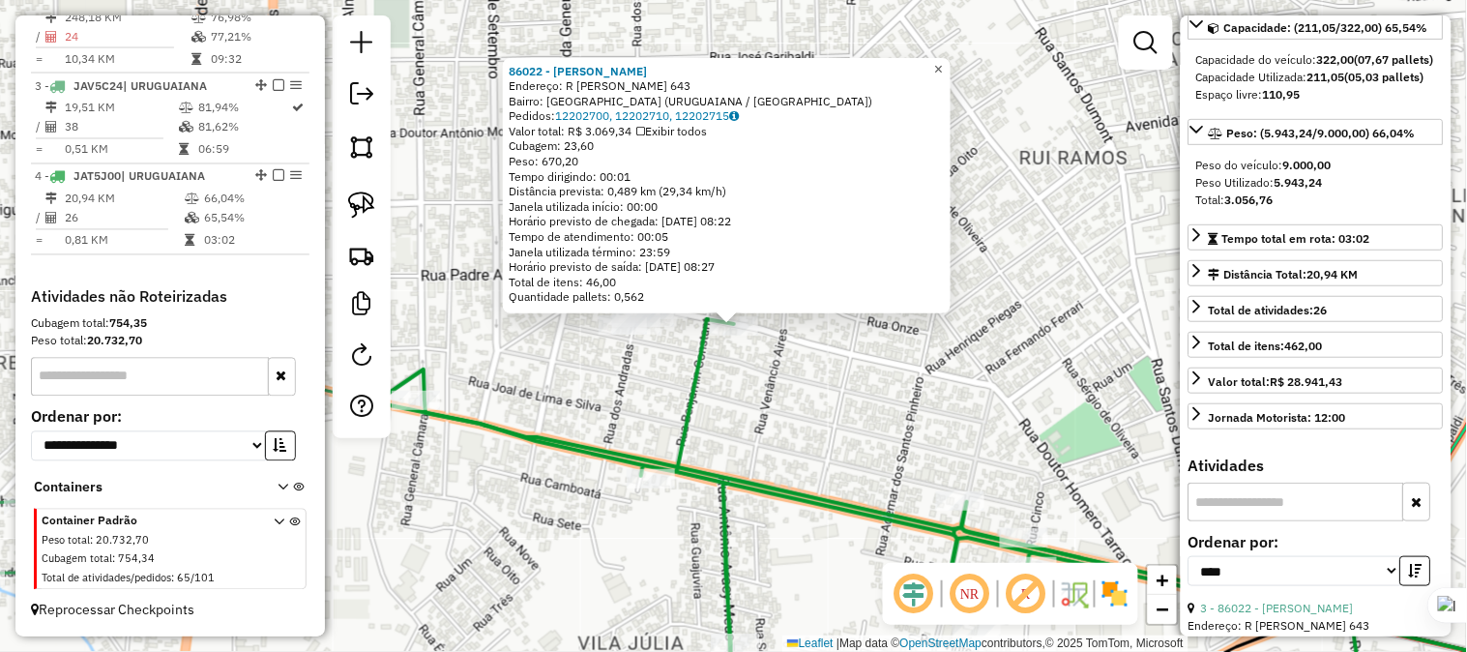
click at [943, 65] on span "×" at bounding box center [938, 69] width 9 height 16
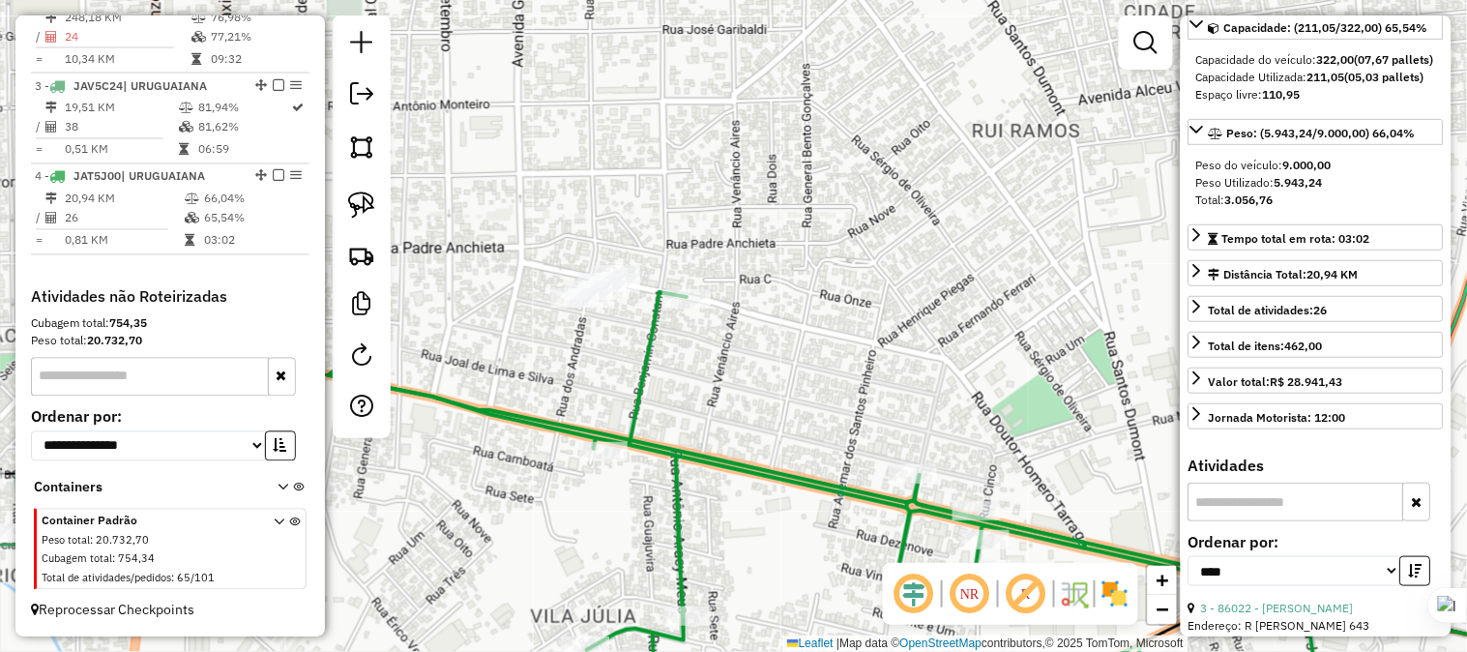
drag, startPoint x: 987, startPoint y: 235, endPoint x: 940, endPoint y: 208, distance: 54.6
click at [940, 208] on div "Janela de atendimento Grade de atendimento Capacidade Transportadoras Veículos …" at bounding box center [733, 326] width 1467 height 652
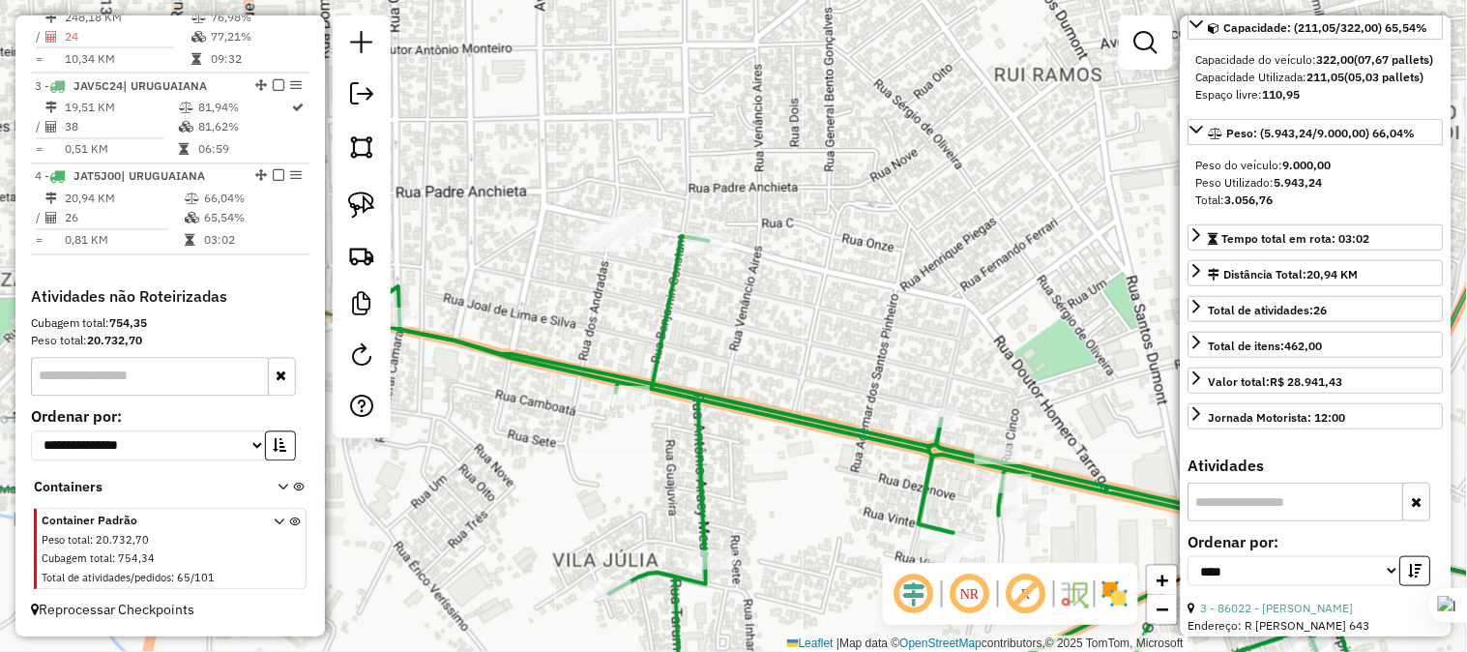
drag, startPoint x: 978, startPoint y: 393, endPoint x: 1009, endPoint y: 331, distance: 69.2
click at [1009, 331] on div "Janela de atendimento Grade de atendimento Capacidade Transportadoras Veículos …" at bounding box center [733, 326] width 1467 height 652
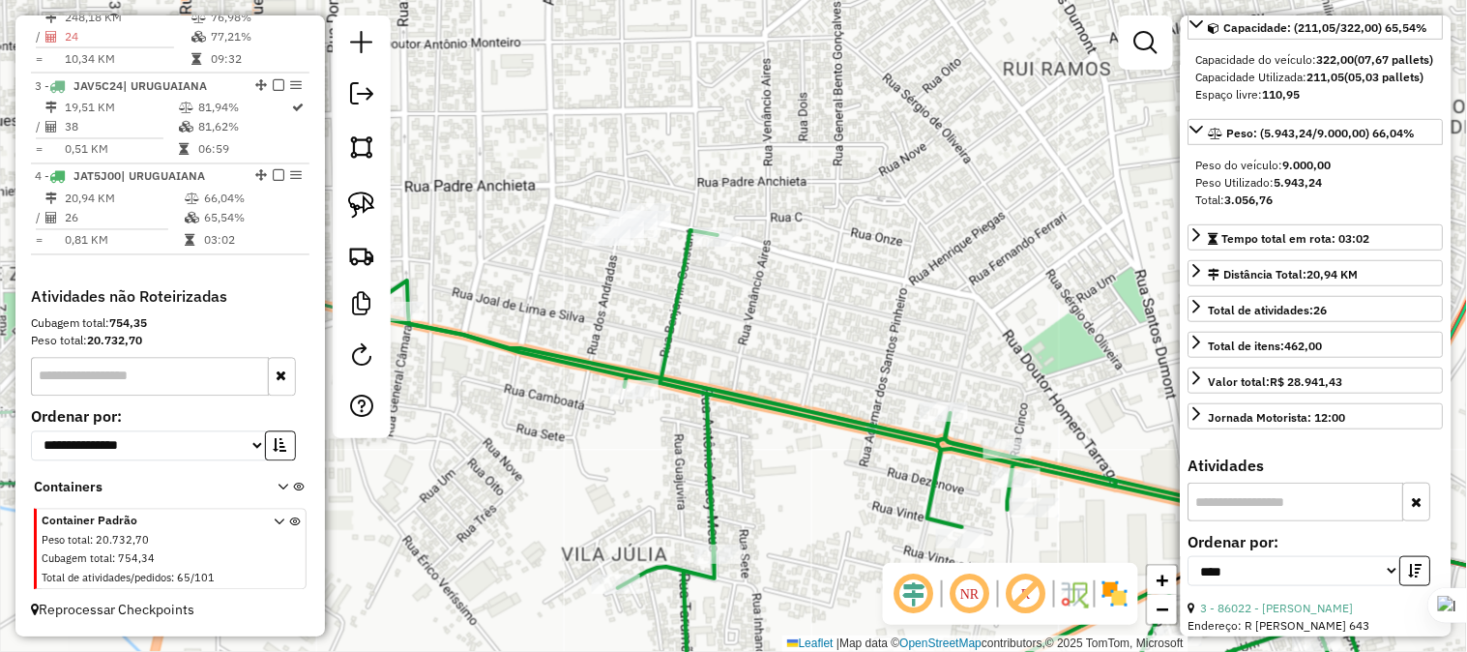
drag, startPoint x: 1000, startPoint y: 321, endPoint x: 956, endPoint y: 284, distance: 57.7
click at [956, 284] on div "Janela de atendimento Grade de atendimento Capacidade Transportadoras Veículos …" at bounding box center [733, 326] width 1467 height 652
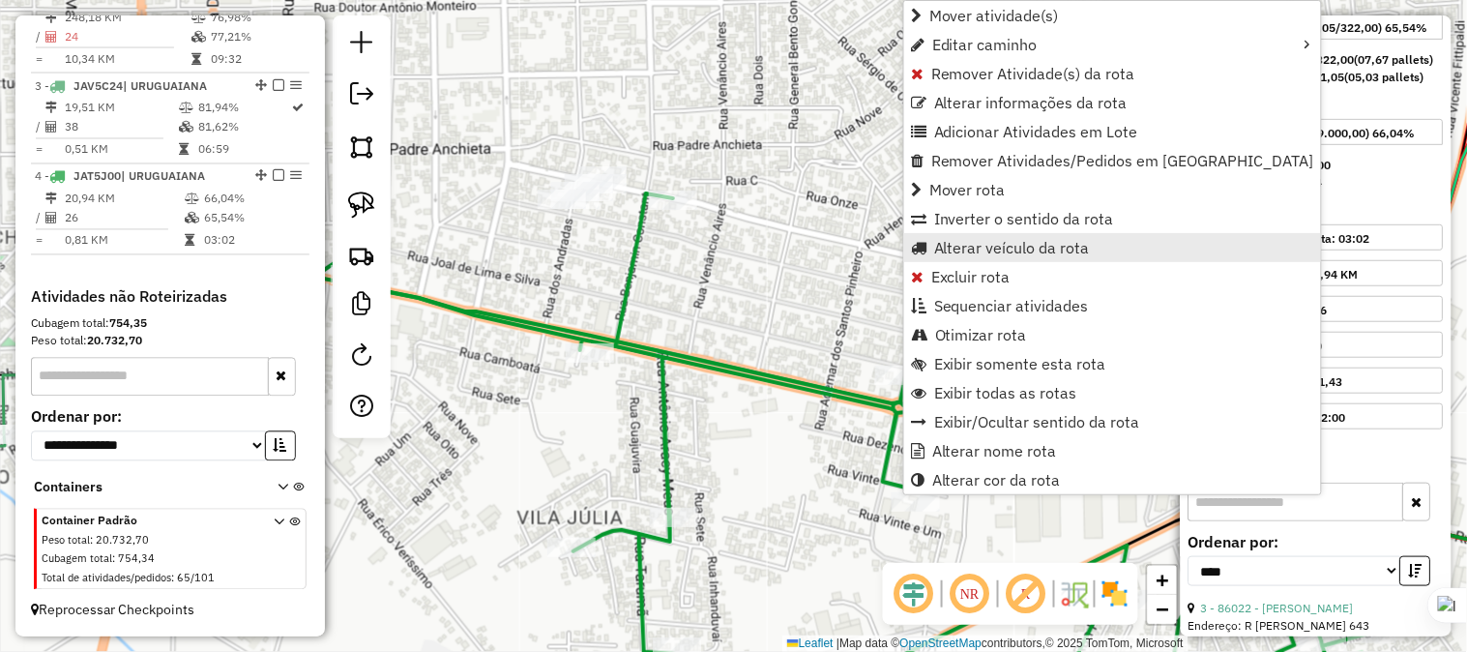
click at [949, 247] on span "Alterar veículo da rota" at bounding box center [1012, 247] width 156 height 15
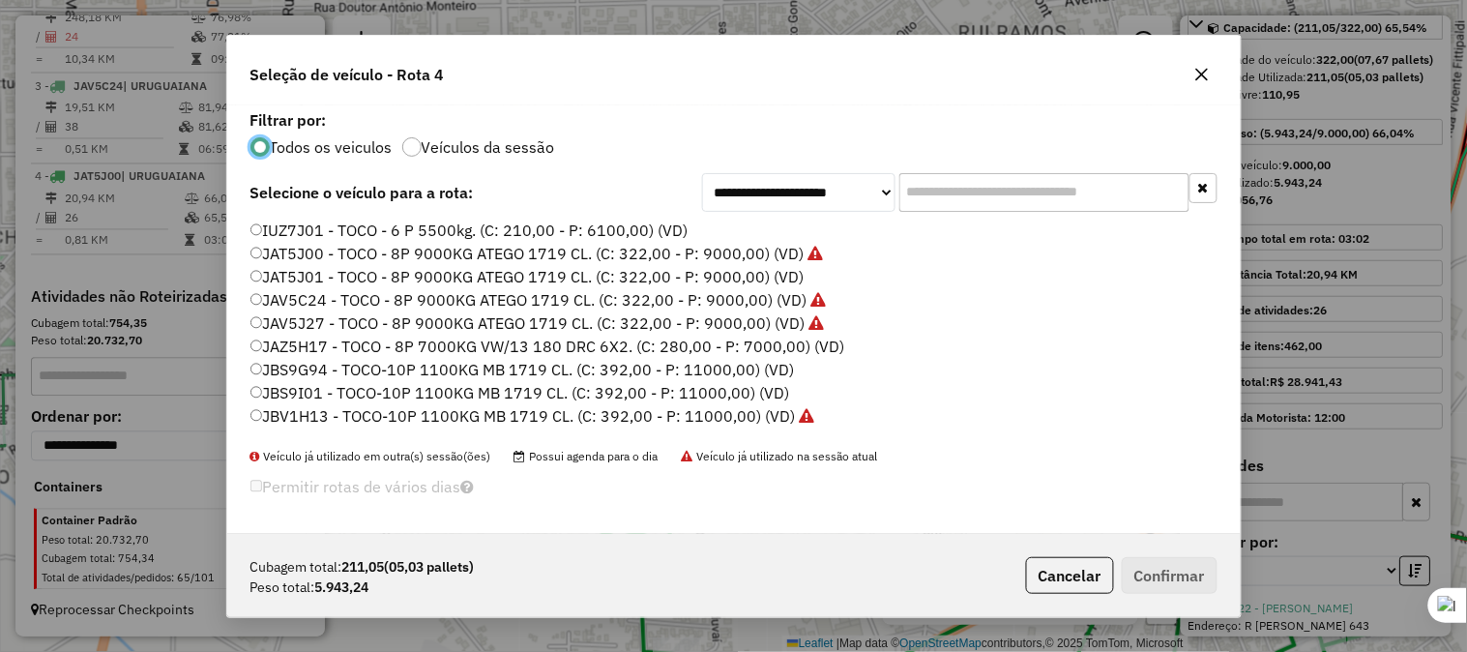
scroll to position [11, 5]
click at [262, 345] on label "JAZ5H17 - TOCO - 8P 7000KG VW/13 180 DRC 6X2. (C: 280,00 - P: 7000,00) (VD)" at bounding box center [547, 346] width 595 height 23
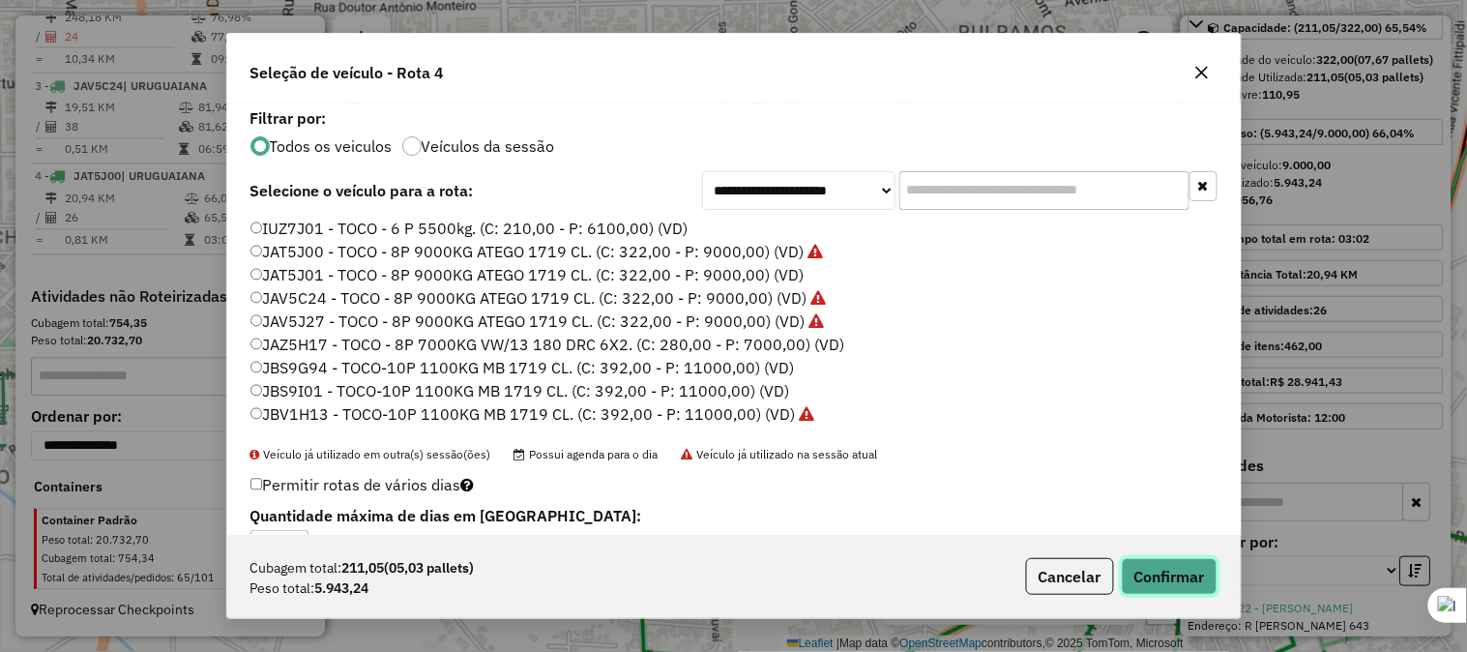
click at [1159, 566] on button "Confirmar" at bounding box center [1170, 576] width 96 height 37
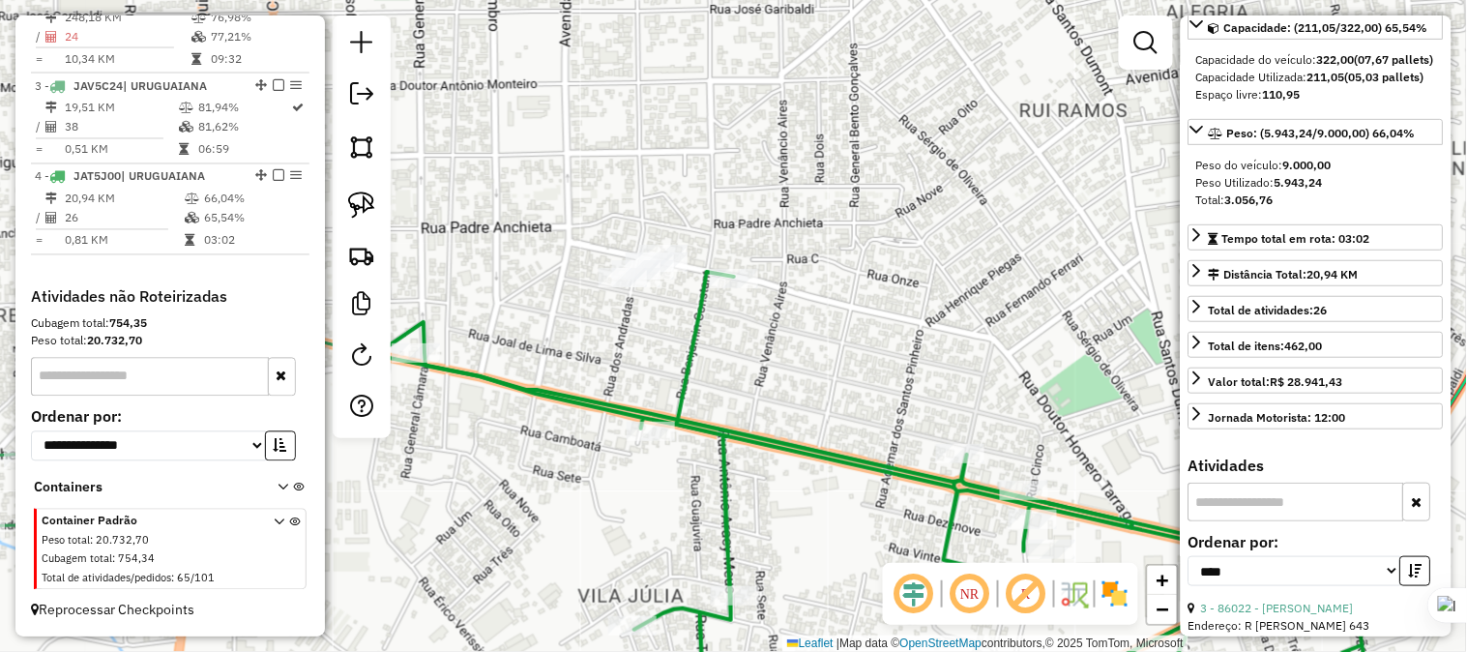
drag, startPoint x: 727, startPoint y: 323, endPoint x: 807, endPoint y: 422, distance: 126.6
click at [806, 422] on div "Janela de atendimento Grade de atendimento Capacidade Transportadoras Veículos …" at bounding box center [733, 326] width 1467 height 652
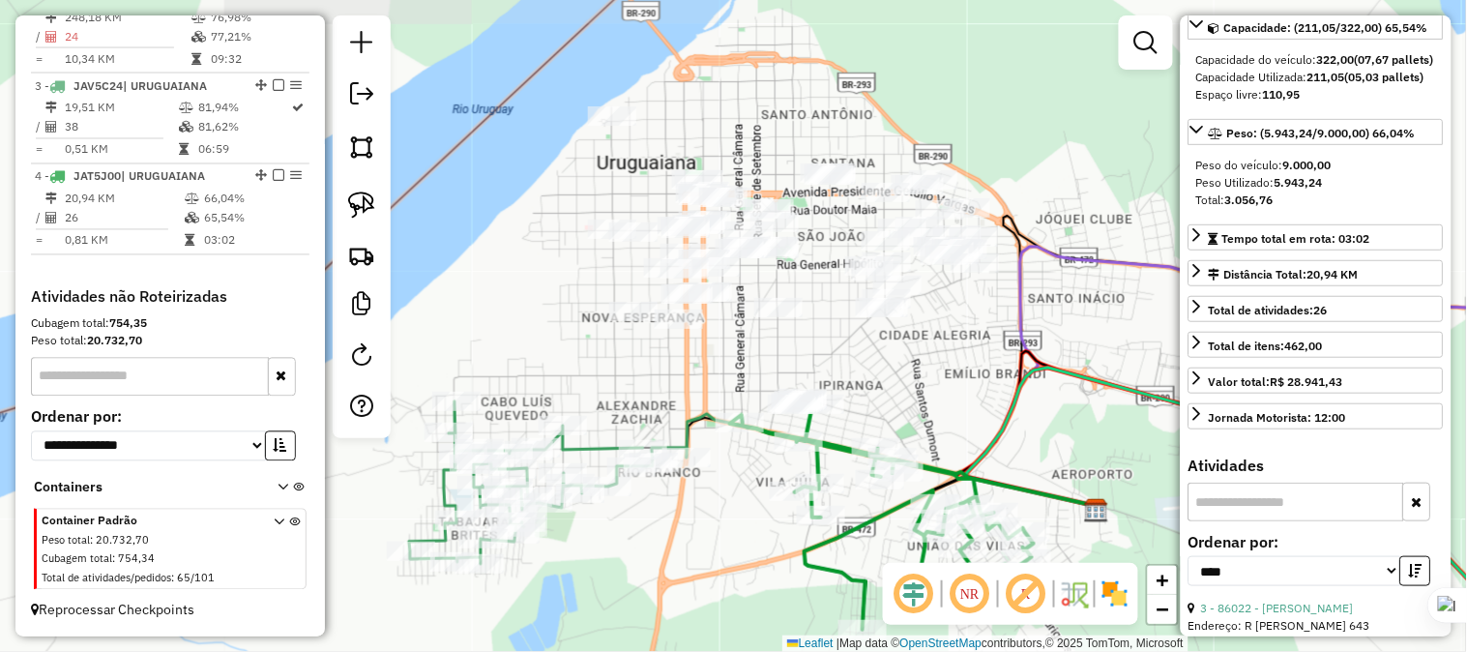
drag, startPoint x: 875, startPoint y: 320, endPoint x: 894, endPoint y: 332, distance: 21.7
click at [894, 332] on div "Janela de atendimento Grade de atendimento Capacidade Transportadoras Veículos …" at bounding box center [733, 326] width 1467 height 652
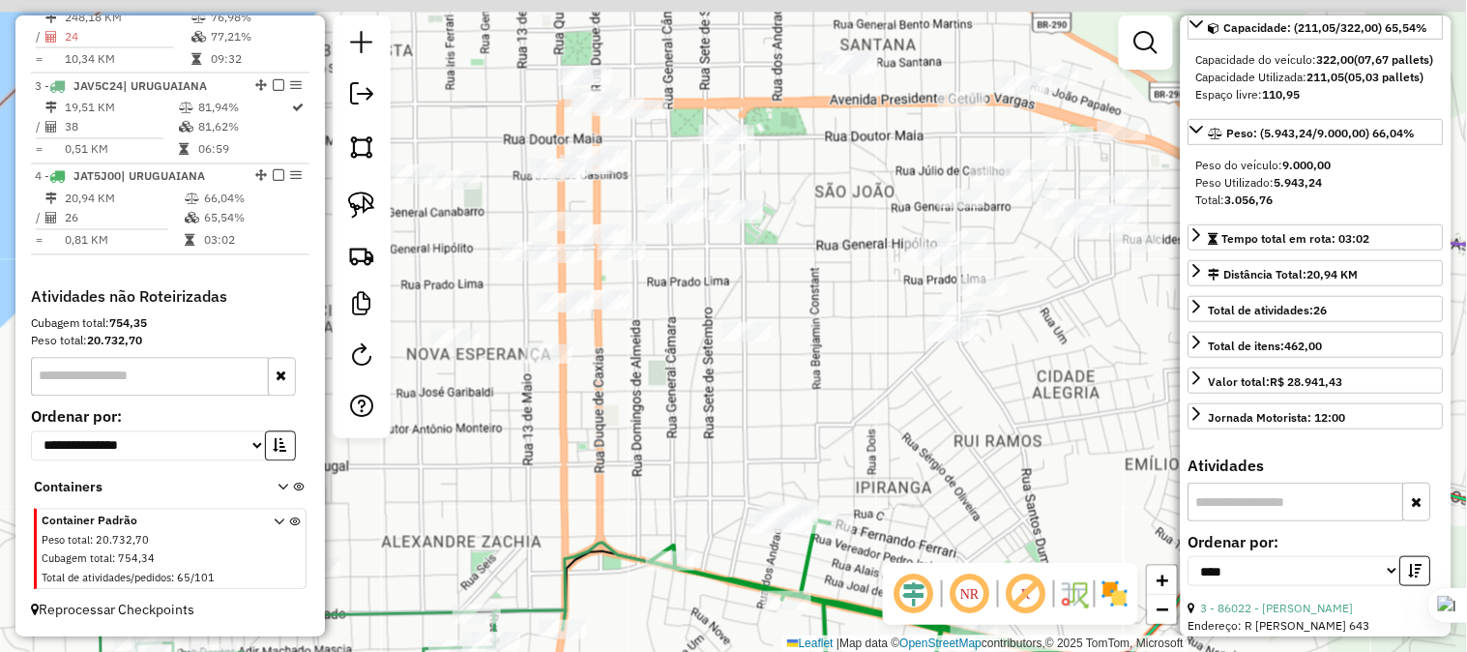
drag, startPoint x: 817, startPoint y: 371, endPoint x: 826, endPoint y: 417, distance: 46.3
click at [826, 417] on div "Janela de atendimento Grade de atendimento Capacidade Transportadoras Veículos …" at bounding box center [733, 326] width 1467 height 652
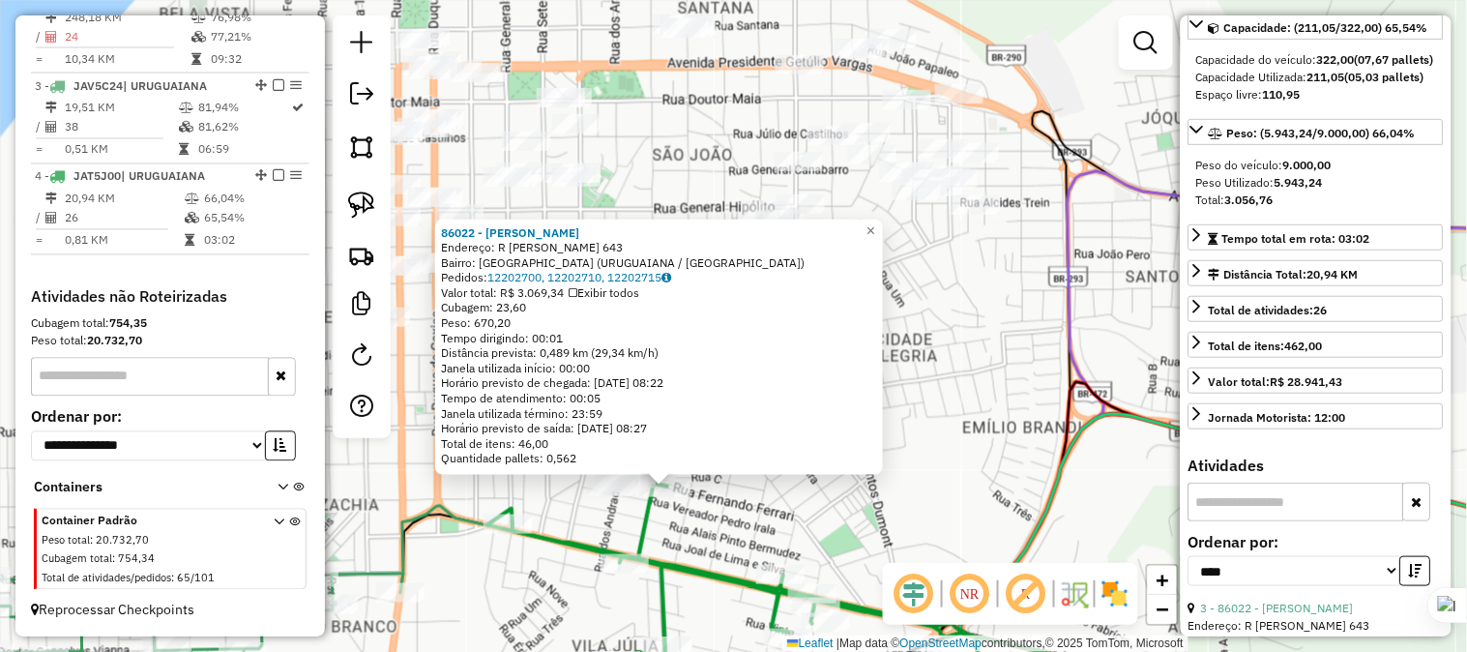
drag, startPoint x: 1055, startPoint y: 269, endPoint x: 992, endPoint y: 349, distance: 102.0
click at [992, 349] on div "86022 - [PERSON_NAME]: R [PERSON_NAME] 643 Bairro: [GEOGRAPHIC_DATA] ([GEOGRAPH…" at bounding box center [733, 326] width 1467 height 652
click at [938, 338] on div "86022 - [PERSON_NAME]: R [PERSON_NAME] 643 Bairro: [GEOGRAPHIC_DATA] ([GEOGRAPH…" at bounding box center [733, 326] width 1467 height 652
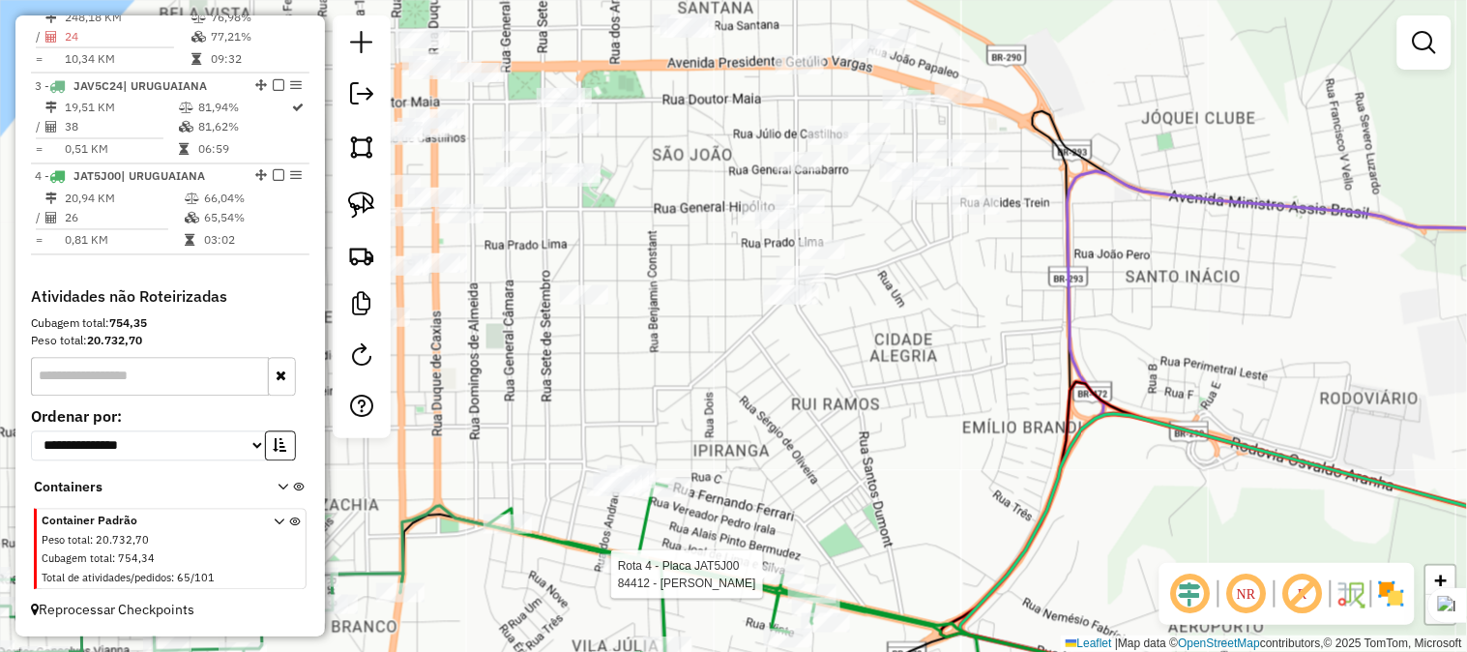
select select "*********"
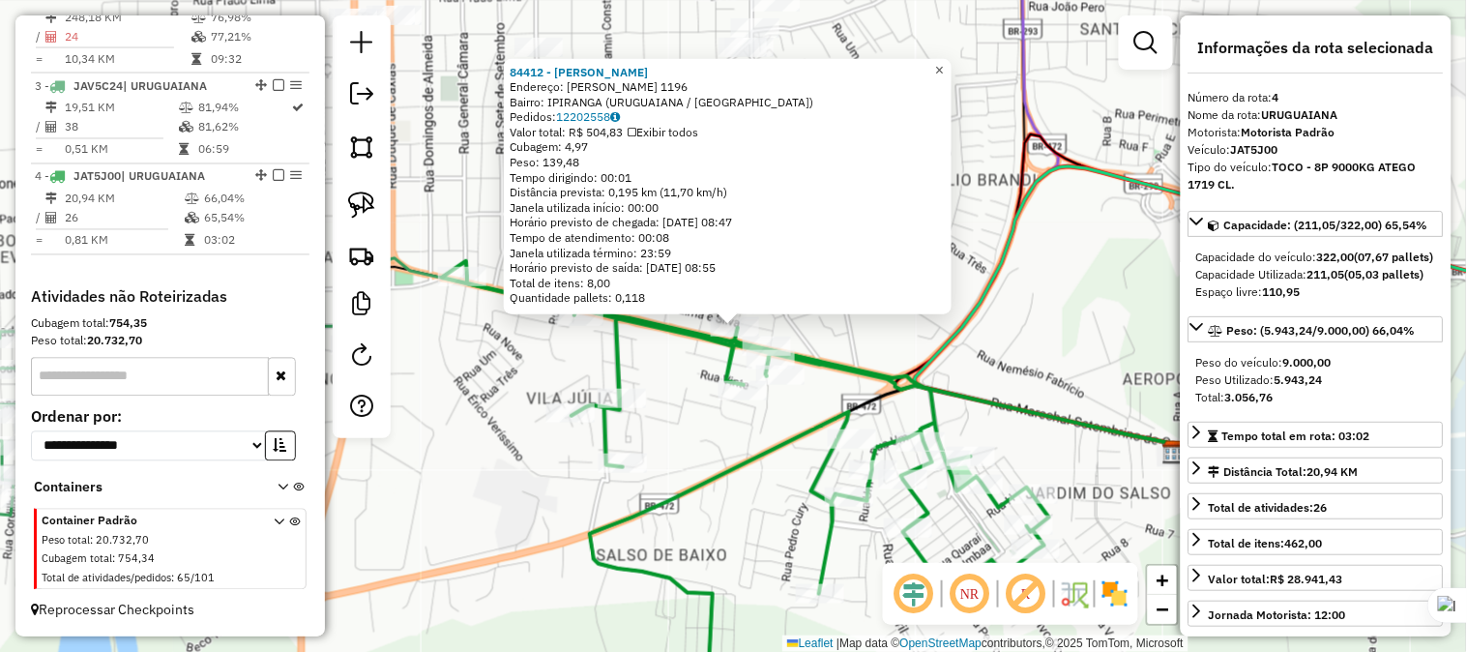
click at [945, 62] on link "×" at bounding box center [939, 69] width 23 height 23
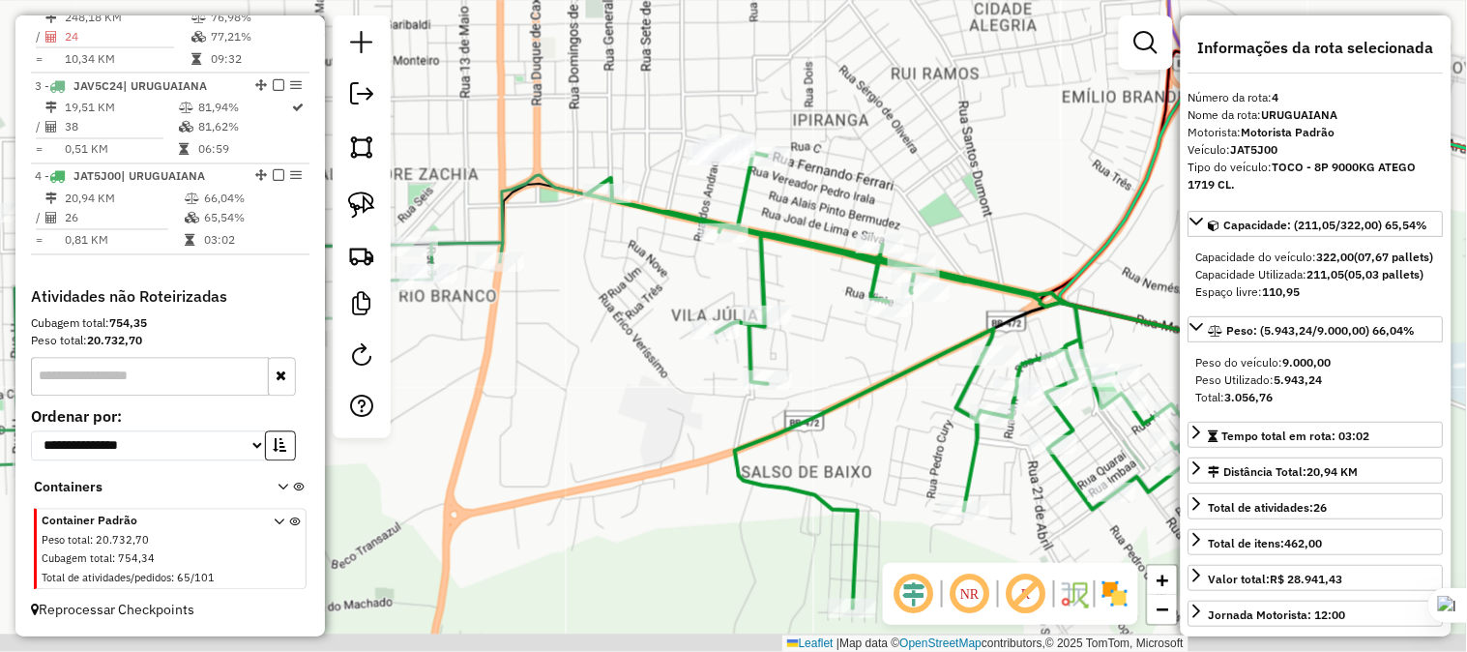
drag, startPoint x: 890, startPoint y: 325, endPoint x: 926, endPoint y: 403, distance: 86.1
click at [1047, 228] on div "Janela de atendimento Grade de atendimento Capacidade Transportadoras Veículos …" at bounding box center [733, 326] width 1467 height 652
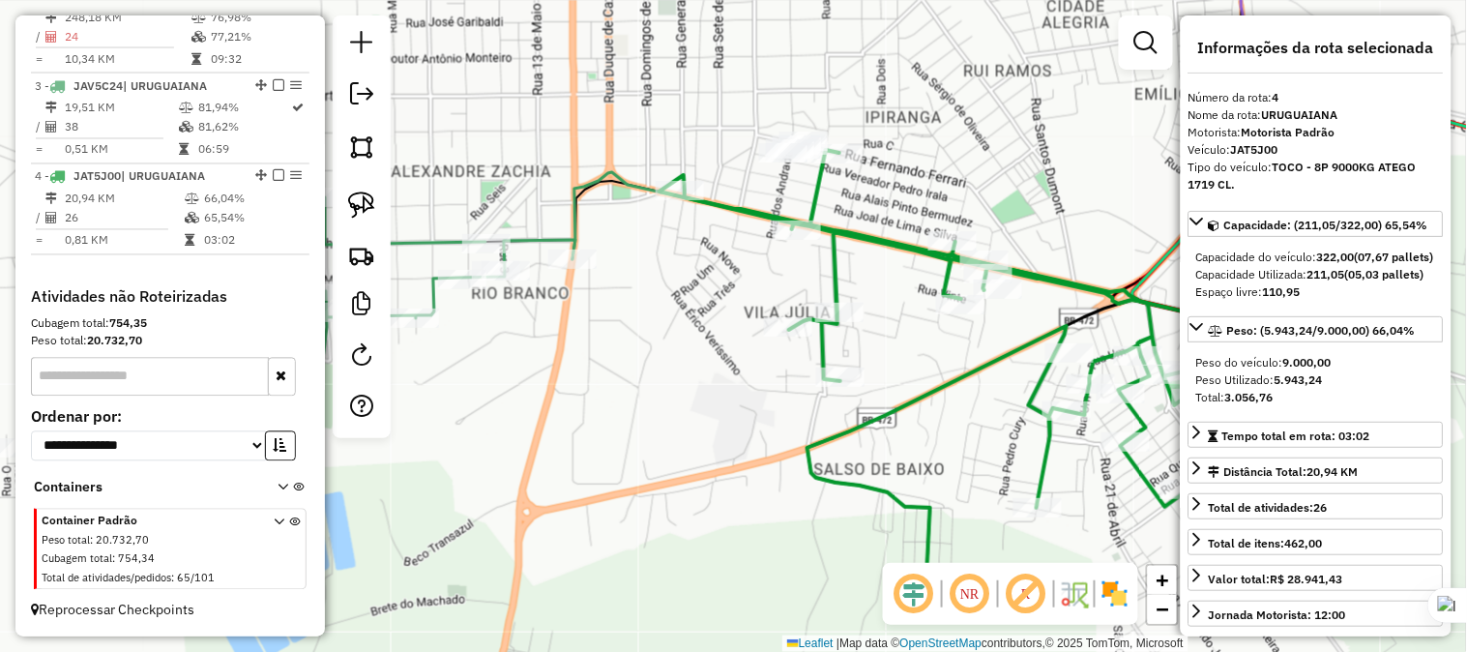
drag, startPoint x: 545, startPoint y: 359, endPoint x: 1021, endPoint y: 469, distance: 488.4
click at [1020, 468] on div "Janela de atendimento Grade de atendimento Capacidade Transportadoras Veículos …" at bounding box center [733, 326] width 1467 height 652
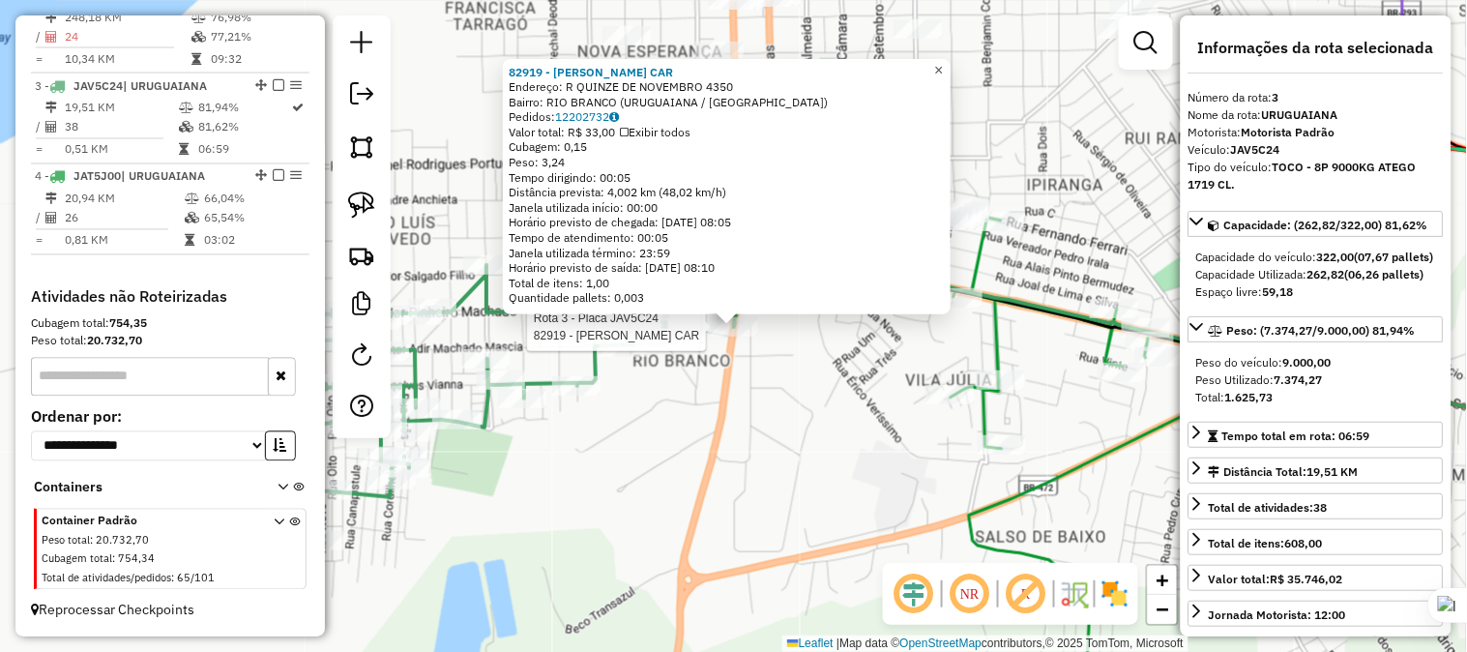
click at [943, 65] on span "×" at bounding box center [938, 69] width 9 height 16
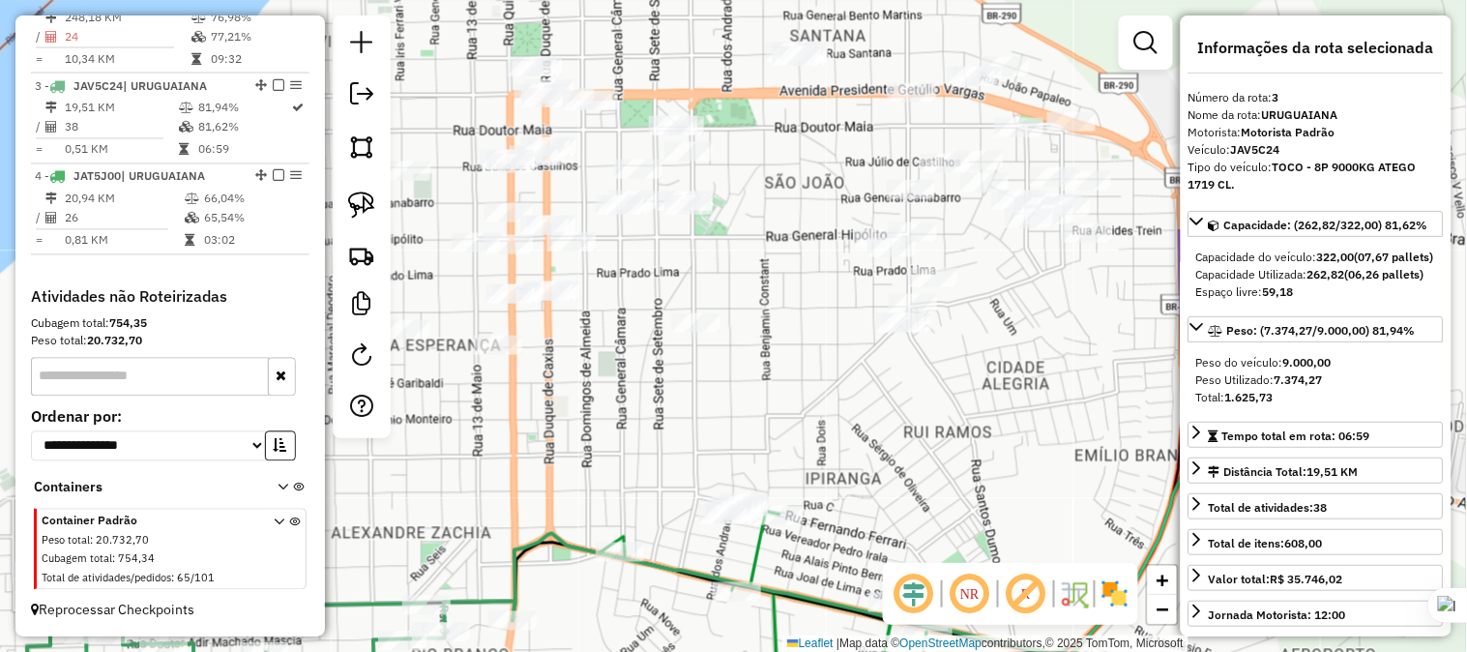
drag, startPoint x: 1010, startPoint y: 78, endPoint x: 756, endPoint y: 403, distance: 412.1
click at [756, 403] on div "Janela de atendimento Grade de atendimento Capacidade Transportadoras Veículos …" at bounding box center [733, 326] width 1467 height 652
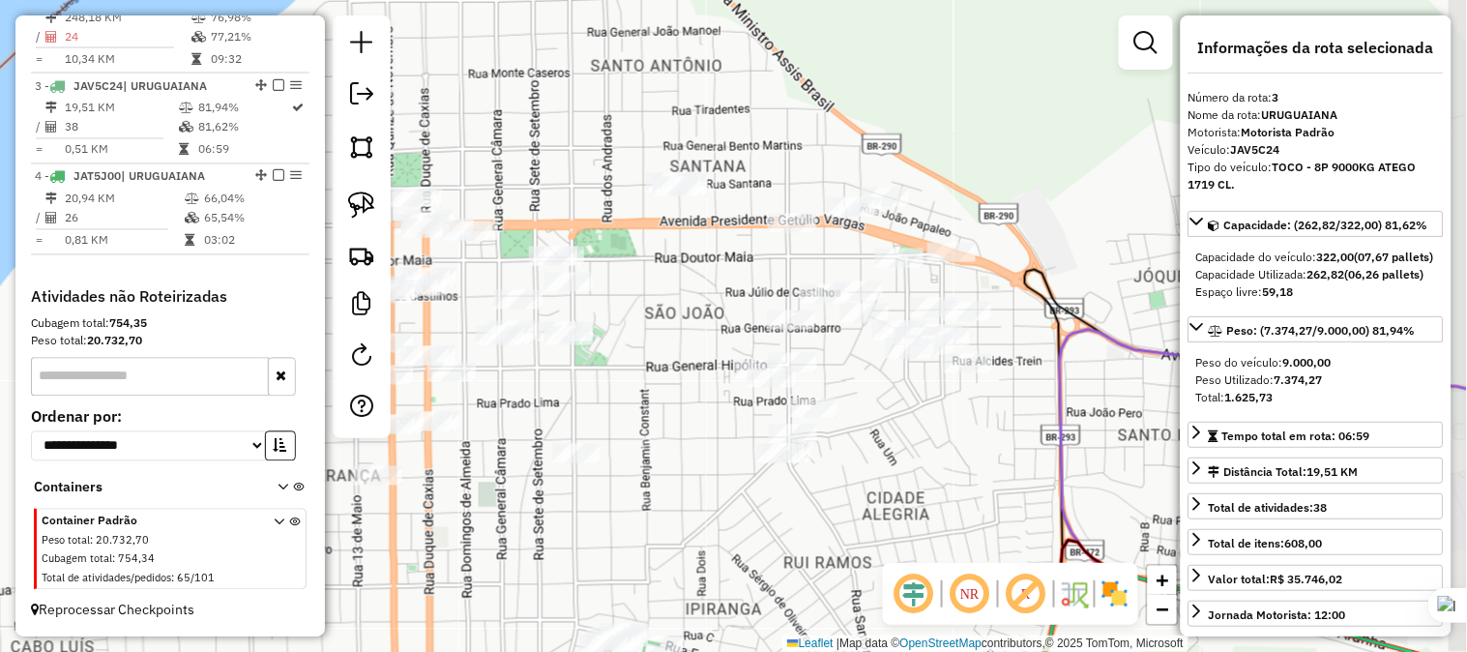
drag, startPoint x: 747, startPoint y: 406, endPoint x: 679, endPoint y: 475, distance: 96.4
click at [679, 475] on div "Janela de atendimento Grade de atendimento Capacidade Transportadoras Veículos …" at bounding box center [733, 326] width 1467 height 652
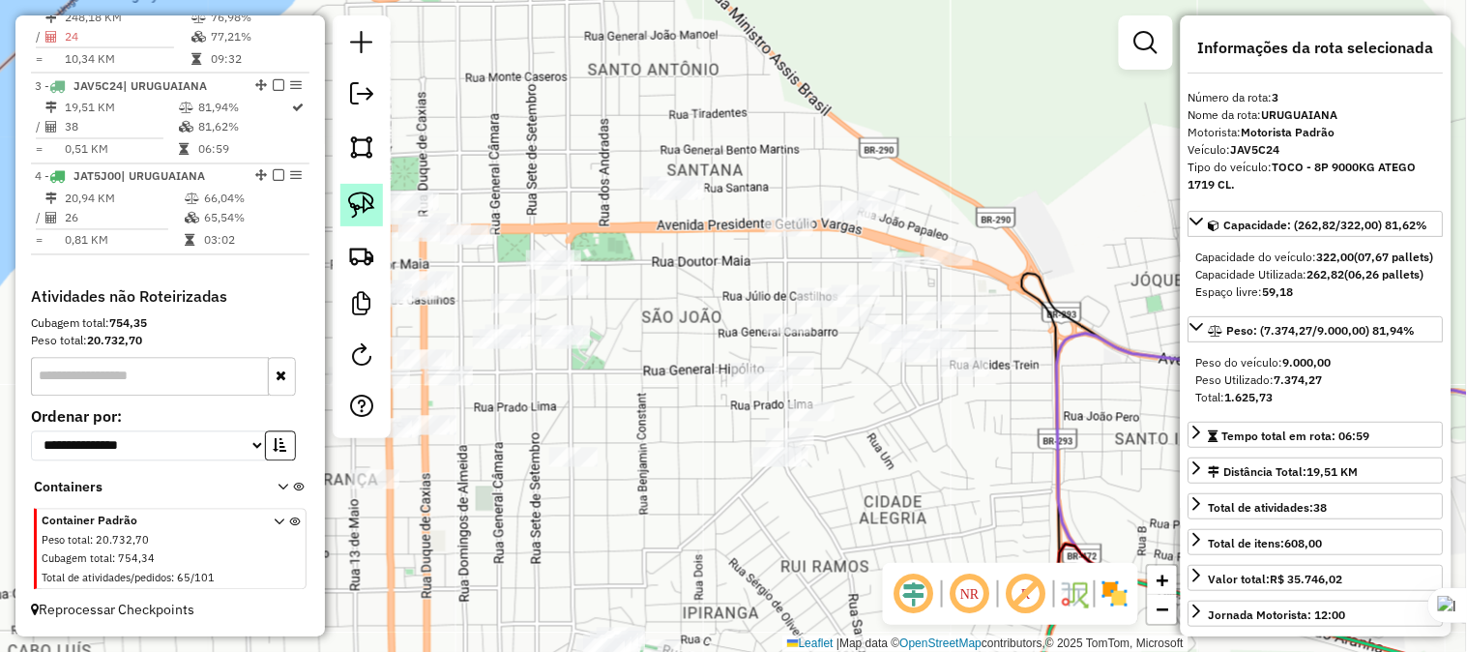
click at [355, 209] on img at bounding box center [361, 204] width 27 height 27
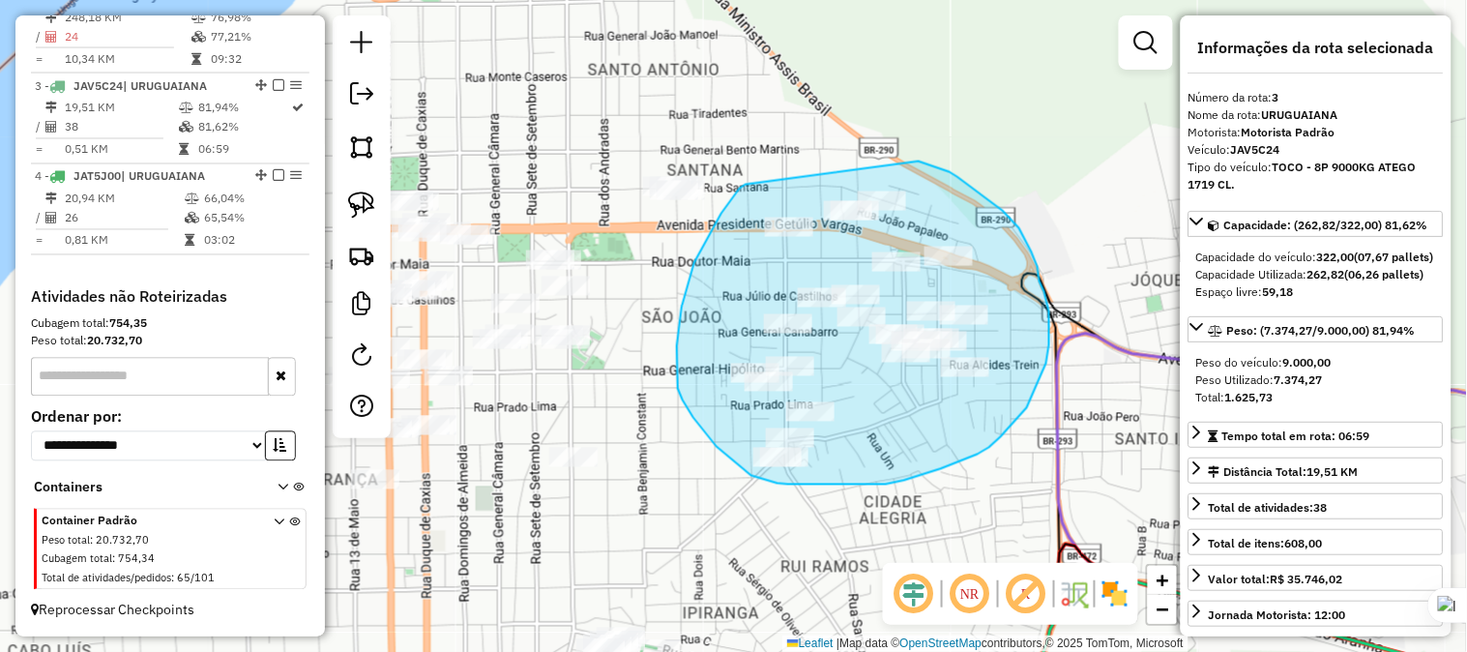
drag, startPoint x: 746, startPoint y: 185, endPoint x: 919, endPoint y: 162, distance: 174.7
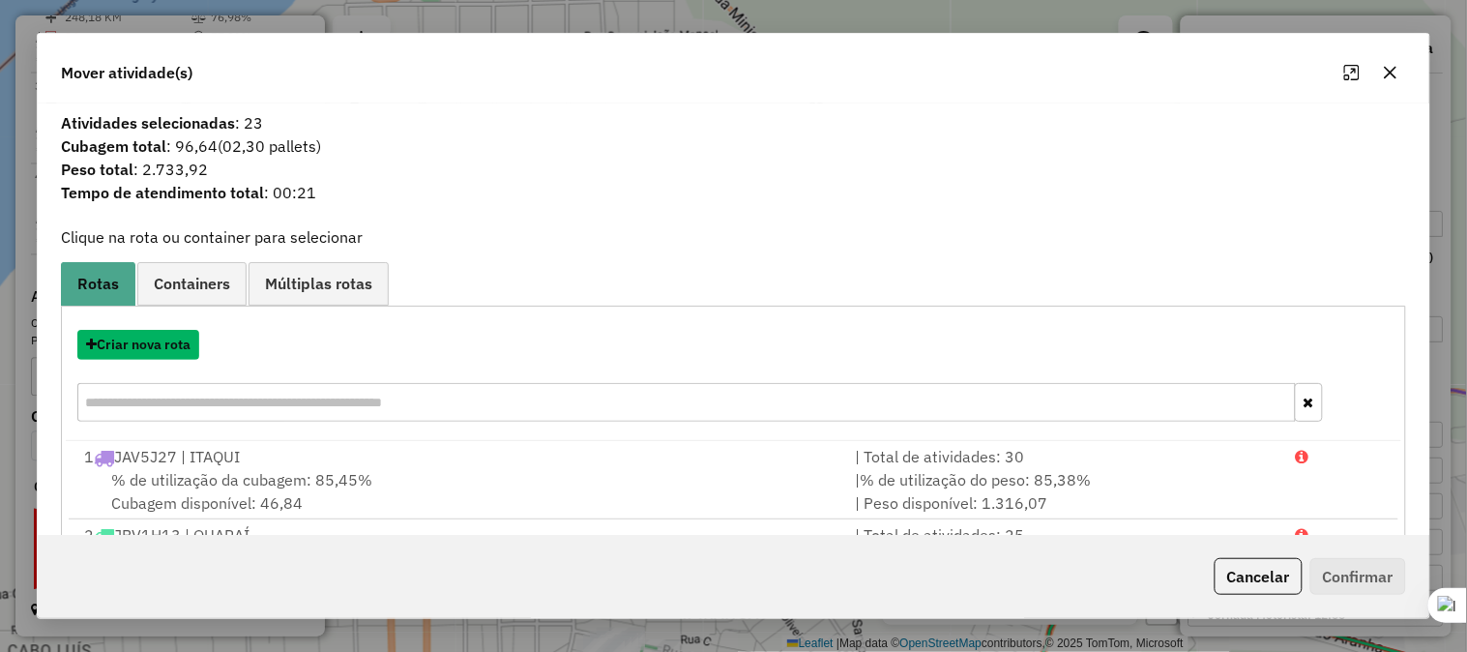
click at [169, 351] on button "Criar nova rota" at bounding box center [138, 345] width 122 height 30
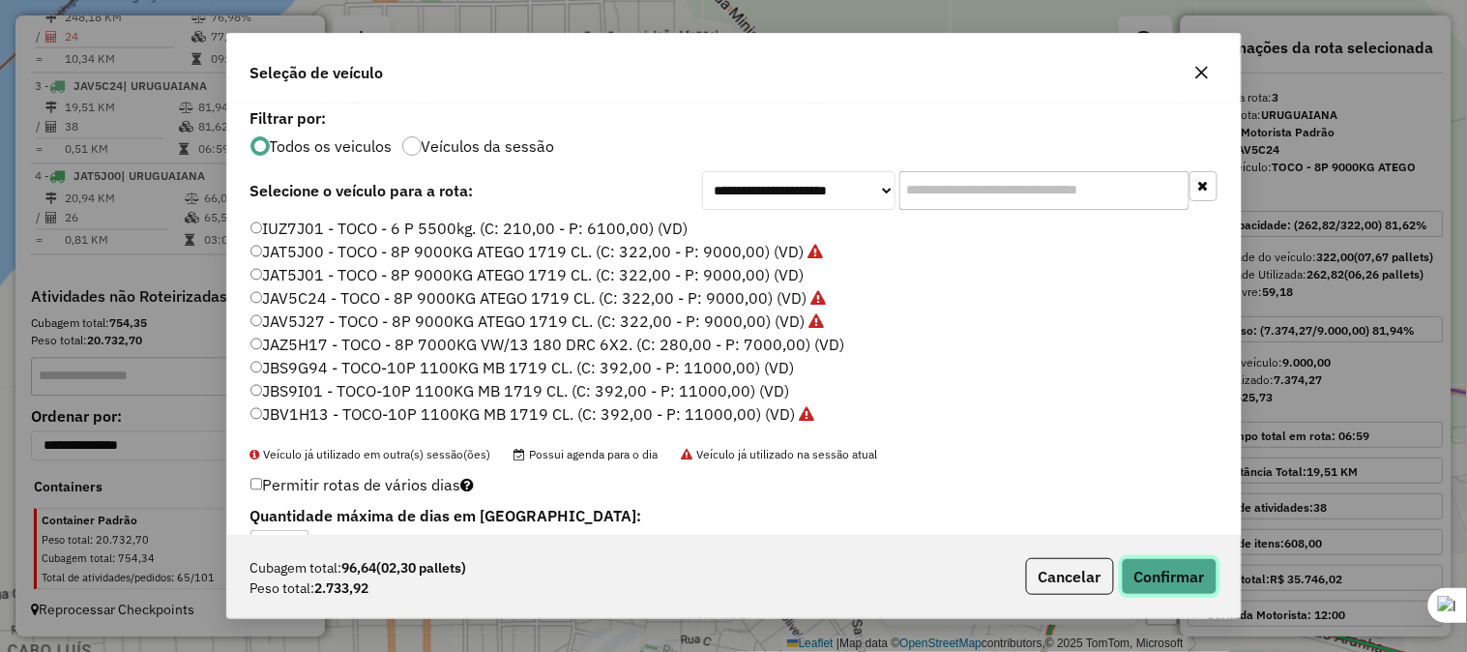
click at [1159, 573] on button "Confirmar" at bounding box center [1170, 576] width 96 height 37
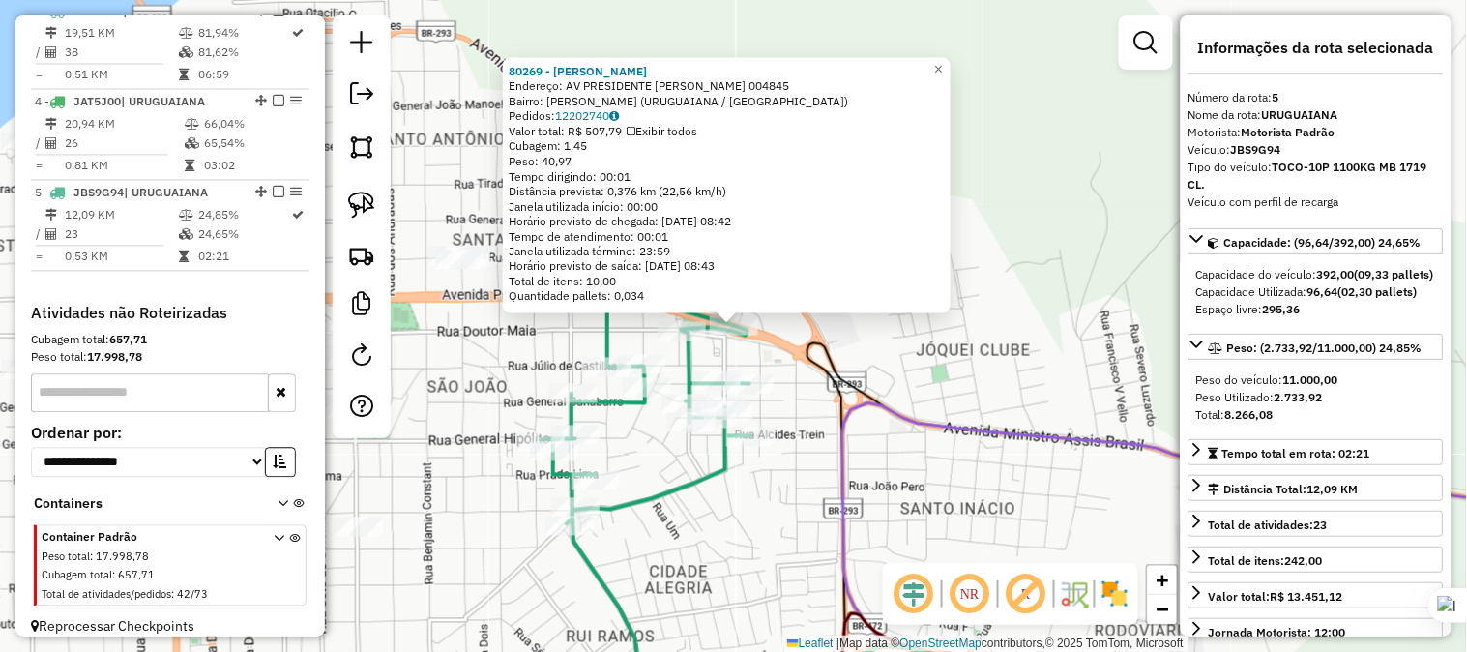
scroll to position [961, 0]
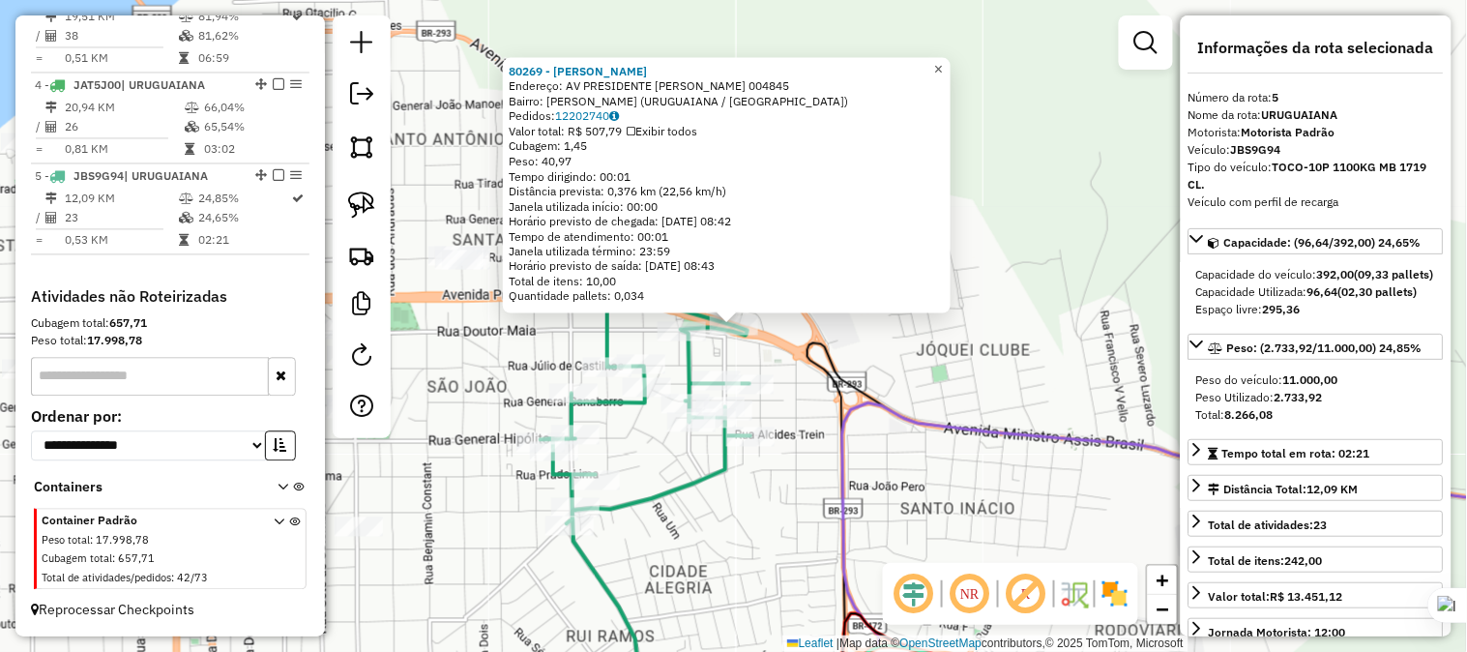
click at [943, 64] on span "×" at bounding box center [938, 68] width 9 height 16
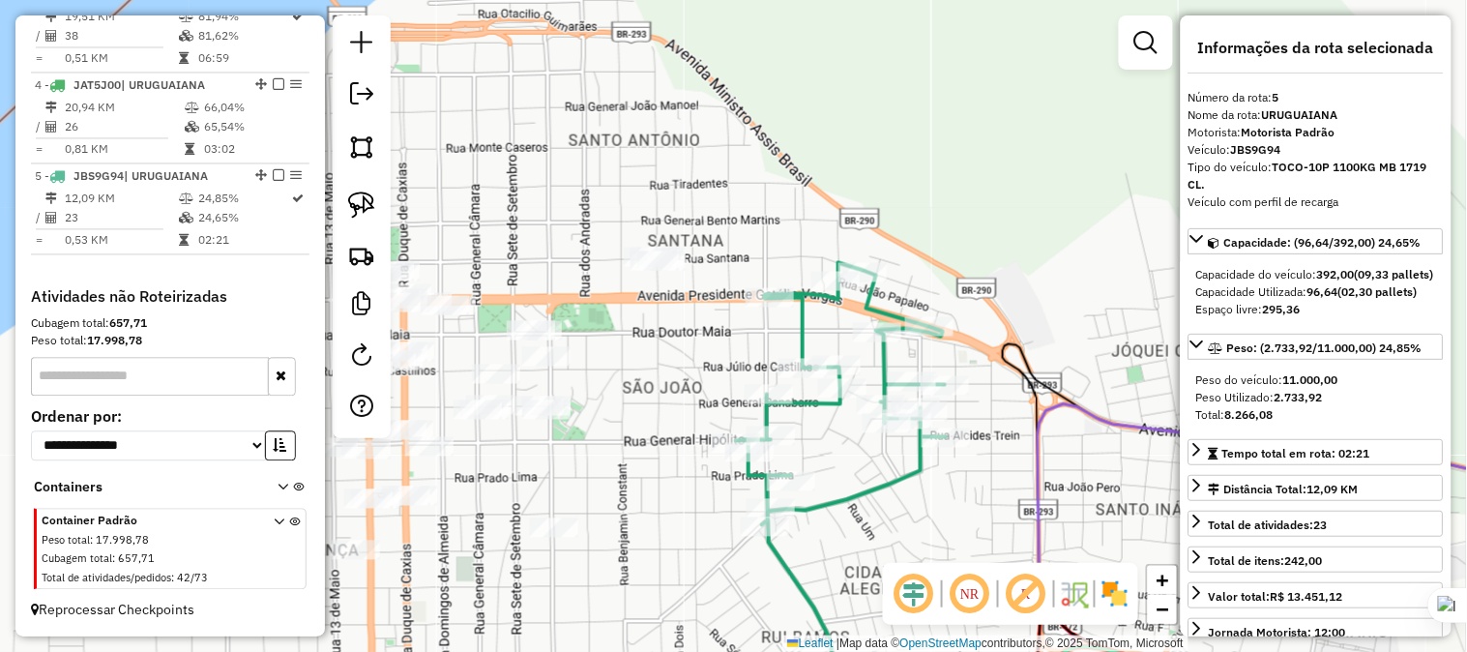
drag, startPoint x: 852, startPoint y: 253, endPoint x: 1050, endPoint y: 256, distance: 198.3
click at [1050, 254] on div "Janela de atendimento Grade de atendimento Capacidade Transportadoras Veículos …" at bounding box center [733, 326] width 1467 height 652
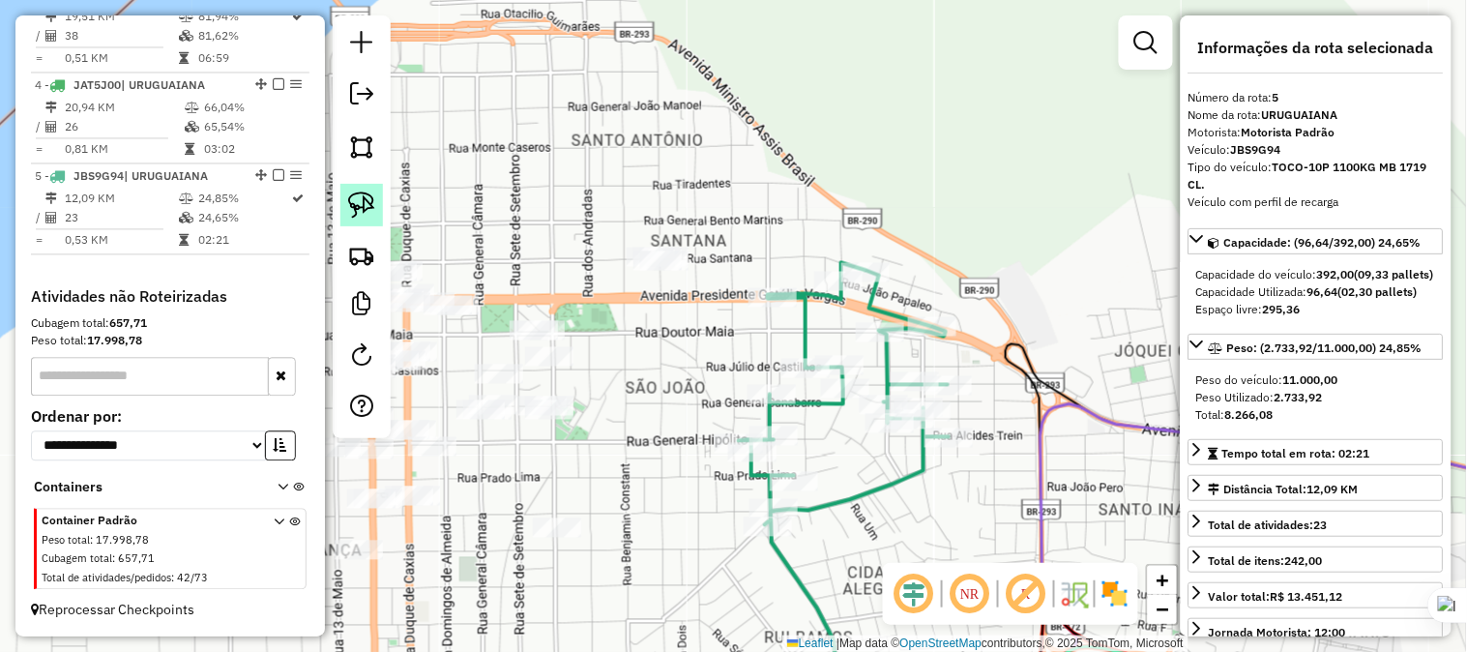
click at [363, 207] on img at bounding box center [361, 204] width 27 height 27
drag, startPoint x: 631, startPoint y: 227, endPoint x: 675, endPoint y: 230, distance: 44.6
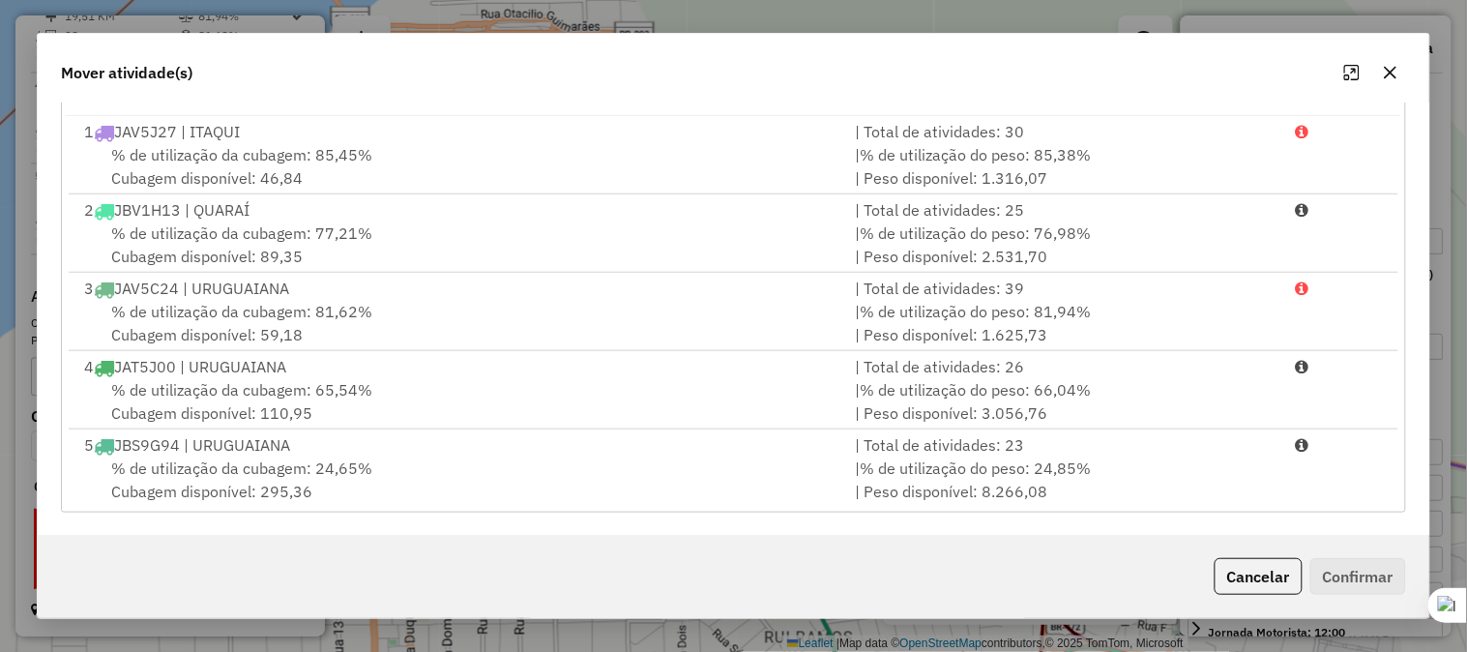
scroll to position [5, 0]
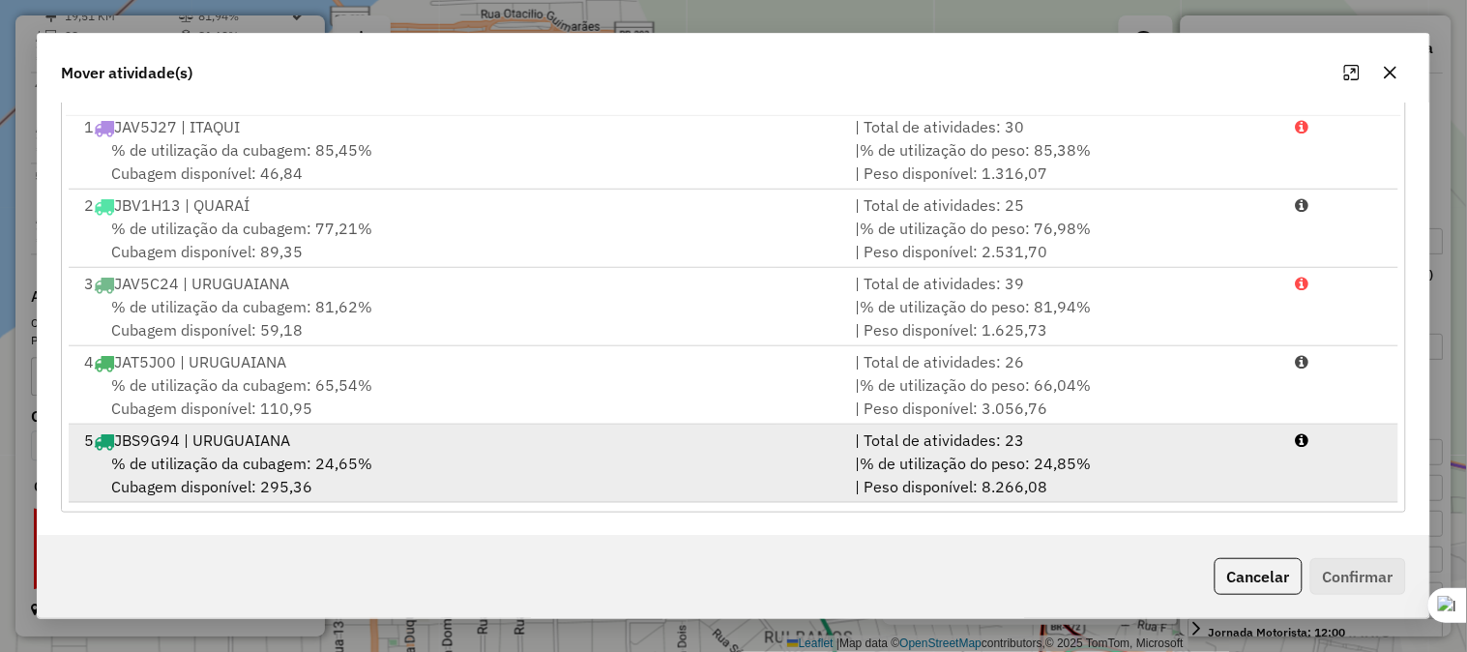
click at [195, 439] on div "5 JBS9G94 | URUGUAIANA" at bounding box center [458, 439] width 771 height 23
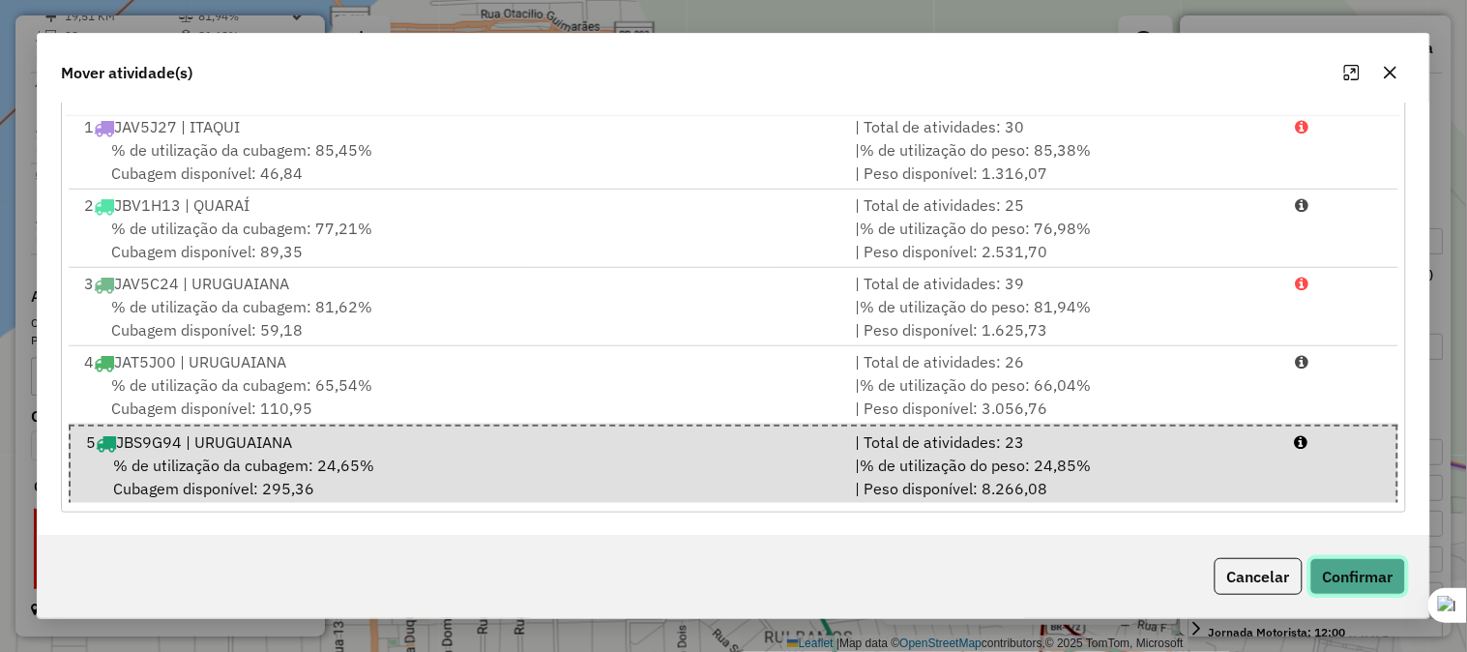
click at [1326, 571] on button "Confirmar" at bounding box center [1358, 576] width 96 height 37
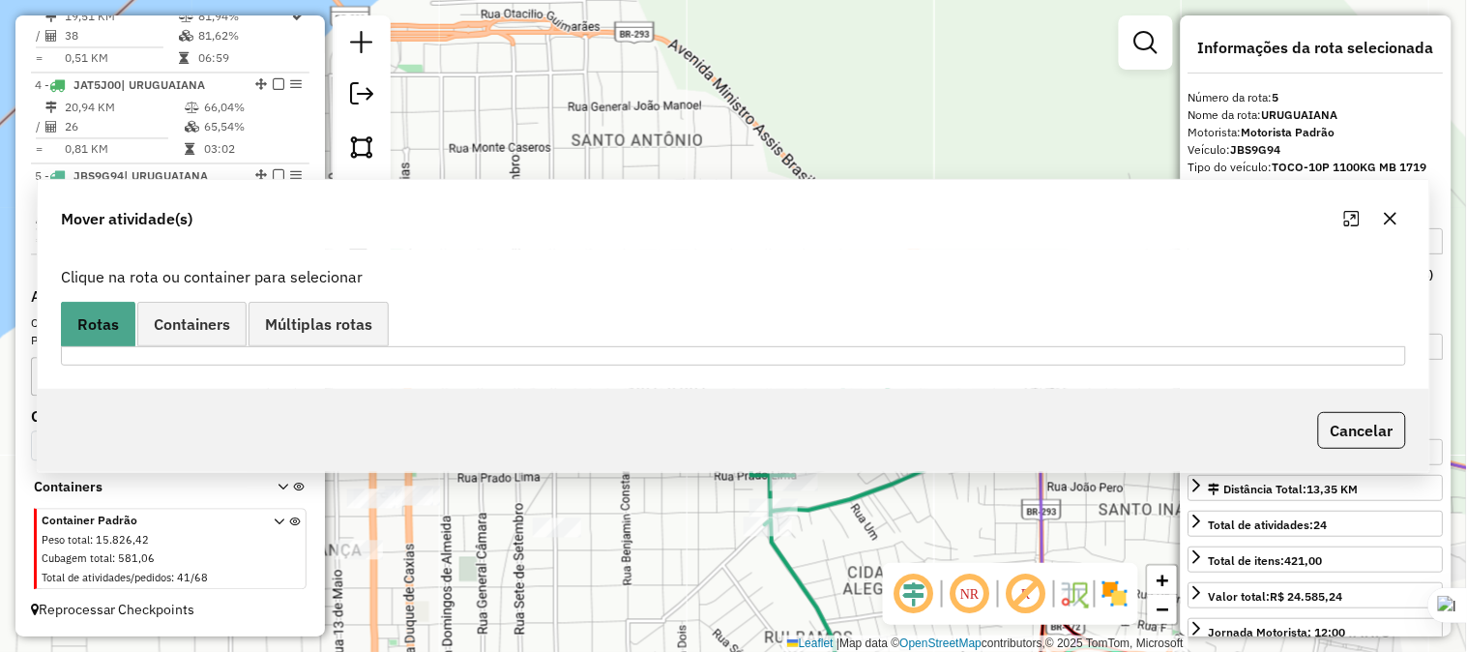
scroll to position [0, 0]
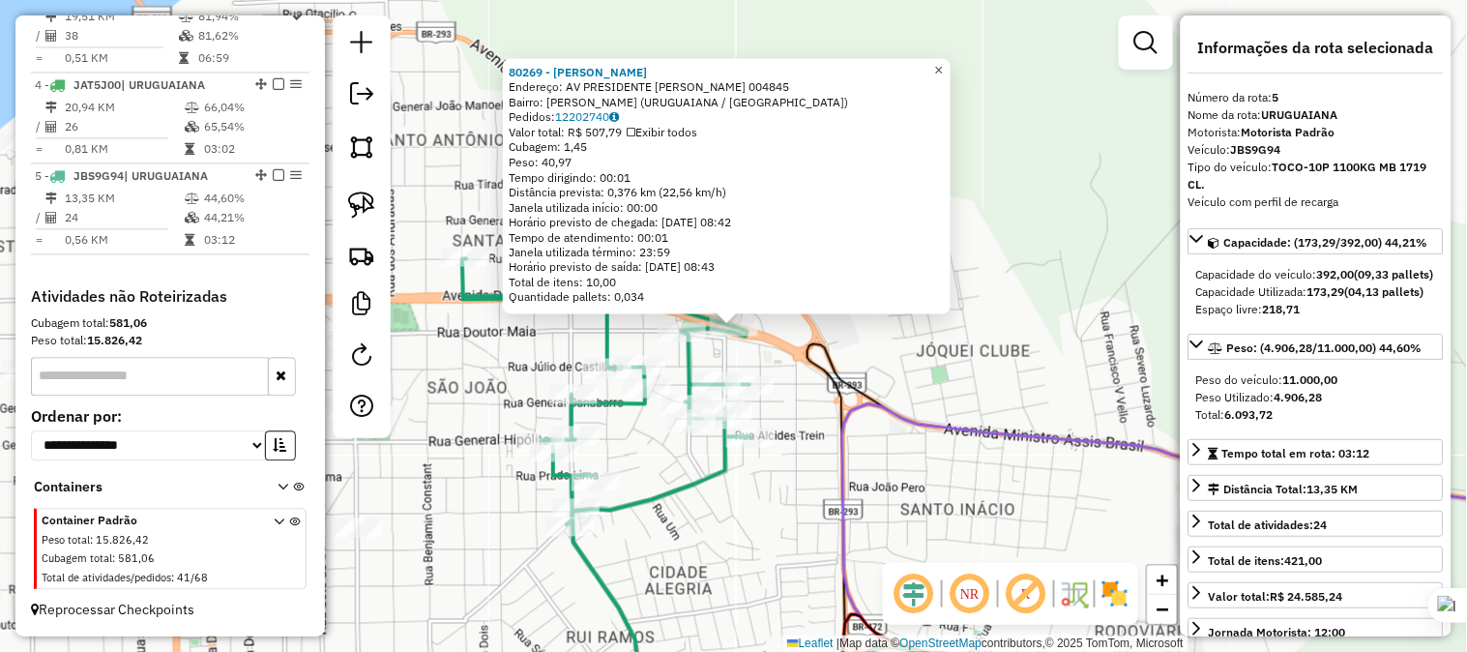
click at [943, 61] on span "×" at bounding box center [938, 69] width 9 height 16
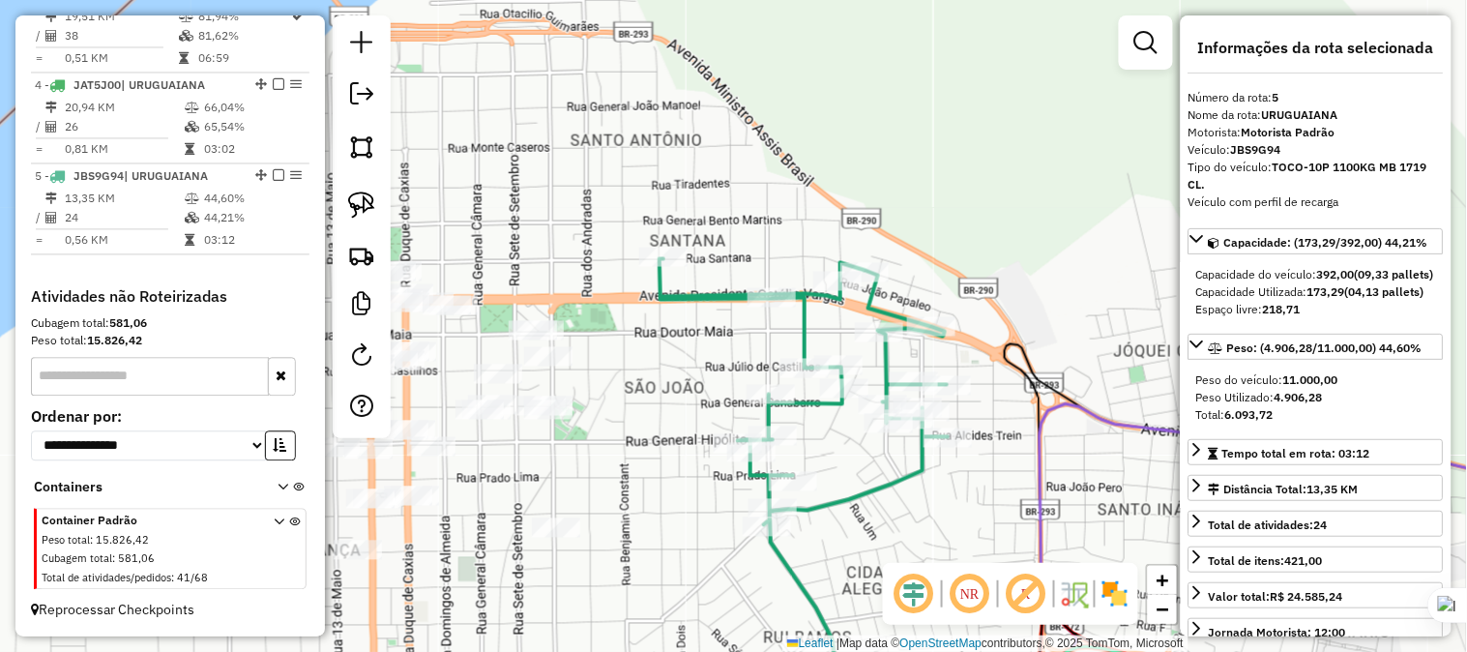
drag, startPoint x: 751, startPoint y: 172, endPoint x: 958, endPoint y: 179, distance: 207.1
click at [958, 172] on div "Janela de atendimento Grade de atendimento Capacidade Transportadoras Veículos …" at bounding box center [733, 326] width 1467 height 652
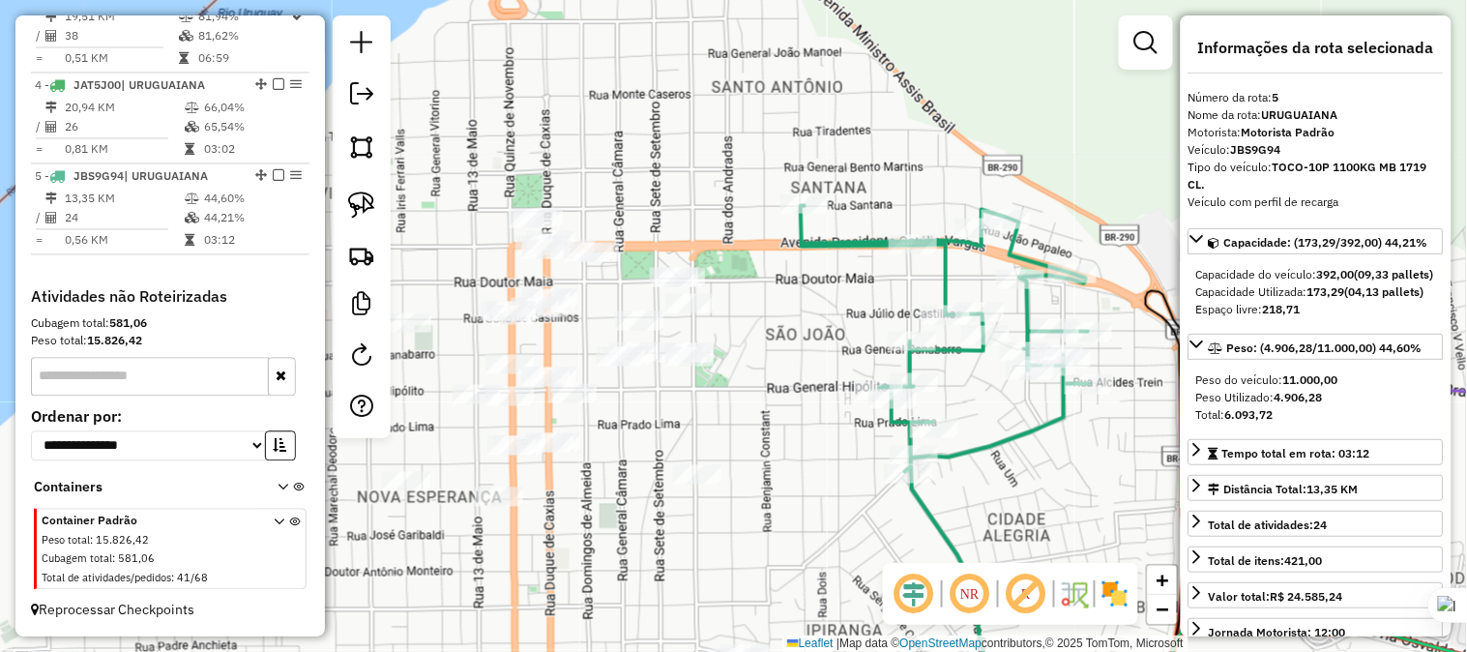
drag, startPoint x: 665, startPoint y: 364, endPoint x: 804, endPoint y: 308, distance: 149.2
click at [804, 308] on div "Janela de atendimento Grade de atendimento Capacidade Transportadoras Veículos …" at bounding box center [733, 326] width 1467 height 652
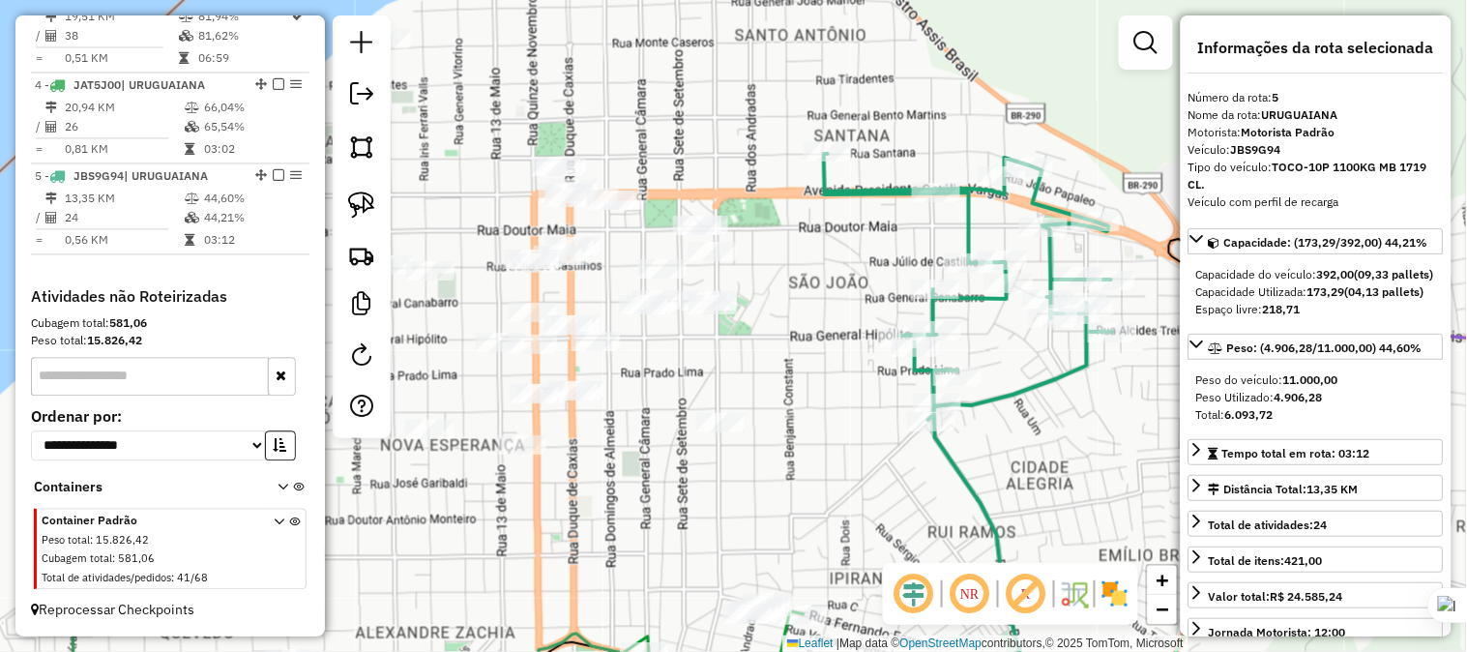
drag, startPoint x: 789, startPoint y: 362, endPoint x: 810, endPoint y: 303, distance: 62.7
click at [810, 303] on div "Janela de atendimento Grade de atendimento Capacidade Transportadoras Veículos …" at bounding box center [733, 326] width 1467 height 652
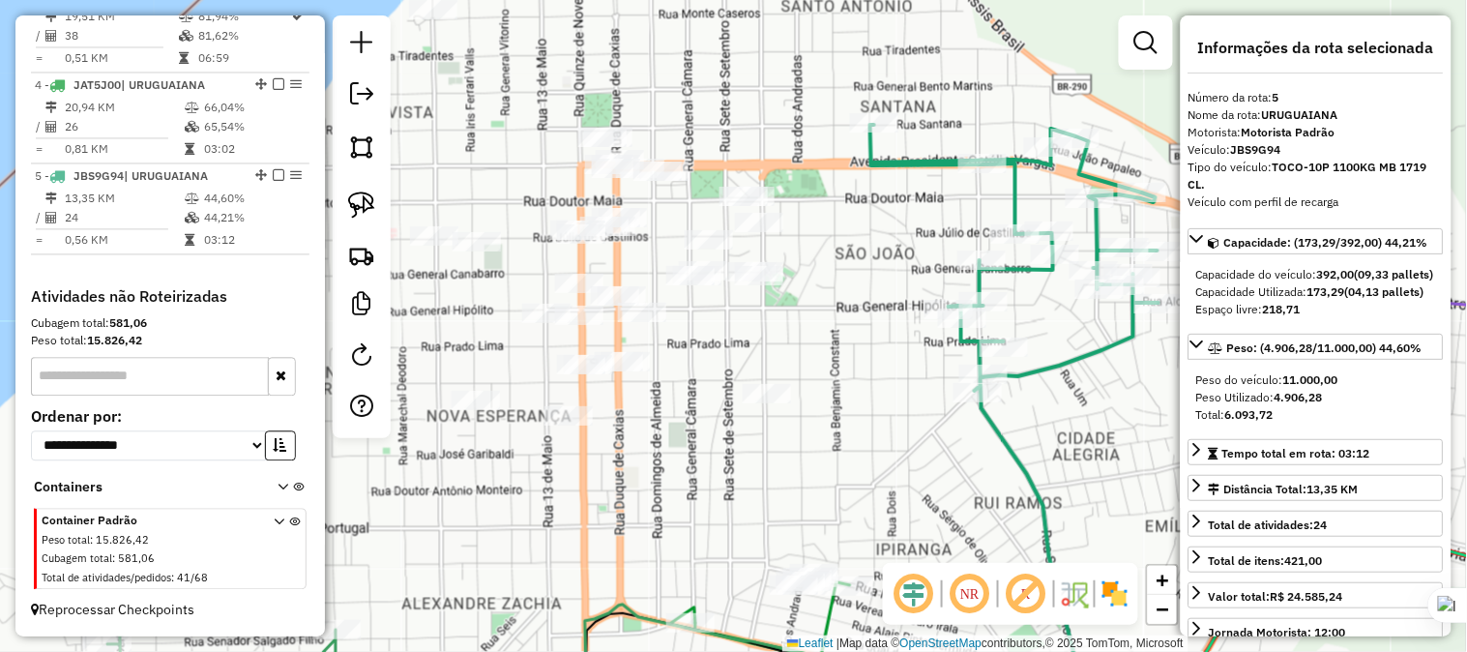
drag, startPoint x: 779, startPoint y: 331, endPoint x: 896, endPoint y: 290, distance: 123.9
click at [894, 290] on div "Janela de atendimento Grade de atendimento Capacidade Transportadoras Veículos …" at bounding box center [733, 326] width 1467 height 652
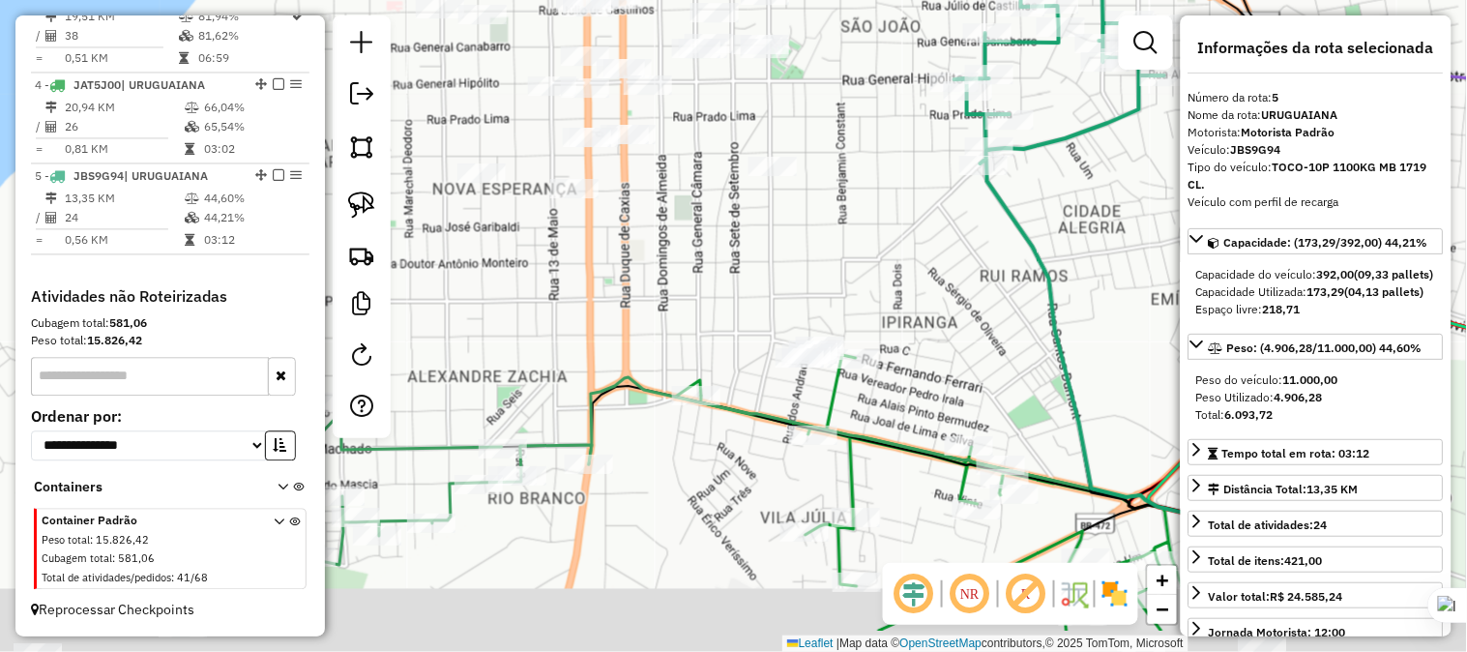
drag, startPoint x: 878, startPoint y: 352, endPoint x: 857, endPoint y: 331, distance: 30.1
click at [857, 308] on div "Janela de atendimento Grade de atendimento Capacidade Transportadoras Veículos …" at bounding box center [733, 326] width 1467 height 652
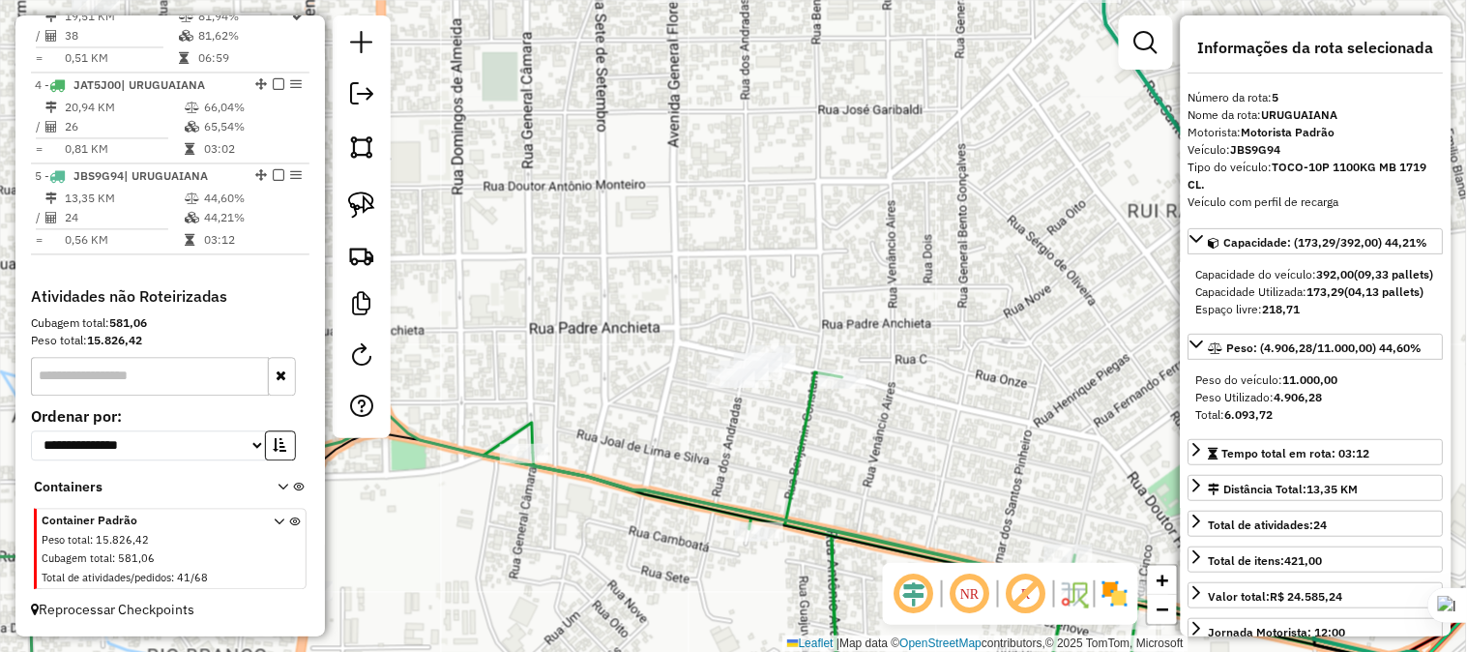
drag, startPoint x: 941, startPoint y: 233, endPoint x: 870, endPoint y: 388, distance: 170.1
click at [870, 388] on div "Janela de atendimento Grade de atendimento Capacidade Transportadoras Veículos …" at bounding box center [733, 326] width 1467 height 652
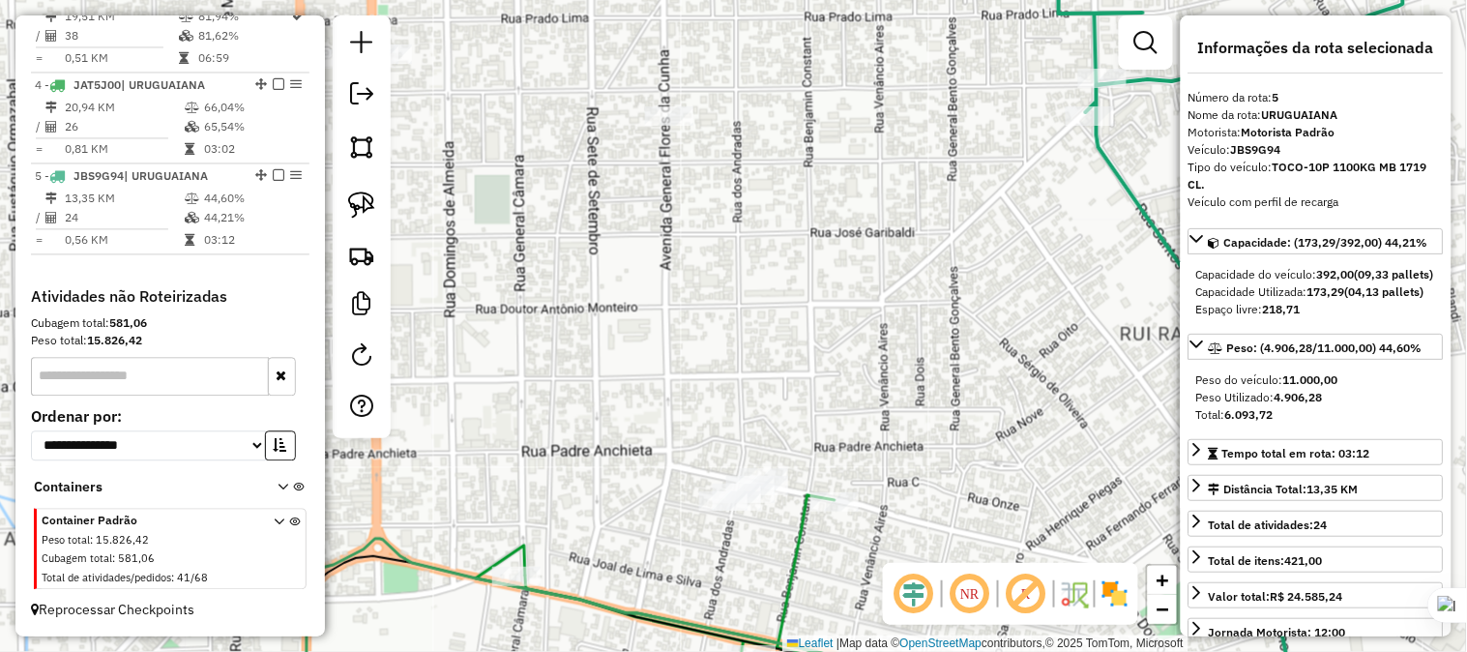
click at [839, 358] on div "Janela de atendimento Grade de atendimento Capacidade Transportadoras Veículos …" at bounding box center [733, 326] width 1467 height 652
click at [364, 193] on img at bounding box center [361, 204] width 27 height 27
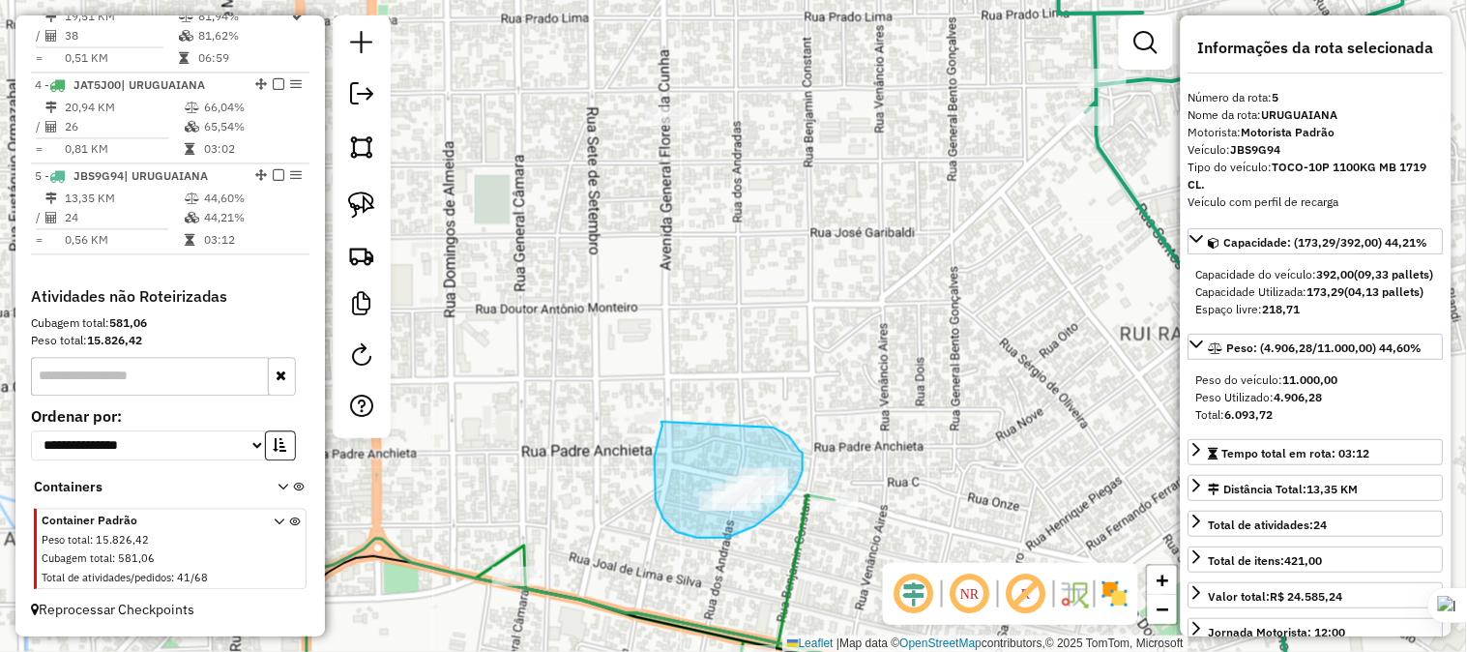
drag, startPoint x: 661, startPoint y: 431, endPoint x: 769, endPoint y: 427, distance: 108.4
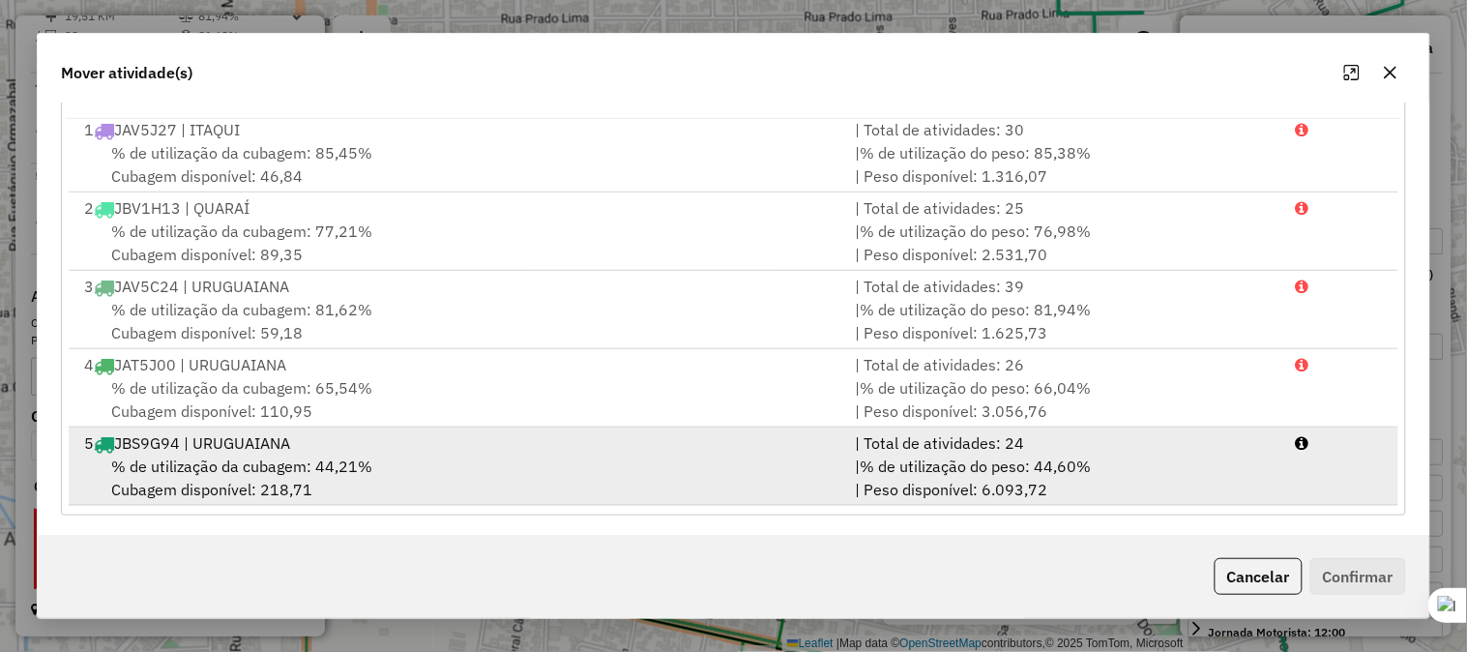
scroll to position [325, 0]
click at [216, 439] on div "5 JBS9G94 | URUGUAIANA" at bounding box center [458, 439] width 771 height 23
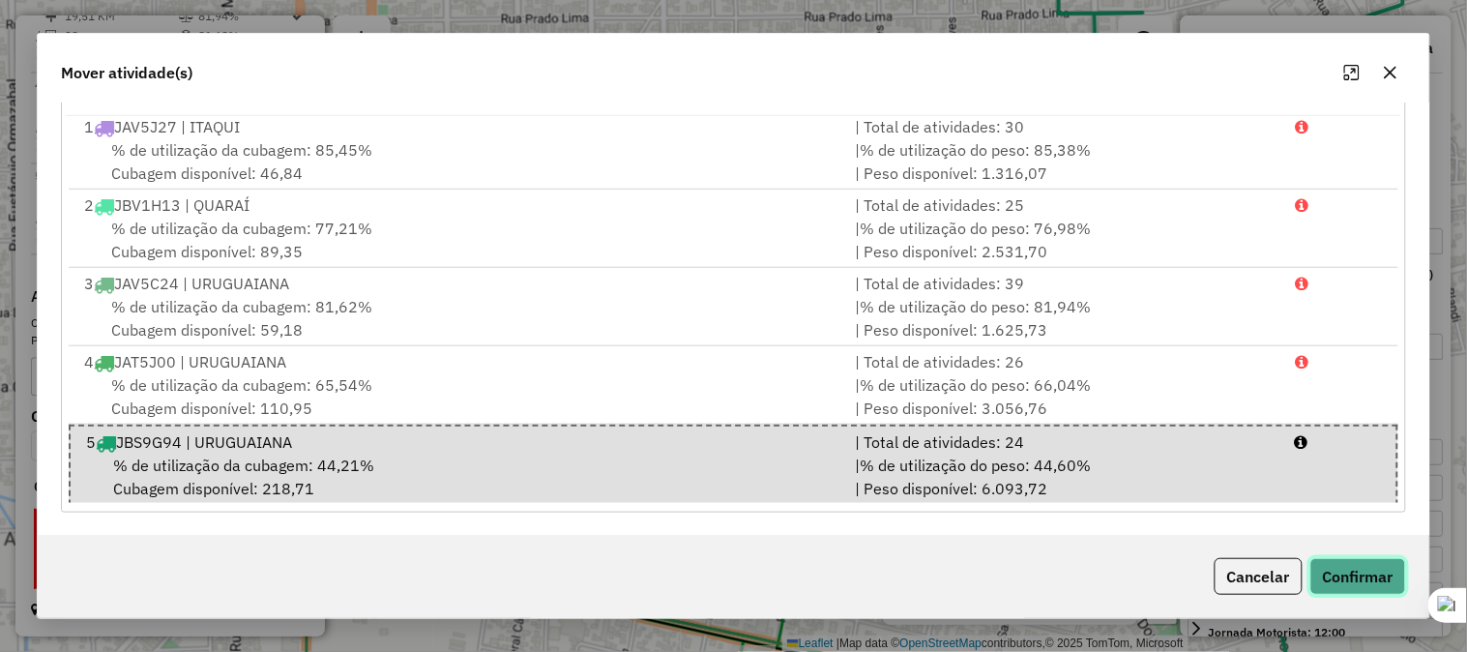
click at [1365, 572] on button "Confirmar" at bounding box center [1358, 576] width 96 height 37
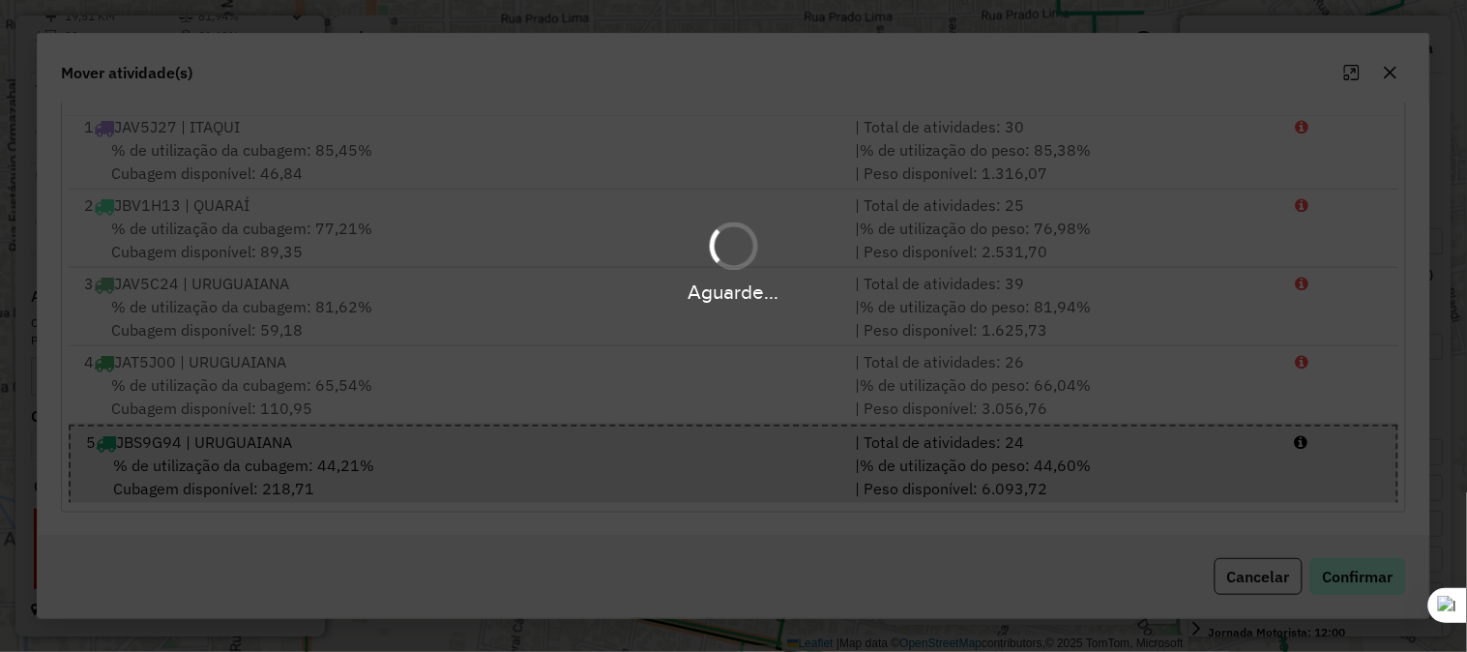
scroll to position [0, 0]
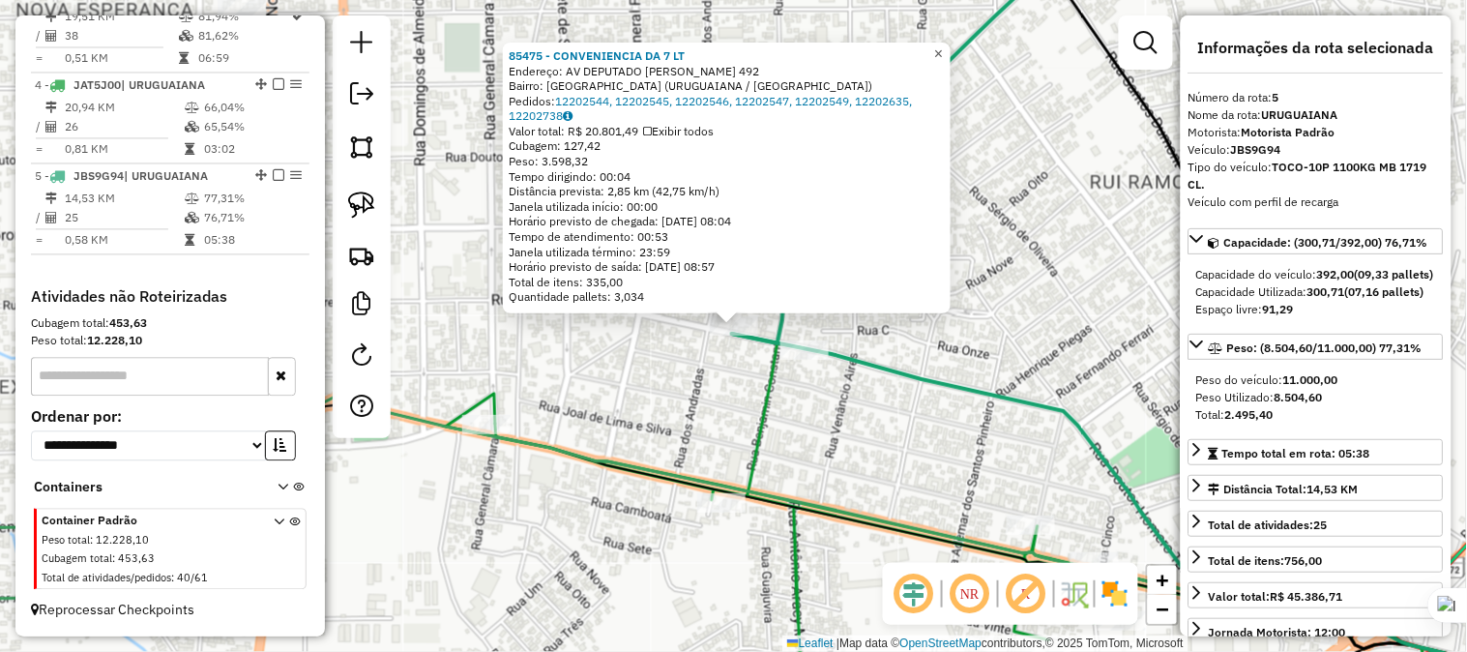
click at [943, 45] on span "×" at bounding box center [938, 53] width 9 height 16
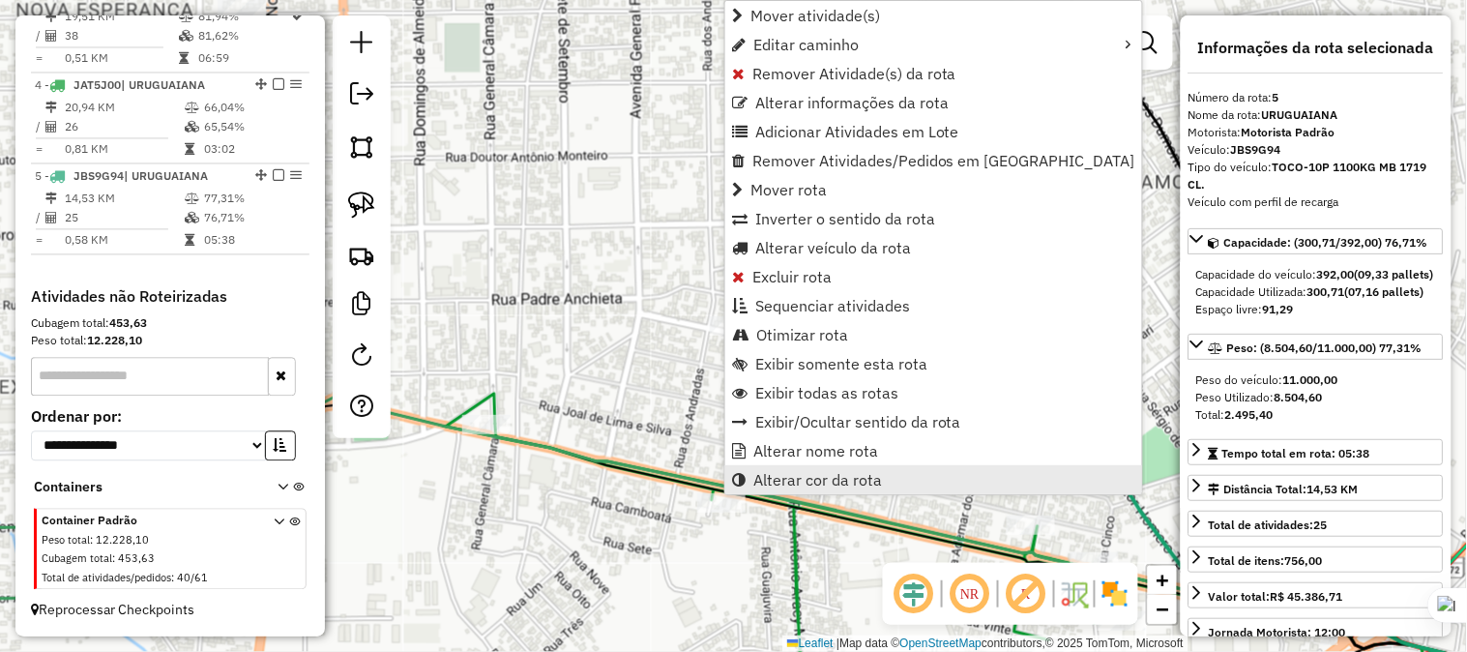
click at [823, 479] on span "Alterar cor da rota" at bounding box center [817, 479] width 129 height 15
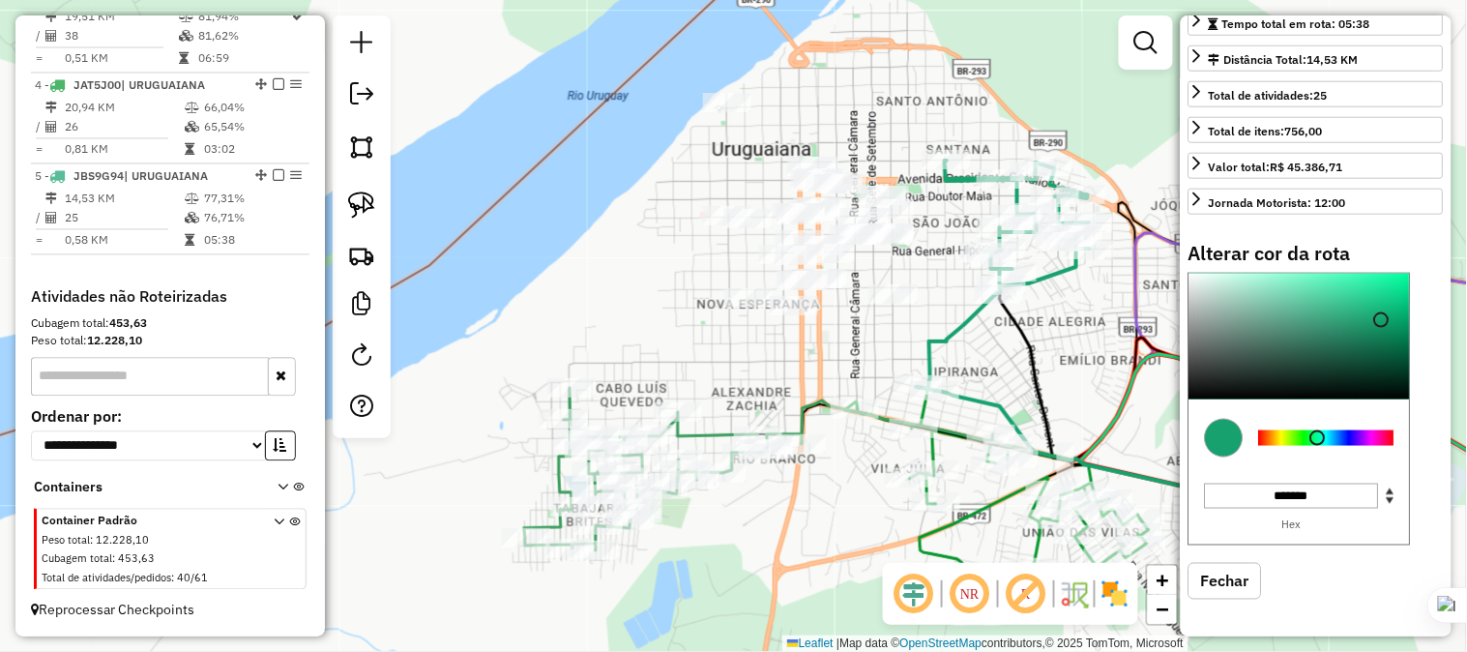
scroll to position [461, 0]
type input "*******"
click at [1350, 440] on div at bounding box center [1326, 437] width 135 height 15
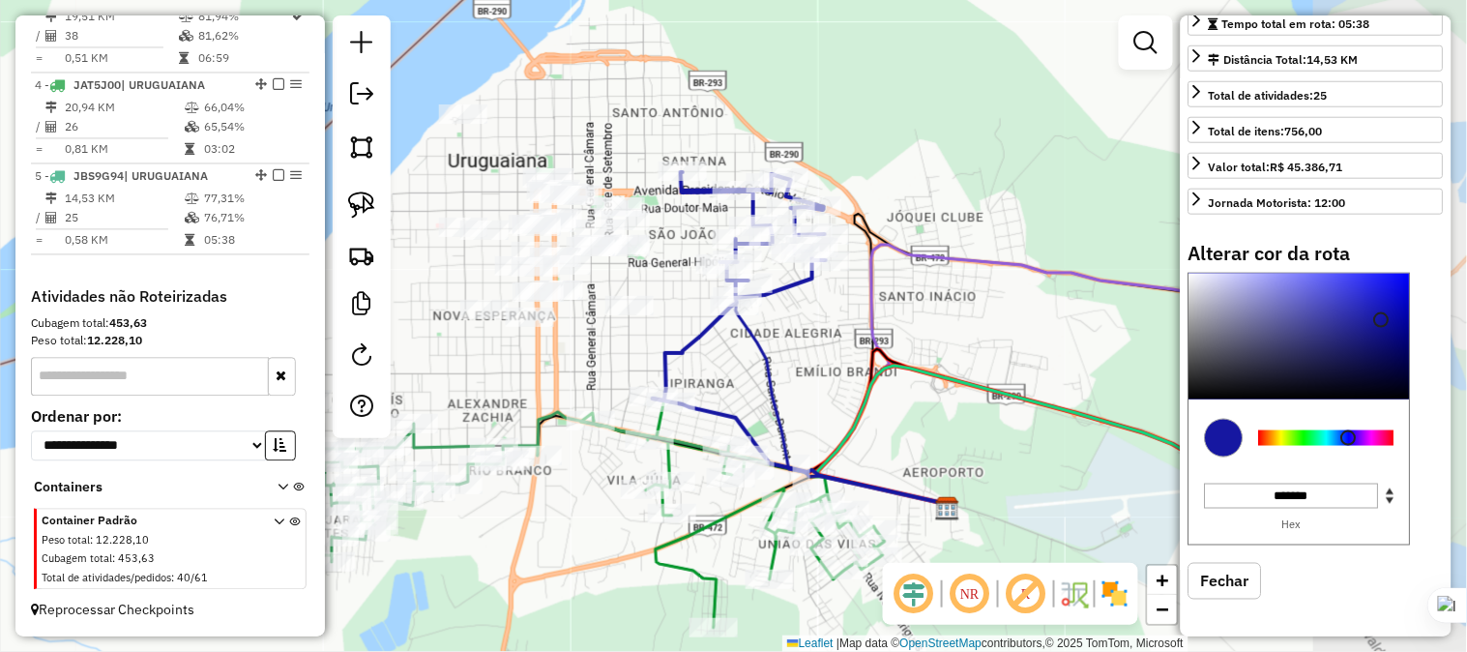
drag, startPoint x: 919, startPoint y: 337, endPoint x: 655, endPoint y: 348, distance: 264.3
click at [655, 348] on icon at bounding box center [739, 286] width 173 height 228
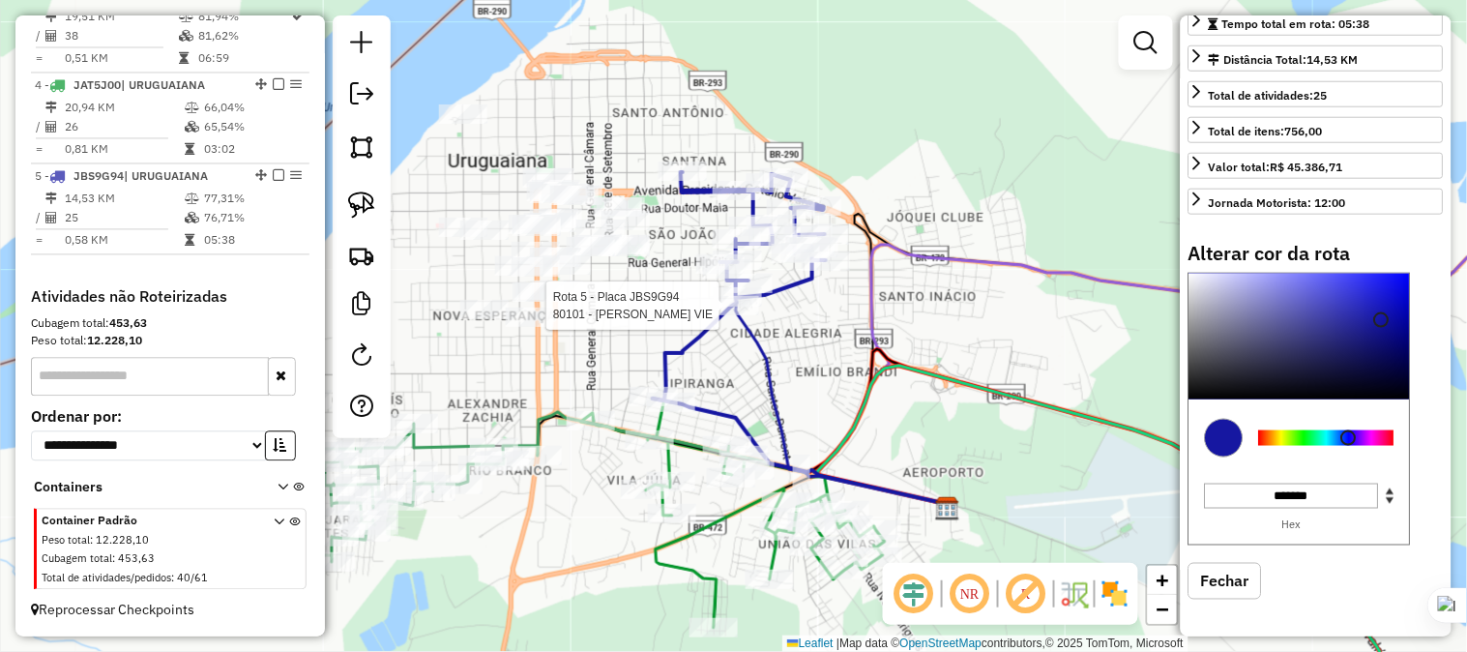
select select "*********"
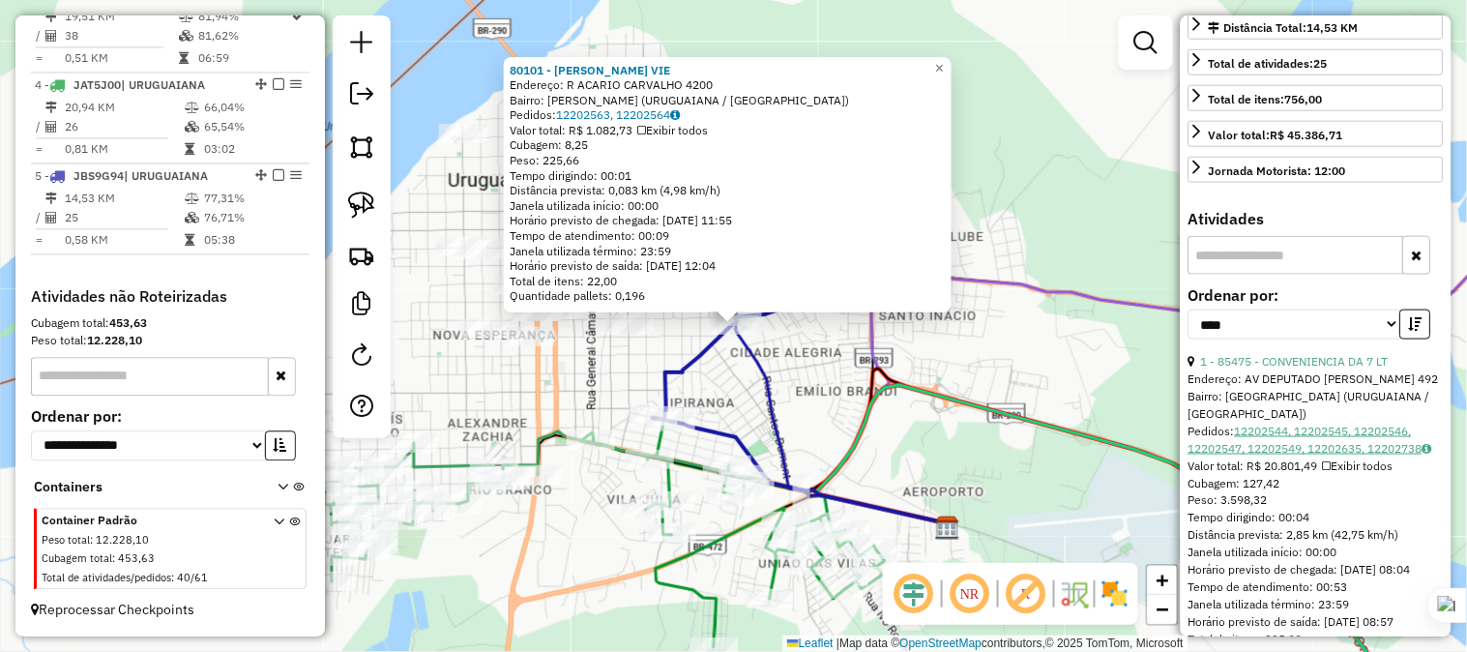
scroll to position [247, 0]
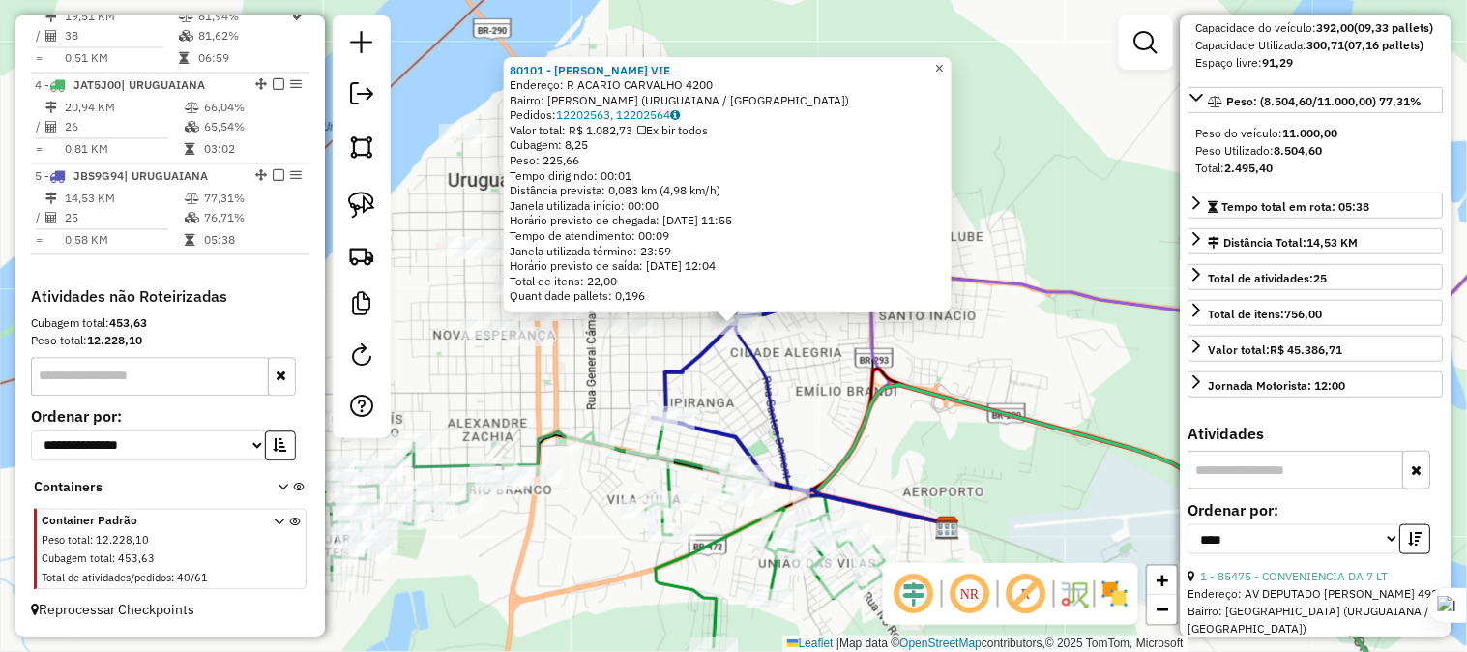
click at [944, 63] on span "×" at bounding box center [939, 68] width 9 height 16
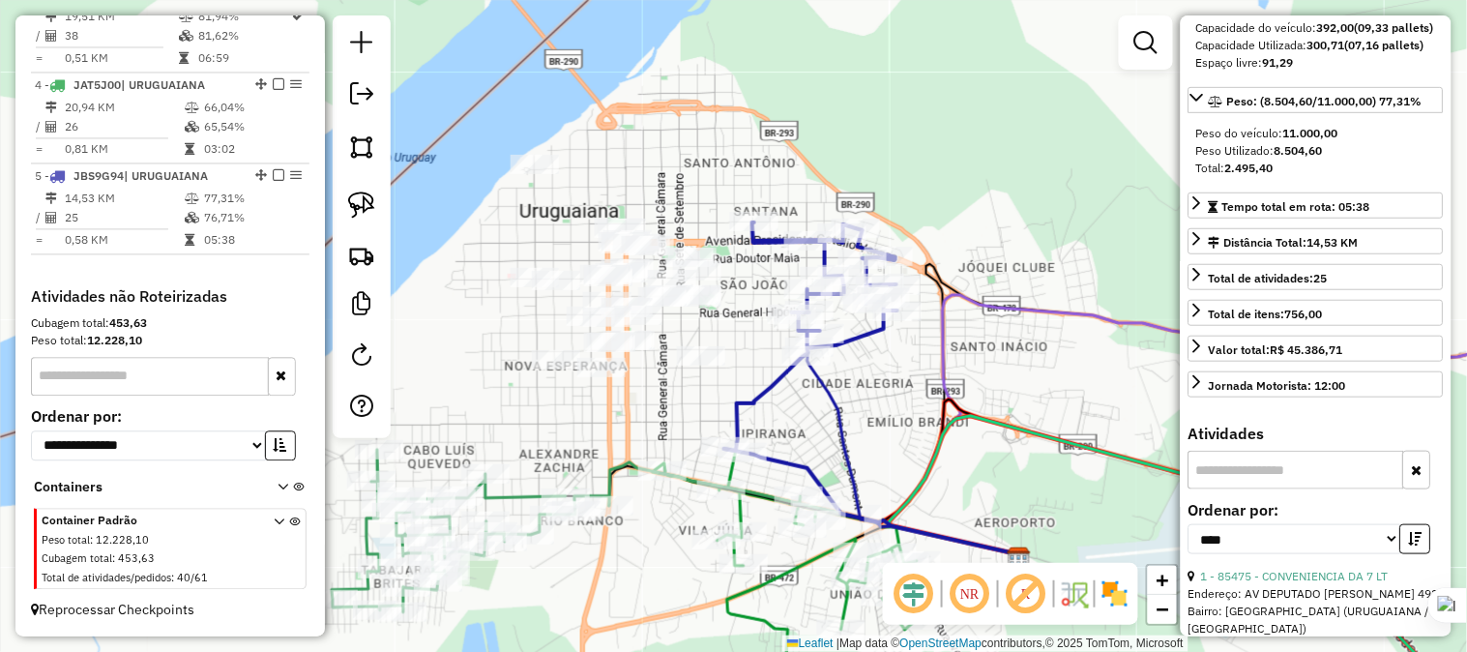
drag, startPoint x: 846, startPoint y: 416, endPoint x: 859, endPoint y: 420, distance: 13.2
click at [859, 420] on icon at bounding box center [914, 456] width 217 height 206
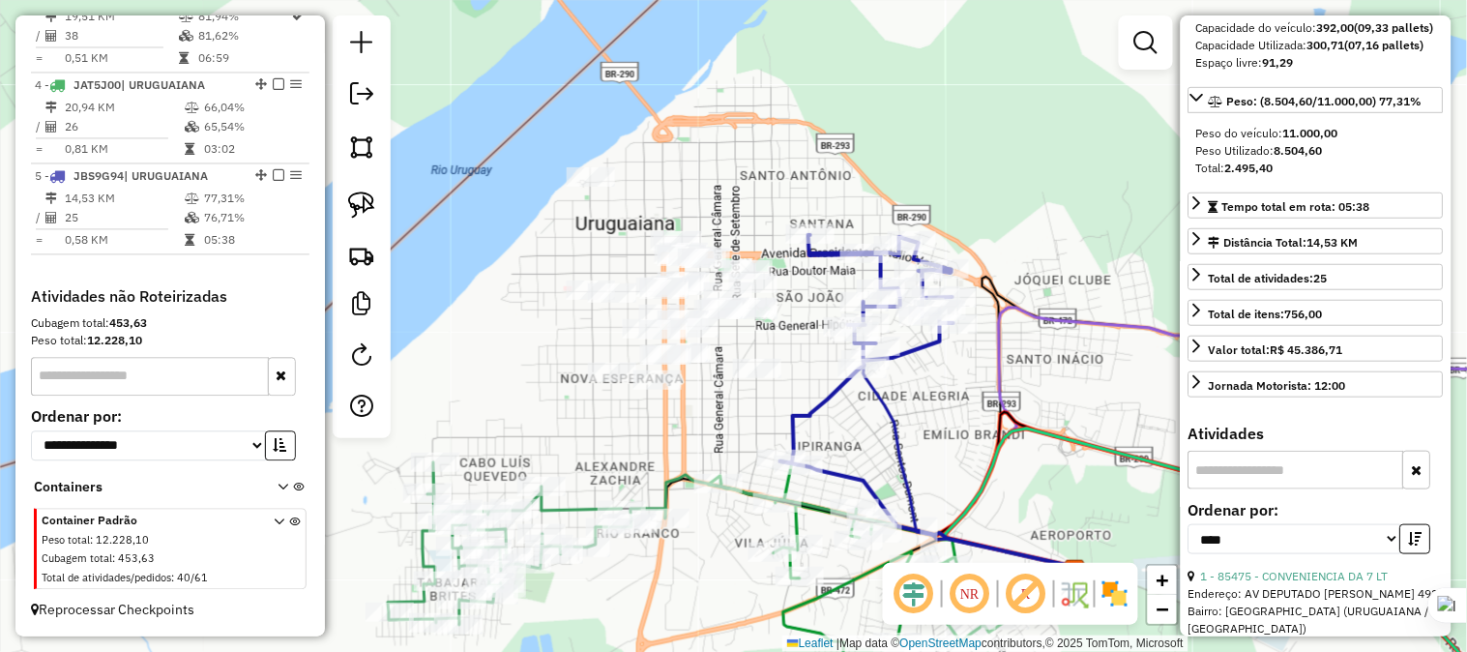
drag, startPoint x: 757, startPoint y: 336, endPoint x: 849, endPoint y: 364, distance: 96.1
click at [887, 364] on div "Janela de atendimento Grade de atendimento Capacidade Transportadoras Veículos …" at bounding box center [733, 326] width 1467 height 652
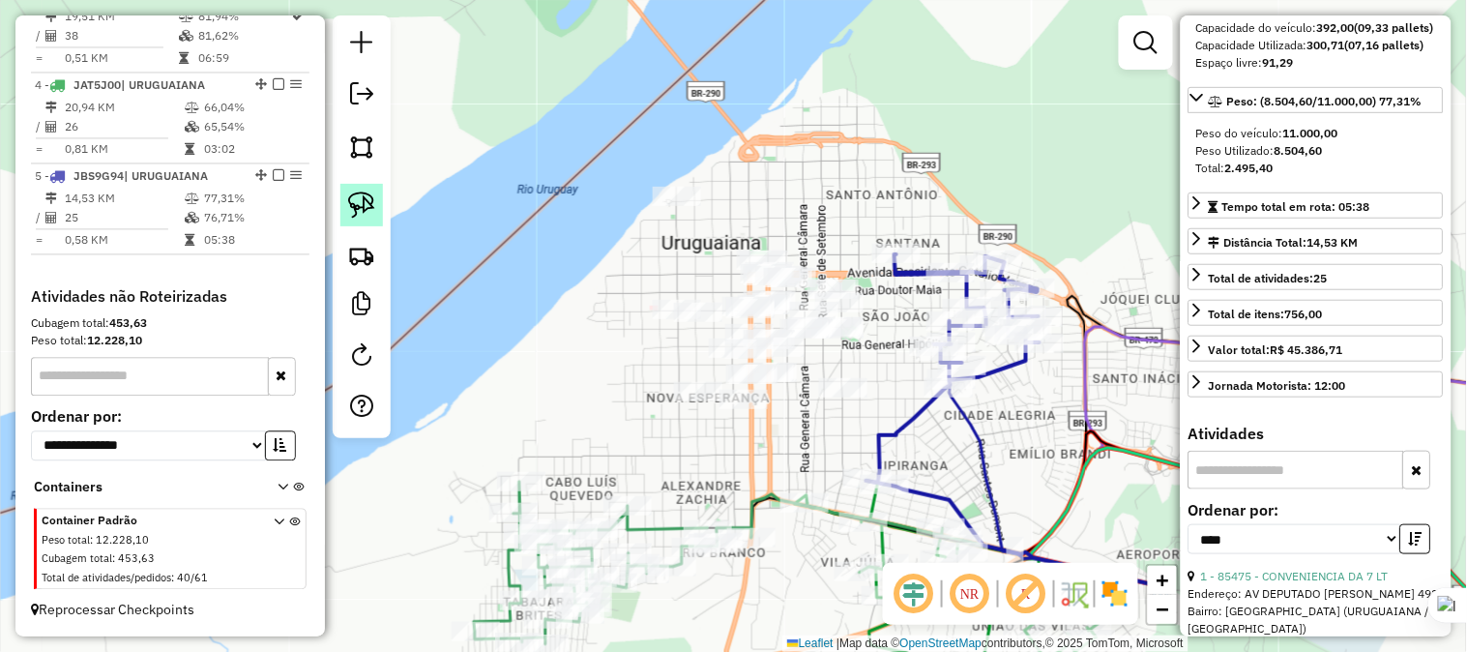
click at [344, 200] on link at bounding box center [361, 205] width 43 height 43
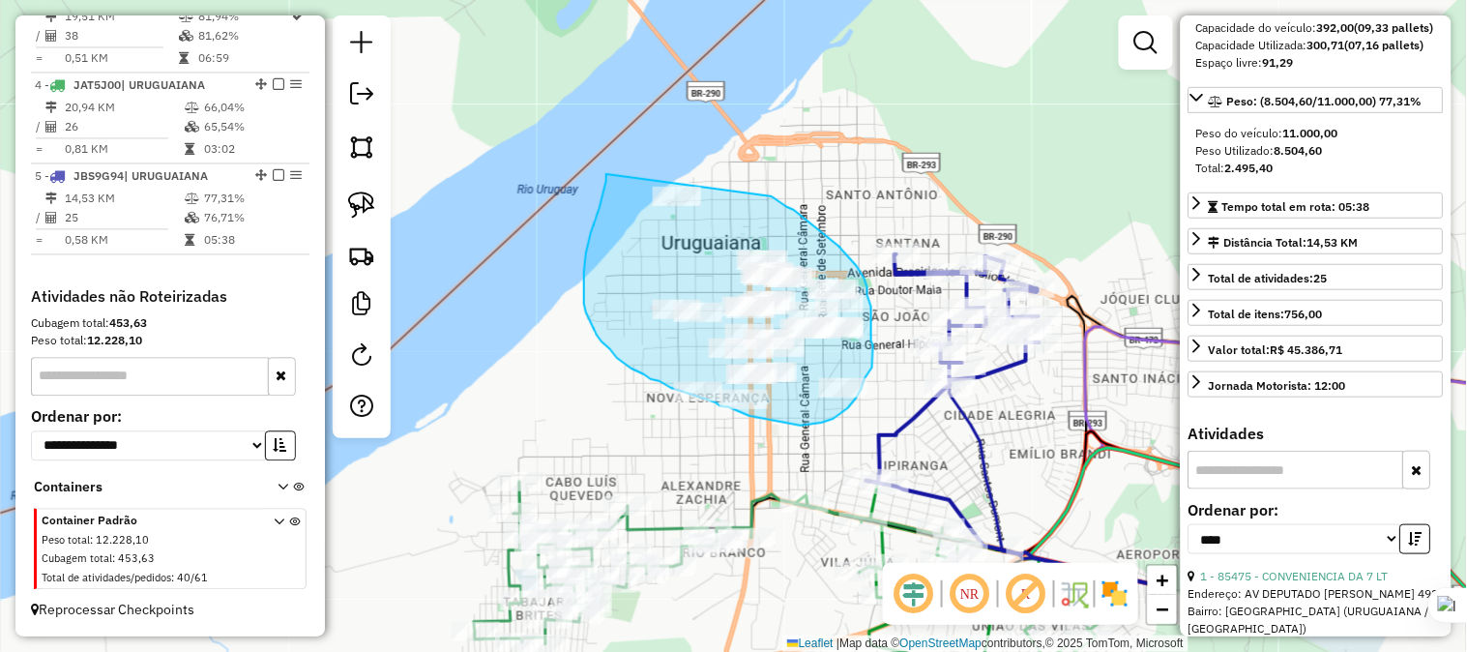
drag, startPoint x: 600, startPoint y: 208, endPoint x: 772, endPoint y: 196, distance: 172.5
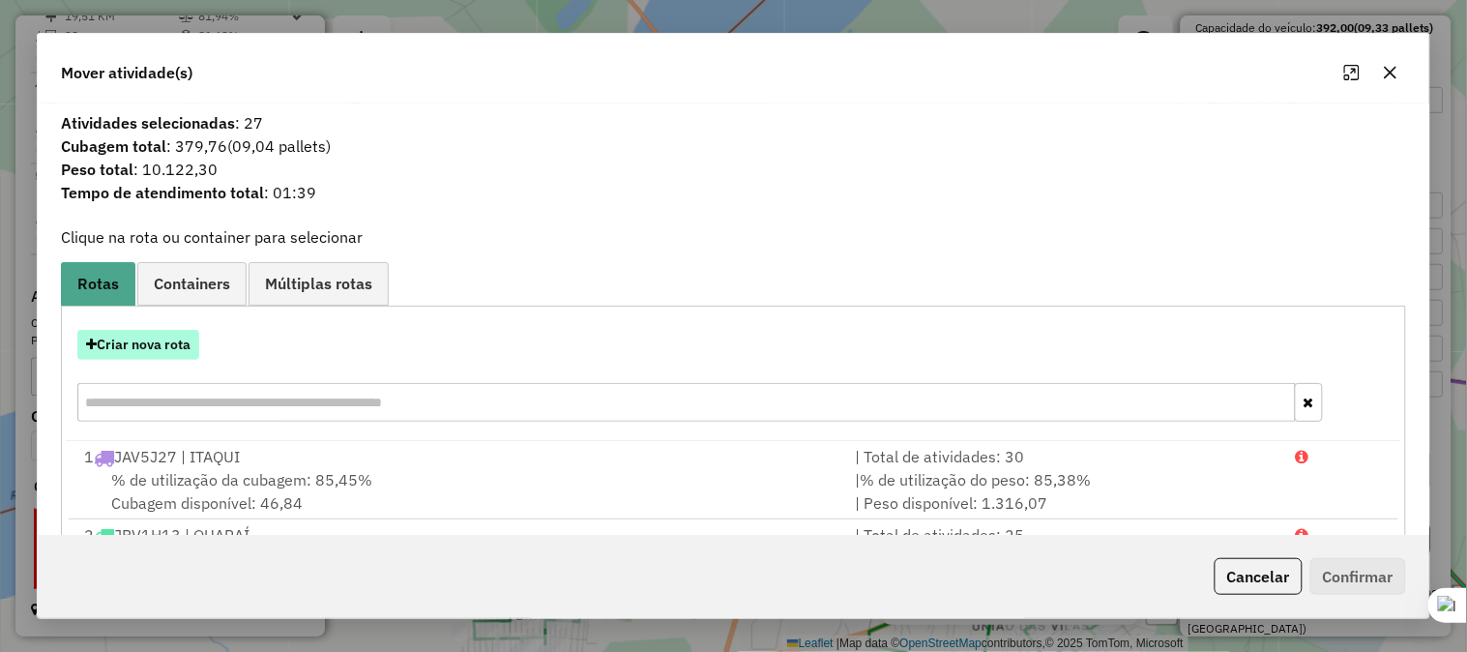
click at [184, 340] on button "Criar nova rota" at bounding box center [138, 345] width 122 height 30
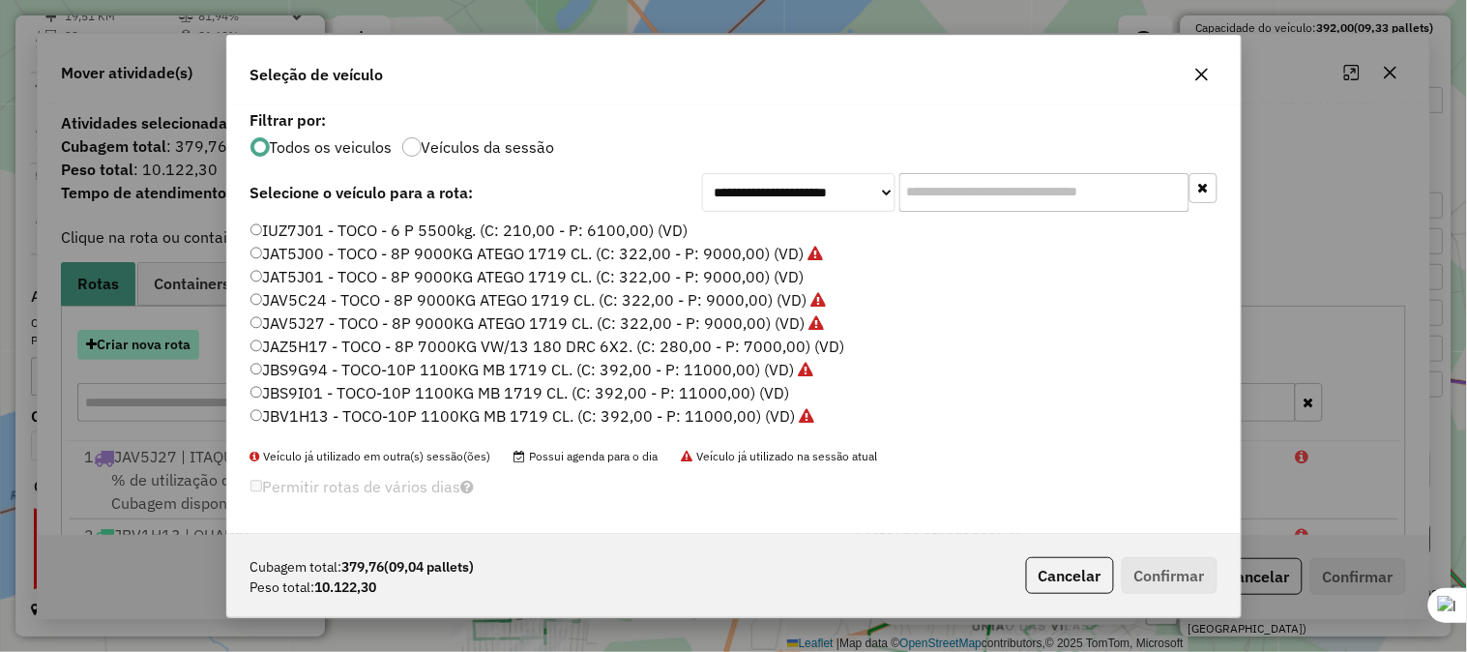
scroll to position [11, 5]
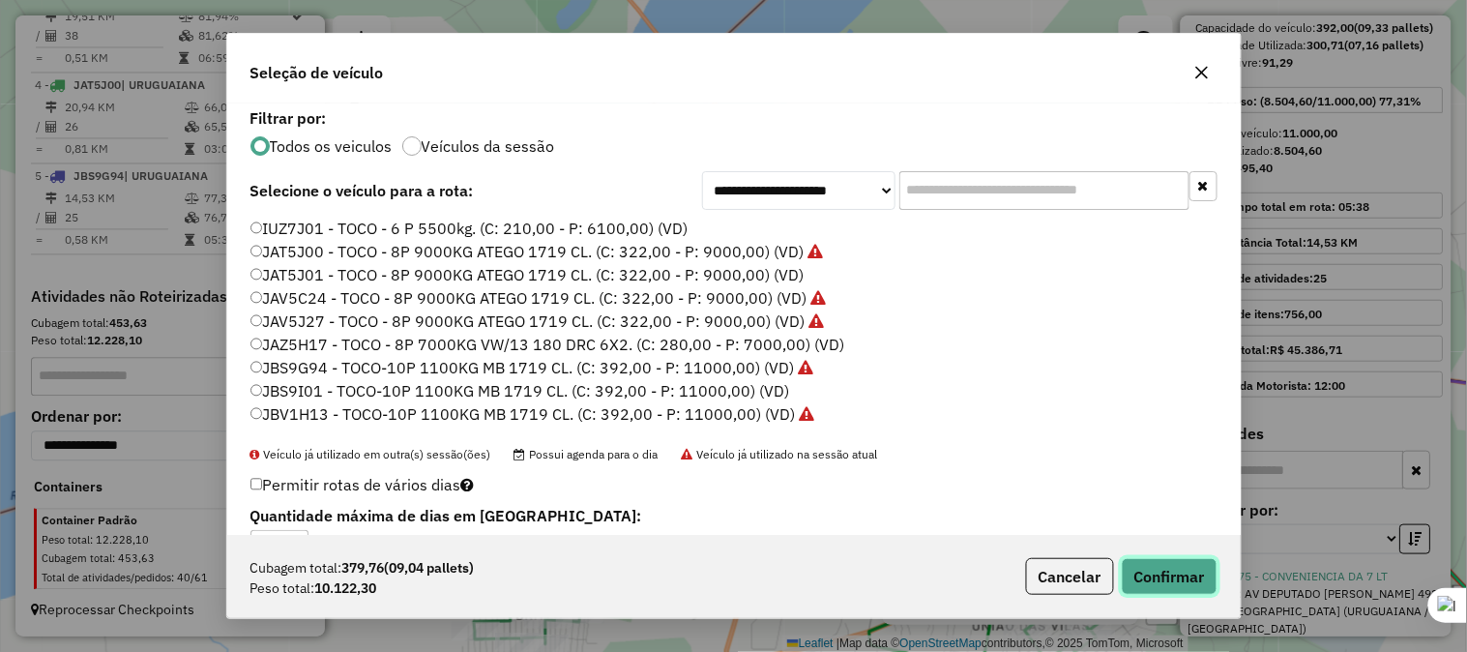
click at [1156, 574] on button "Confirmar" at bounding box center [1170, 576] width 96 height 37
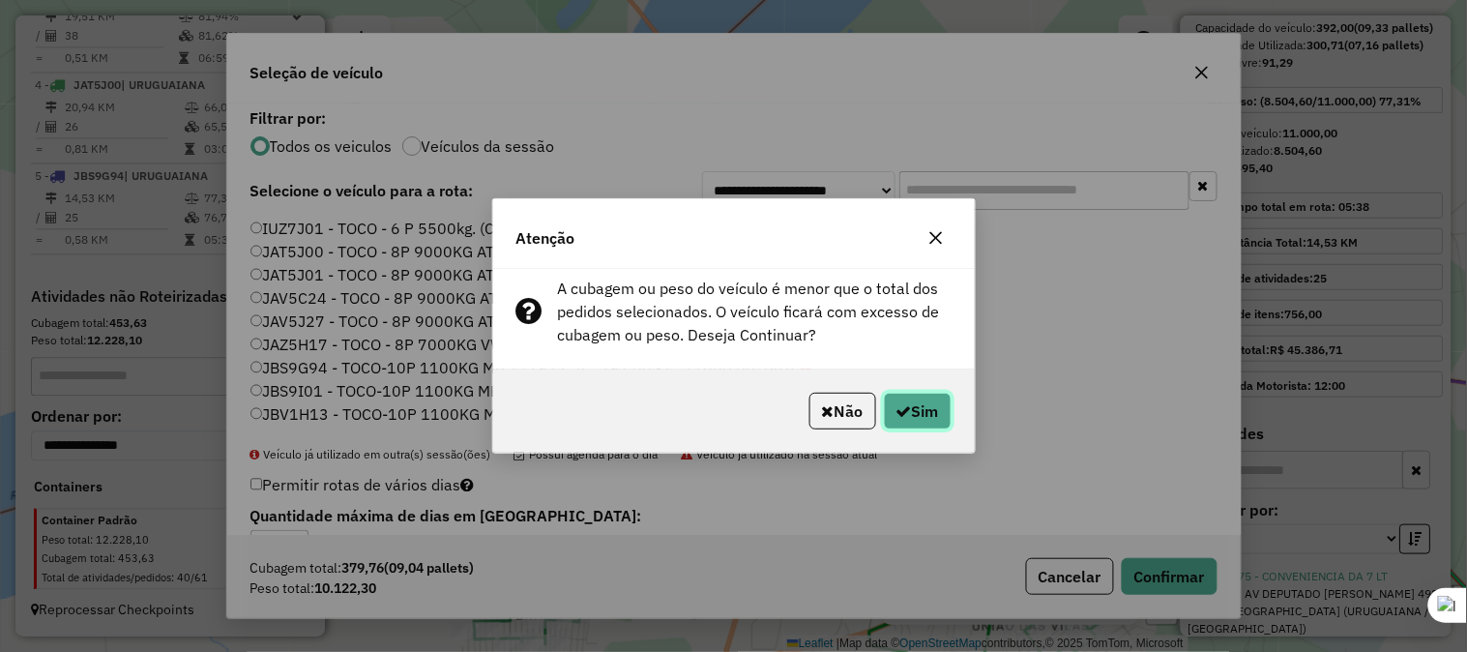
click at [936, 403] on button "Sim" at bounding box center [918, 411] width 68 height 37
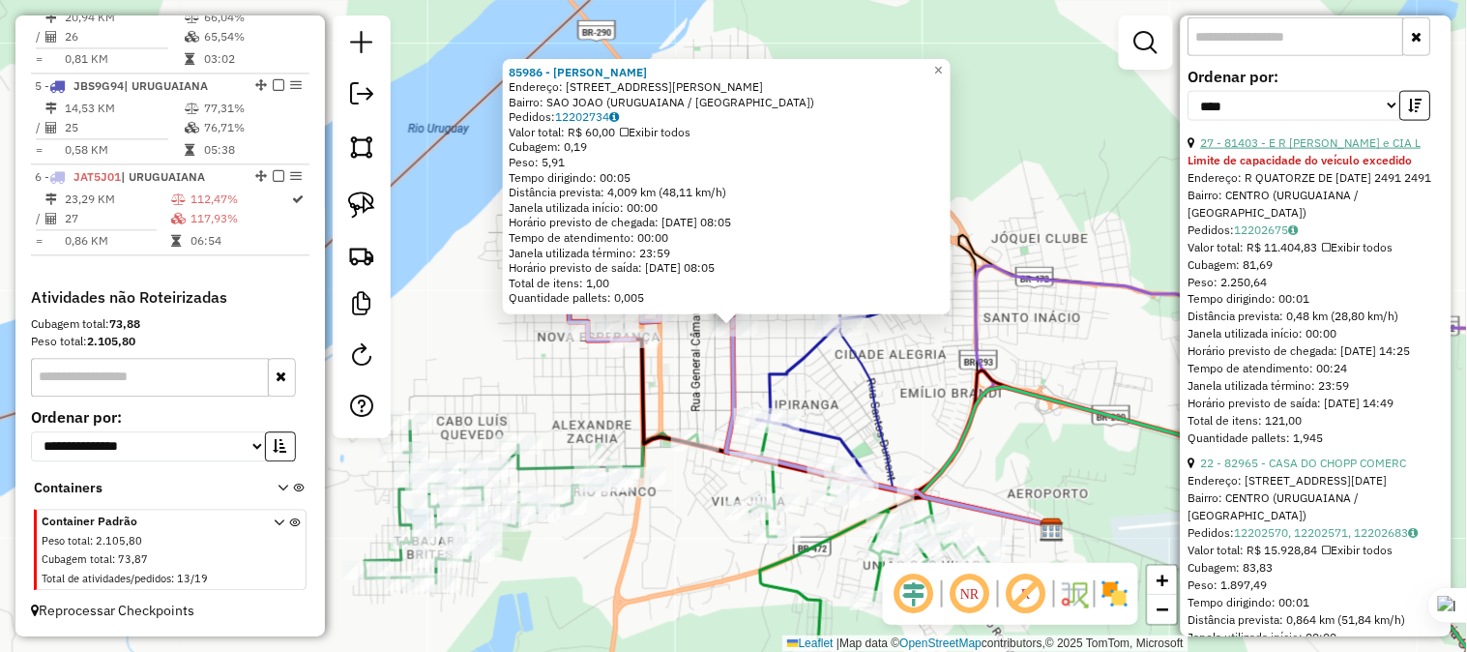
scroll to position [784, 0]
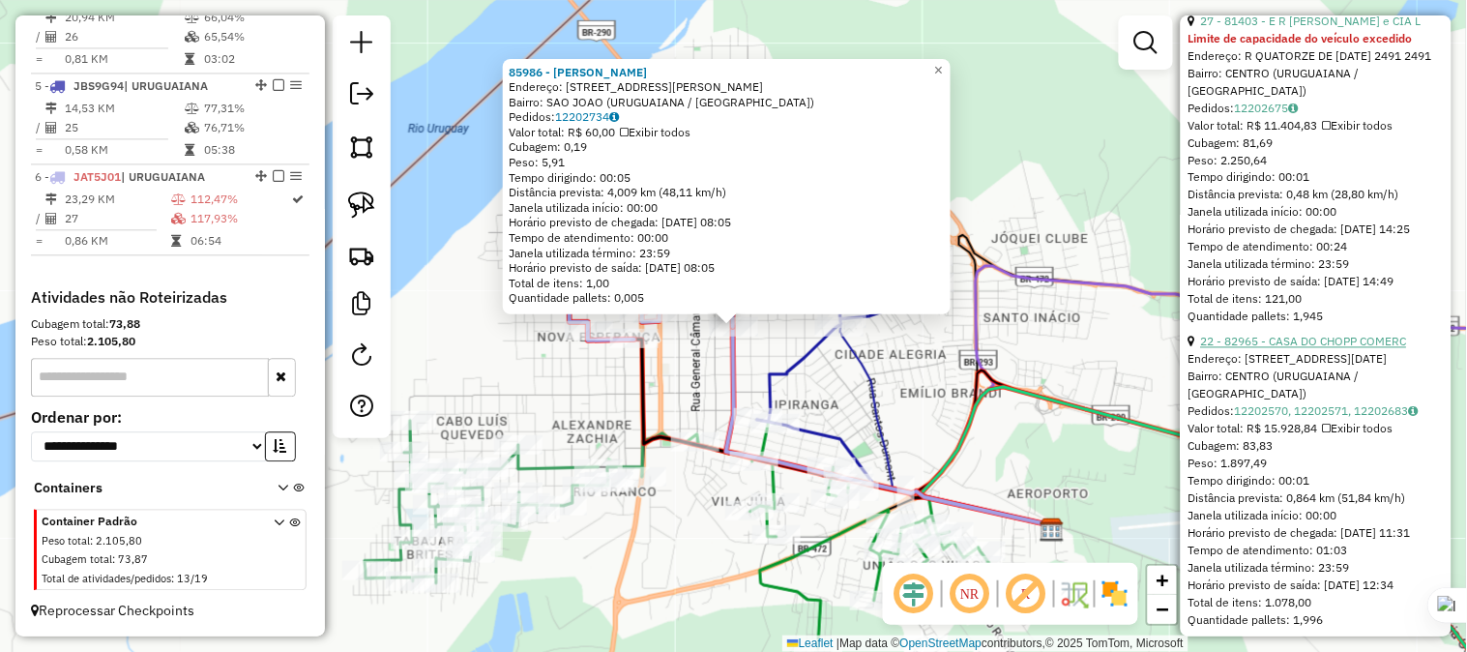
click at [1318, 349] on link "22 - 82965 - CASA DO CHOPP COMERC" at bounding box center [1304, 342] width 206 height 15
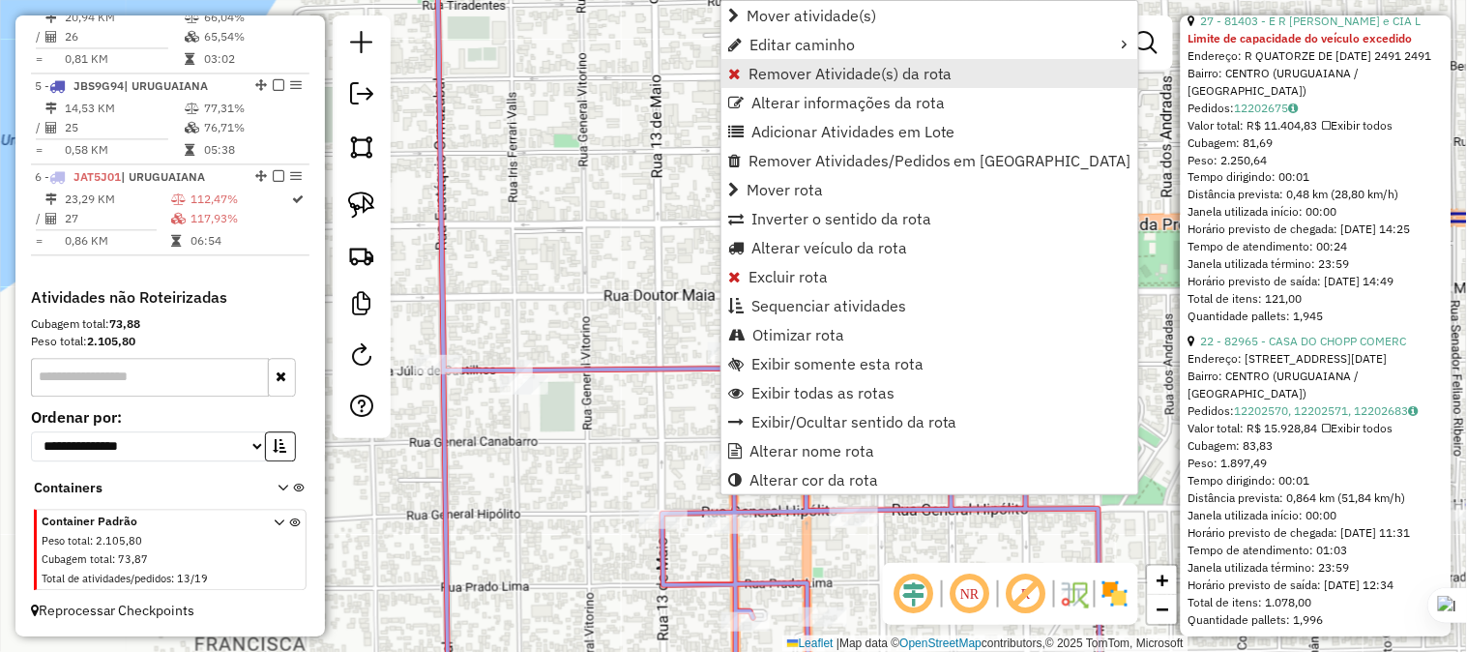
click at [770, 75] on span "Remover Atividade(s) da rota" at bounding box center [851, 73] width 204 height 15
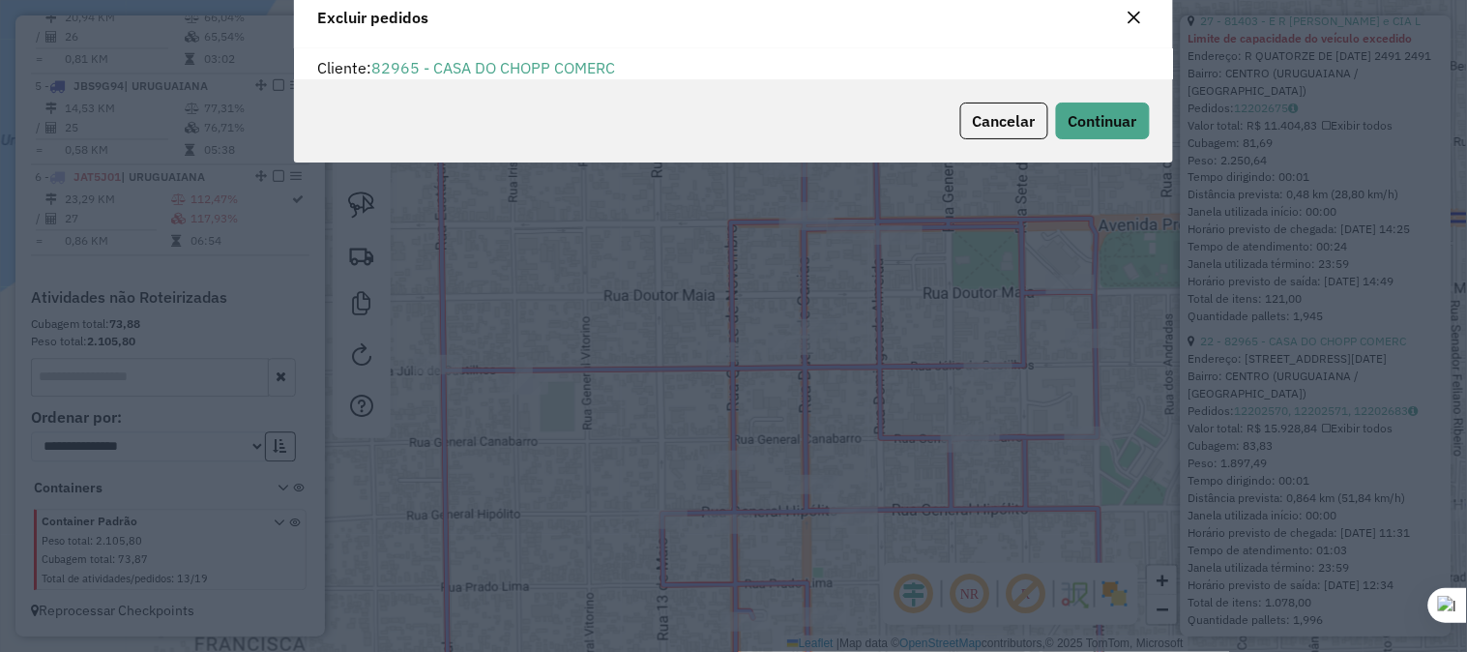
scroll to position [11, 5]
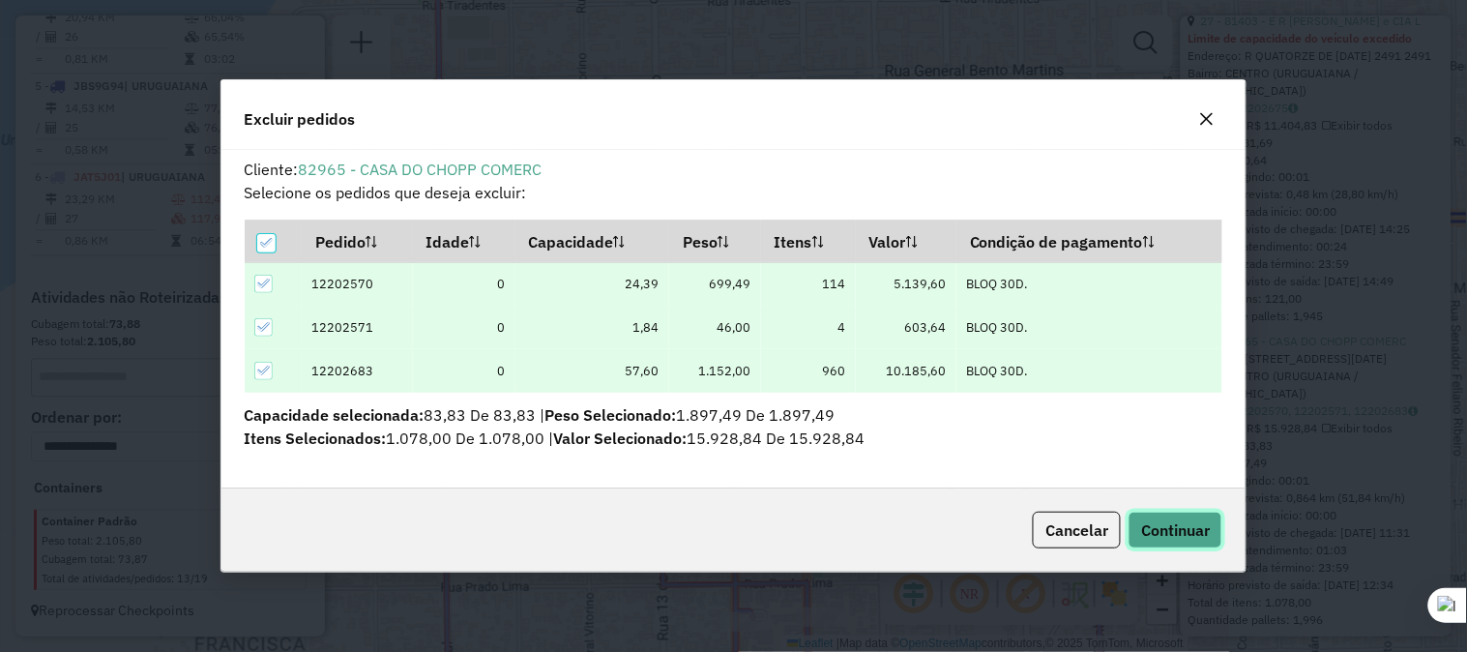
click at [1176, 533] on span "Continuar" at bounding box center [1175, 529] width 69 height 19
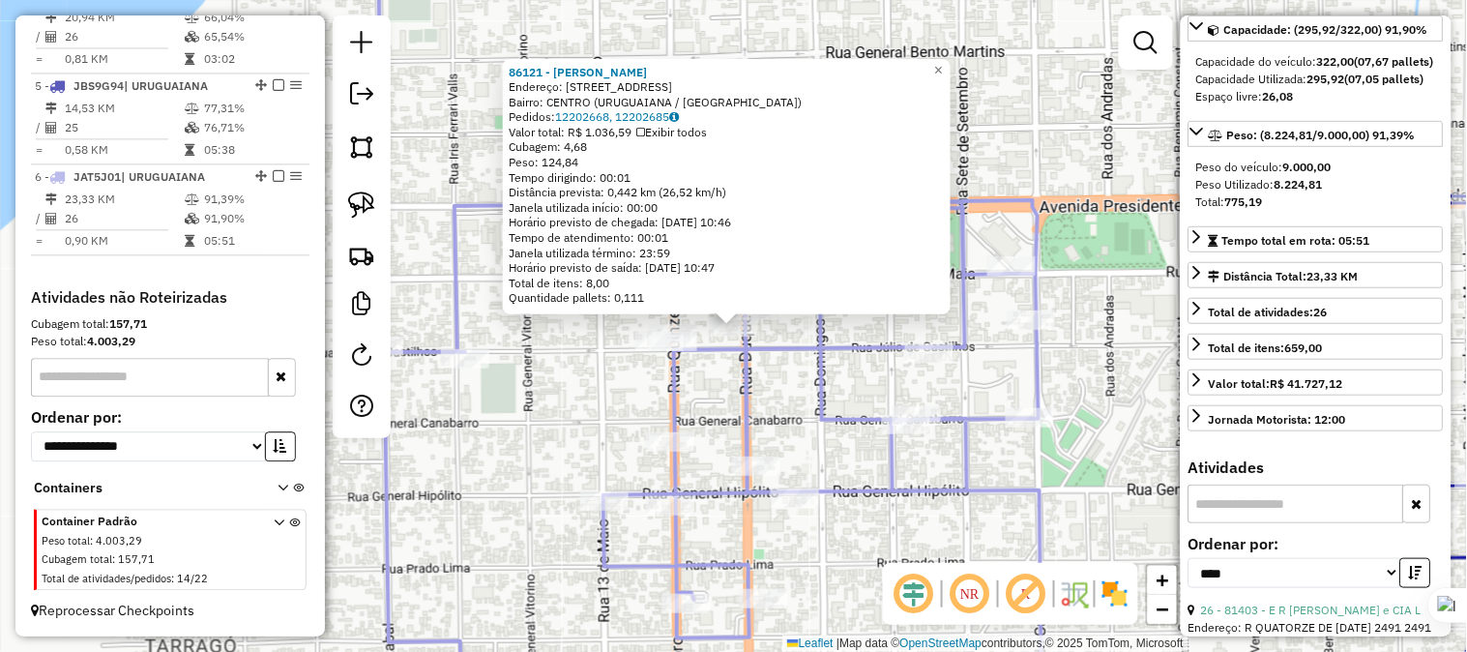
scroll to position [0, 0]
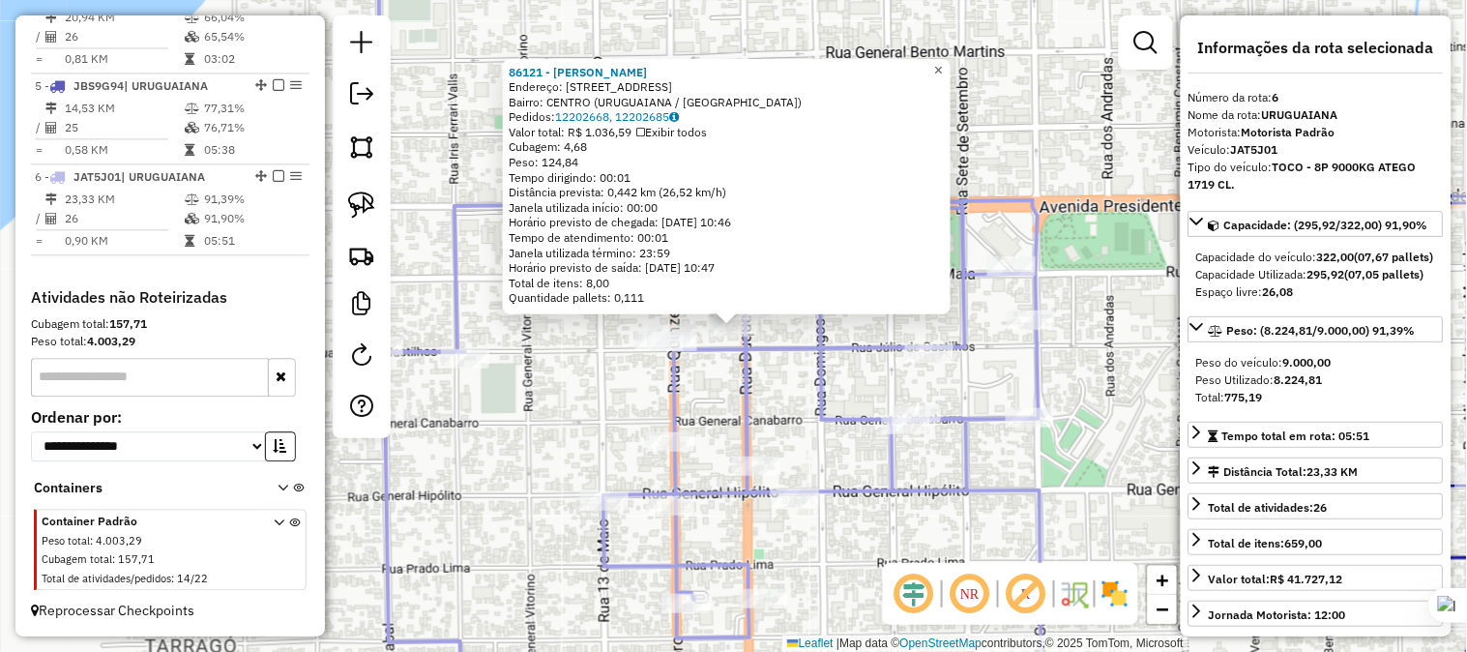
click at [943, 63] on span "×" at bounding box center [938, 69] width 9 height 16
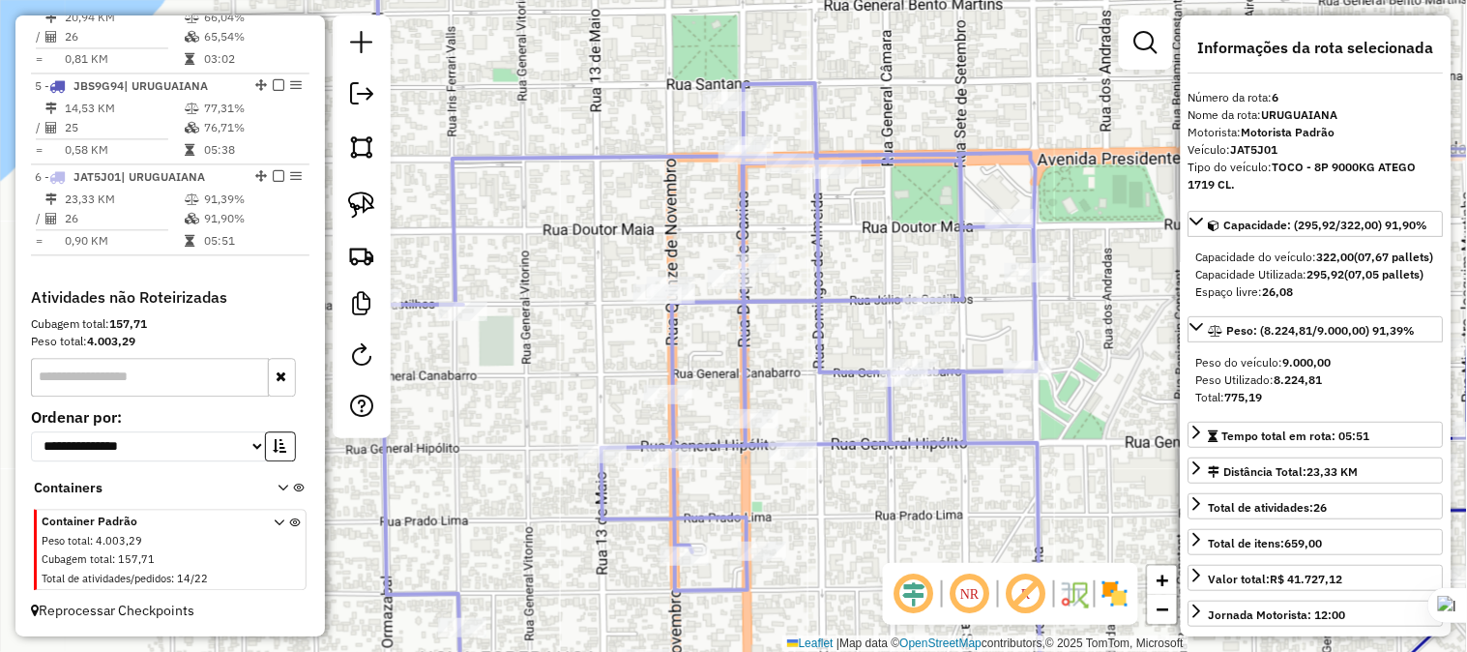
drag, startPoint x: 890, startPoint y: 214, endPoint x: 852, endPoint y: 141, distance: 81.8
click at [876, 117] on icon at bounding box center [707, 277] width 663 height 779
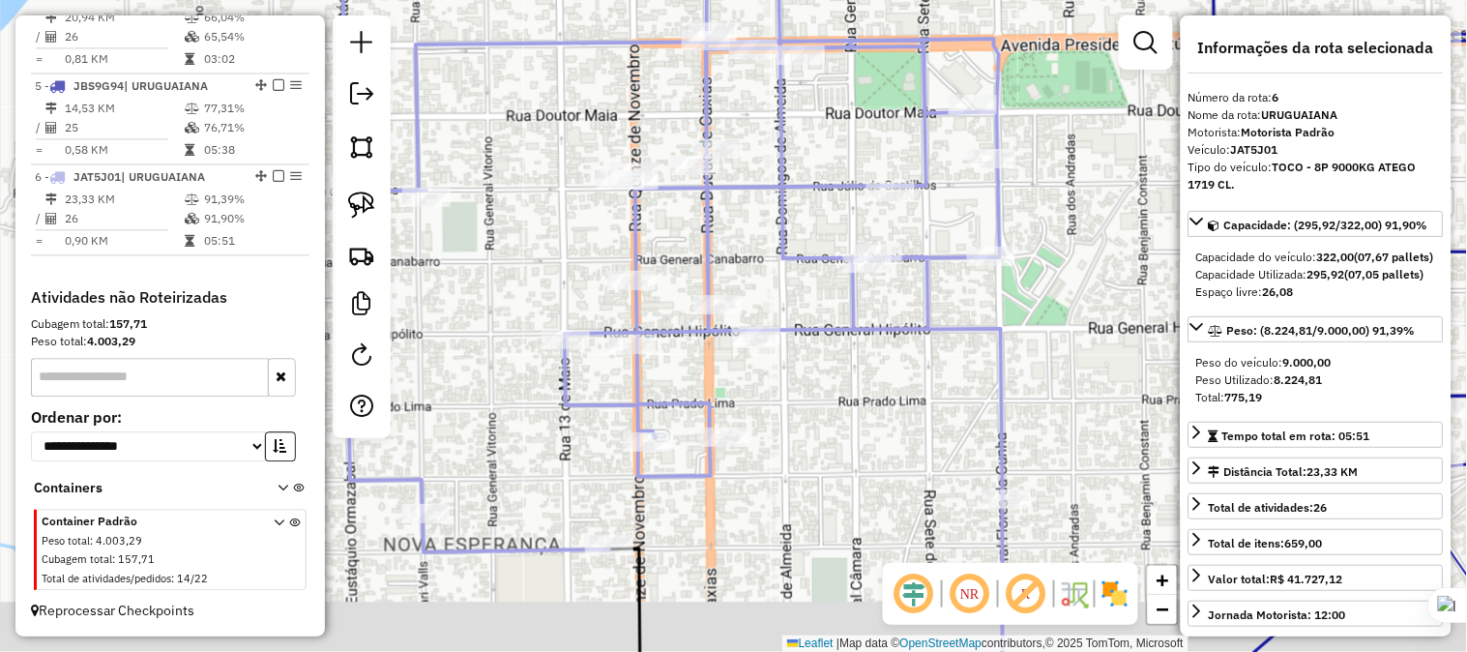
drag, startPoint x: 858, startPoint y: 412, endPoint x: 817, endPoint y: 305, distance: 114.8
click at [801, 254] on div "Janela de atendimento Grade de atendimento Capacidade Transportadoras Veículos …" at bounding box center [733, 326] width 1467 height 652
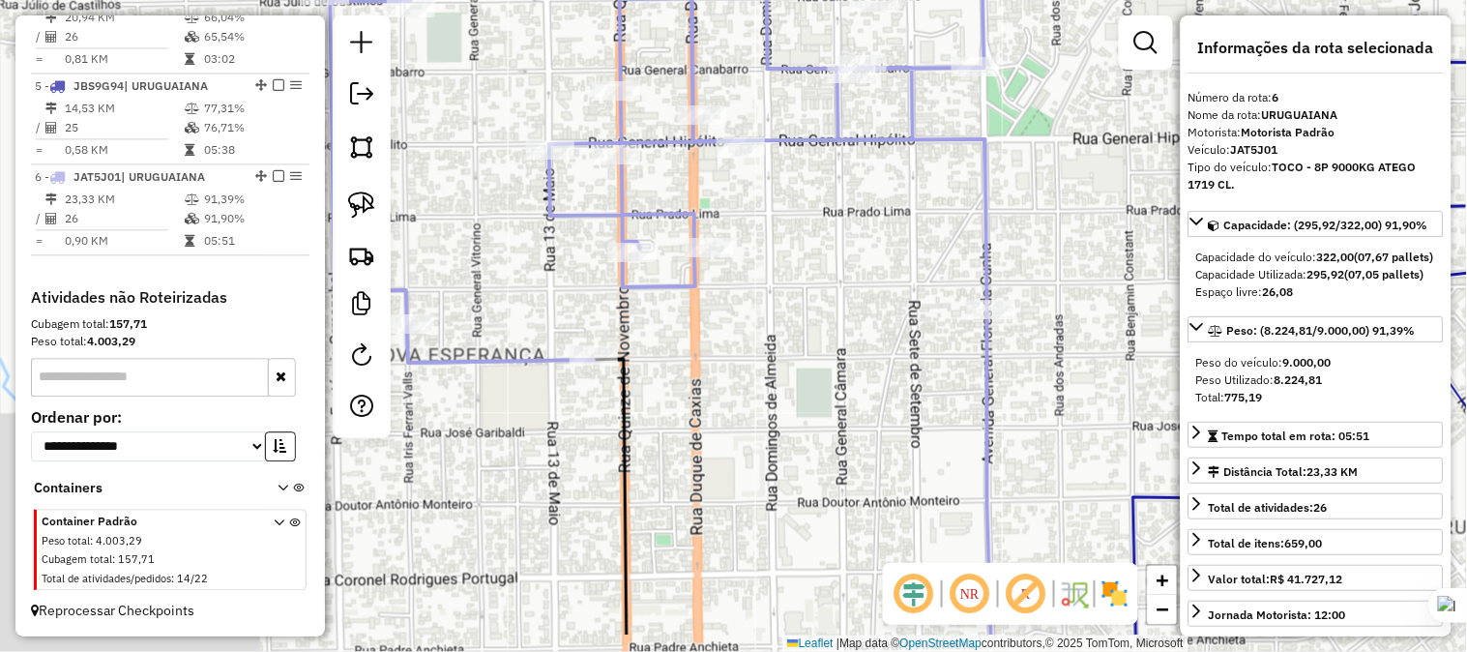
drag, startPoint x: 865, startPoint y: 408, endPoint x: 930, endPoint y: 204, distance: 214.4
click at [929, 207] on div "Janela de atendimento Grade de atendimento Capacidade Transportadoras Veículos …" at bounding box center [733, 326] width 1467 height 652
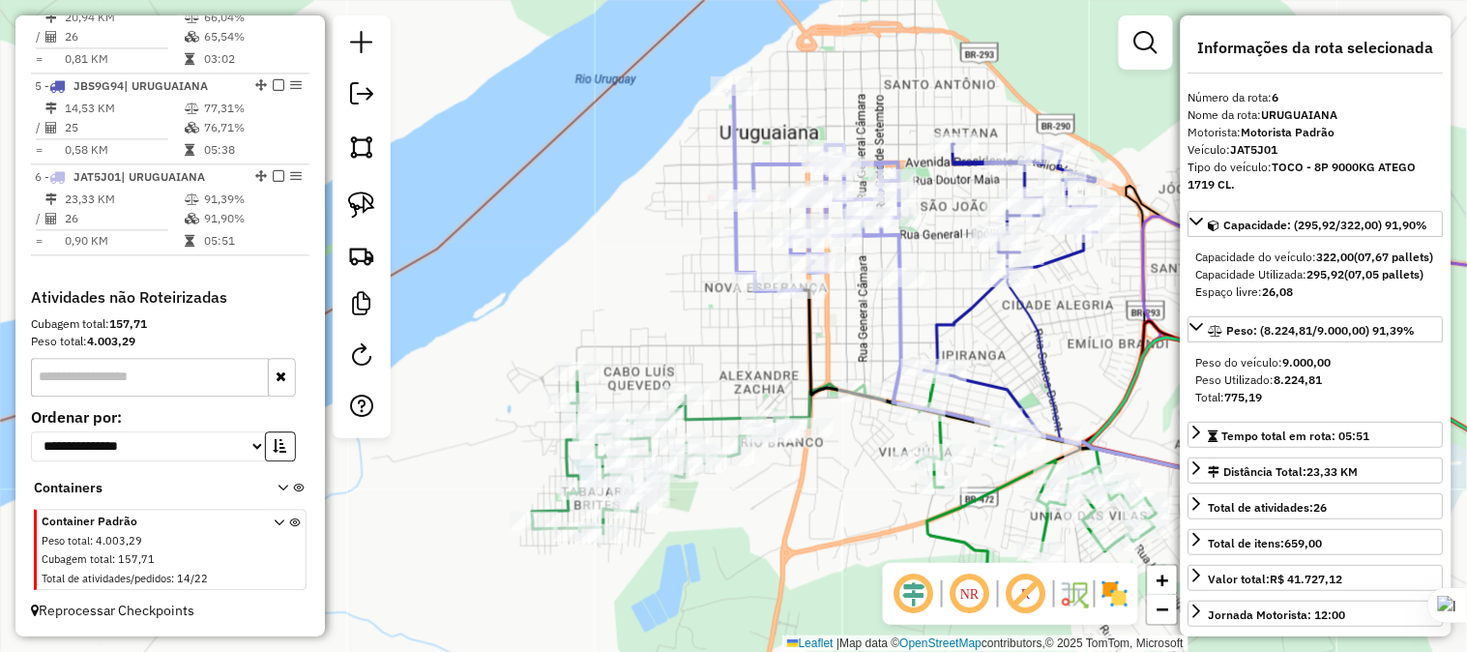
drag, startPoint x: 901, startPoint y: 308, endPoint x: 886, endPoint y: 326, distance: 24.0
click at [883, 325] on div "Janela de atendimento Grade de atendimento Capacidade Transportadoras Veículos …" at bounding box center [733, 326] width 1467 height 652
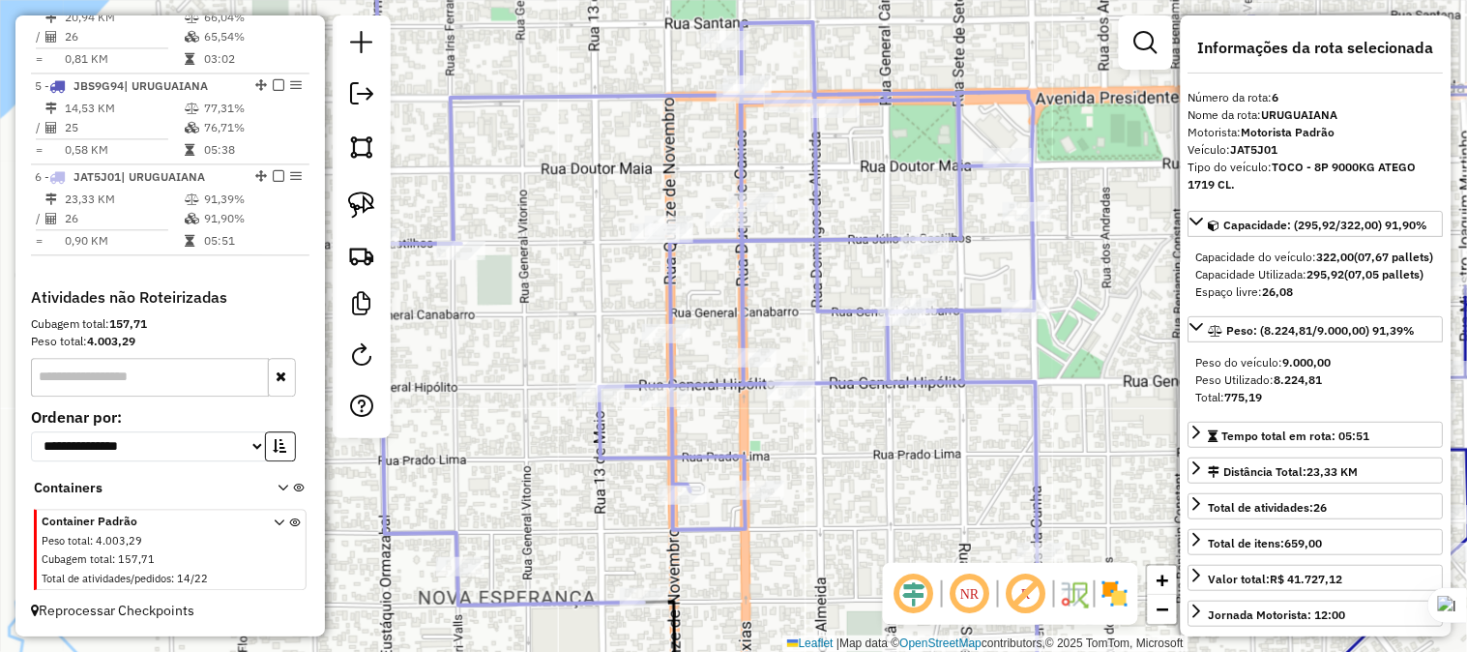
drag, startPoint x: 737, startPoint y: 176, endPoint x: 605, endPoint y: 177, distance: 131.5
click at [605, 177] on div "Janela de atendimento Grade de atendimento Capacidade Transportadoras Veículos …" at bounding box center [733, 326] width 1467 height 652
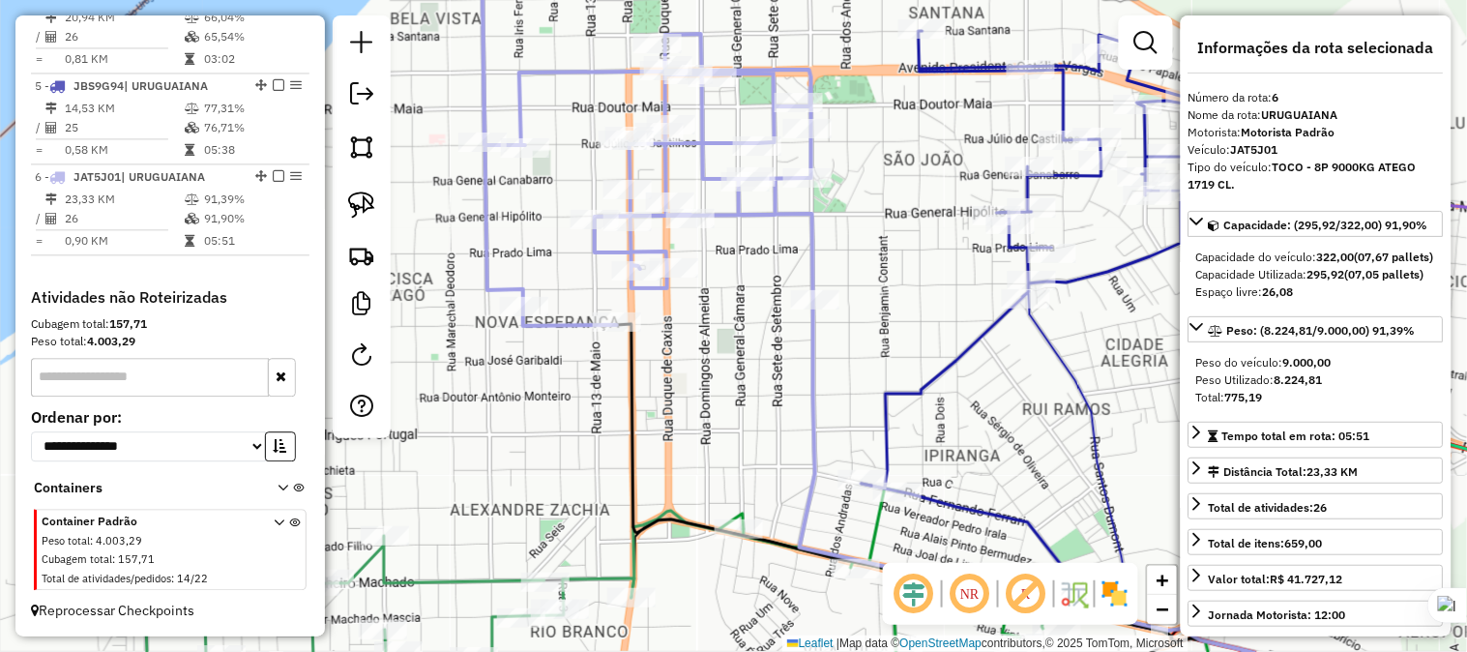
drag, startPoint x: 830, startPoint y: 319, endPoint x: 820, endPoint y: 237, distance: 82.8
click at [813, 237] on icon at bounding box center [648, 121] width 332 height 410
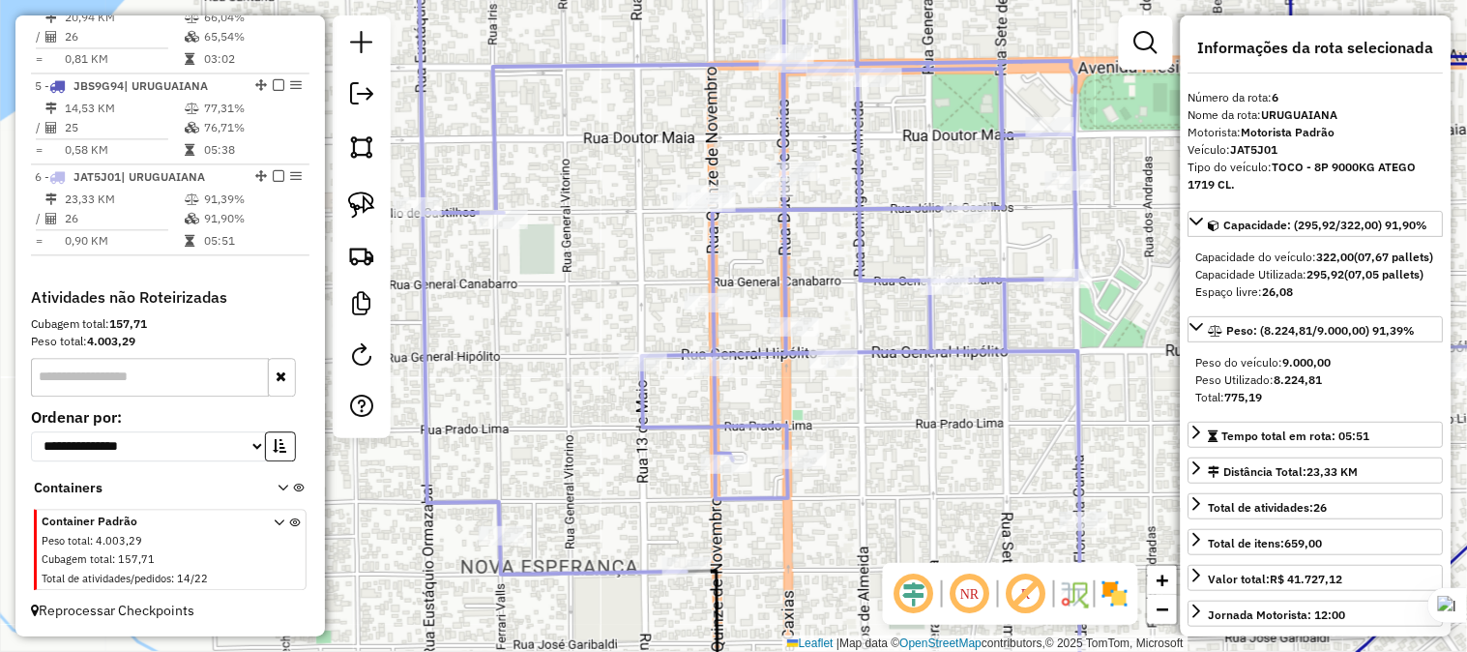
drag, startPoint x: 656, startPoint y: 219, endPoint x: 690, endPoint y: 298, distance: 86.2
click at [690, 298] on div "Janela de atendimento Grade de atendimento Capacidade Transportadoras Veículos …" at bounding box center [733, 326] width 1467 height 652
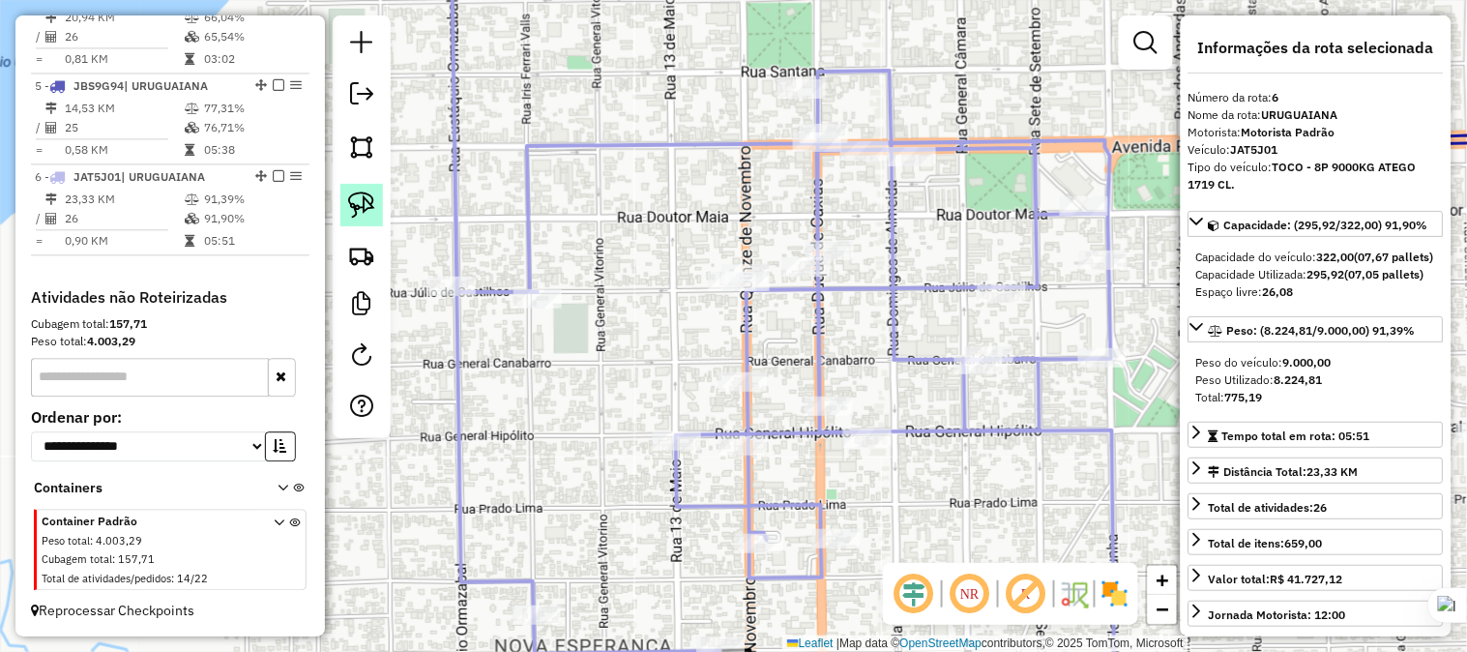
click at [348, 196] on img at bounding box center [361, 204] width 27 height 27
drag, startPoint x: 675, startPoint y: 240, endPoint x: 757, endPoint y: 246, distance: 82.4
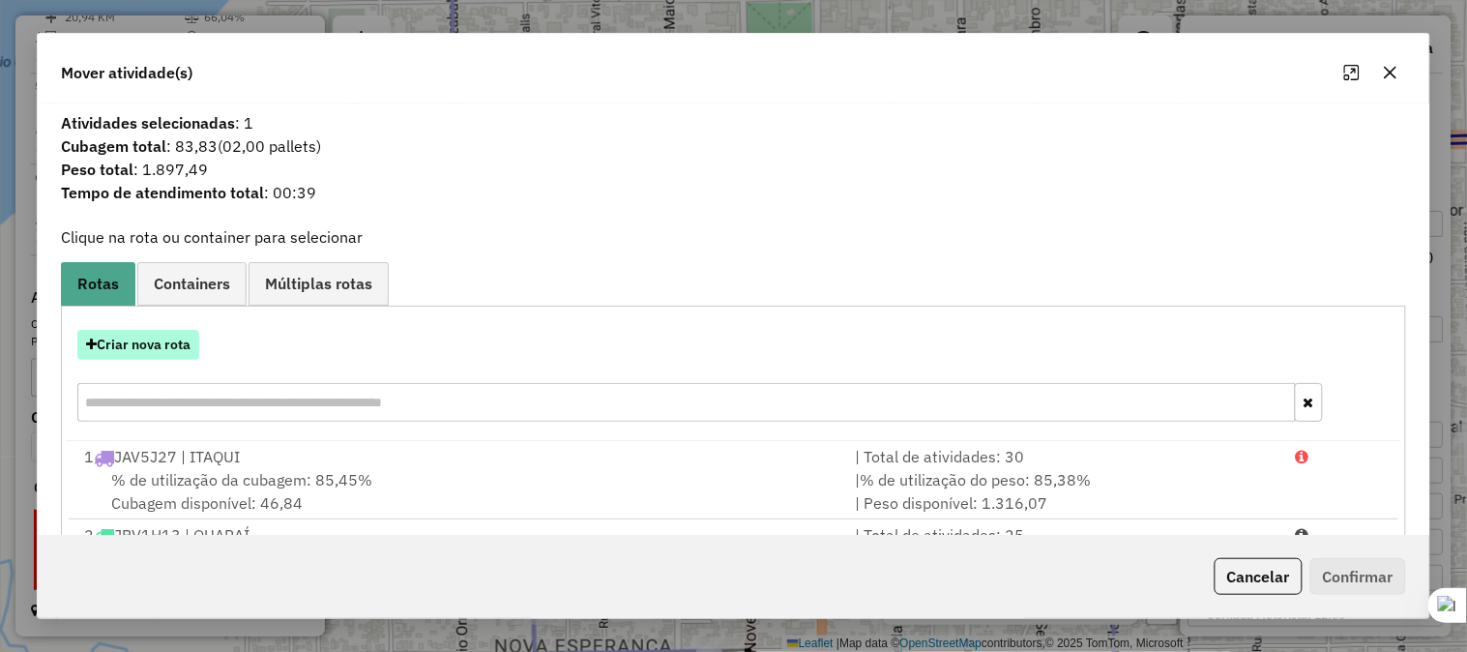
click at [170, 342] on button "Criar nova rota" at bounding box center [138, 345] width 122 height 30
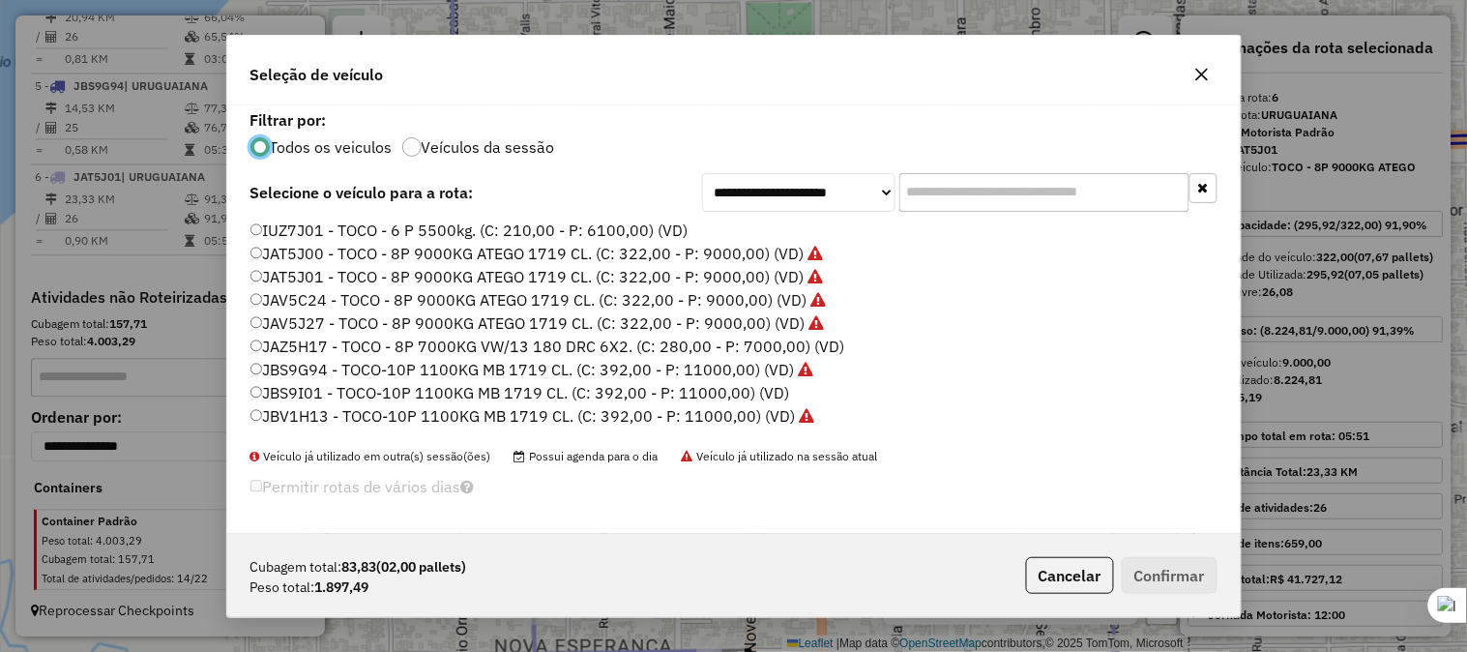
scroll to position [11, 5]
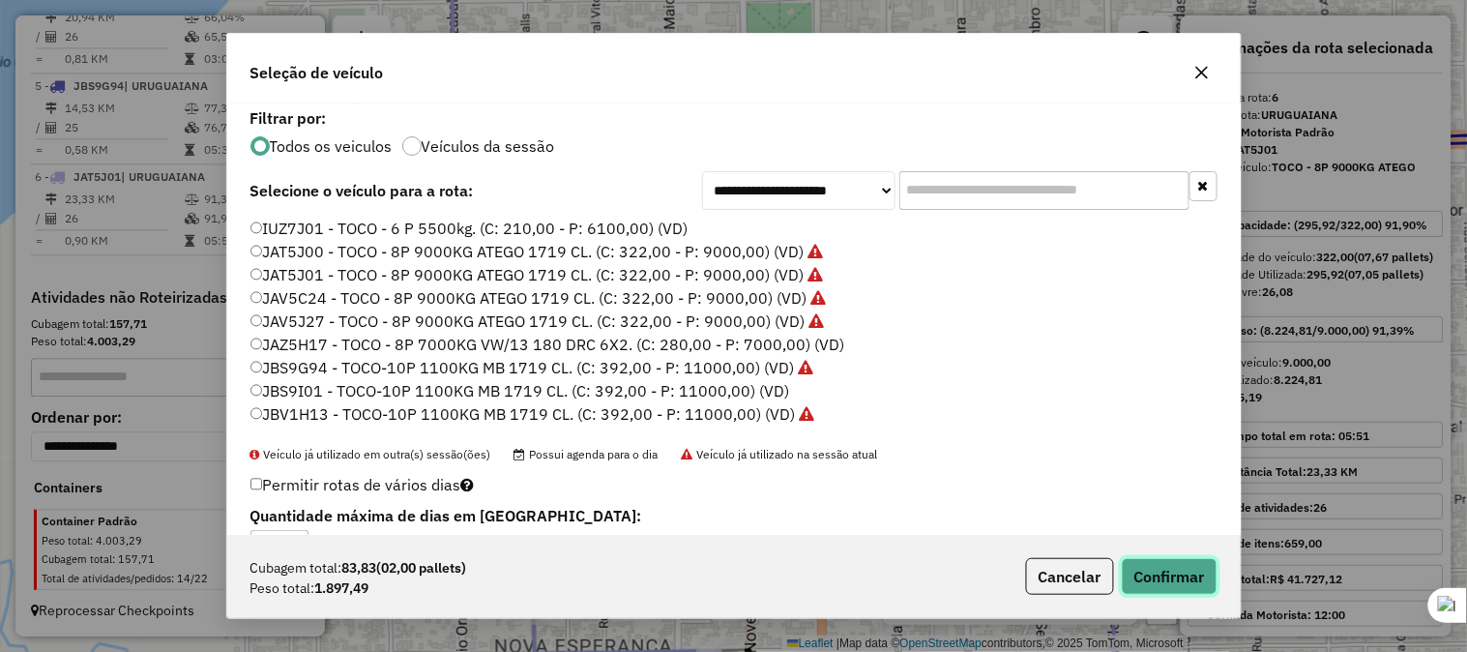
click at [1192, 575] on button "Confirmar" at bounding box center [1170, 576] width 96 height 37
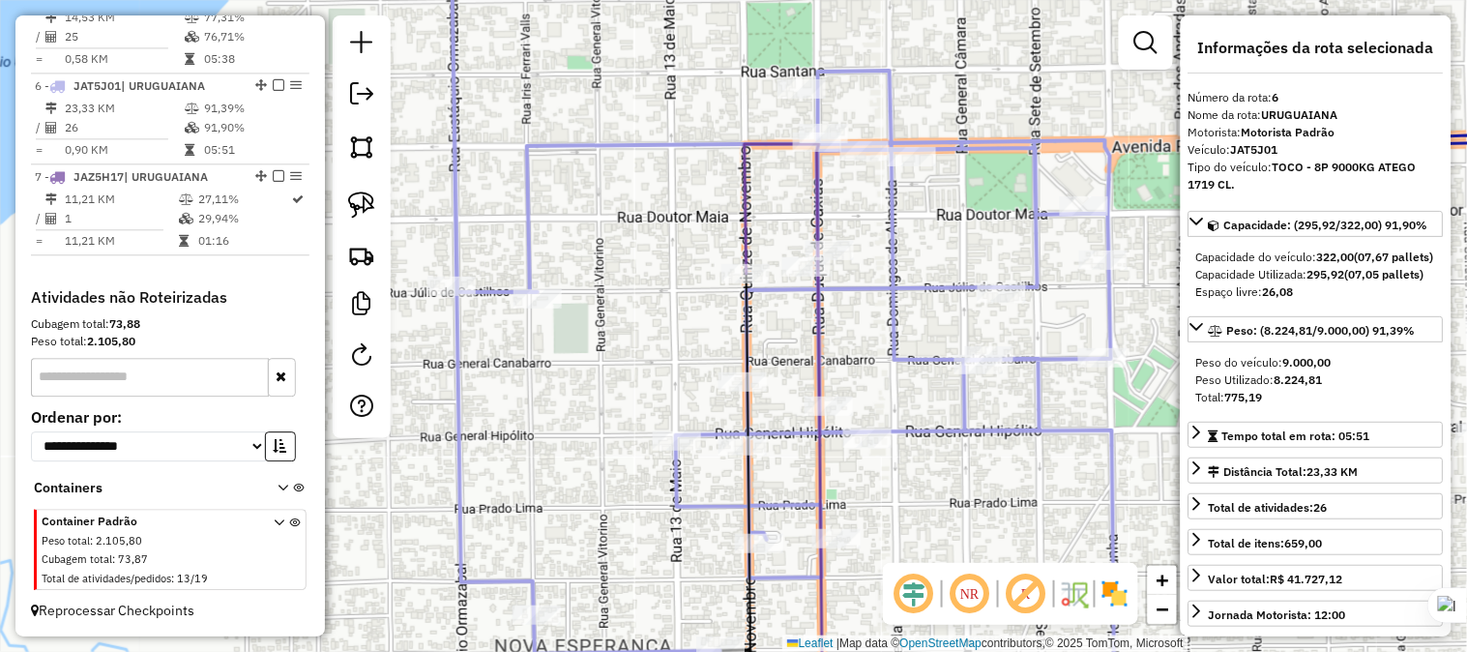
scroll to position [1143, 0]
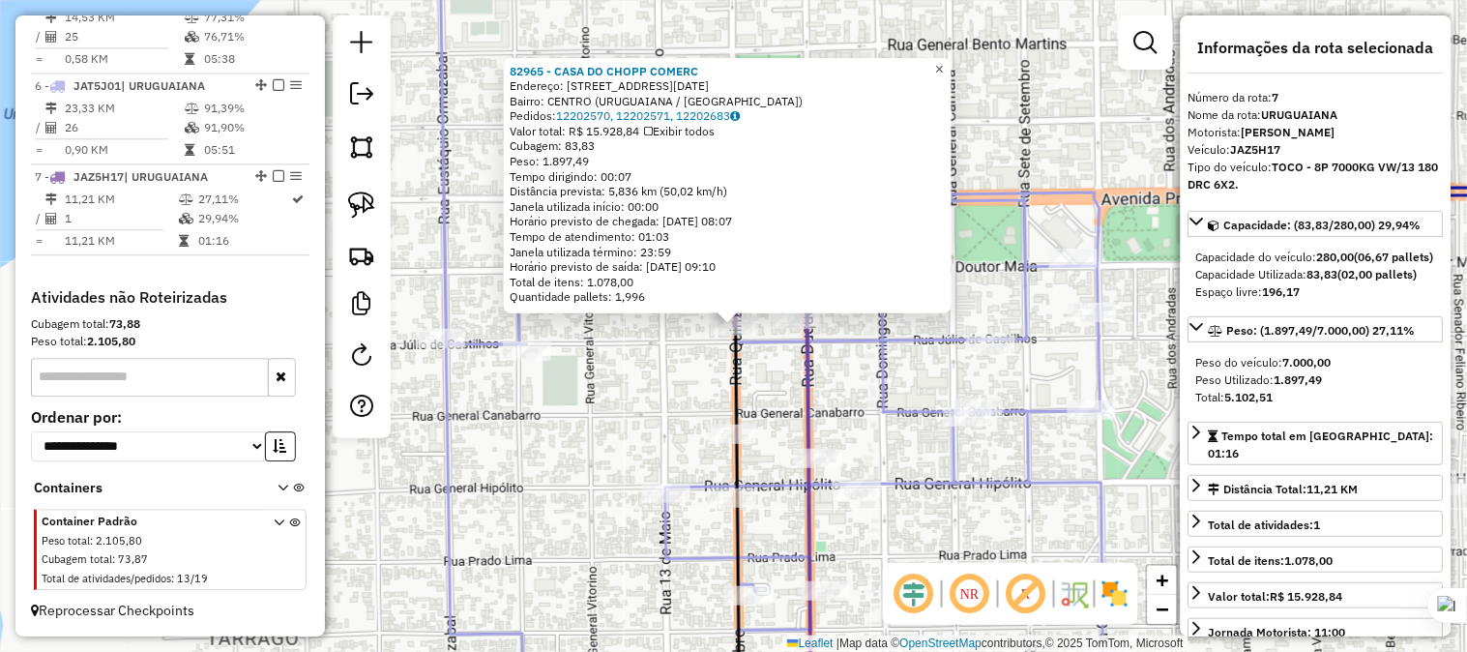
click at [944, 65] on span "×" at bounding box center [939, 68] width 9 height 16
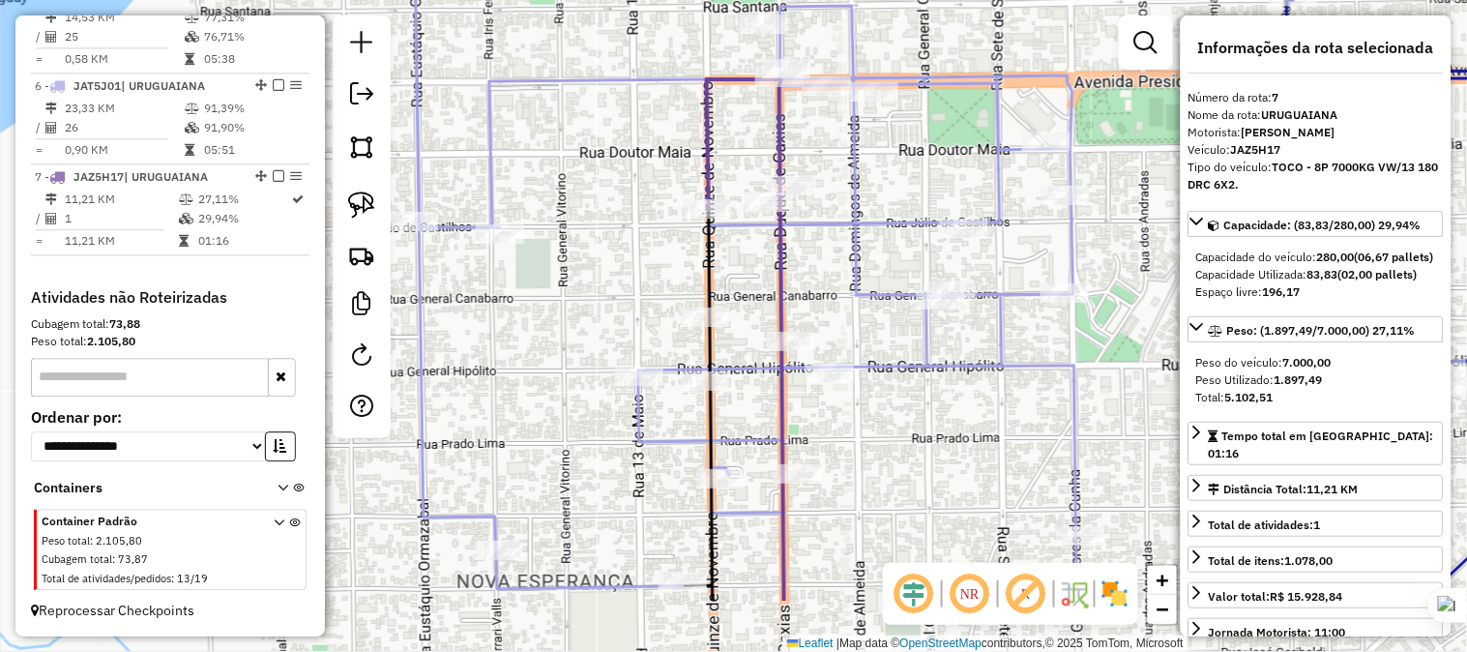
drag, startPoint x: 950, startPoint y: 152, endPoint x: 929, endPoint y: 44, distance: 109.3
click at [932, 53] on div "Janela de atendimento Grade de atendimento Capacidade Transportadoras Veículos …" at bounding box center [733, 326] width 1467 height 652
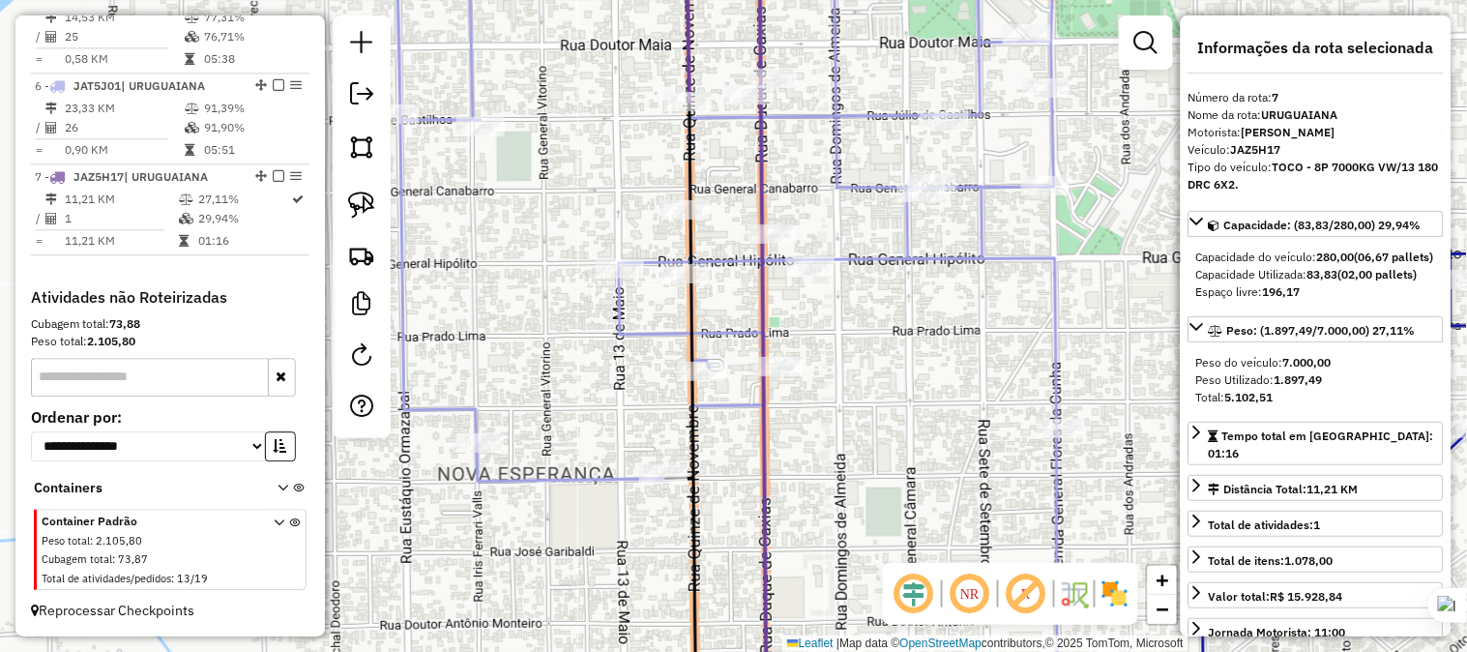
click at [849, 171] on div "Janela de atendimento Grade de atendimento Capacidade Transportadoras Veículos …" at bounding box center [733, 326] width 1467 height 652
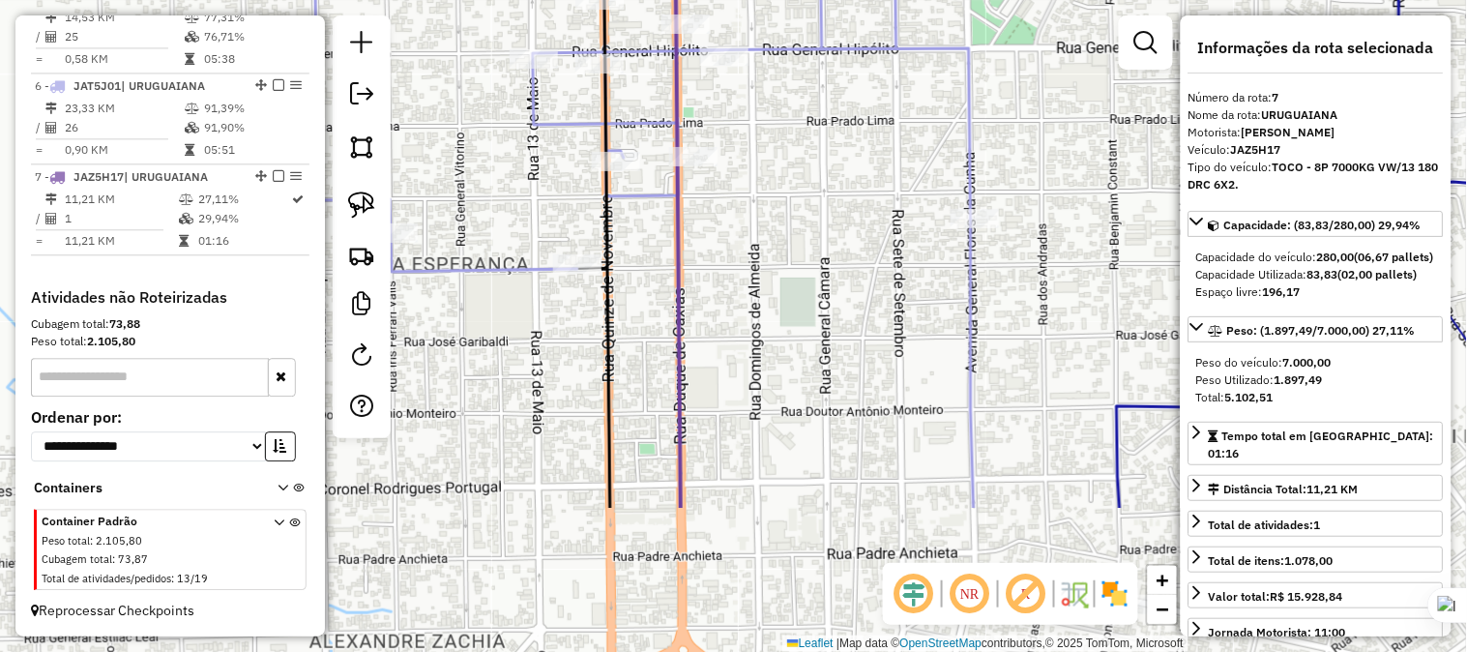
drag, startPoint x: 827, startPoint y: 370, endPoint x: 819, endPoint y: 190, distance: 181.0
click at [819, 208] on div "Janela de atendimento Grade de atendimento Capacidade Transportadoras Veículos …" at bounding box center [733, 326] width 1467 height 652
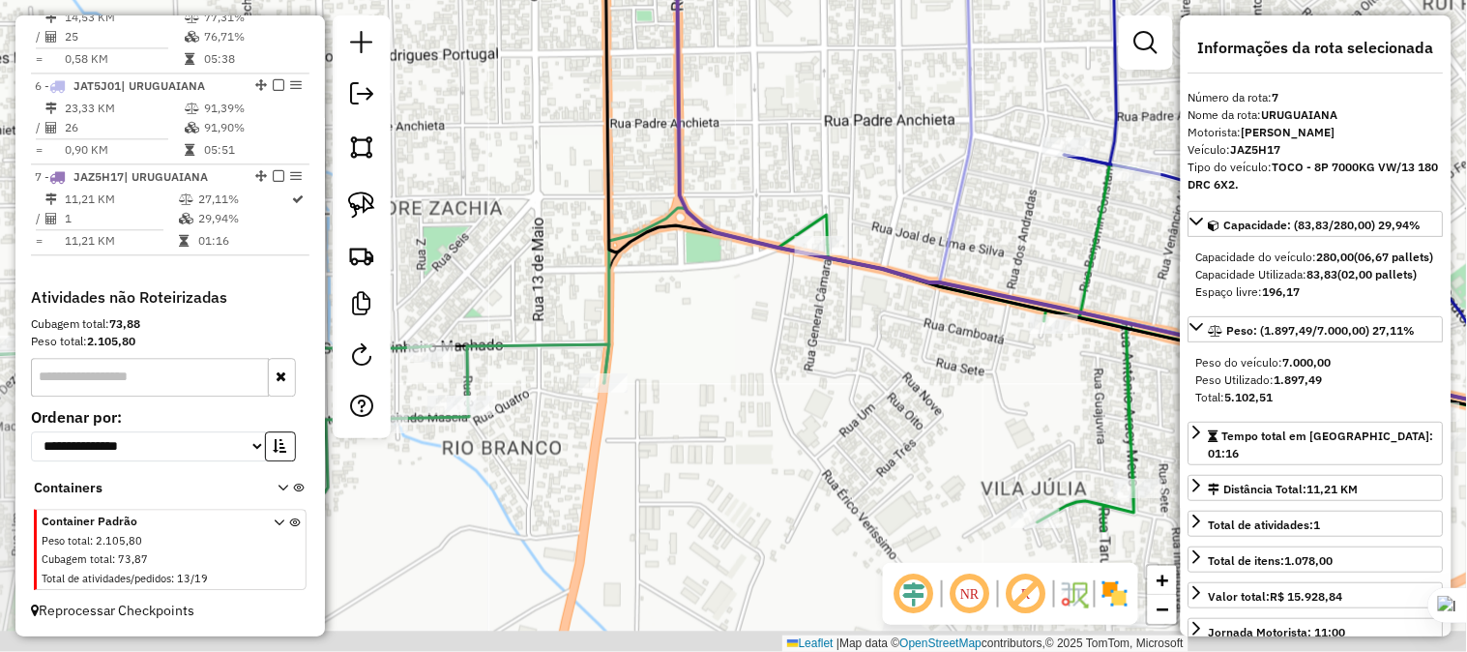
drag, startPoint x: 809, startPoint y: 331, endPoint x: 814, endPoint y: 174, distance: 156.8
click at [814, 174] on div "Janela de atendimento Grade de atendimento Capacidade Transportadoras Veículos …" at bounding box center [733, 326] width 1467 height 652
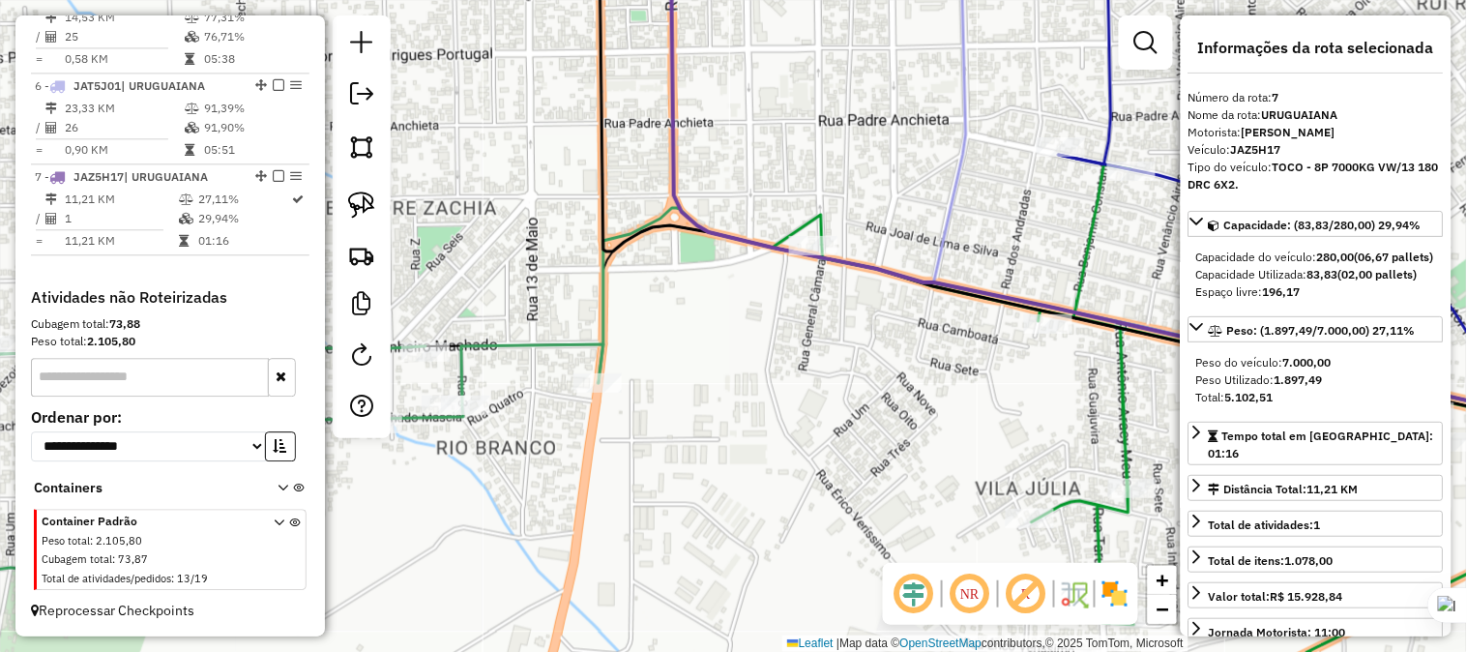
drag, startPoint x: 986, startPoint y: 206, endPoint x: 800, endPoint y: 291, distance: 205.1
click at [800, 291] on div "Janela de atendimento Grade de atendimento Capacidade Transportadoras Veículos …" at bounding box center [733, 326] width 1467 height 652
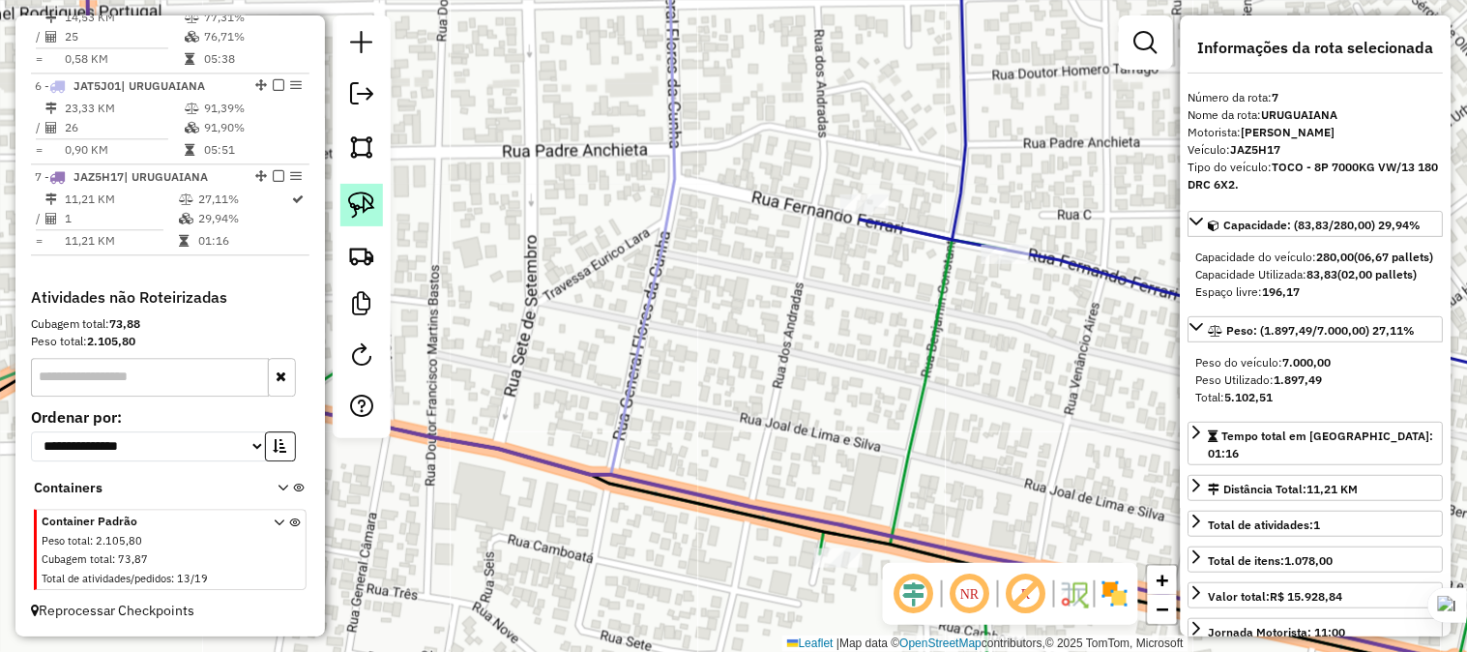
click at [372, 203] on img at bounding box center [361, 204] width 27 height 27
drag, startPoint x: 846, startPoint y: 165, endPoint x: 895, endPoint y: 181, distance: 50.8
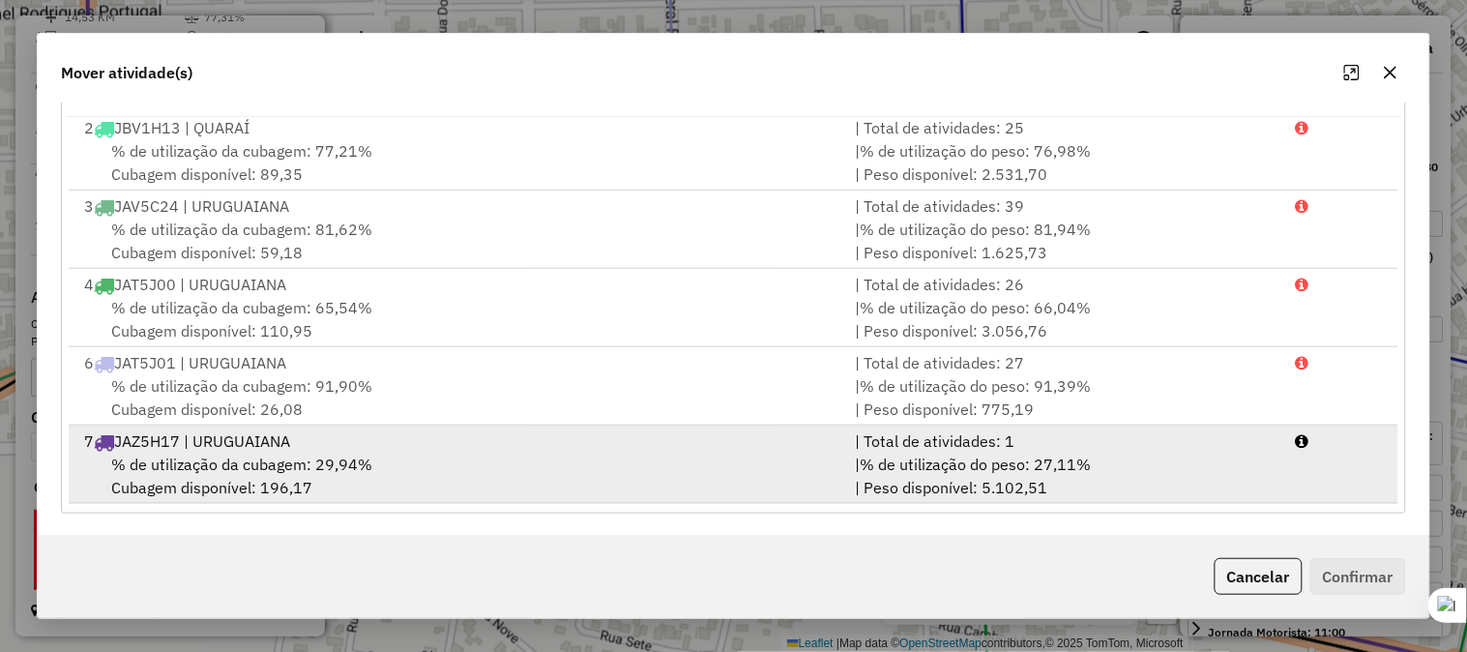
scroll to position [325, 0]
click at [206, 440] on div "7 JAZ5H17 | URUGUAIANA" at bounding box center [458, 439] width 771 height 23
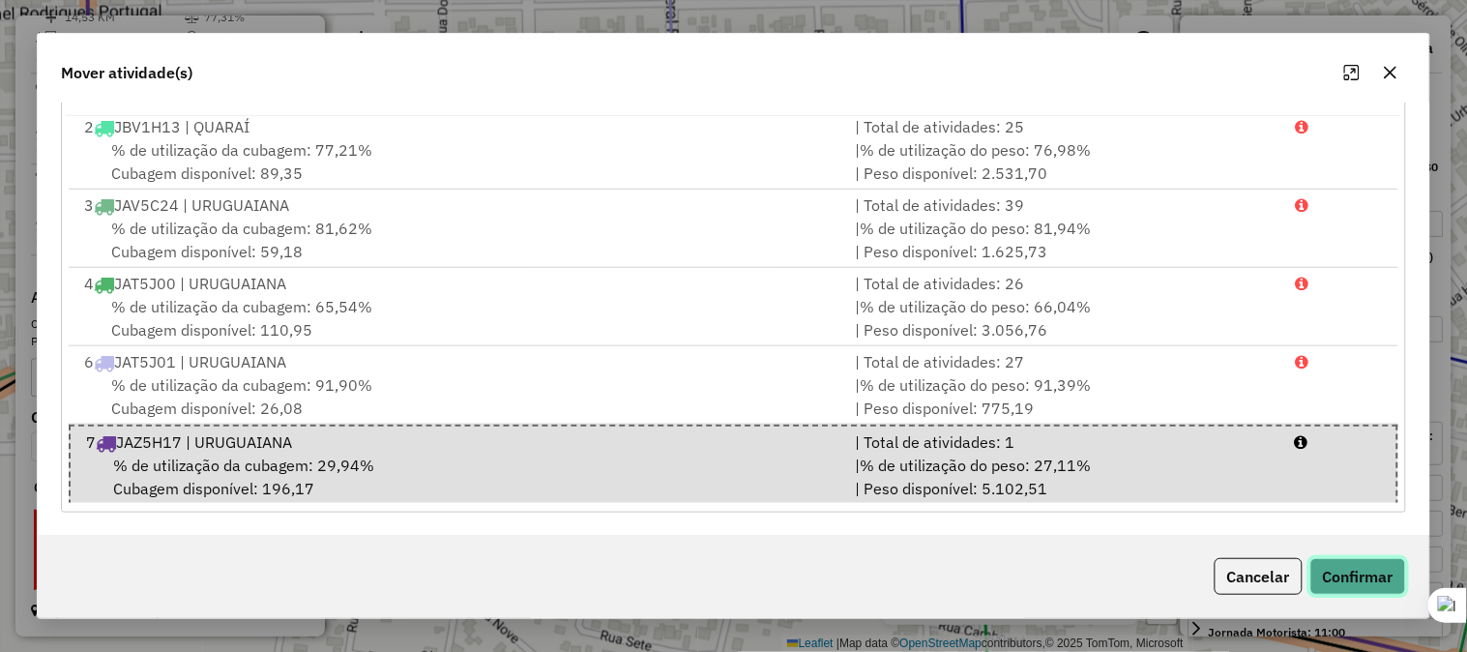
click at [1345, 572] on button "Confirmar" at bounding box center [1358, 576] width 96 height 37
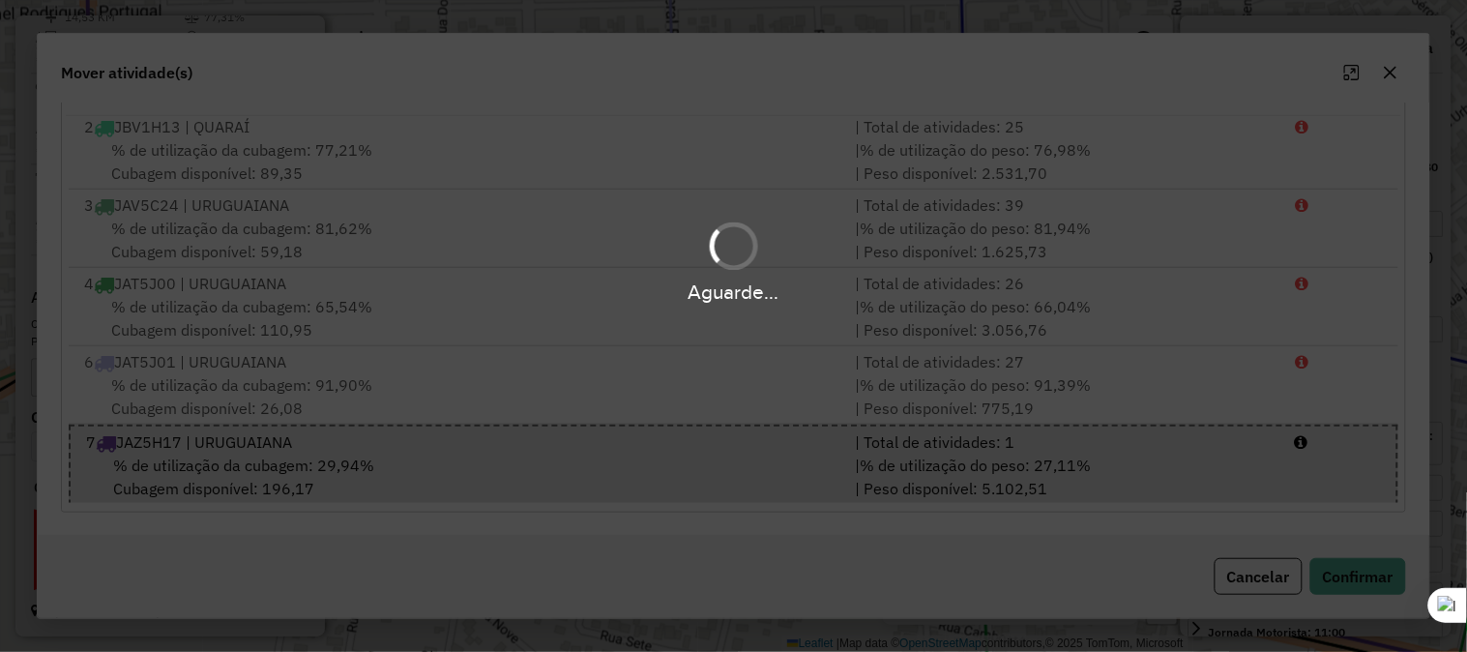
scroll to position [1143, 0]
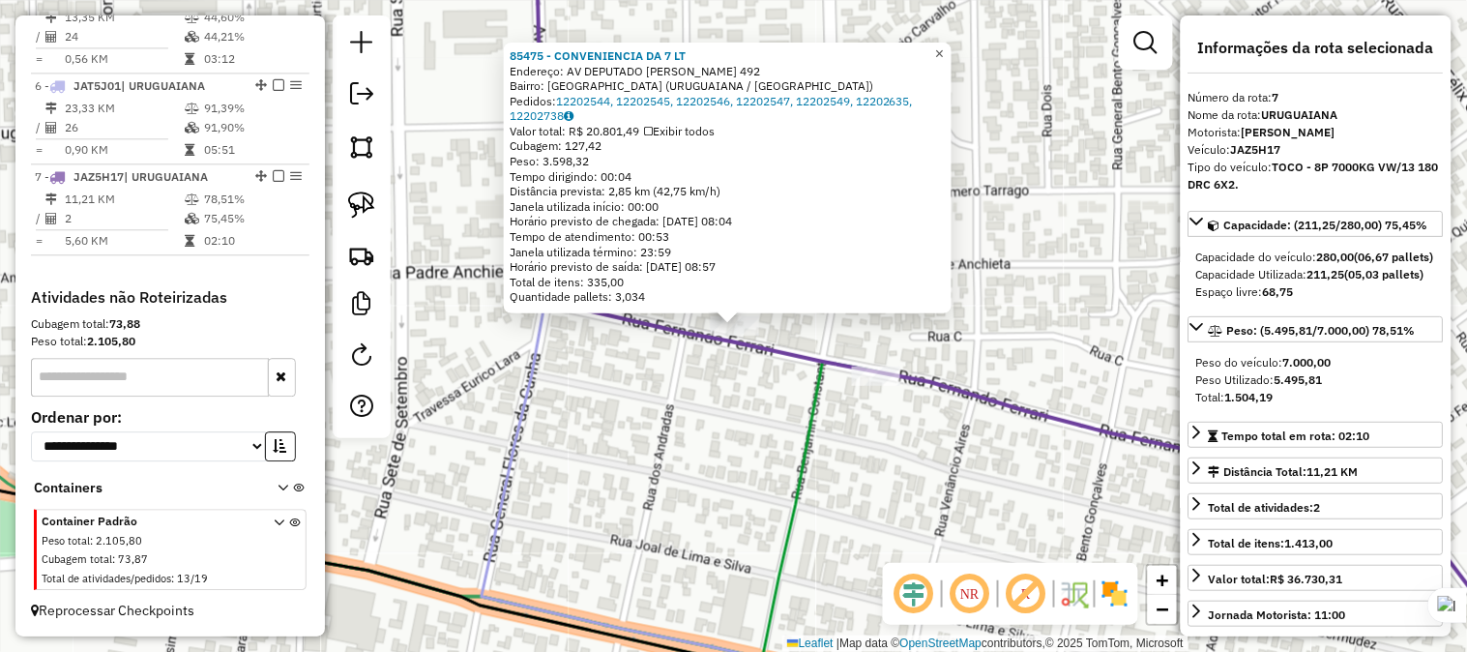
click at [944, 49] on span "×" at bounding box center [939, 53] width 9 height 16
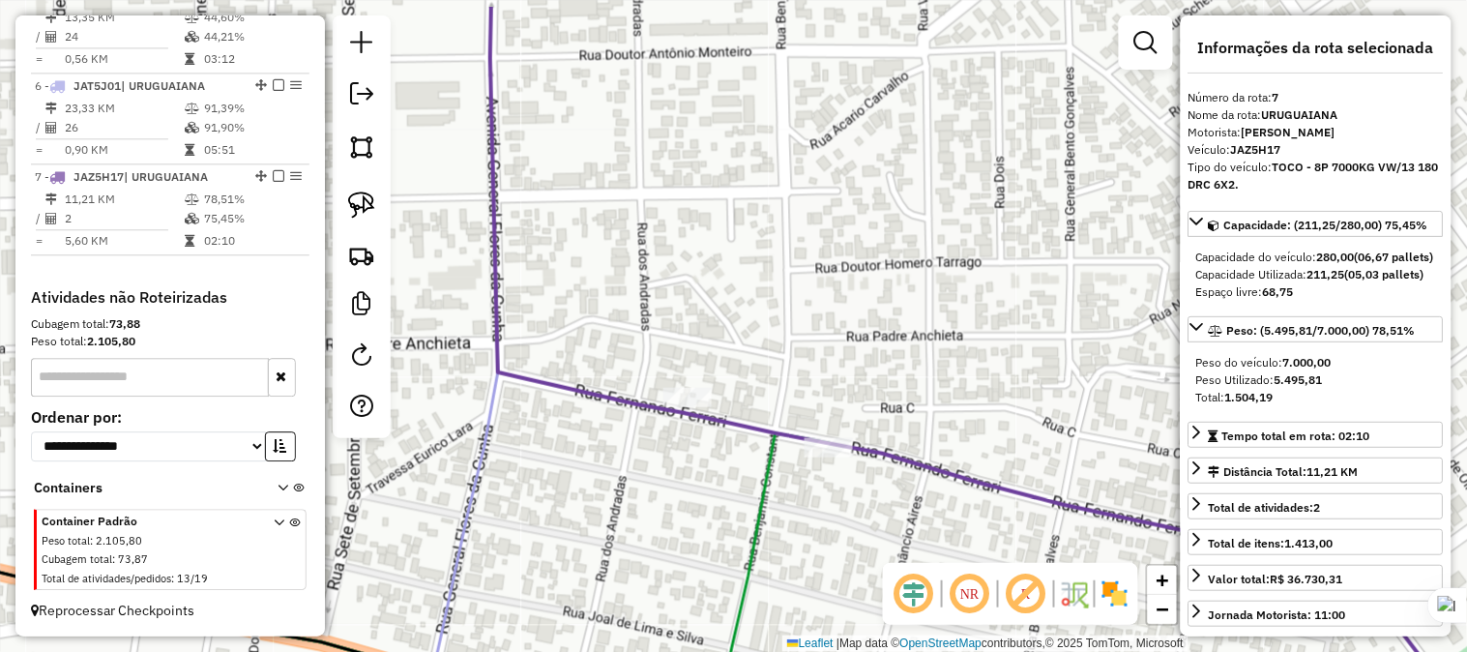
drag, startPoint x: 893, startPoint y: 185, endPoint x: 825, endPoint y: 309, distance: 141.9
click at [833, 298] on div "Janela de atendimento Grade de atendimento Capacidade Transportadoras Veículos …" at bounding box center [733, 326] width 1467 height 652
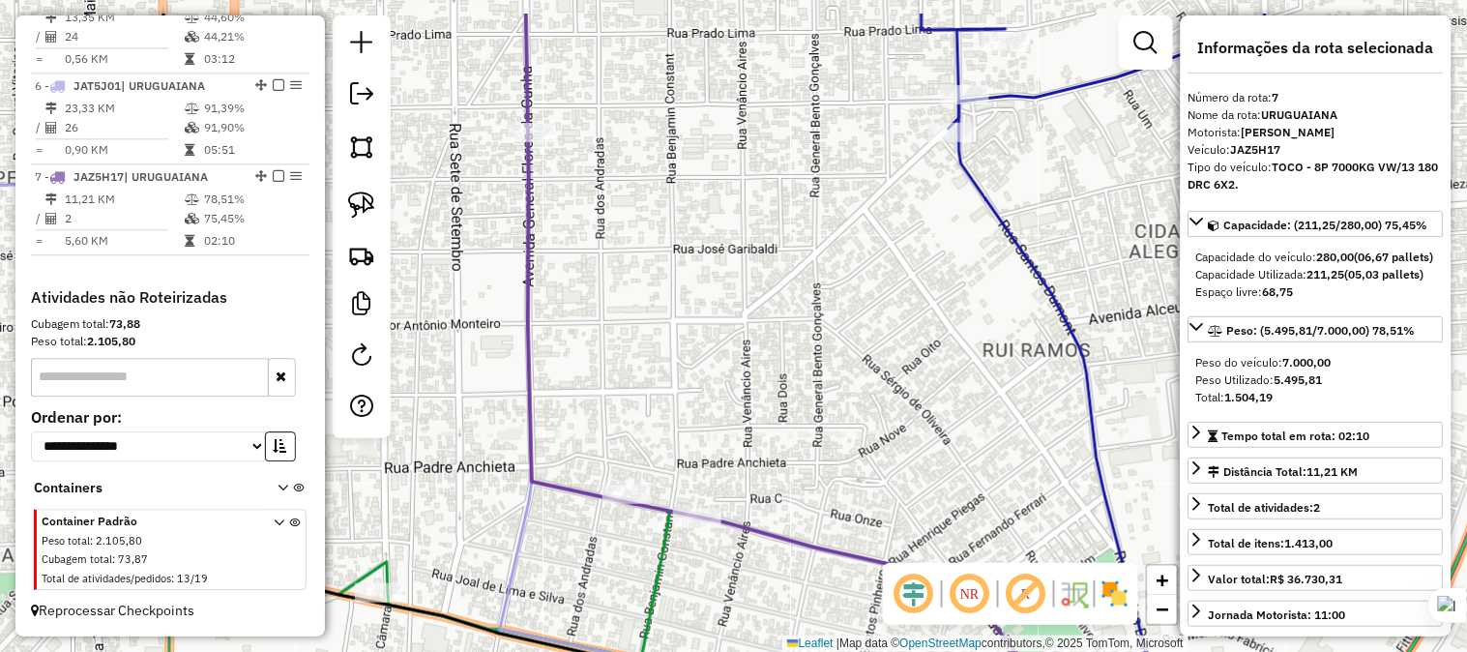
drag, startPoint x: 871, startPoint y: 312, endPoint x: 740, endPoint y: 393, distance: 154.1
click at [721, 413] on div "Janela de atendimento Grade de atendimento Capacidade Transportadoras Veículos …" at bounding box center [733, 326] width 1467 height 652
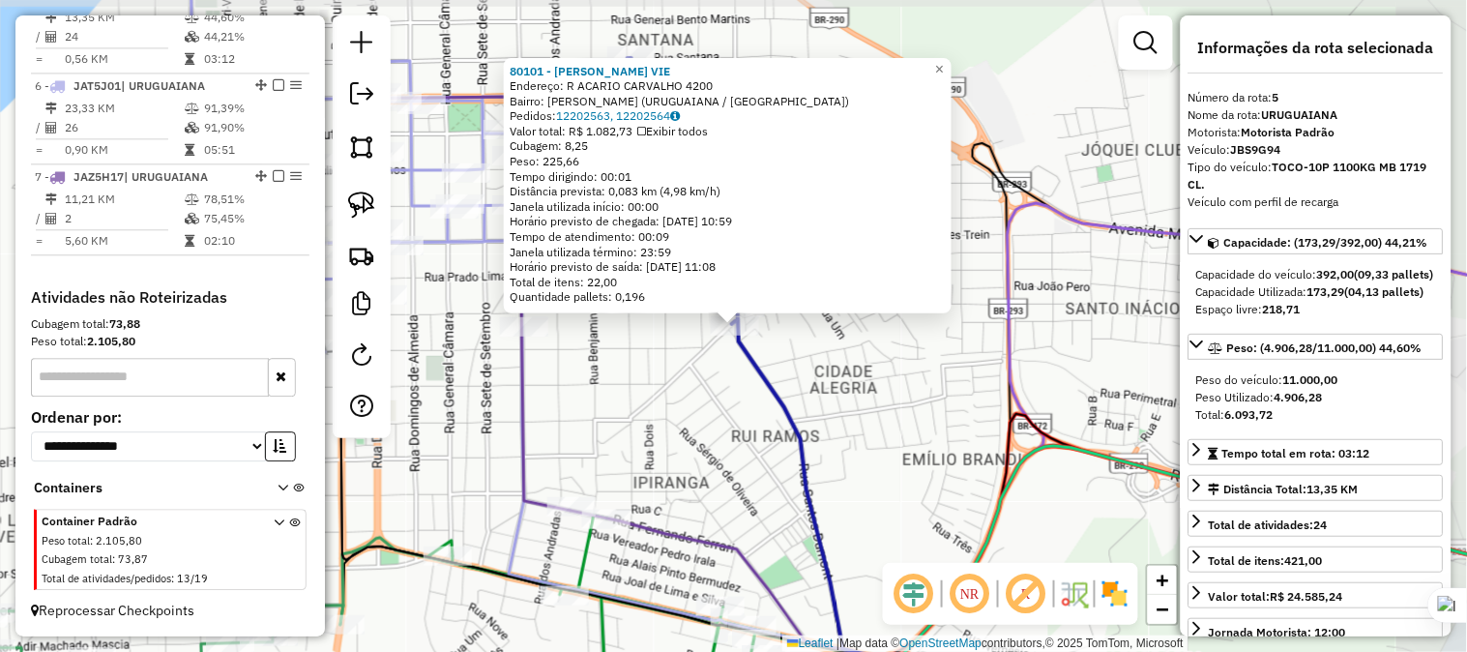
scroll to position [1110, 0]
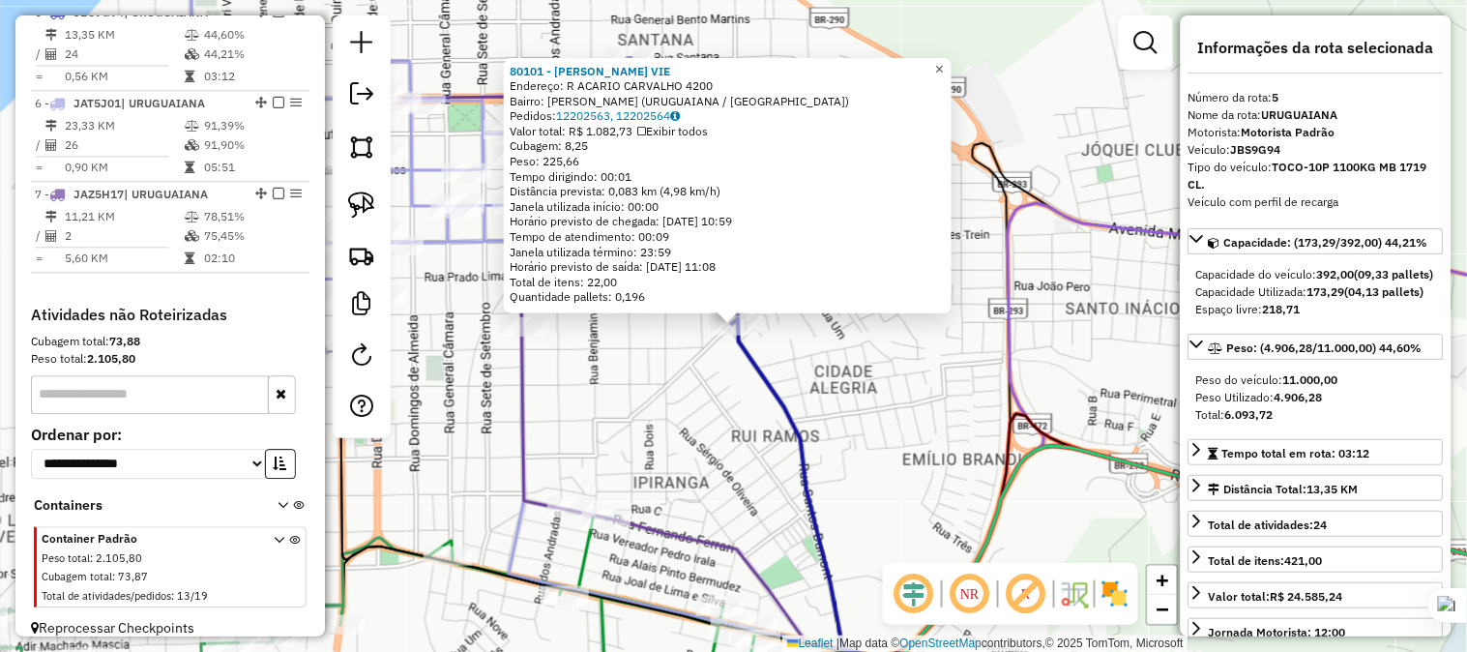
click at [944, 60] on span "×" at bounding box center [939, 68] width 9 height 16
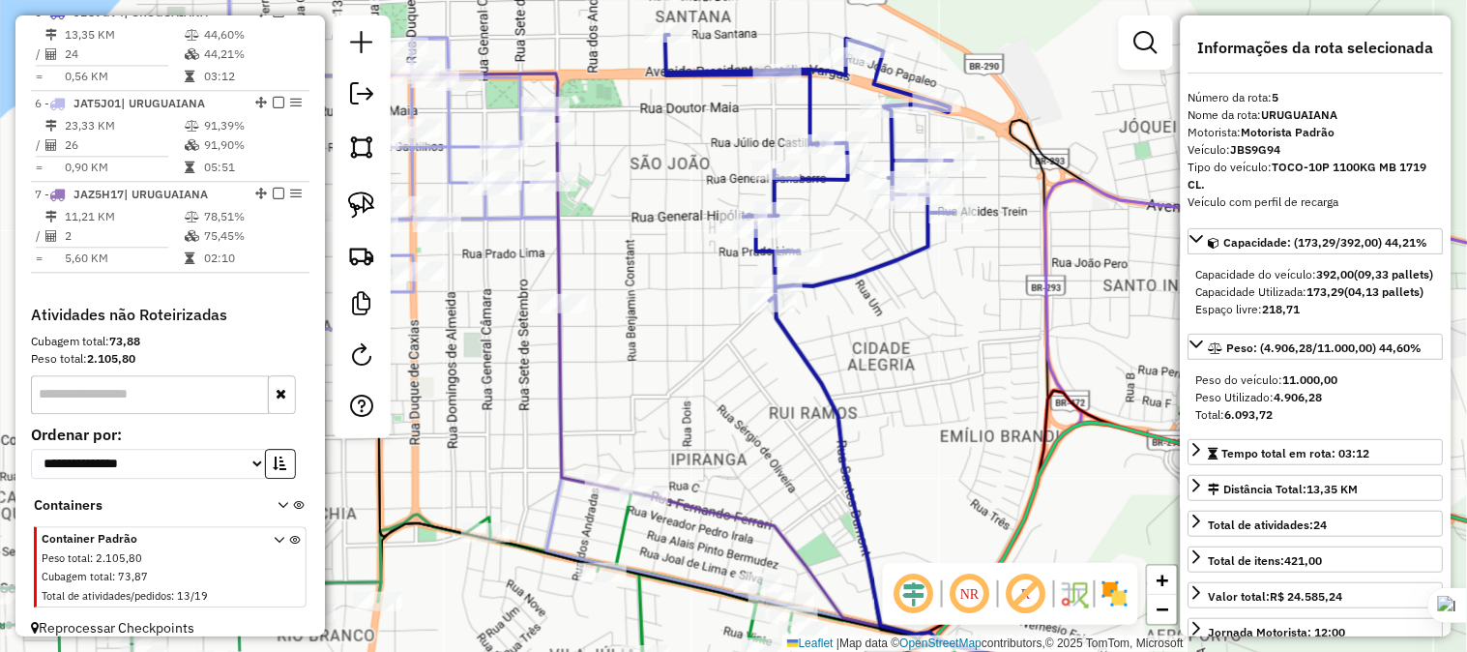
drag, startPoint x: 830, startPoint y: 314, endPoint x: 888, endPoint y: 238, distance: 95.9
click at [982, 198] on div "Janela de atendimento Grade de atendimento Capacidade Transportadoras Veículos …" at bounding box center [733, 326] width 1467 height 652
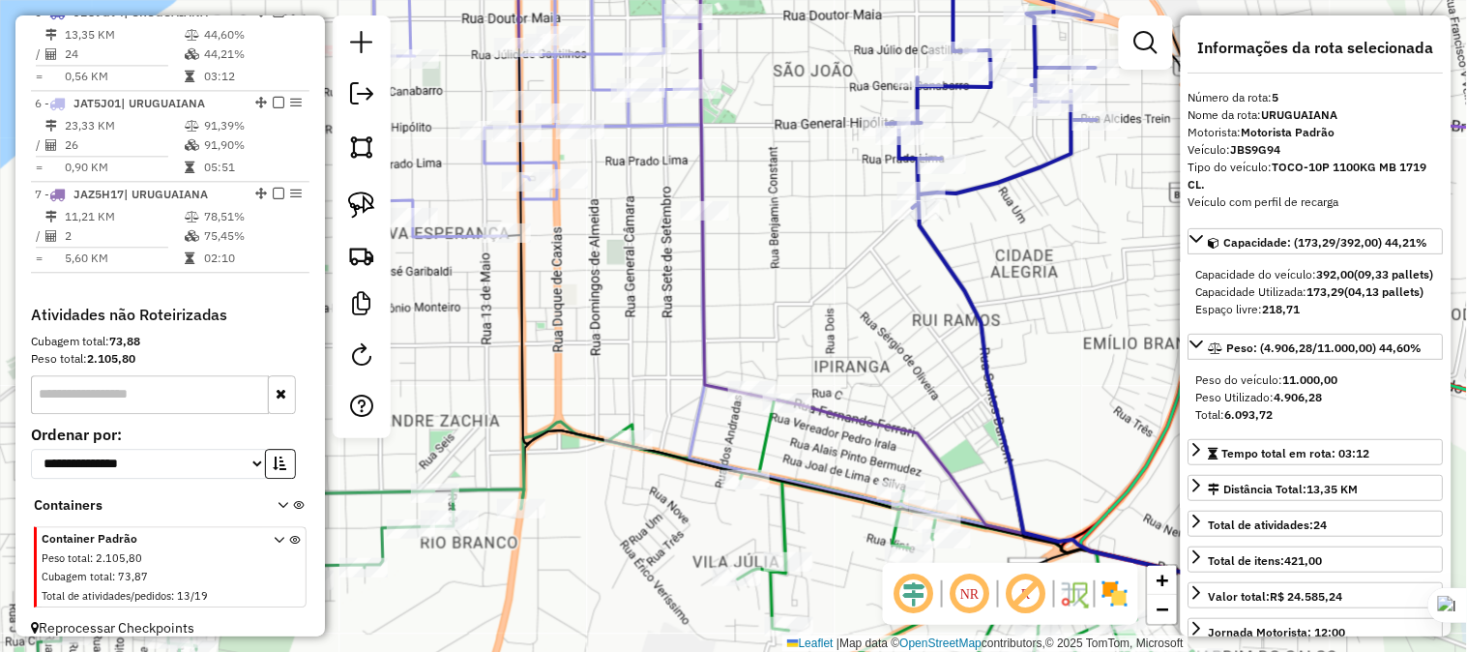
drag, startPoint x: 670, startPoint y: 284, endPoint x: 697, endPoint y: 287, distance: 27.2
click at [697, 287] on icon at bounding box center [634, 188] width 233 height 414
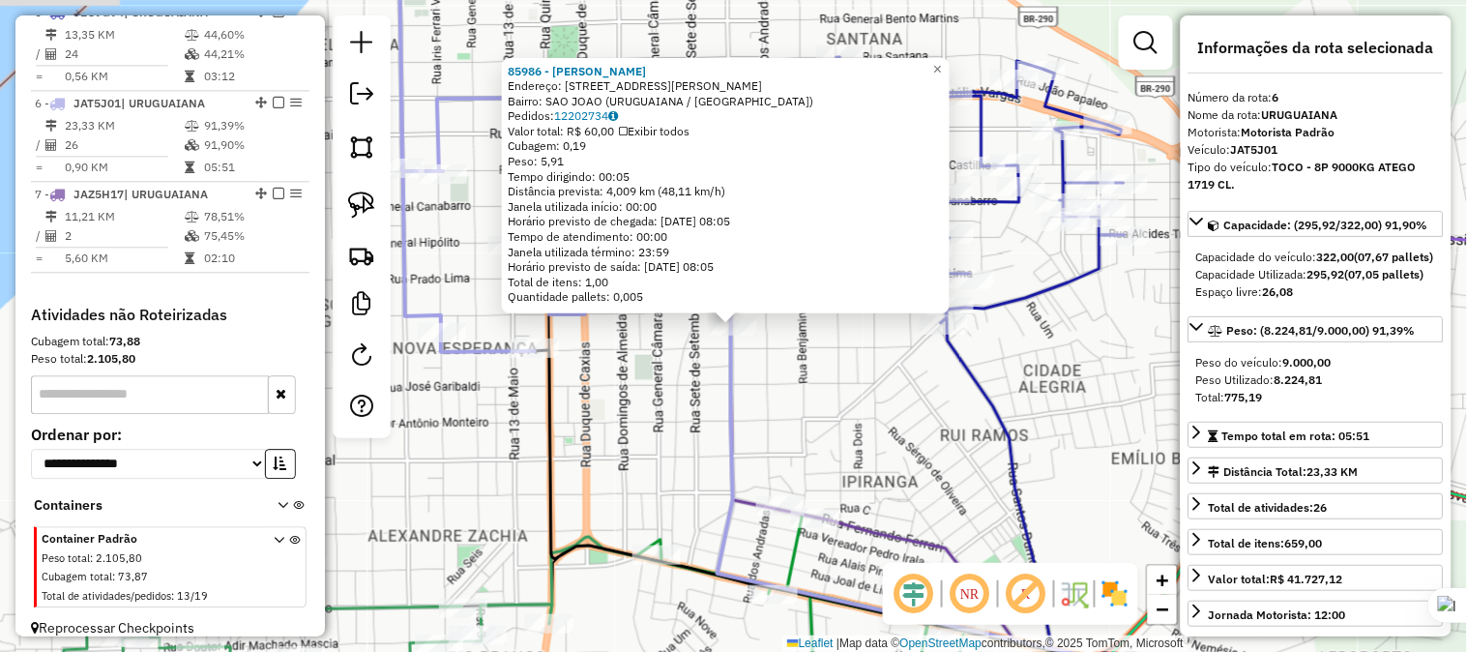
scroll to position [1143, 0]
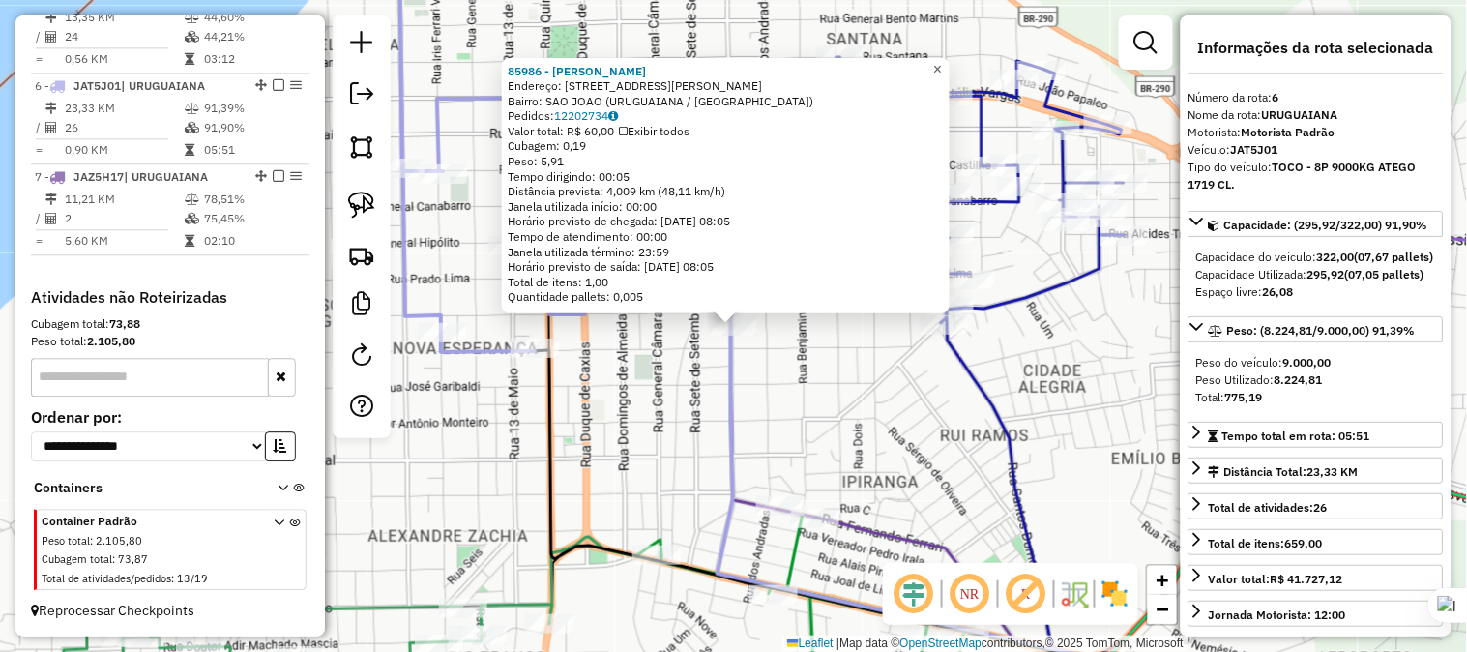
click at [942, 61] on span "×" at bounding box center [937, 68] width 9 height 16
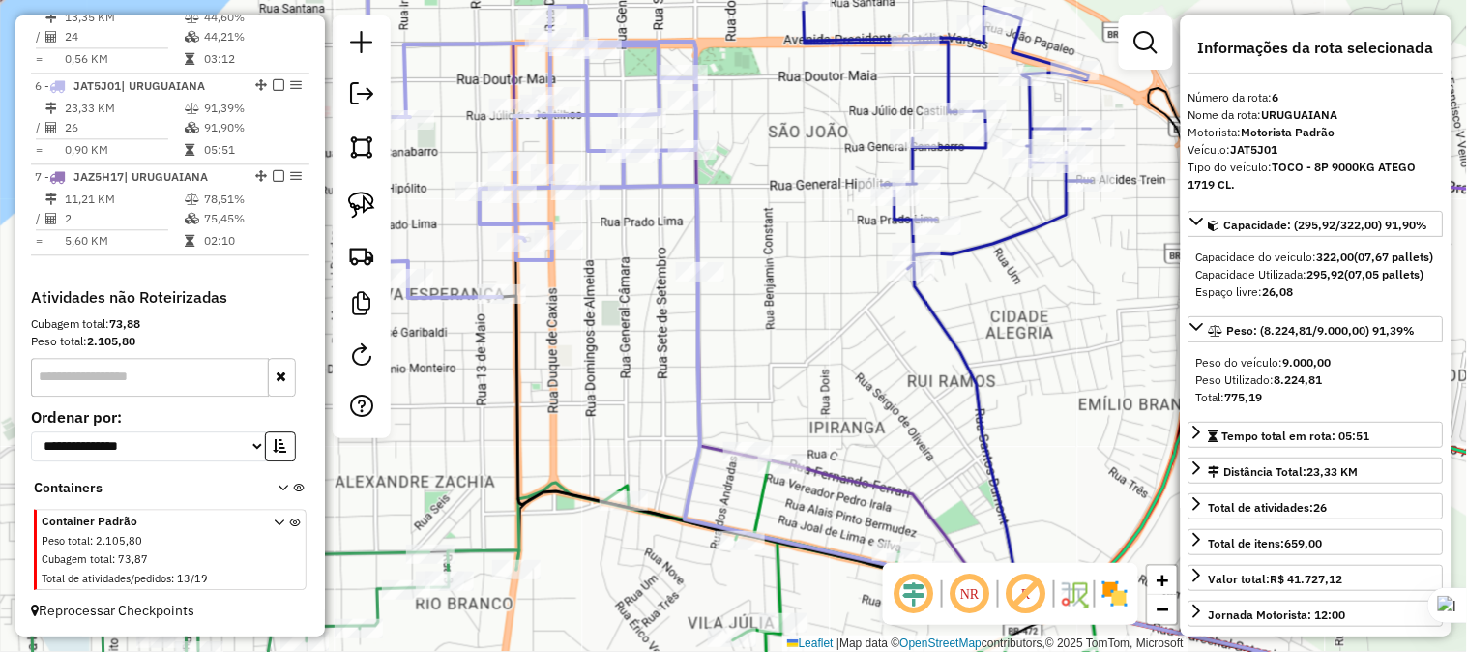
drag, startPoint x: 816, startPoint y: 375, endPoint x: 783, endPoint y: 319, distance: 65.0
click at [783, 319] on div "Janela de atendimento Grade de atendimento Capacidade Transportadoras Veículos …" at bounding box center [733, 326] width 1467 height 652
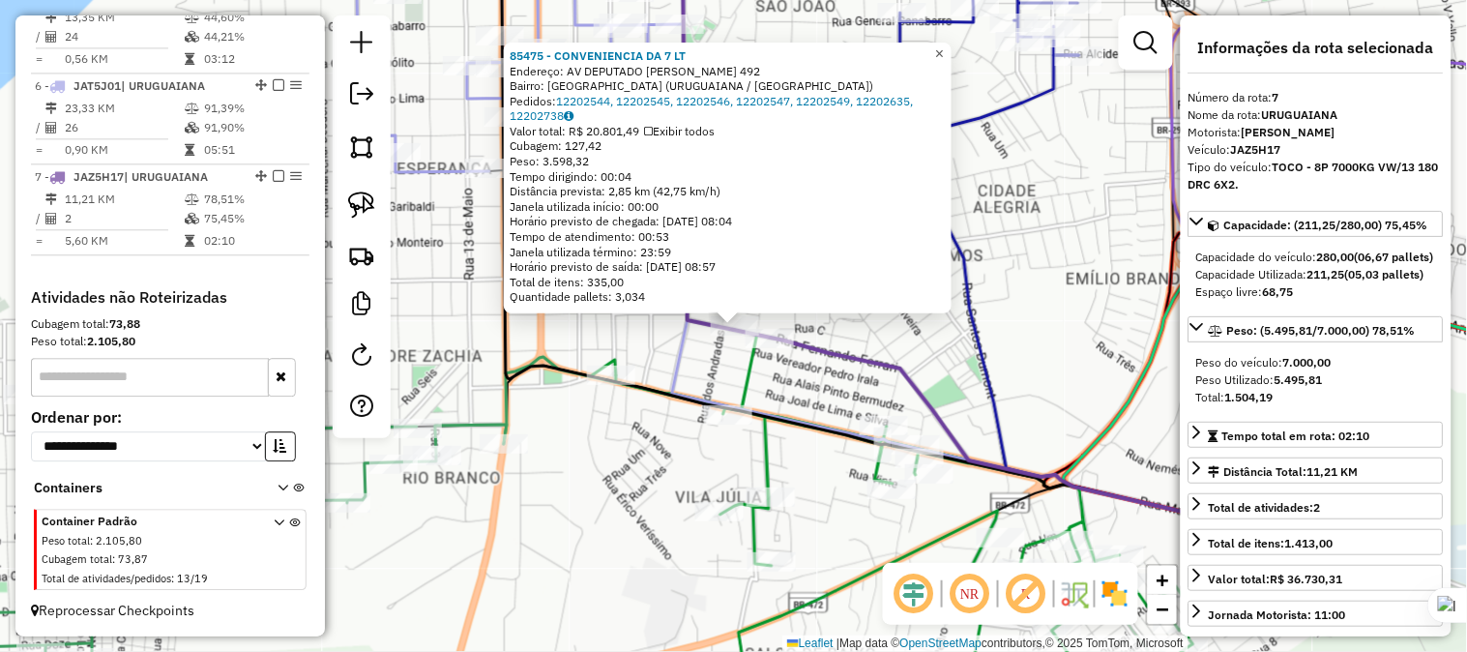
click at [945, 51] on link "×" at bounding box center [939, 54] width 23 height 23
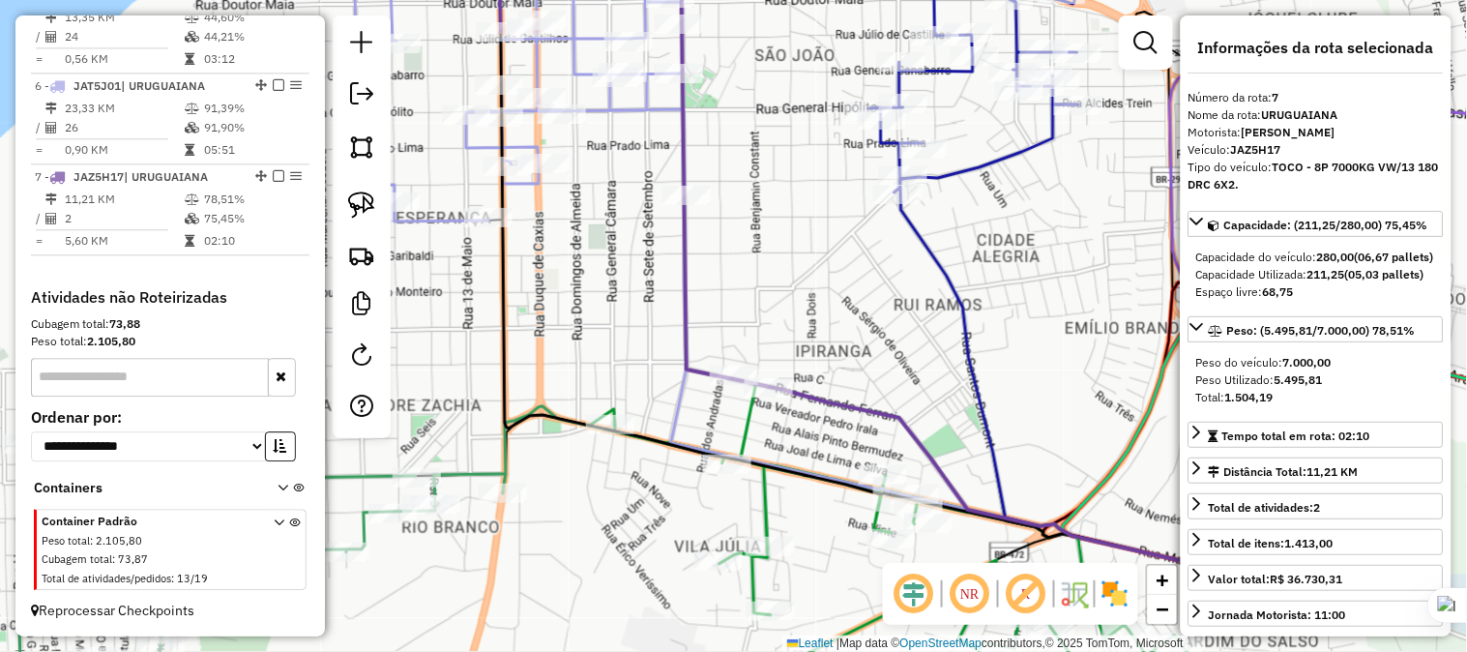
drag, startPoint x: 864, startPoint y: 259, endPoint x: 865, endPoint y: 284, distance: 25.2
click at [865, 278] on div "Janela de atendimento Grade de atendimento Capacidade Transportadoras Veículos …" at bounding box center [733, 326] width 1467 height 652
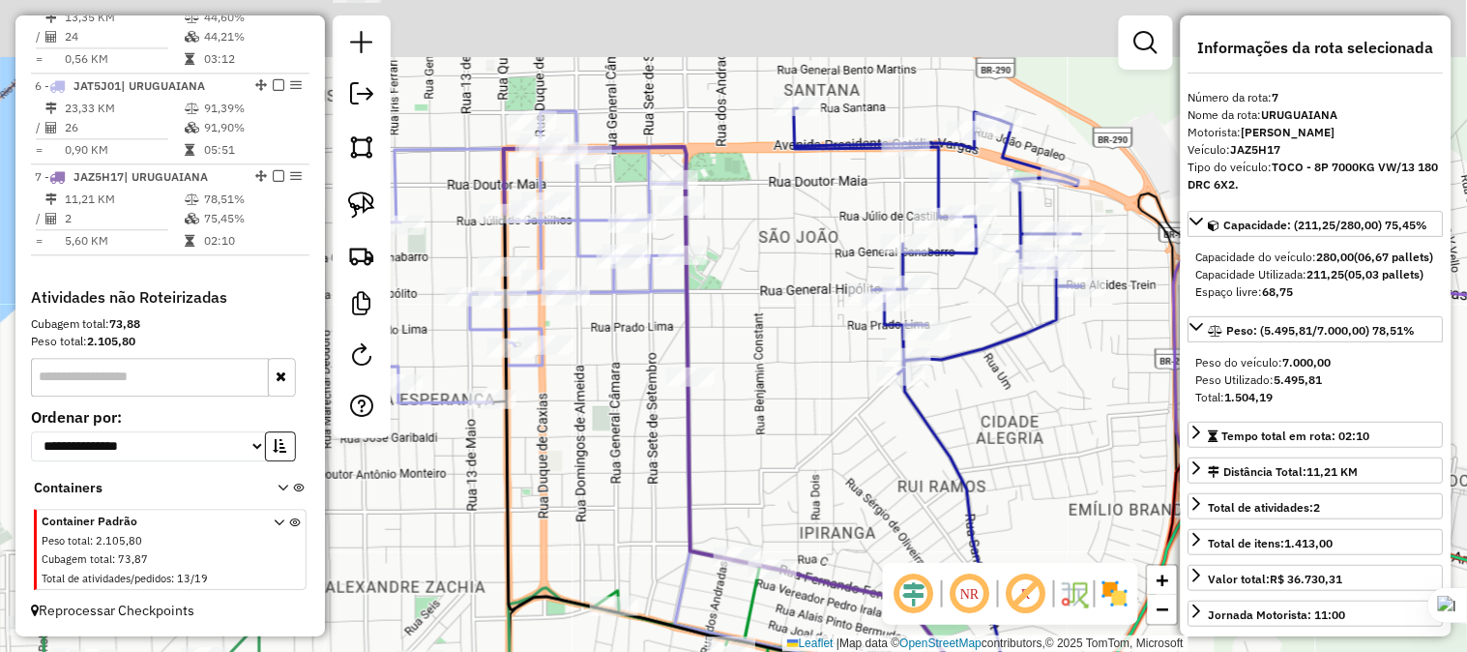
drag, startPoint x: 818, startPoint y: 220, endPoint x: 780, endPoint y: 371, distance: 156.5
click at [780, 370] on div "Janela de atendimento Grade de atendimento Capacidade Transportadoras Veículos …" at bounding box center [733, 326] width 1467 height 652
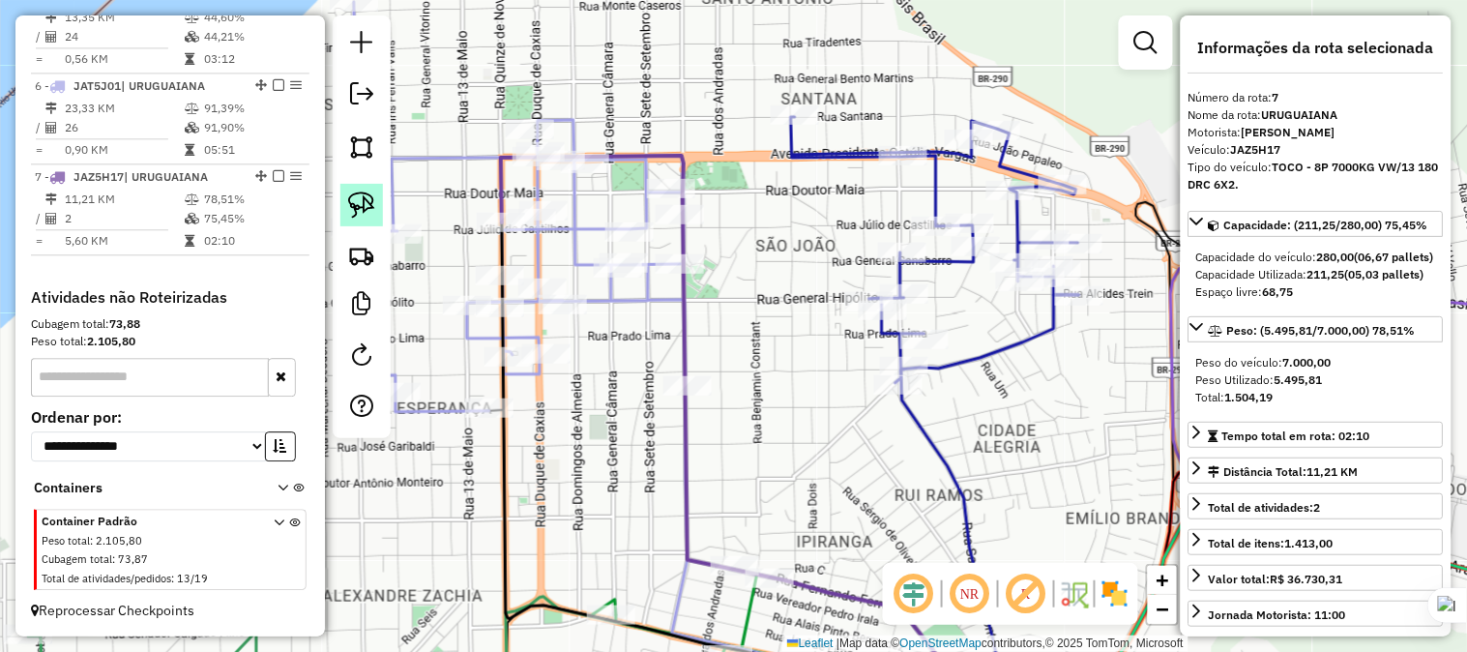
click at [369, 195] on img at bounding box center [361, 204] width 27 height 27
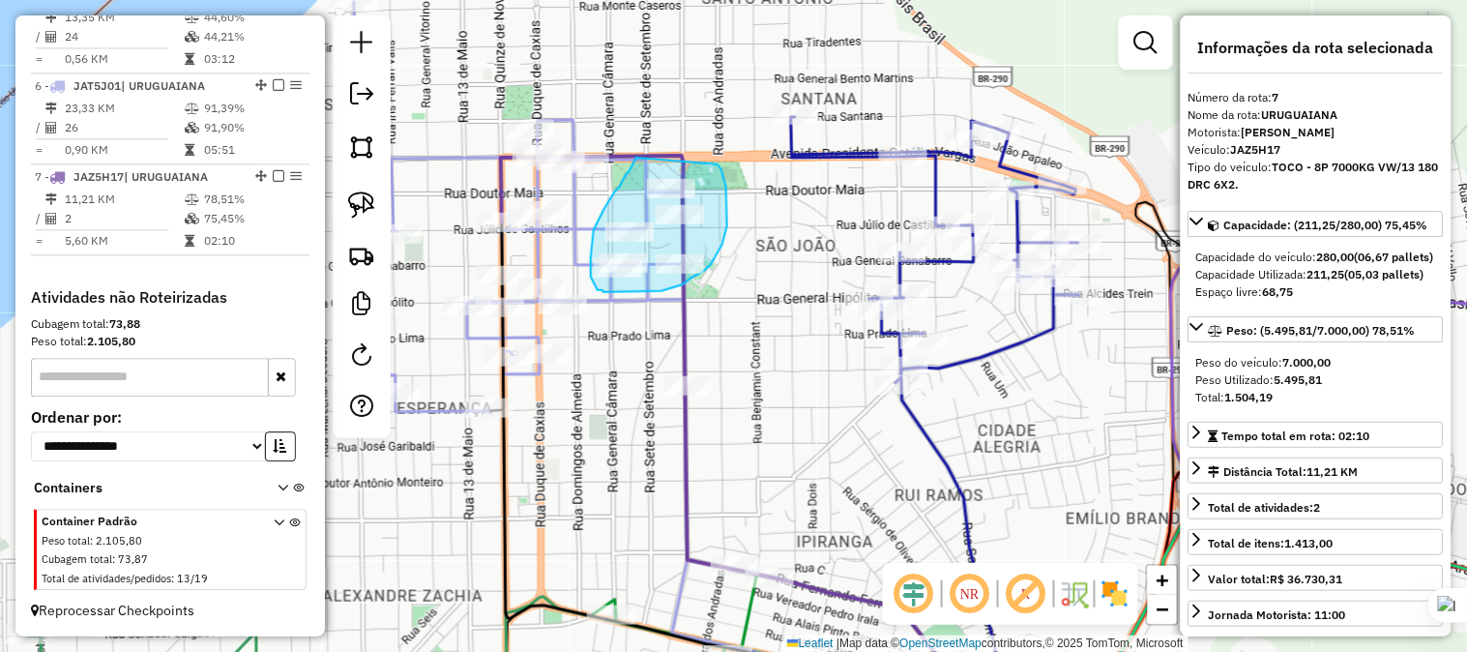
drag, startPoint x: 636, startPoint y: 158, endPoint x: 718, endPoint y: 164, distance: 81.5
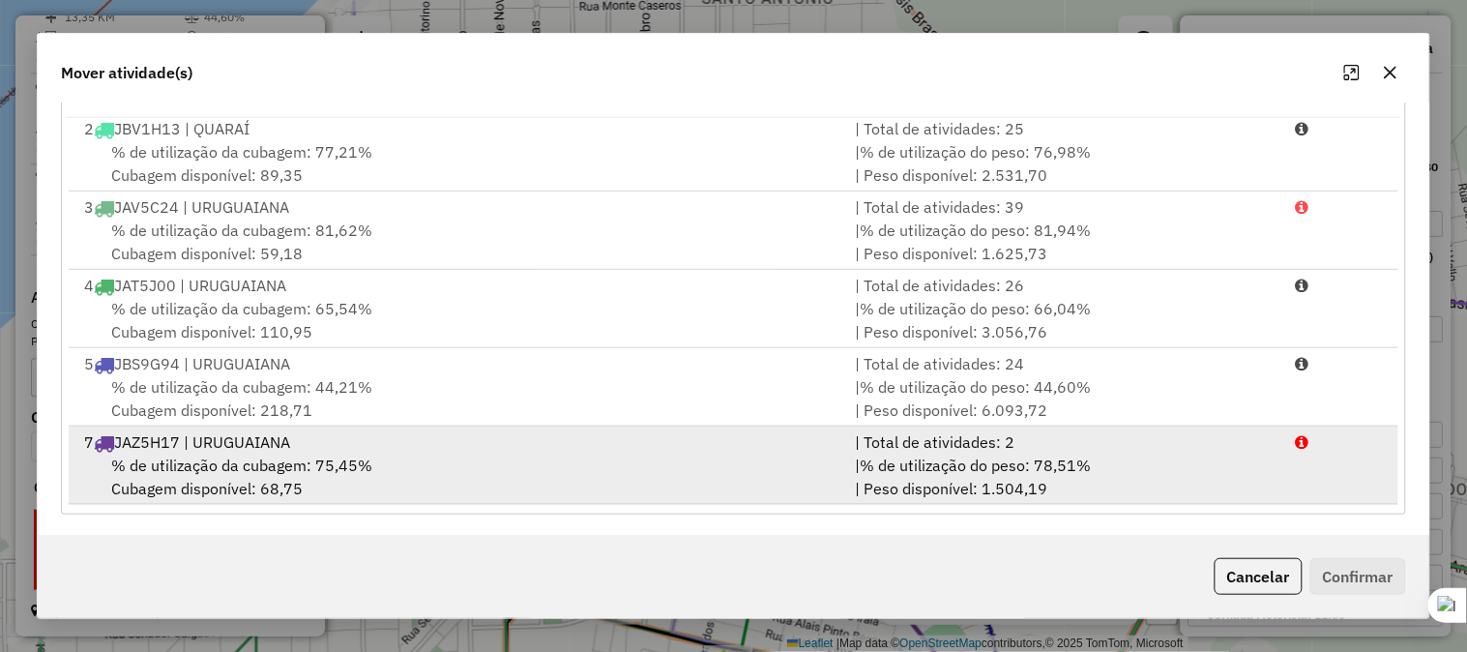
scroll to position [325, 0]
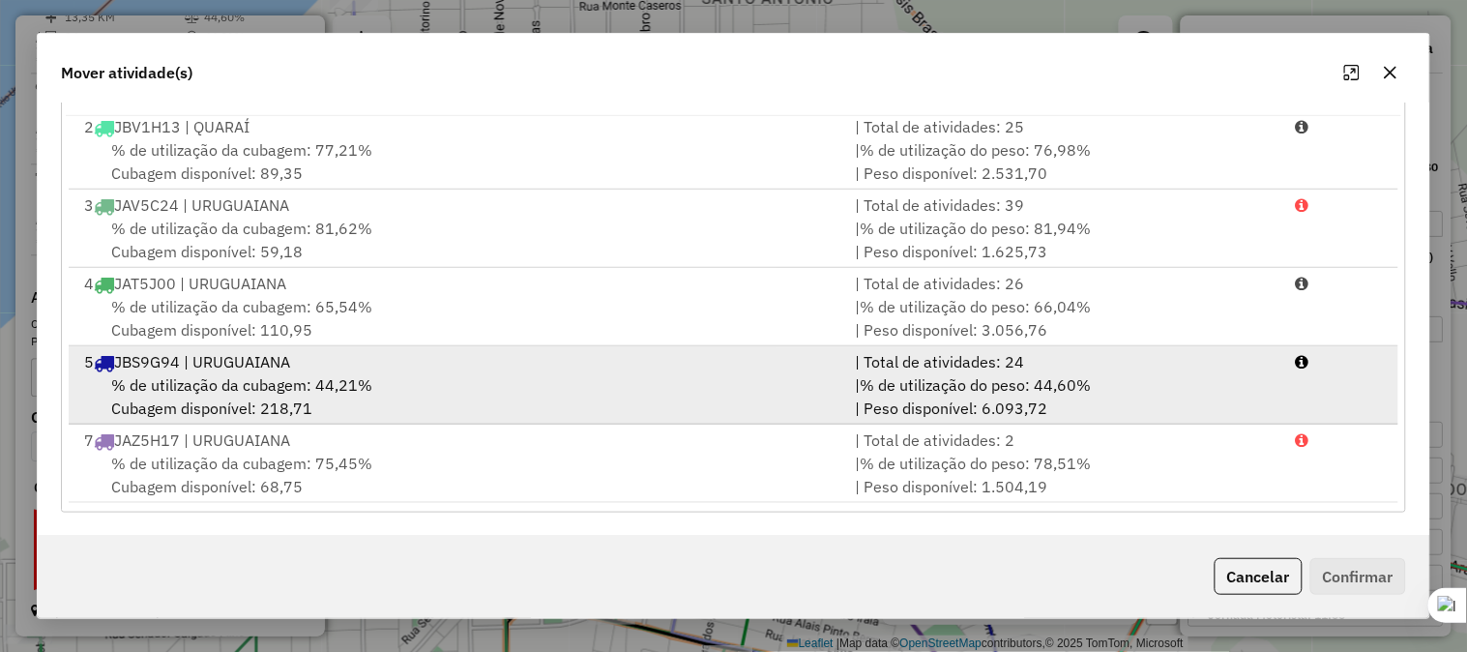
click at [211, 360] on div "5 JBS9G94 | URUGUAIANA" at bounding box center [458, 361] width 771 height 23
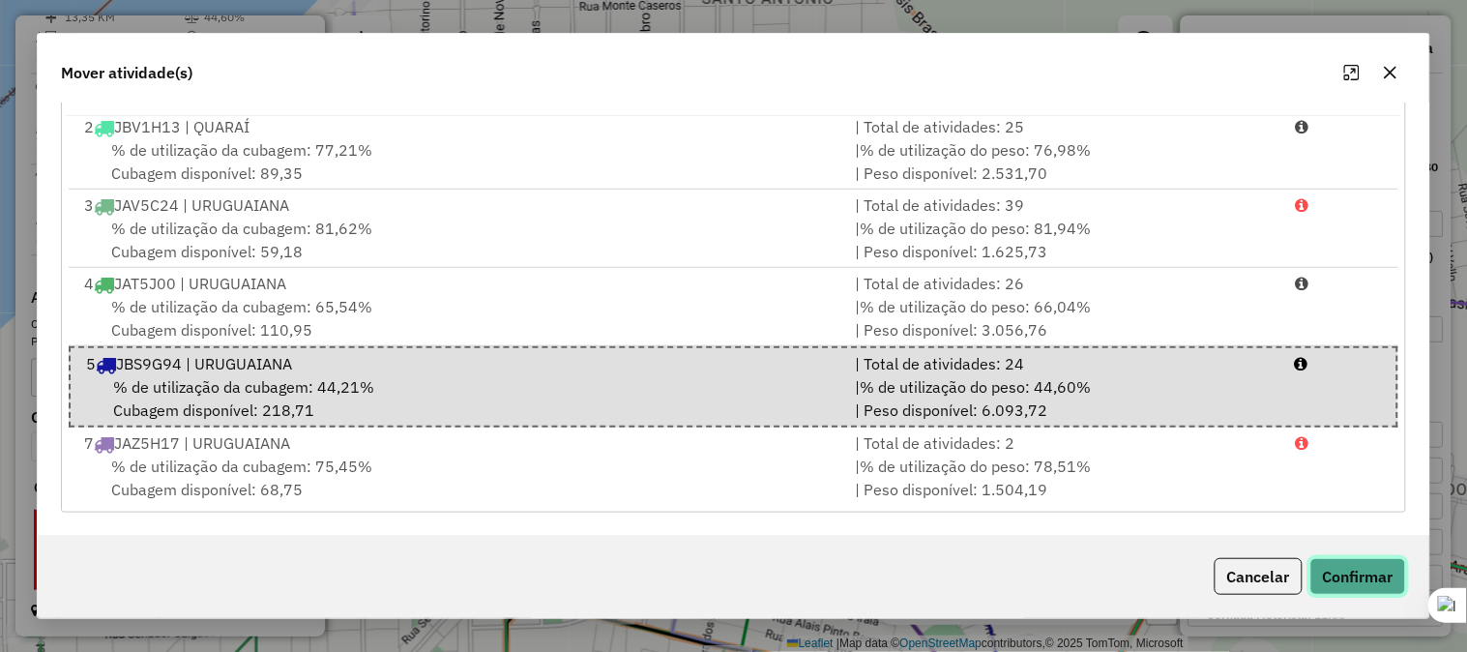
click at [1369, 568] on button "Confirmar" at bounding box center [1358, 576] width 96 height 37
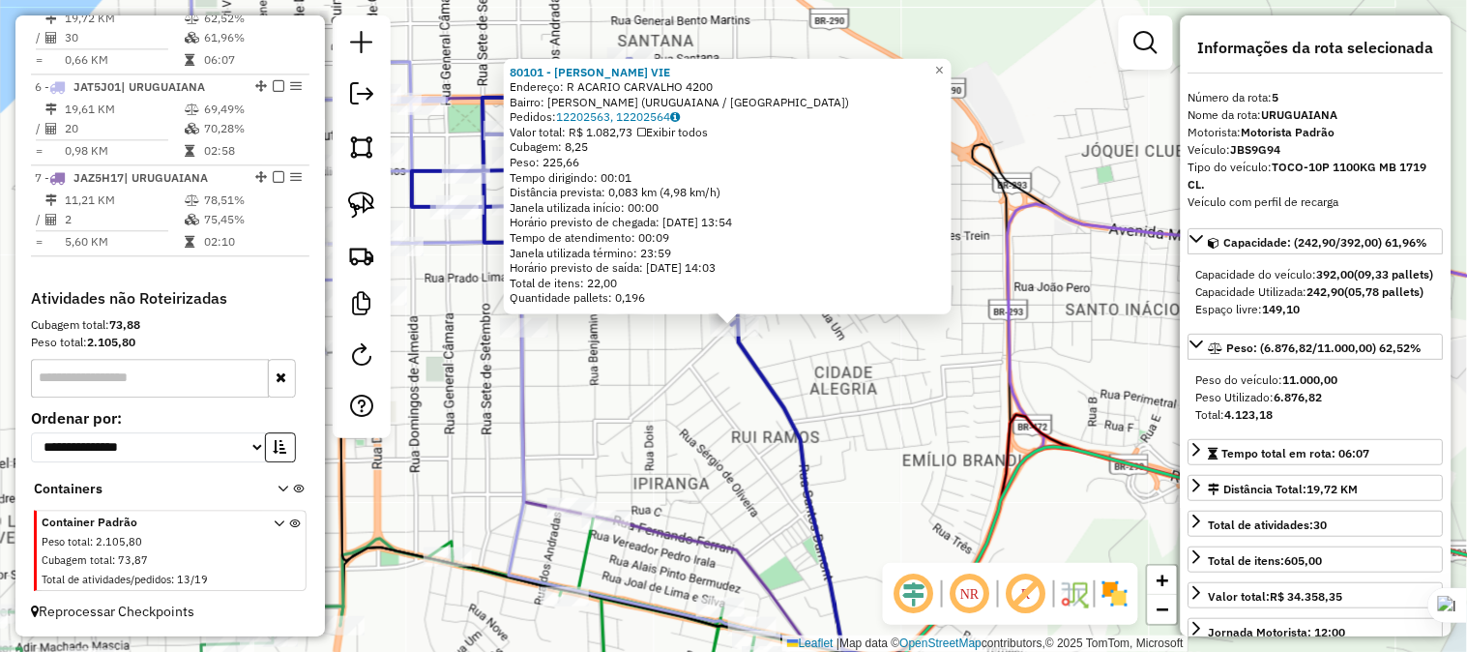
scroll to position [1110, 0]
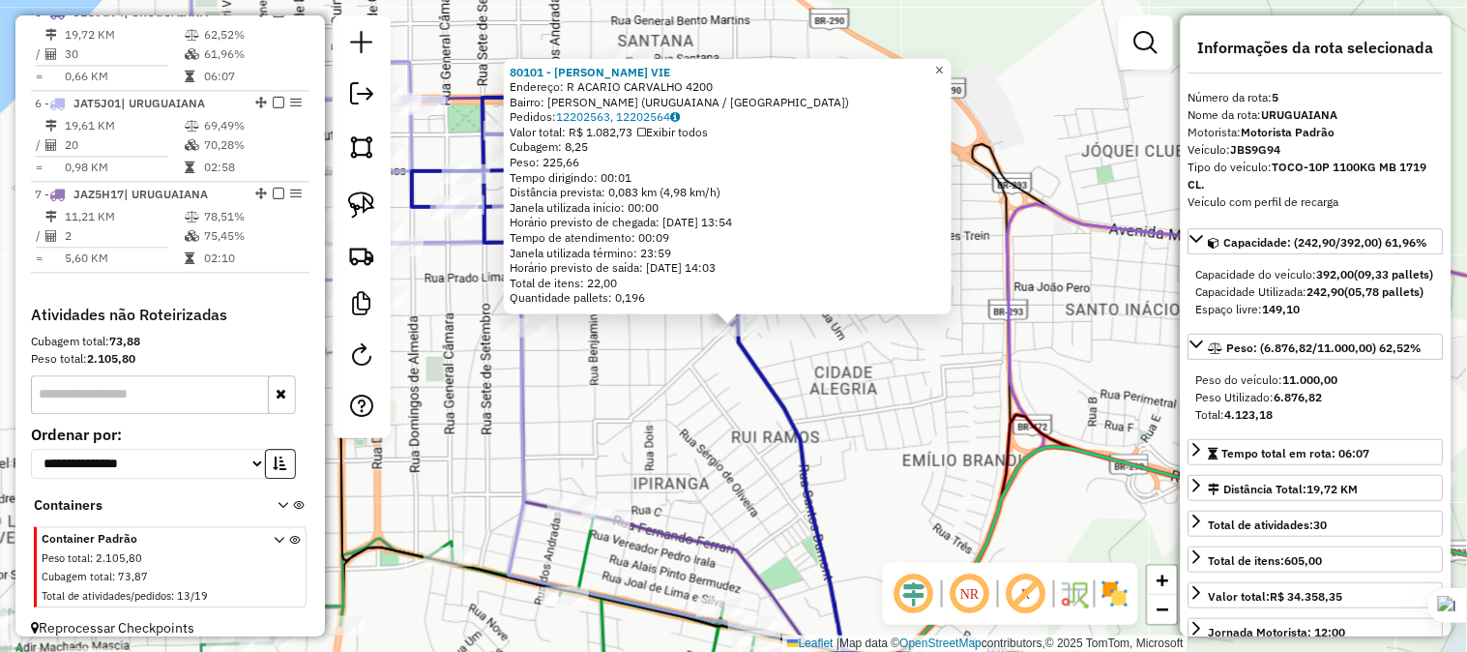
click at [944, 64] on span "×" at bounding box center [939, 69] width 9 height 16
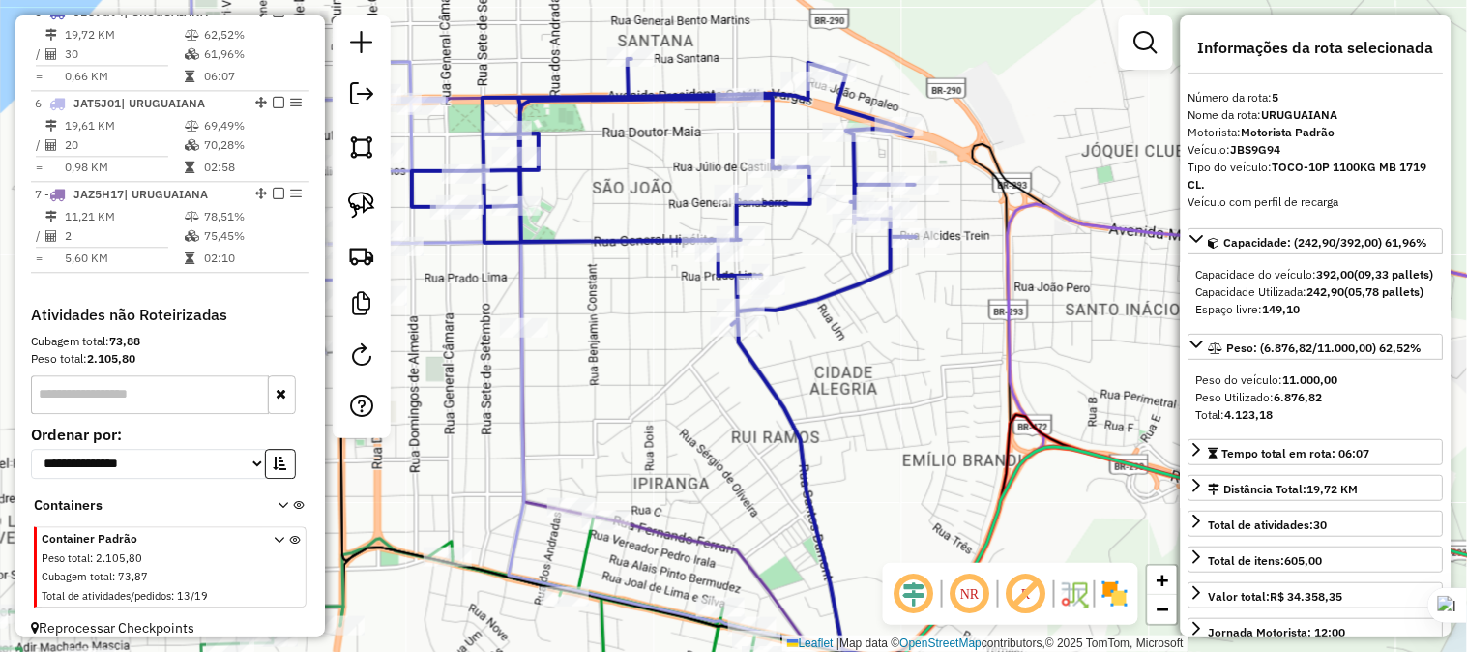
drag, startPoint x: 1002, startPoint y: 186, endPoint x: 1166, endPoint y: 209, distance: 166.0
click at [1166, 209] on div "Rota 5 - Placa JBS9G94 85159 - [PERSON_NAME] VALE Janela de atendimento Grade d…" at bounding box center [733, 326] width 1467 height 652
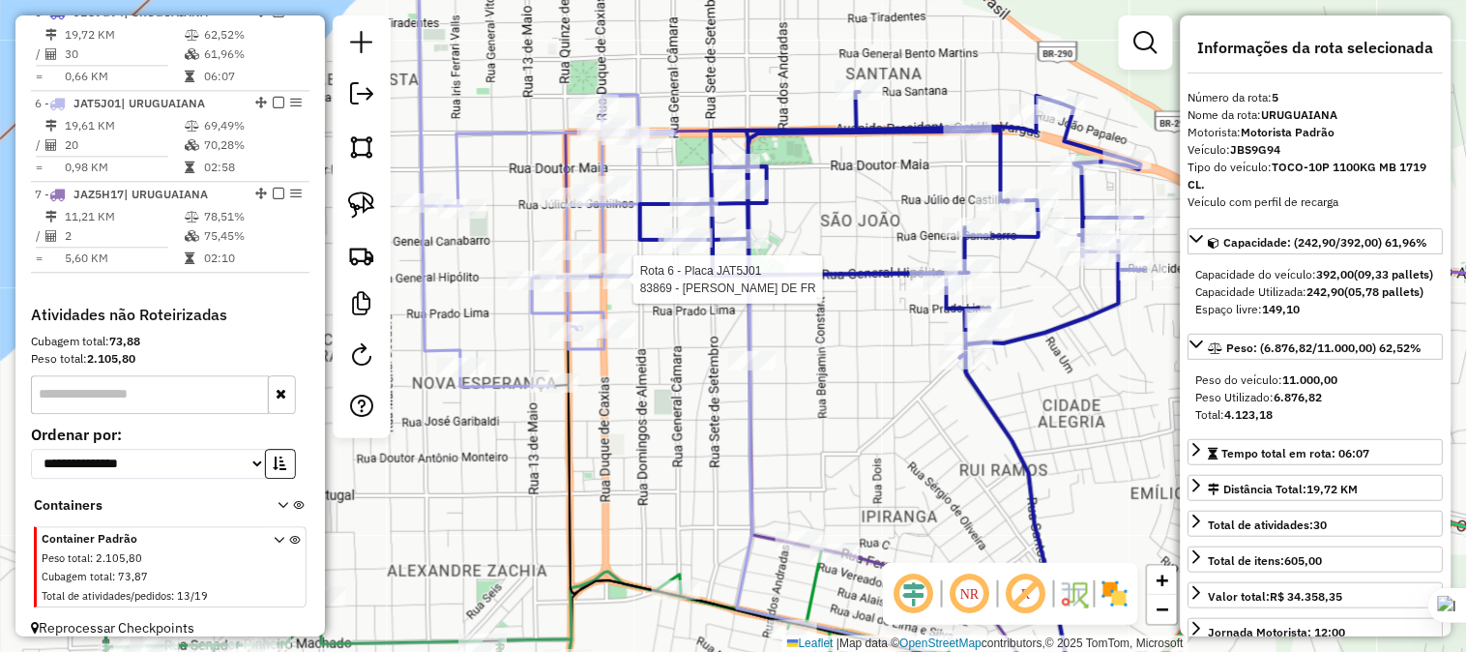
scroll to position [1143, 0]
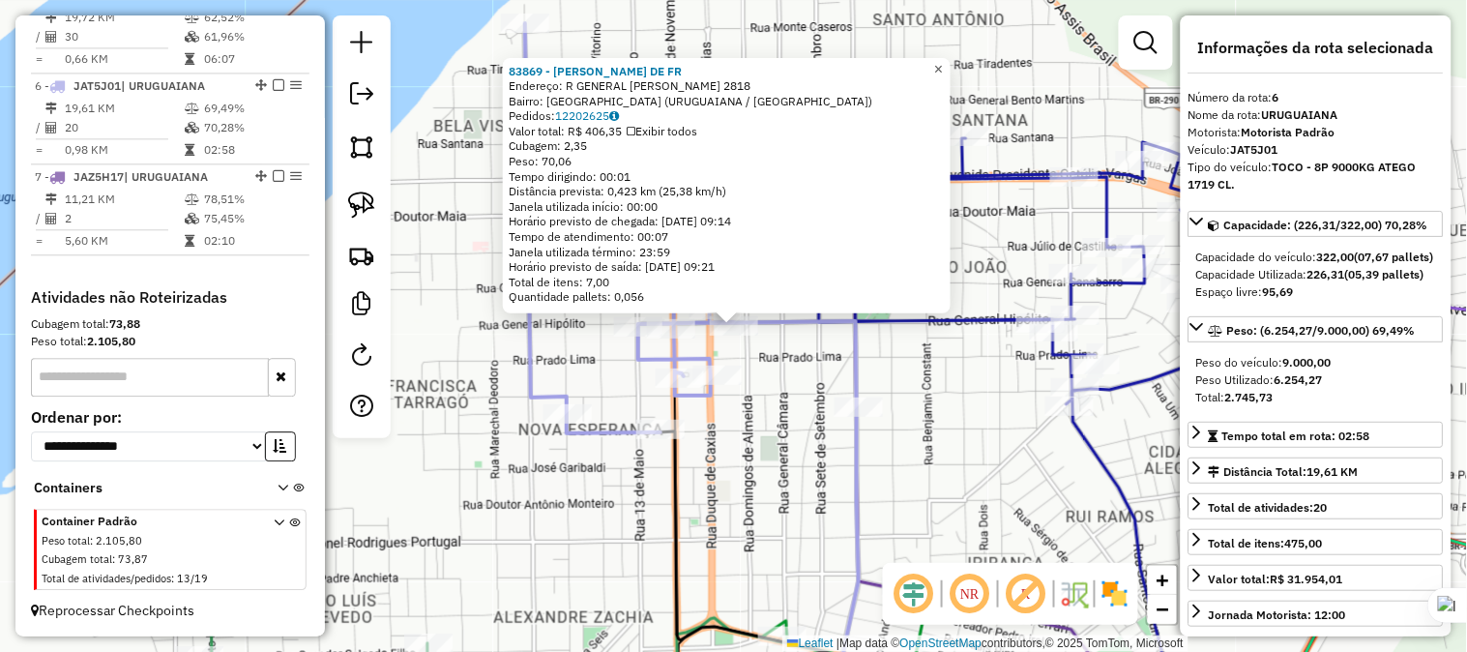
click at [943, 61] on span "×" at bounding box center [938, 69] width 9 height 16
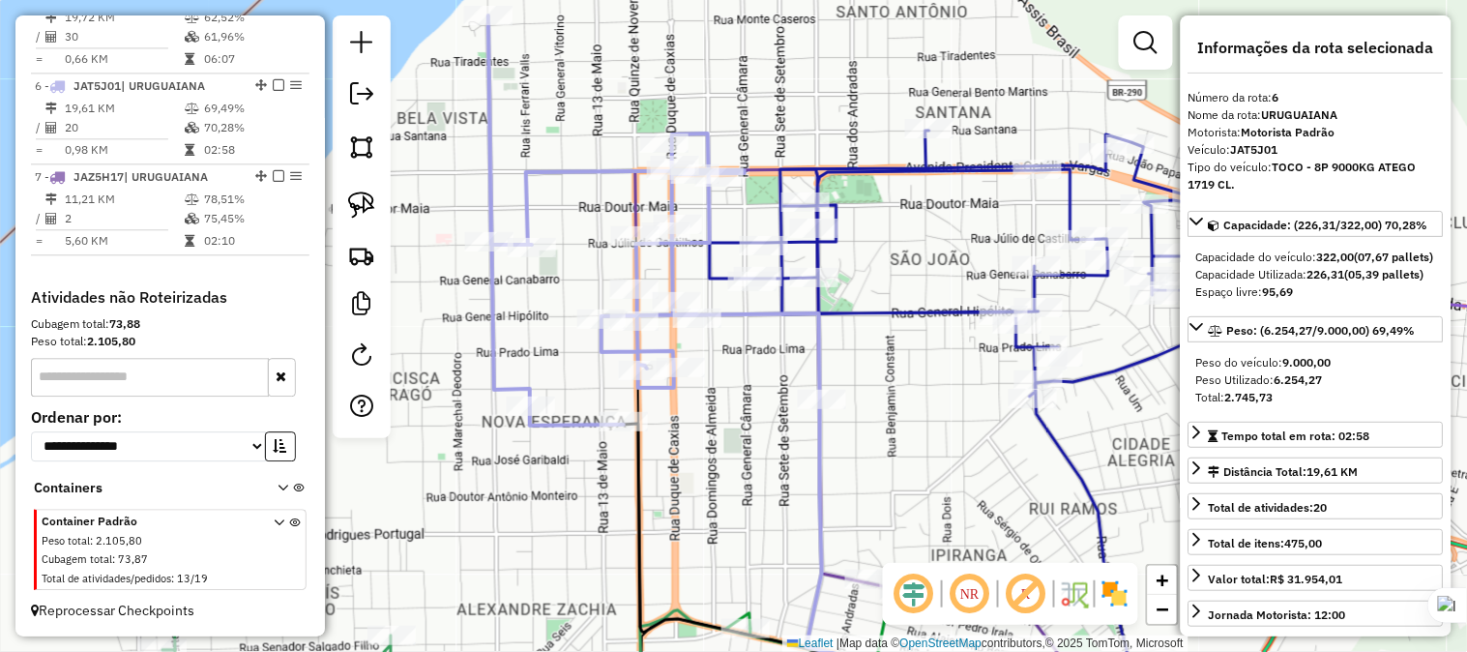
drag, startPoint x: 841, startPoint y: 343, endPoint x: 799, endPoint y: 333, distance: 43.9
click at [800, 333] on div "Janela de atendimento Grade de atendimento Capacidade Transportadoras Veículos …" at bounding box center [733, 326] width 1467 height 652
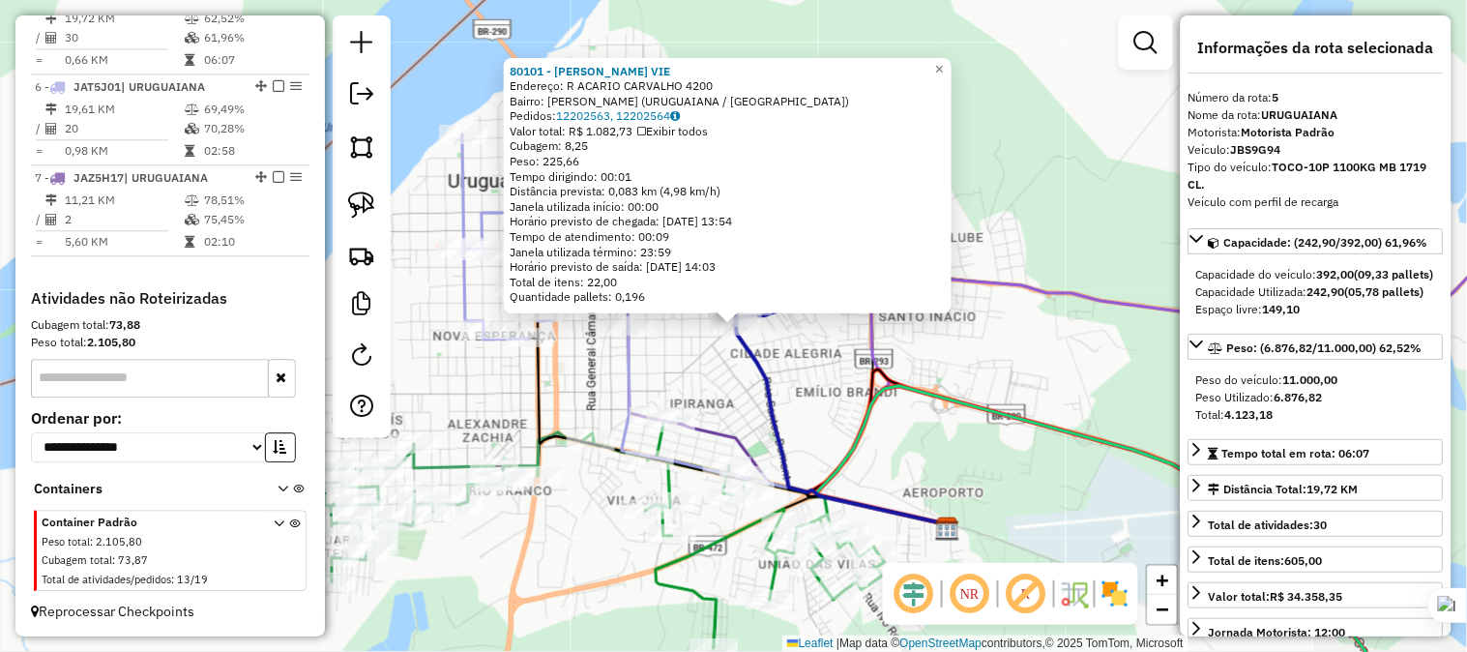
scroll to position [1110, 0]
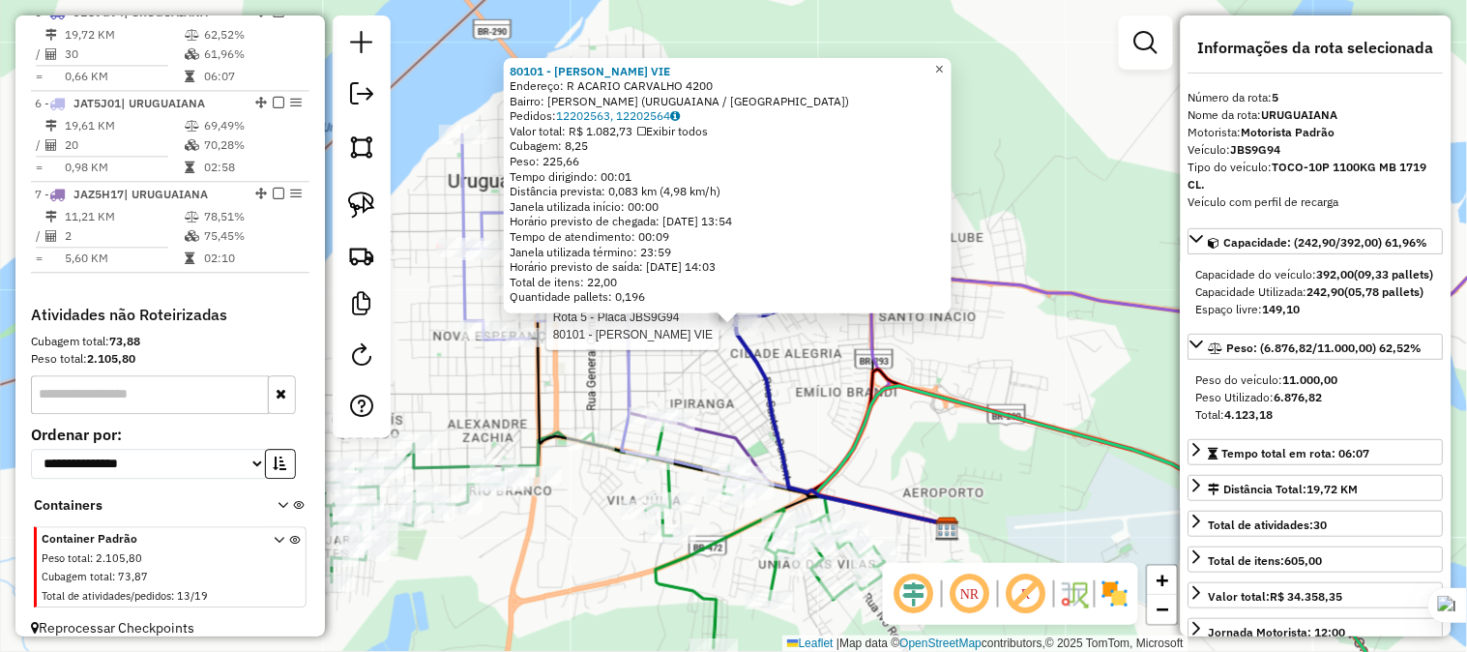
click at [944, 61] on span "×" at bounding box center [939, 69] width 9 height 16
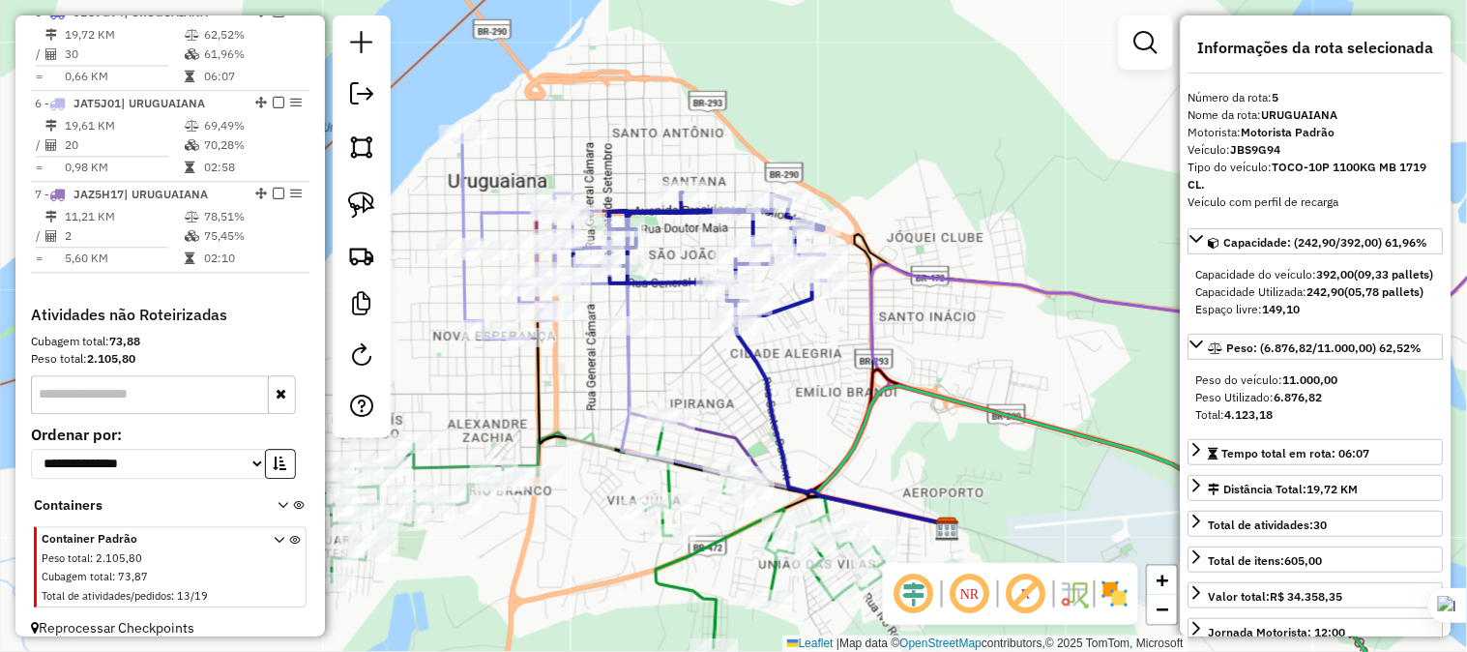
drag, startPoint x: 886, startPoint y: 196, endPoint x: 1015, endPoint y: 141, distance: 140.8
click at [1015, 141] on div "Janela de atendimento Grade de atendimento Capacidade Transportadoras Veículos …" at bounding box center [733, 326] width 1467 height 652
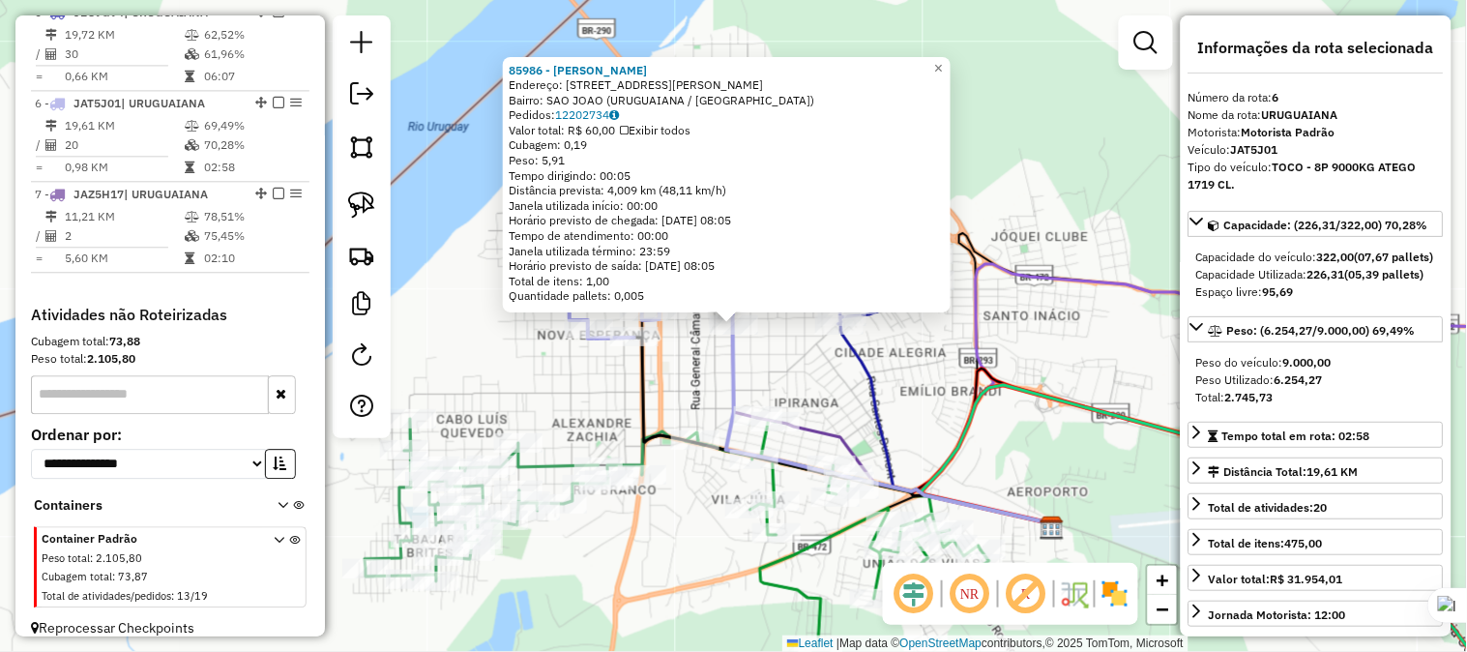
scroll to position [1143, 0]
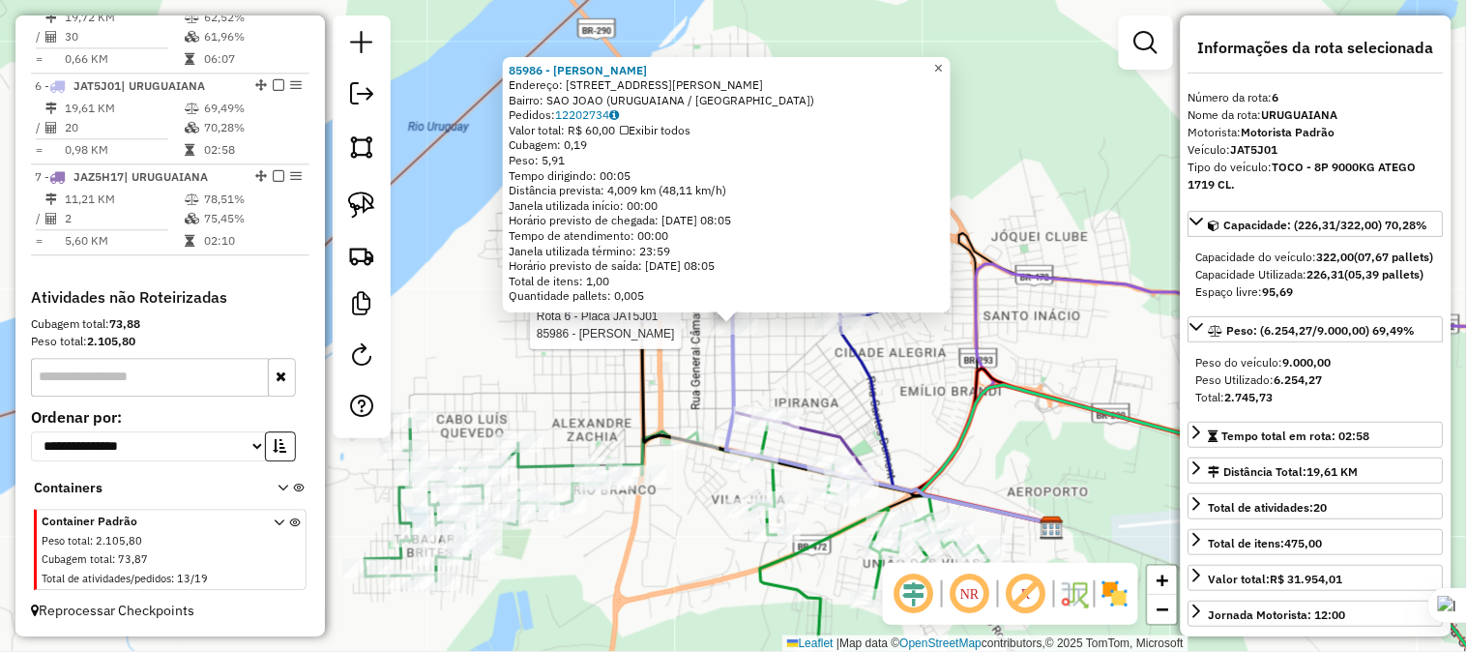
click at [943, 68] on span "×" at bounding box center [938, 68] width 9 height 16
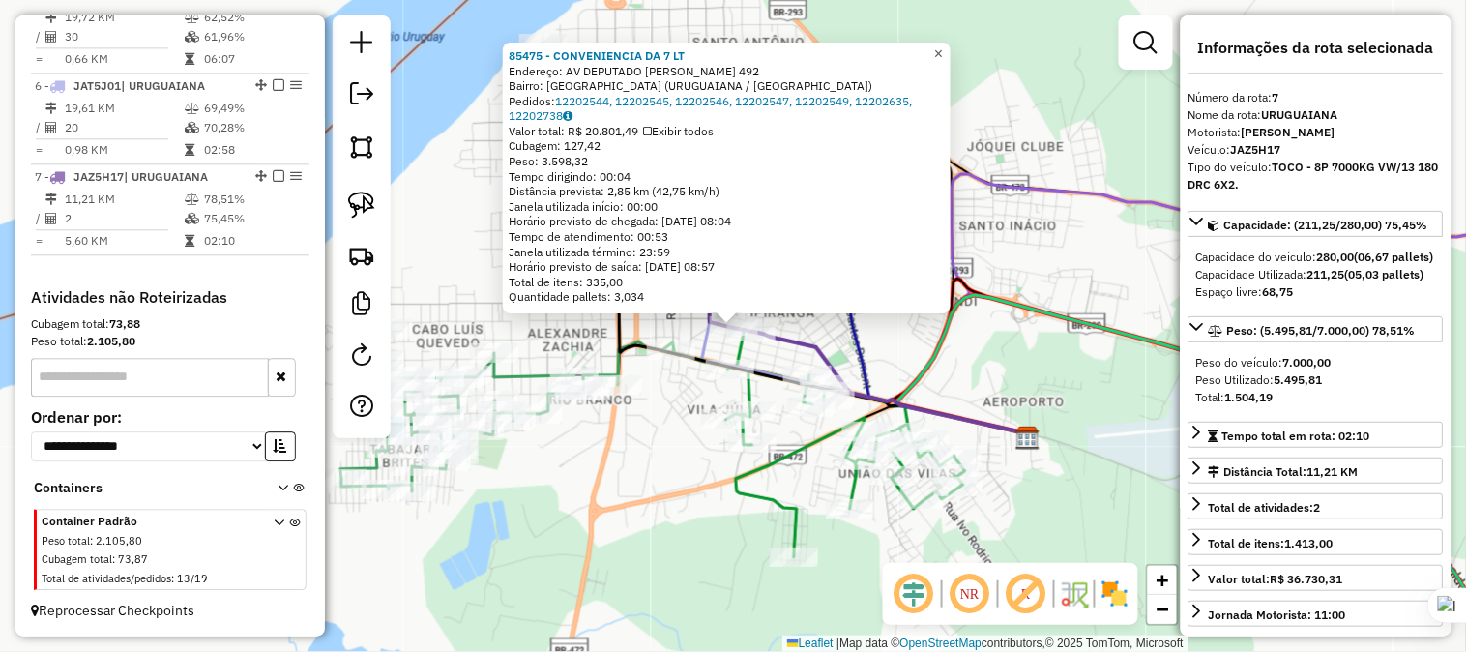
click at [943, 49] on span "×" at bounding box center [938, 53] width 9 height 16
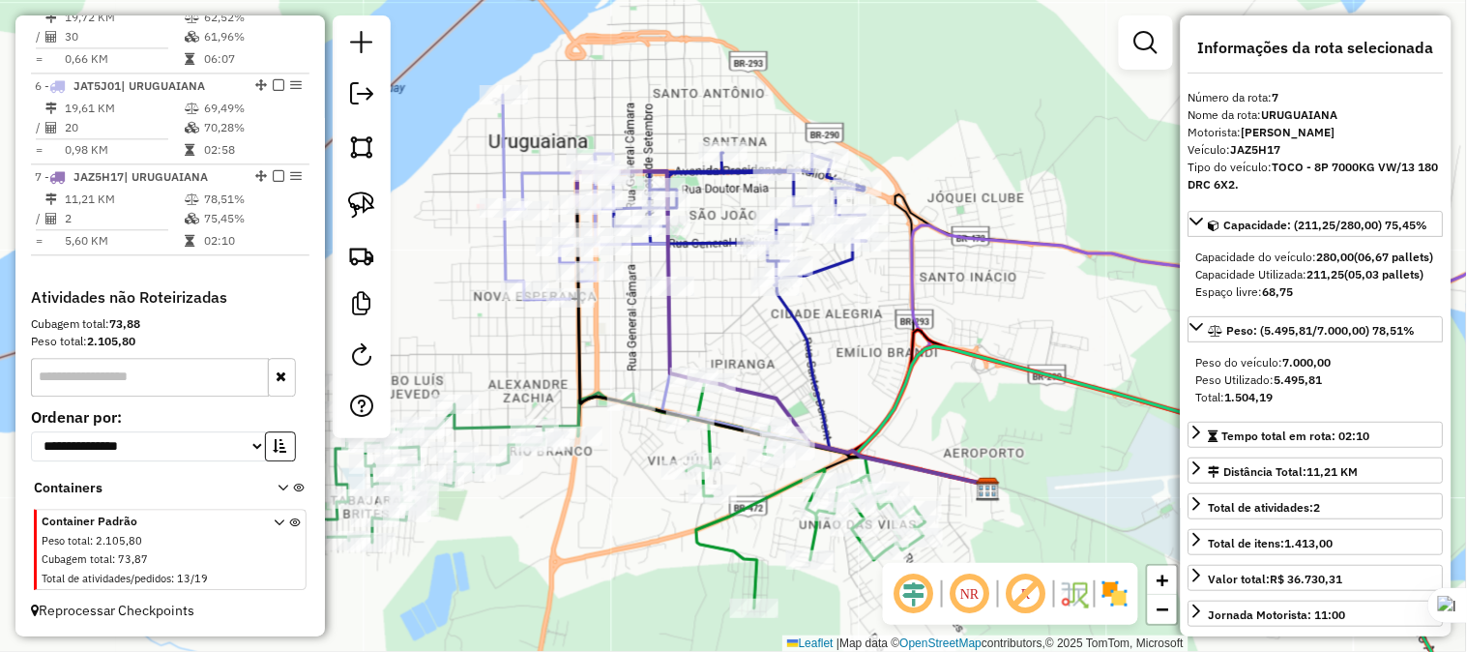
drag, startPoint x: 903, startPoint y: 291, endPoint x: 862, endPoint y: 345, distance: 68.3
click at [862, 345] on div "Janela de atendimento Grade de atendimento Capacidade Transportadoras Veículos …" at bounding box center [733, 326] width 1467 height 652
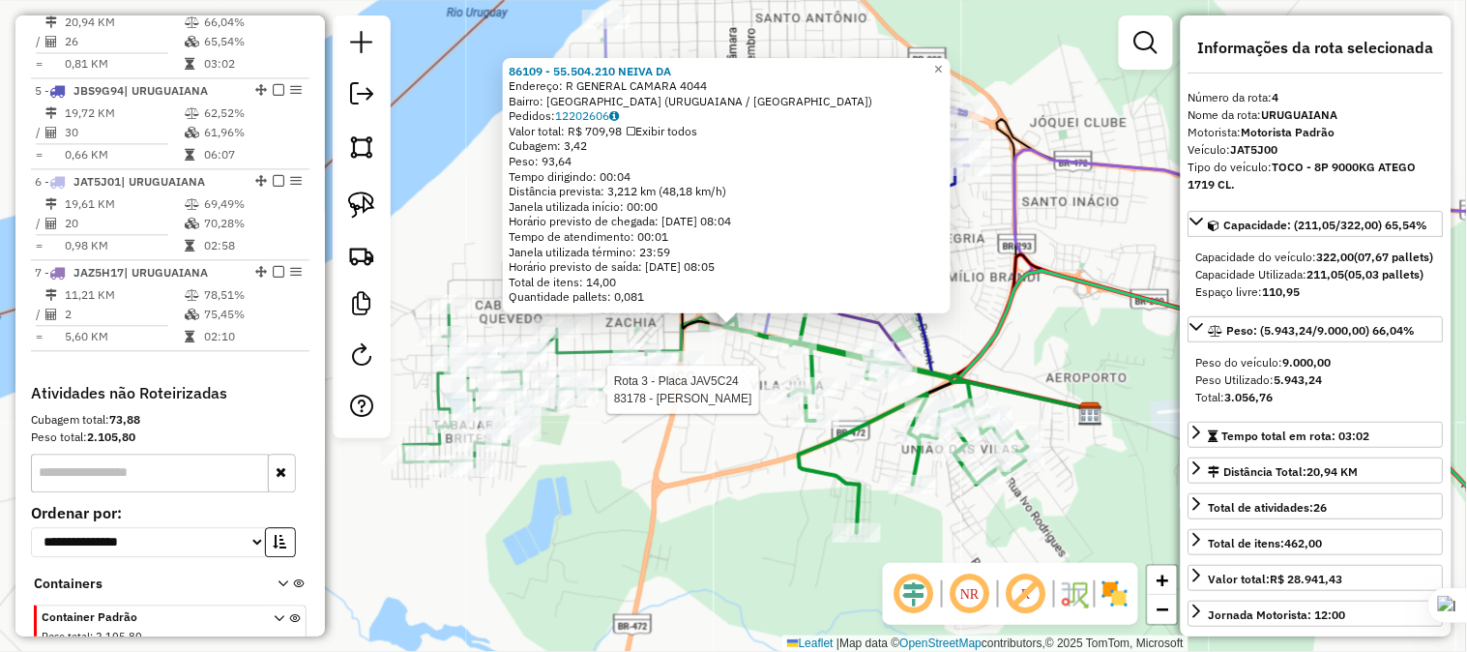
scroll to position [1020, 0]
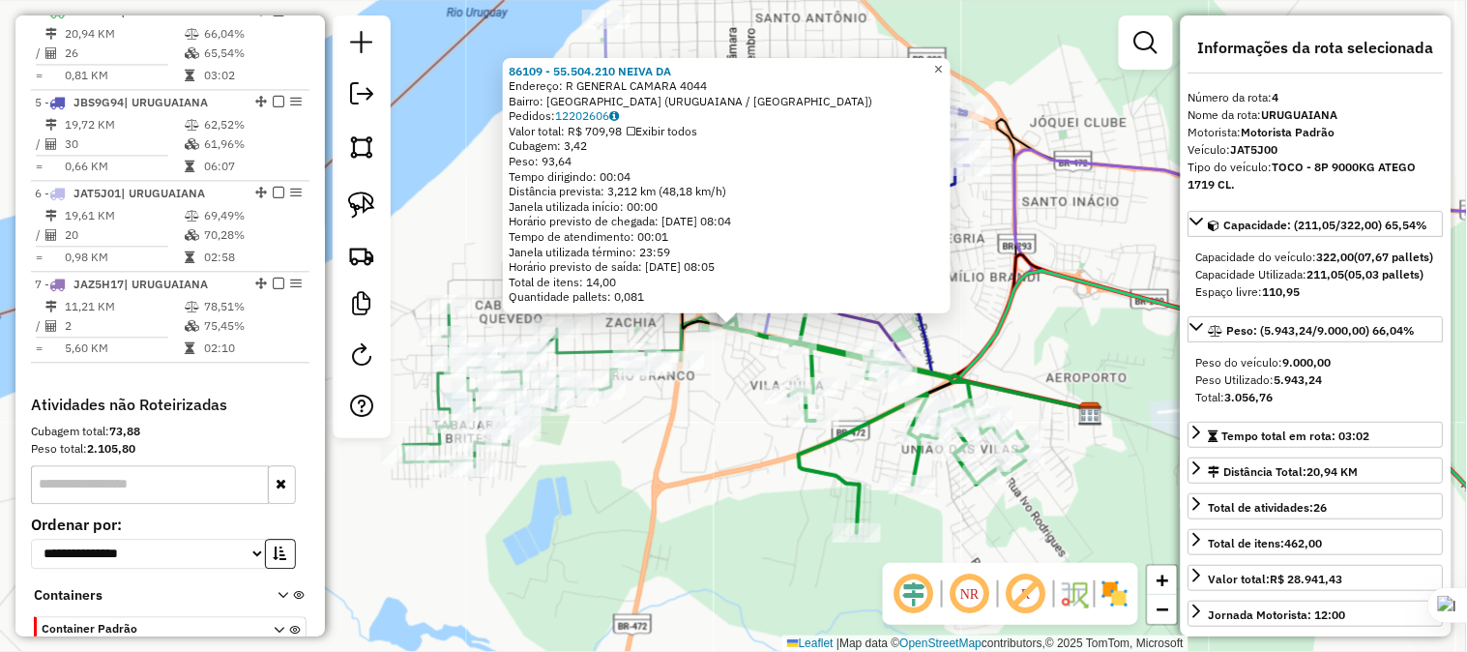
click at [943, 61] on span "×" at bounding box center [938, 69] width 9 height 16
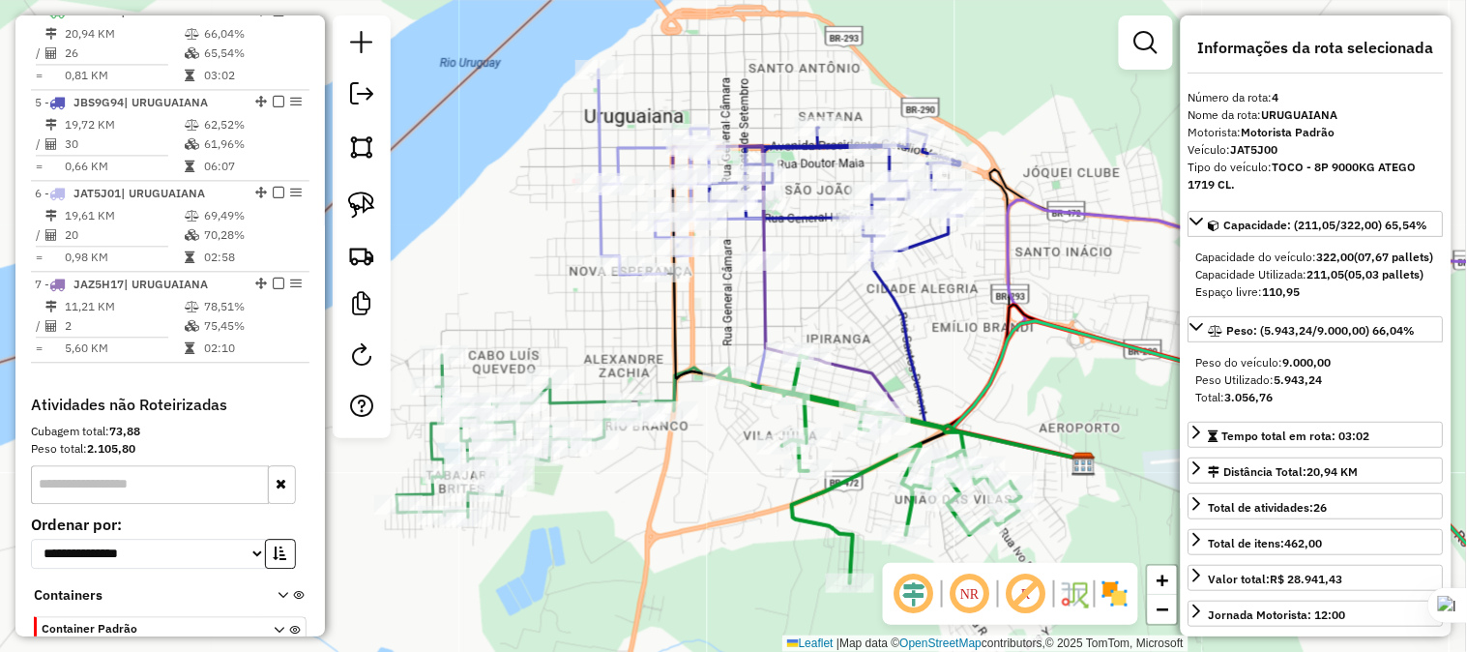
drag, startPoint x: 946, startPoint y: 242, endPoint x: 935, endPoint y: 298, distance: 57.1
click at [935, 298] on div "Janela de atendimento Grade de atendimento Capacidade Transportadoras Veículos …" at bounding box center [733, 326] width 1467 height 652
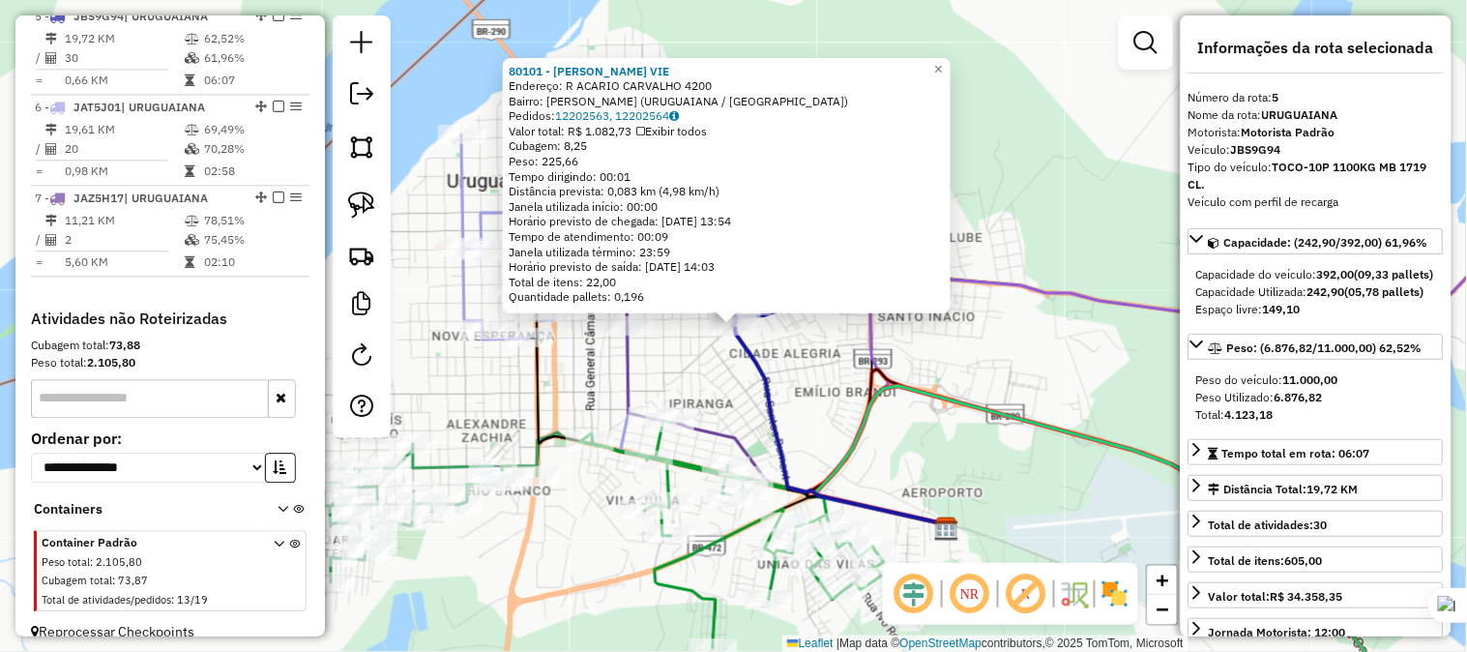
scroll to position [1110, 0]
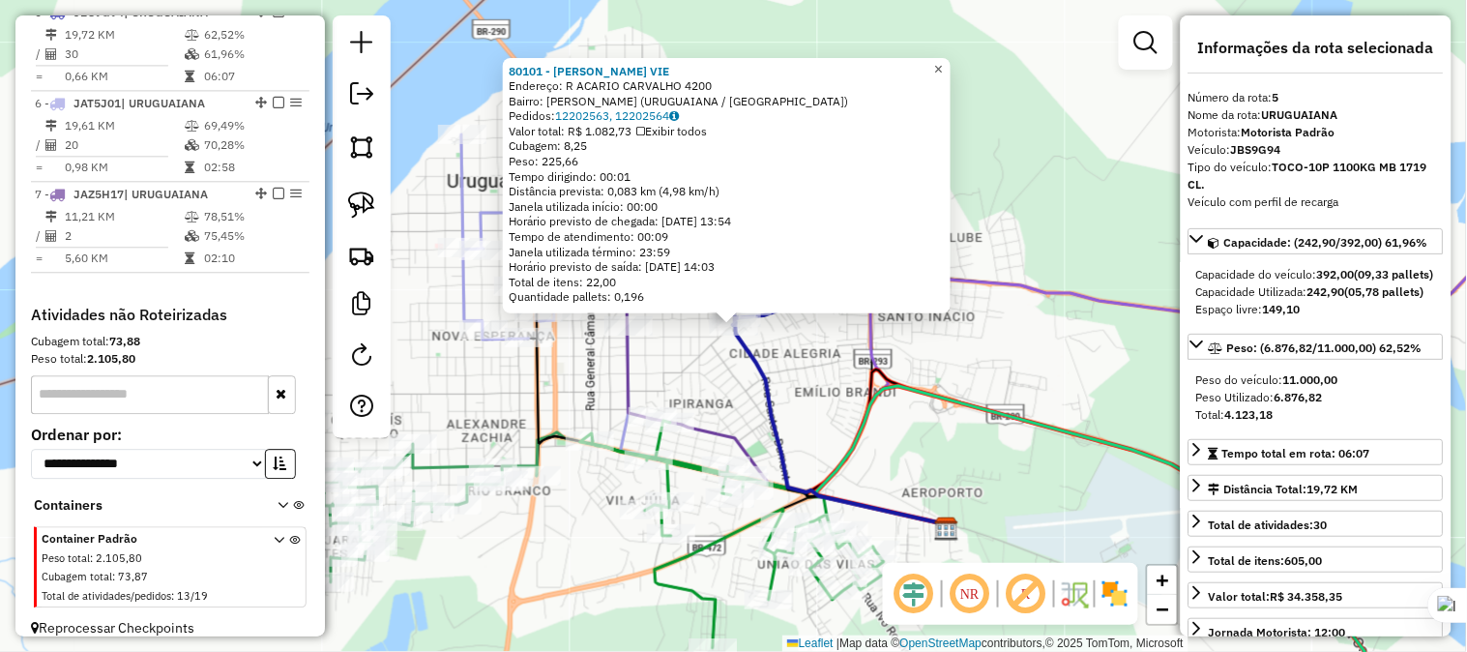
click at [943, 65] on span "×" at bounding box center [938, 69] width 9 height 16
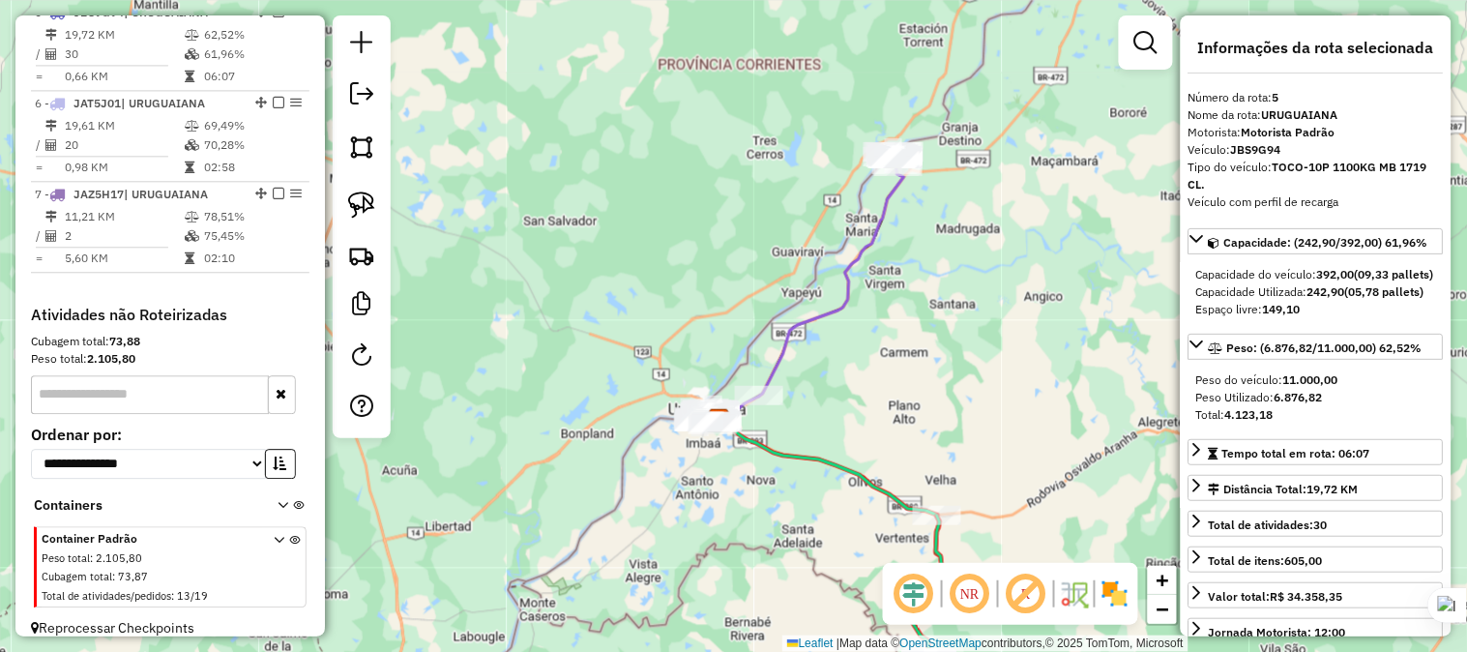
drag, startPoint x: 934, startPoint y: 225, endPoint x: 836, endPoint y: 258, distance: 104.0
click at [836, 258] on div "Janela de atendimento Grade de atendimento Capacidade Transportadoras Veículos …" at bounding box center [733, 326] width 1467 height 652
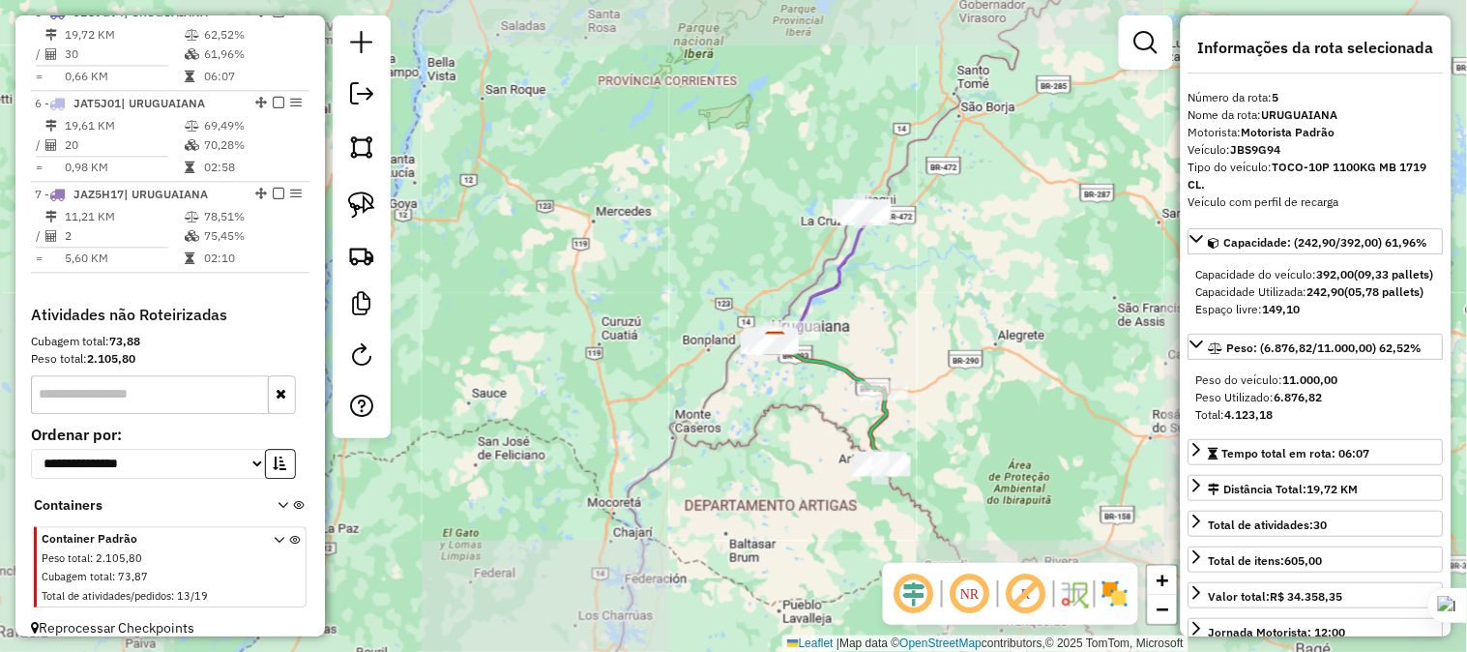
click at [703, 211] on div "Janela de atendimento Grade de atendimento Capacidade Transportadoras Veículos …" at bounding box center [733, 326] width 1467 height 652
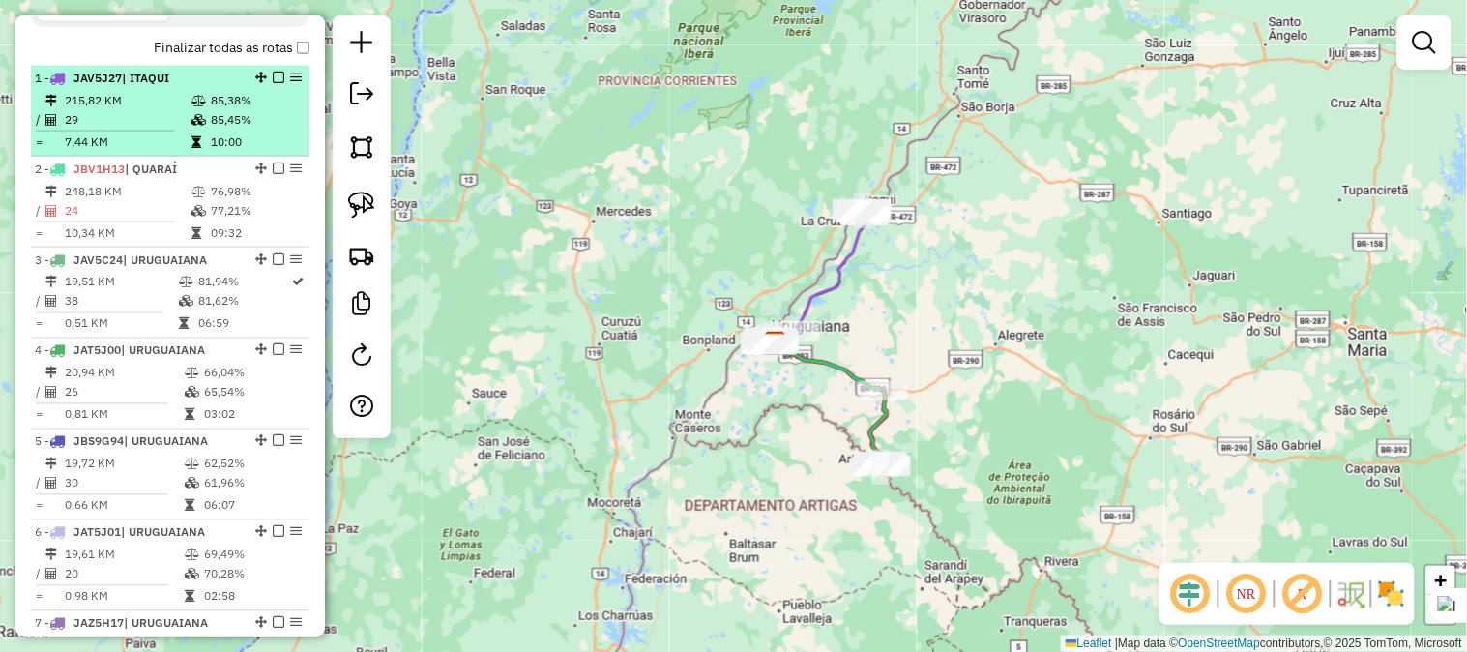
scroll to position [574, 0]
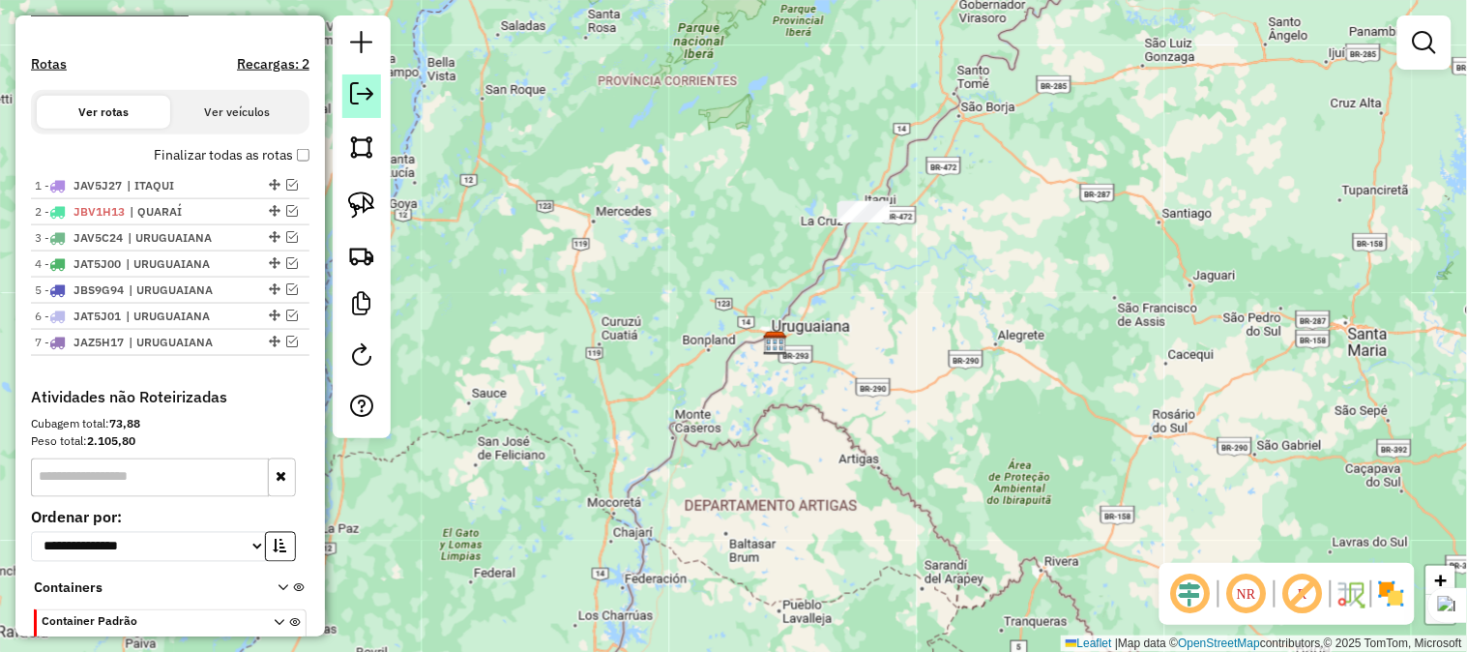
click at [355, 97] on em at bounding box center [361, 93] width 23 height 23
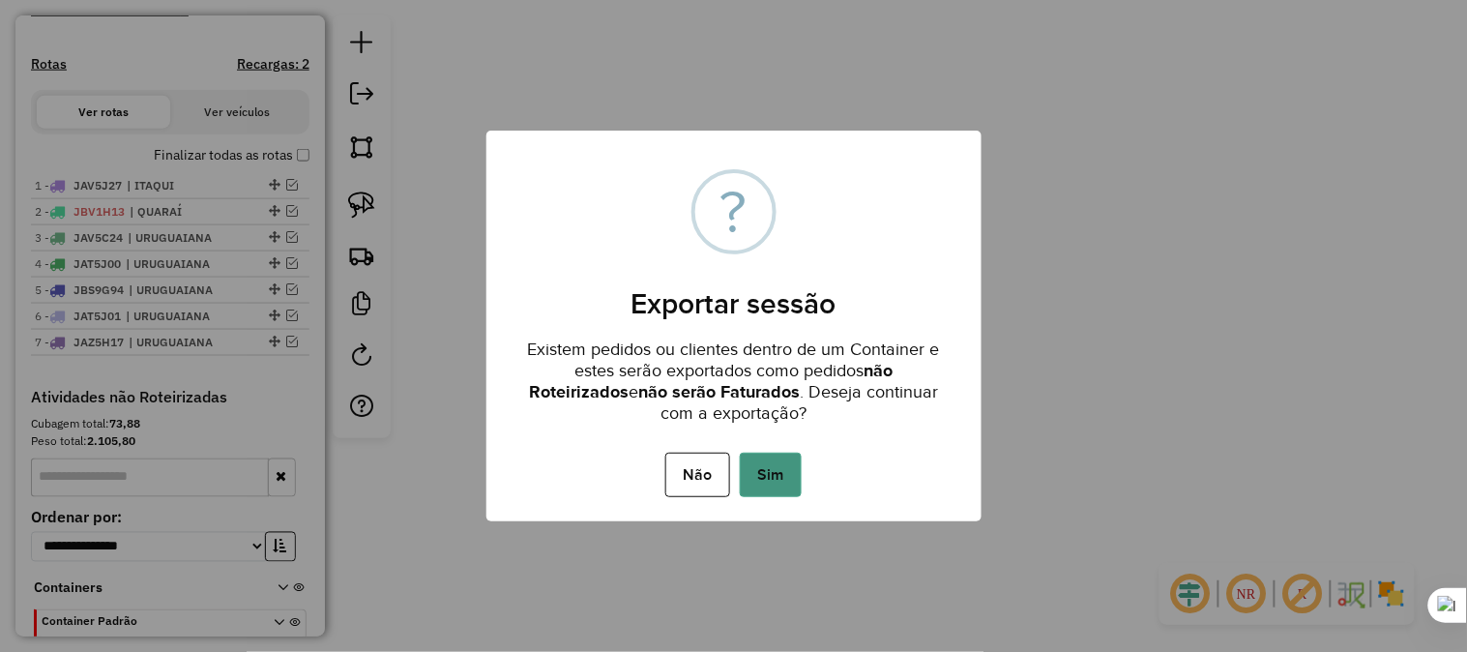
click at [778, 469] on button "Sim" at bounding box center [771, 475] width 62 height 44
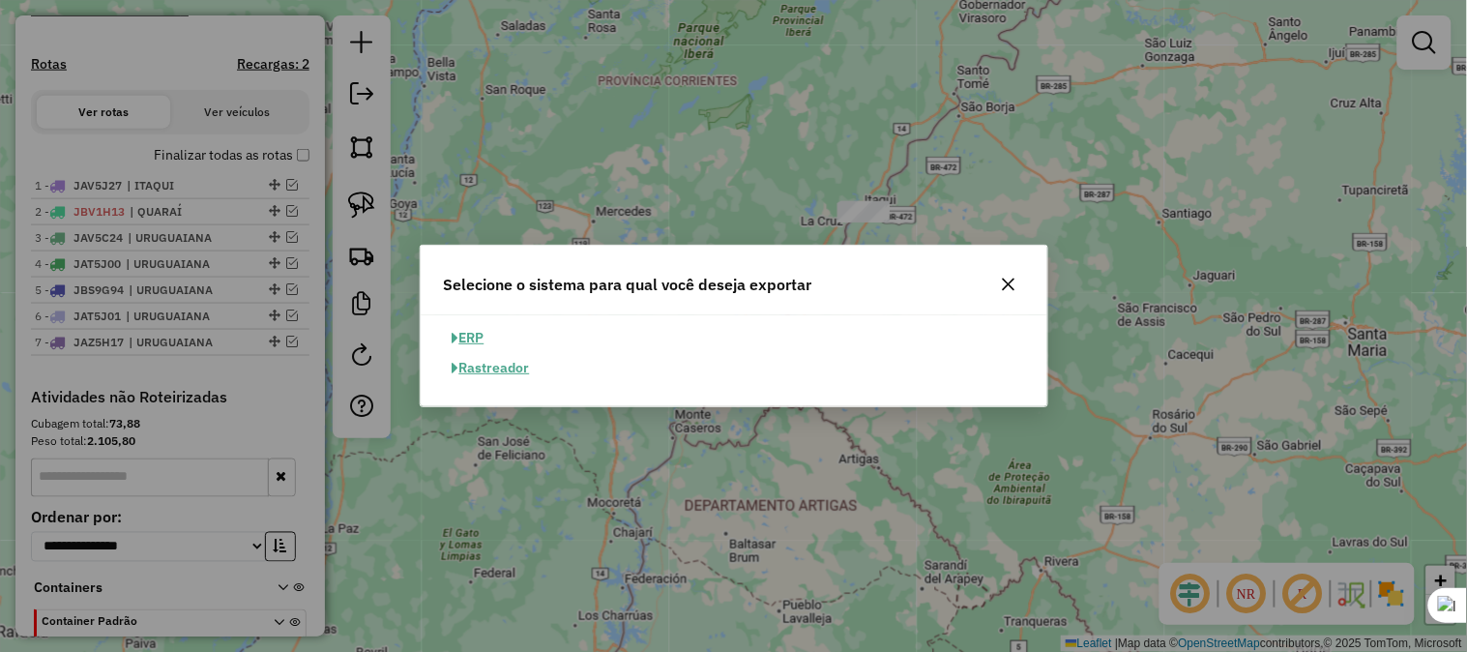
click at [482, 338] on button "ERP" at bounding box center [468, 338] width 49 height 30
select select "**"
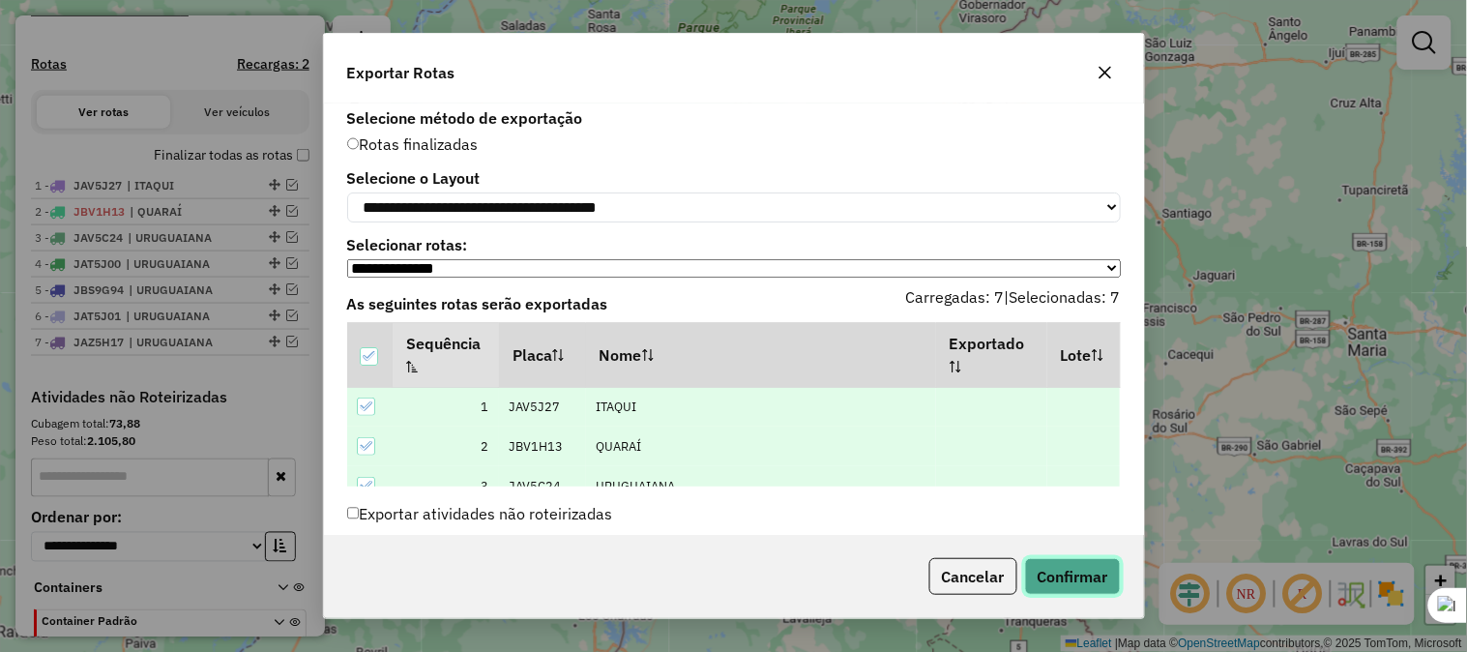
click at [1070, 568] on button "Confirmar" at bounding box center [1073, 576] width 96 height 37
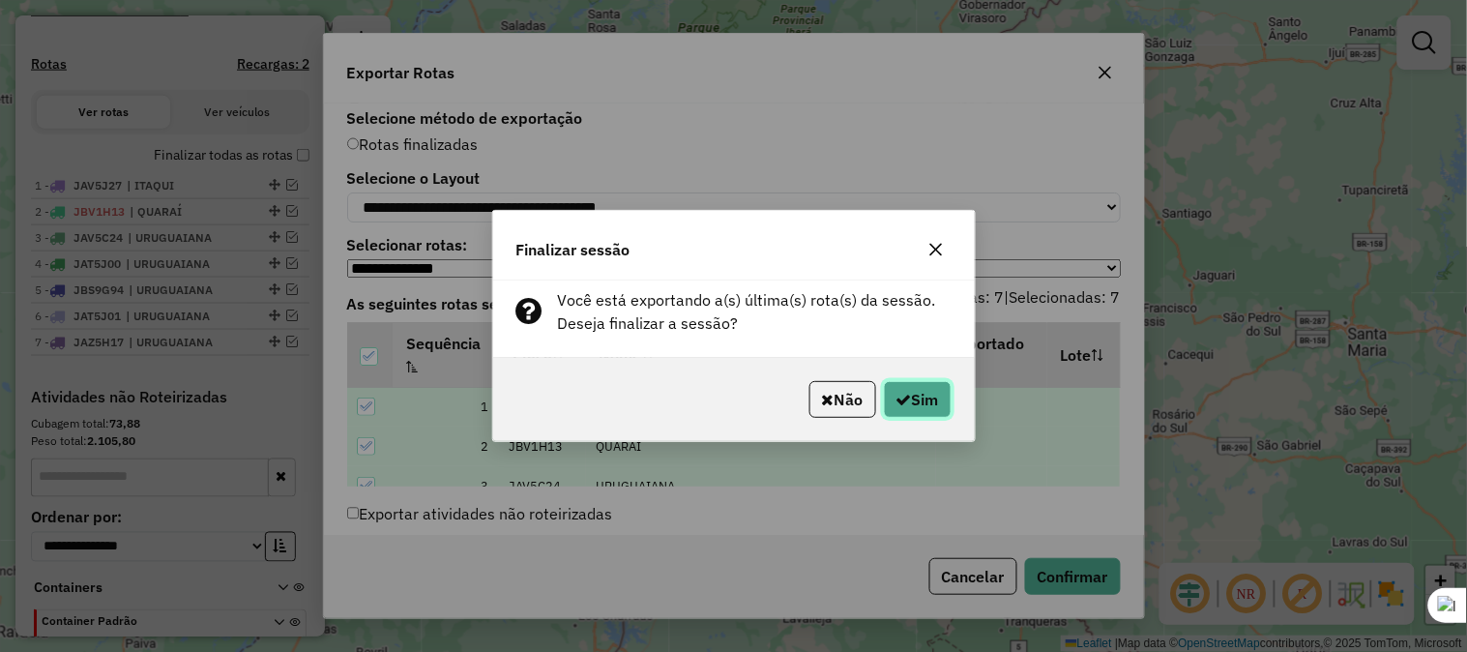
click at [916, 389] on button "Sim" at bounding box center [918, 399] width 68 height 37
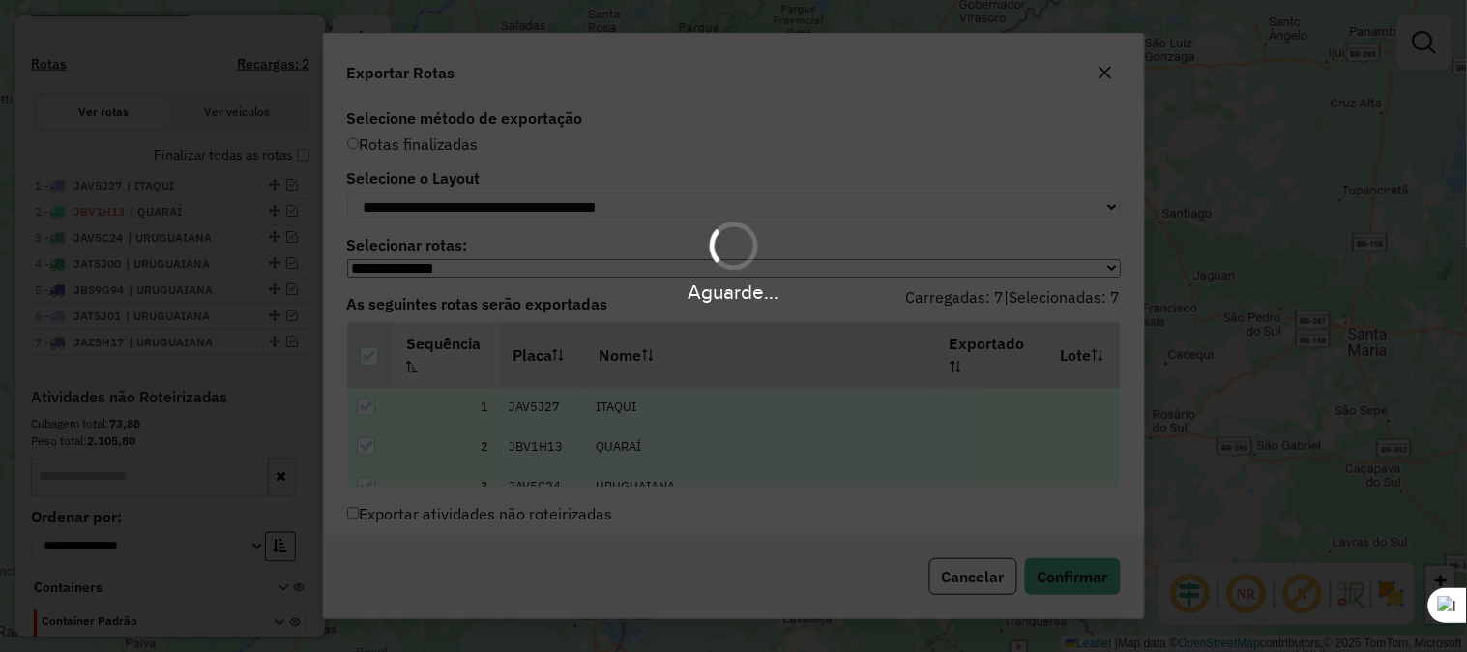
scroll to position [626, 0]
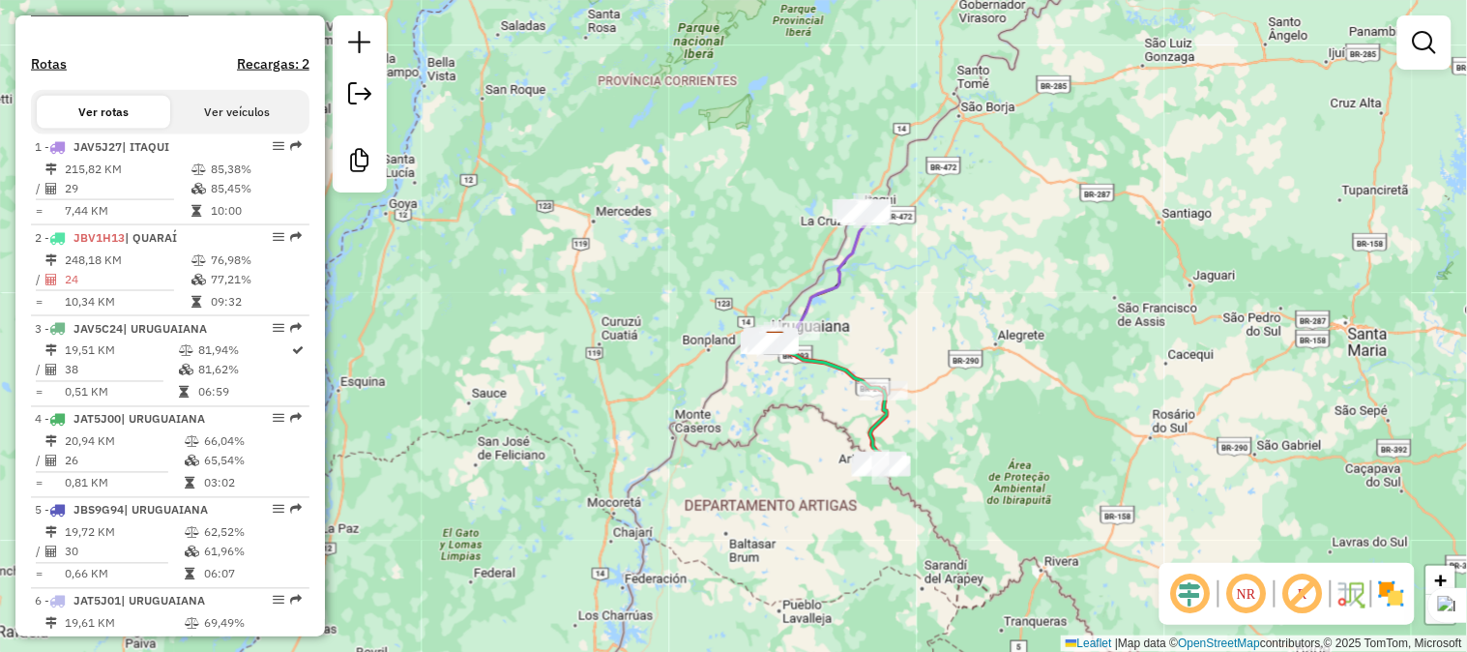
drag, startPoint x: 896, startPoint y: 352, endPoint x: 880, endPoint y: 340, distance: 19.3
click at [890, 346] on div "Rota 2 - Placa JBV1H13 85308 - [PERSON_NAME] de atendimento Grade de atendiment…" at bounding box center [733, 326] width 1467 height 652
